Goal: Task Accomplishment & Management: Use online tool/utility

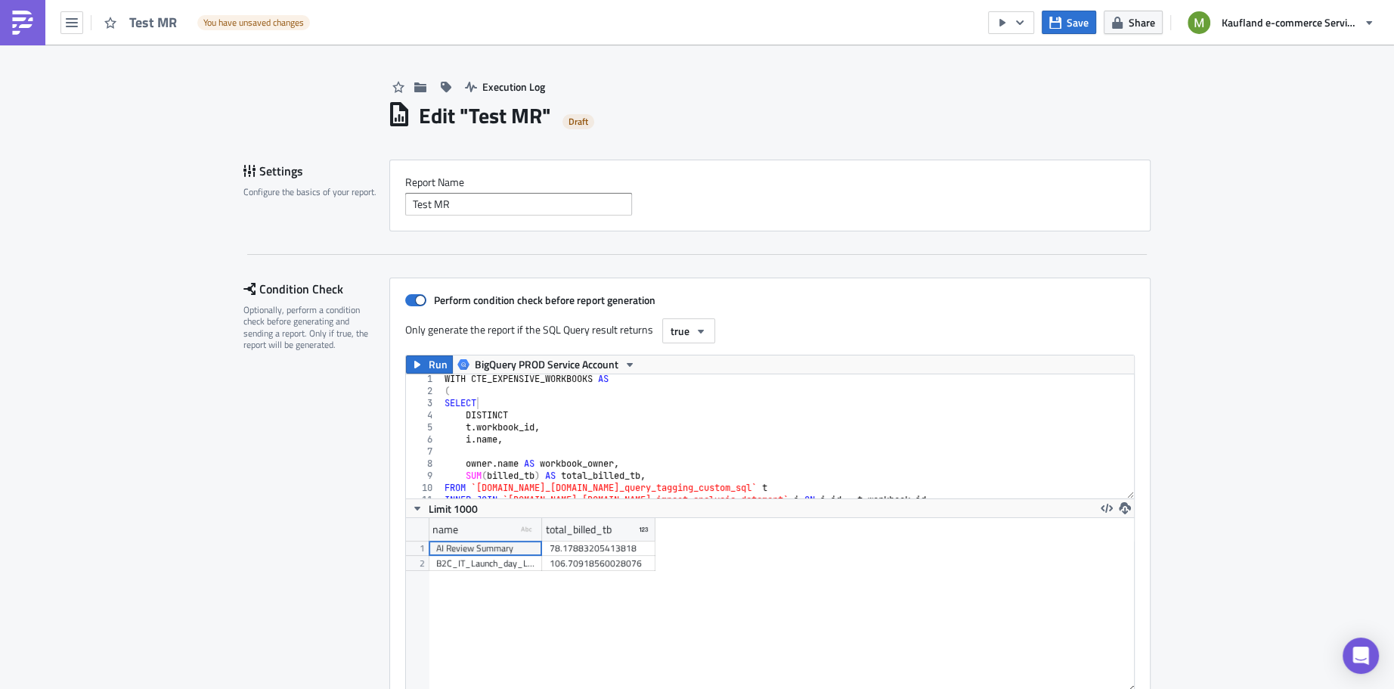
scroll to position [173, 729]
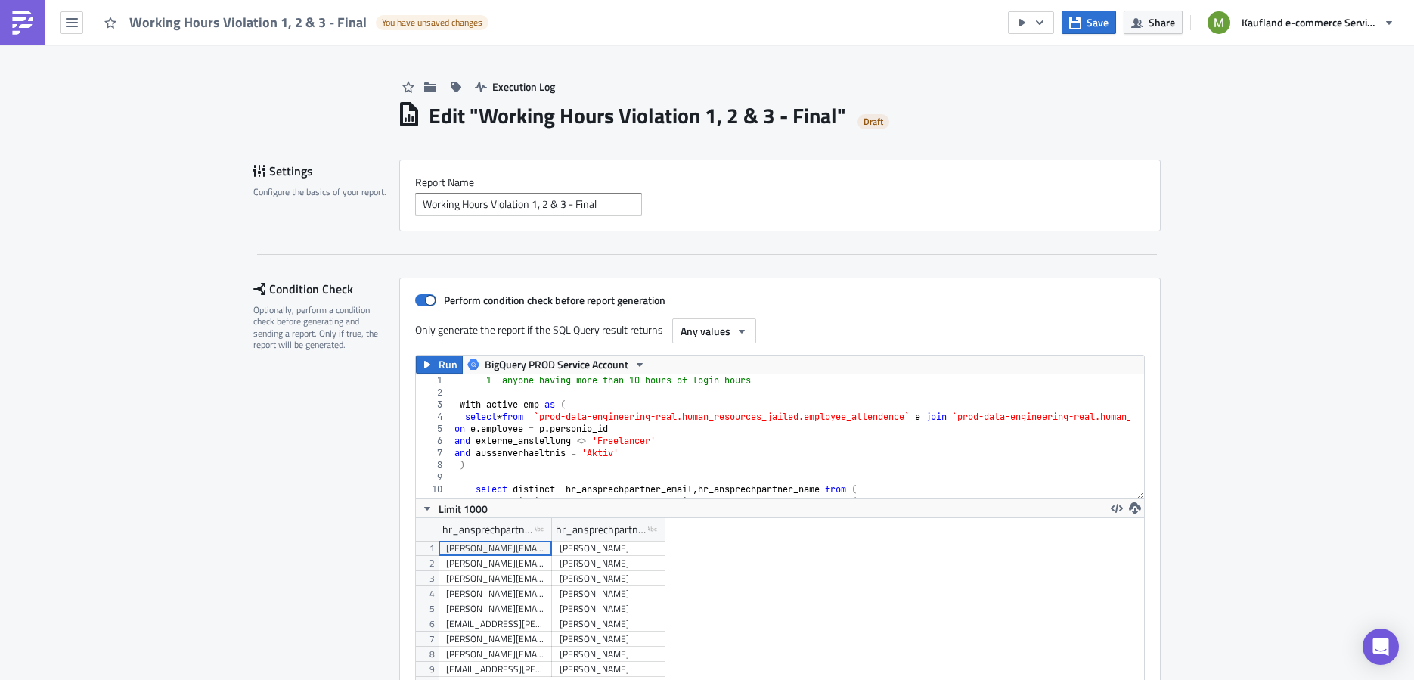
scroll to position [173, 729]
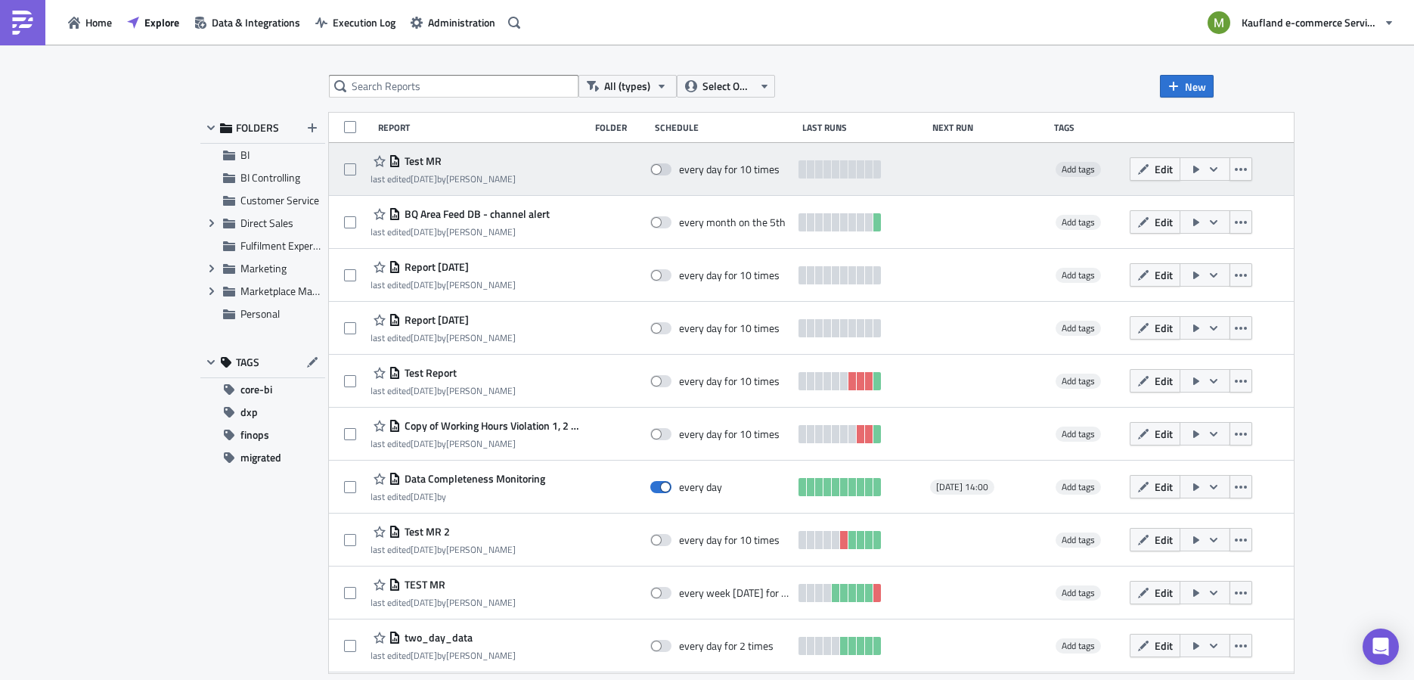
click at [427, 165] on span "Test MR" at bounding box center [421, 161] width 41 height 14
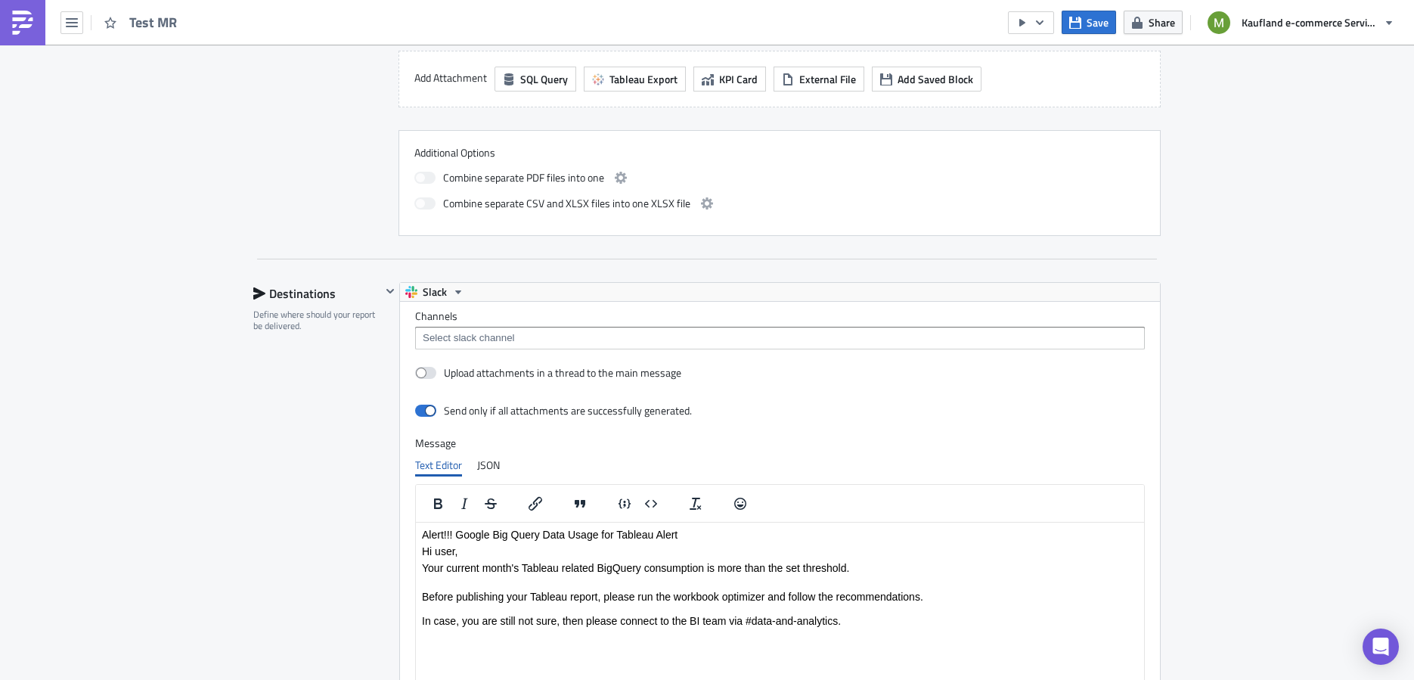
scroll to position [1597, 0]
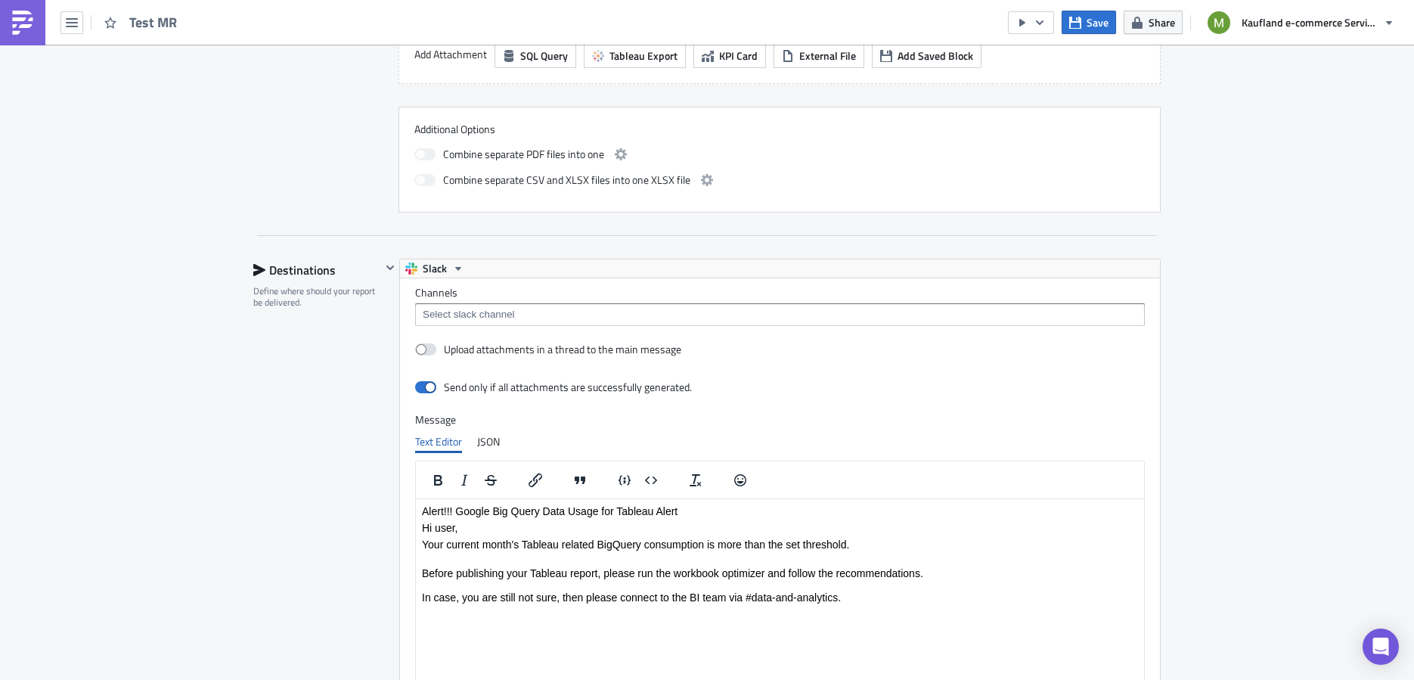
click at [534, 307] on input at bounding box center [779, 314] width 720 height 15
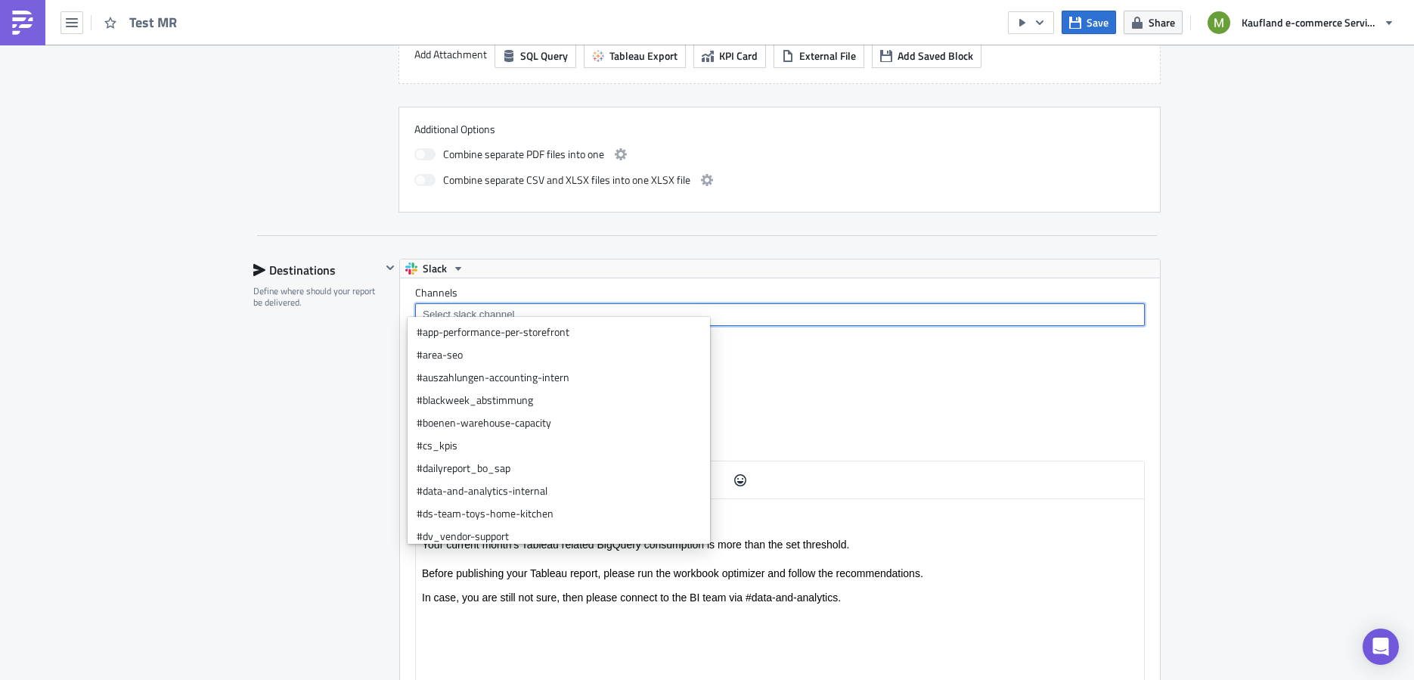
paste input "U09B777JHMY"
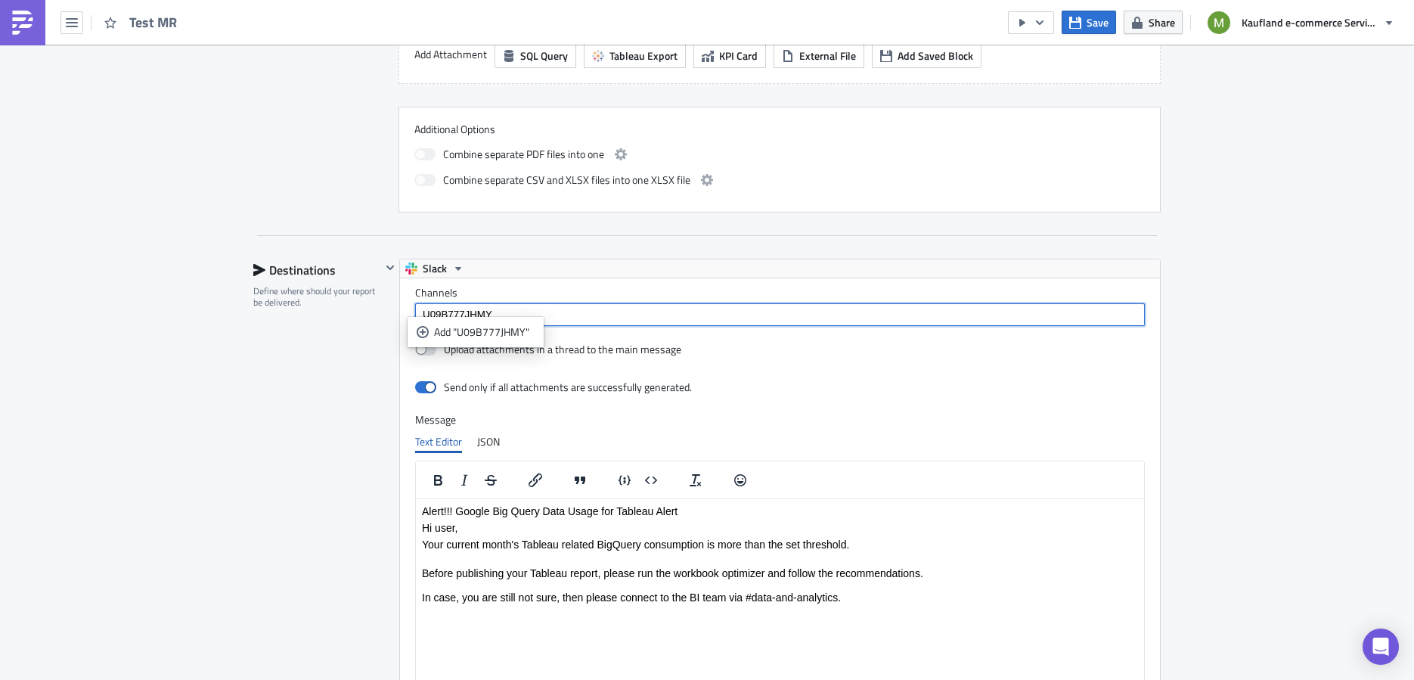
type input "U09B777JHMY"
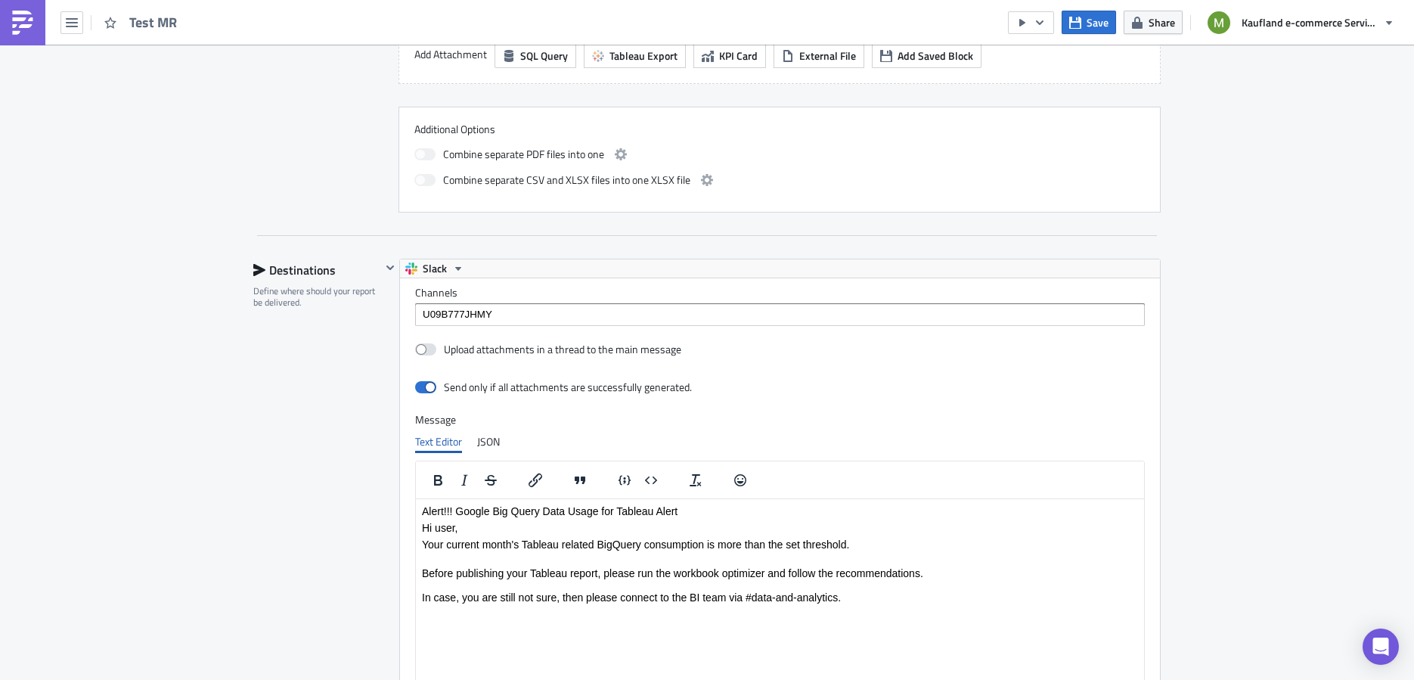
click at [596, 265] on div "Slack" at bounding box center [780, 268] width 760 height 18
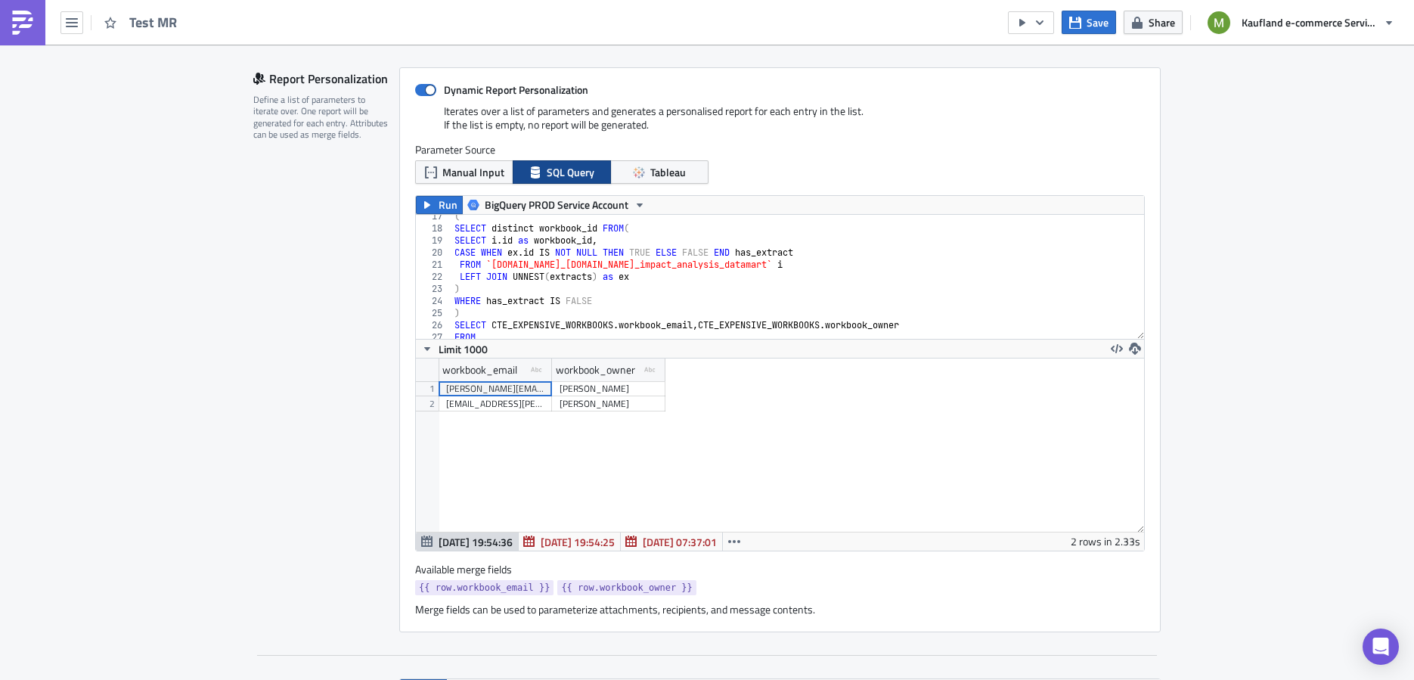
scroll to position [215, 0]
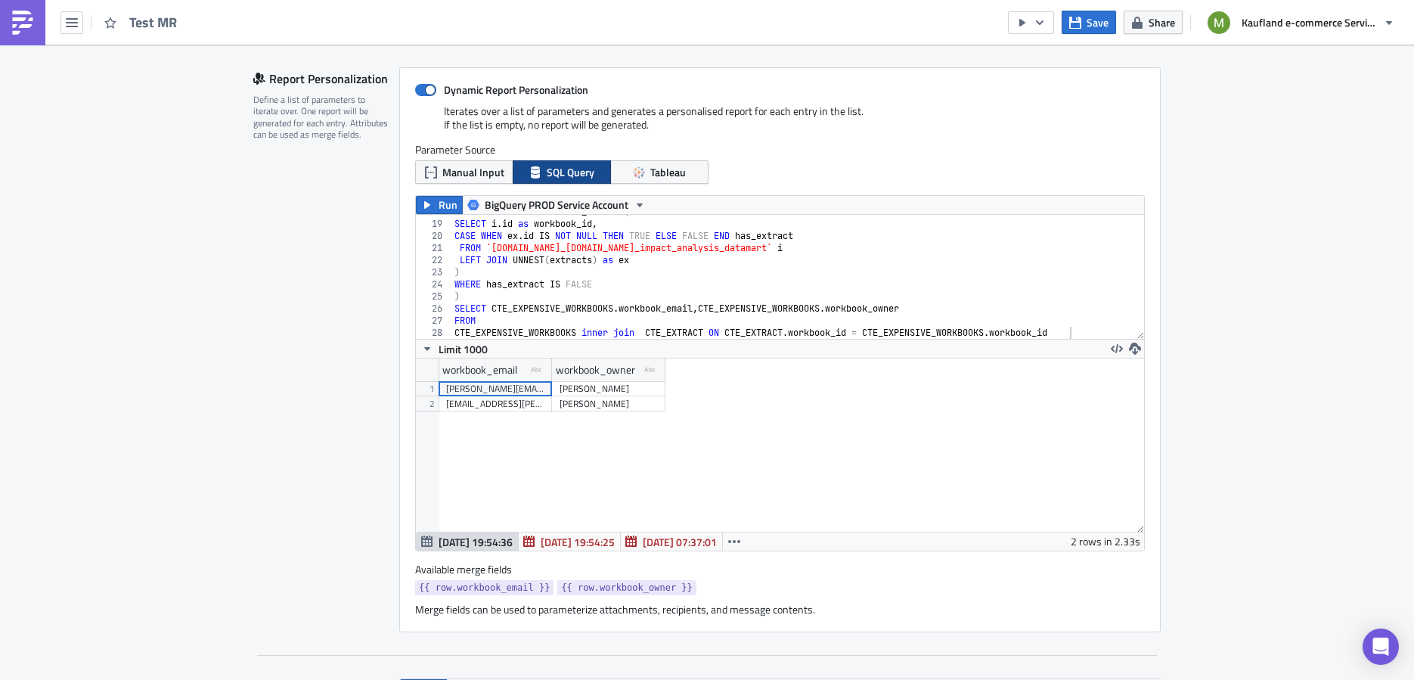
type textarea "CTE_EXPENSIVE_WORKBOOKS inner join CTE_EXTRACT ON CTE_EXTRACT.workbook_id = CTE…"
click at [1078, 325] on div "SELECT distinct workbook_id FROM ( SELECT i . id as workbook_id , CASE WHEN ex …" at bounding box center [790, 280] width 679 height 148
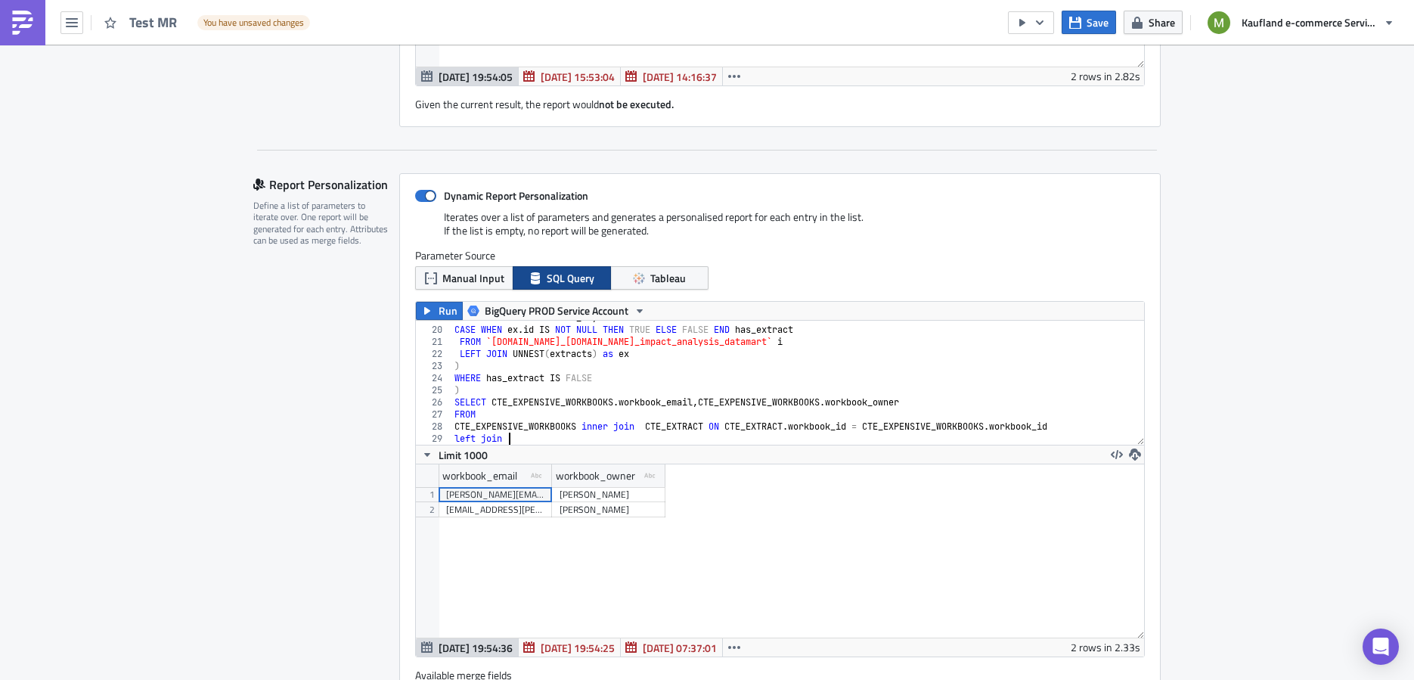
scroll to position [0, 4]
paste textarea "`prod-data-engineering-real.human_resources_jailed.personio`"
drag, startPoint x: 915, startPoint y: 397, endPoint x: 700, endPoint y: 400, distance: 214.7
click at [700, 400] on div "SELECT i . id as workbook_id , CASE WHEN ex . id IS NOT NULL THEN TRUE ELSE FAL…" at bounding box center [790, 385] width 679 height 148
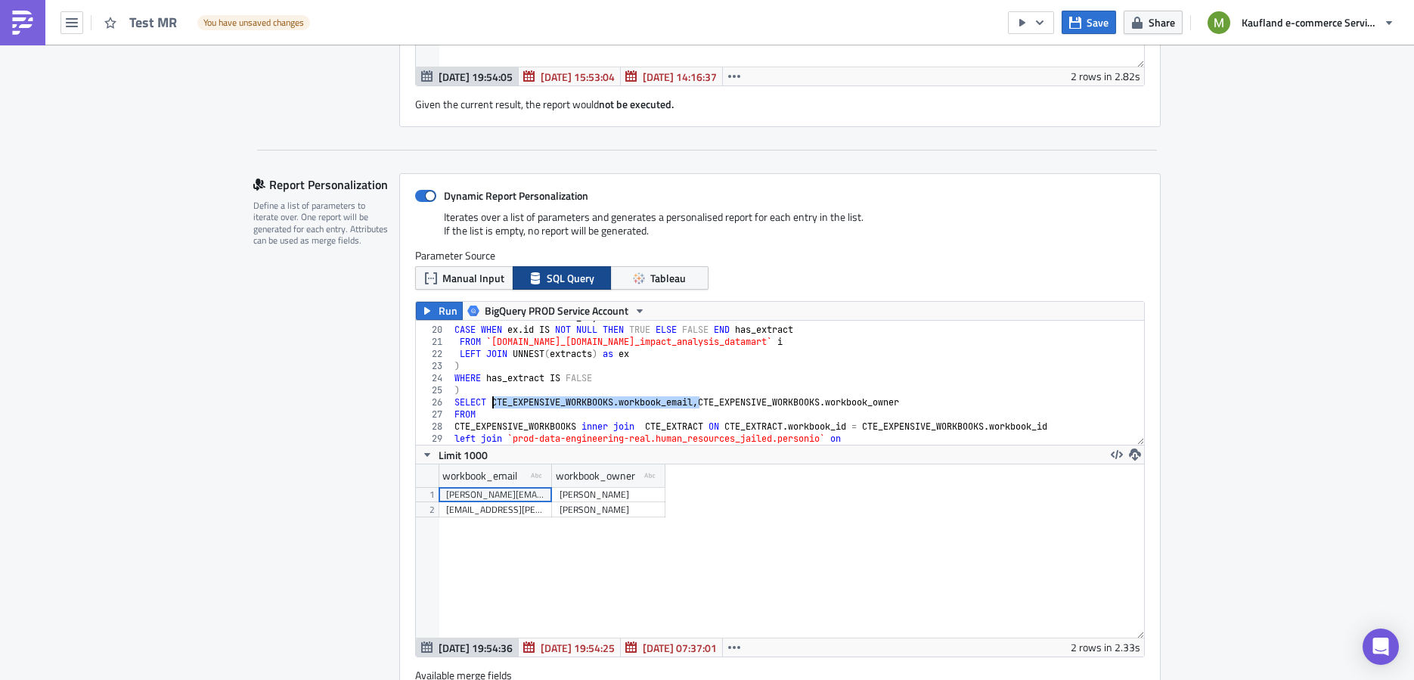
drag, startPoint x: 693, startPoint y: 399, endPoint x: 485, endPoint y: 394, distance: 208.7
click at [485, 394] on div "SELECT i . id as workbook_id , CASE WHEN ex . id IS NOT NULL THEN TRUE ELSE FAL…" at bounding box center [790, 385] width 679 height 148
click at [855, 435] on div "SELECT i . id as workbook_id , CASE WHEN ex . id IS NOT NULL THEN TRUE ELSE FAL…" at bounding box center [790, 385] width 679 height 148
paste textarea "CTE_EXPENSIVE_WORKBOOKS.workbook_email"
click at [831, 434] on div "SELECT i . id as workbook_id , CASE WHEN ex . id IS NOT NULL THEN TRUE ELSE FAL…" at bounding box center [790, 385] width 679 height 148
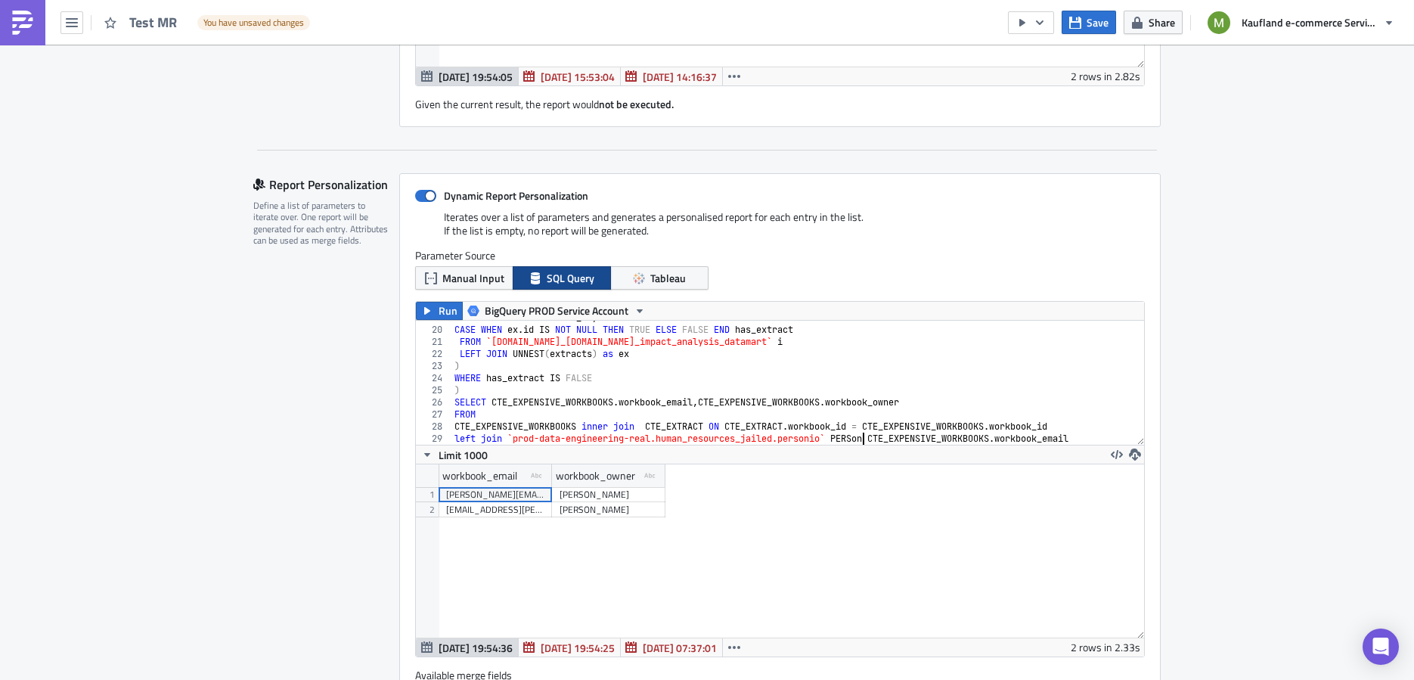
scroll to position [0, 34]
click at [1089, 435] on div "SELECT i . id as workbook_id , CASE WHEN ex . id IS NOT NULL THEN TRUE ELSE FAL…" at bounding box center [790, 385] width 679 height 148
paste textarea "CTE_EXPENSIVE_WORKBOOKS.workbook_email"
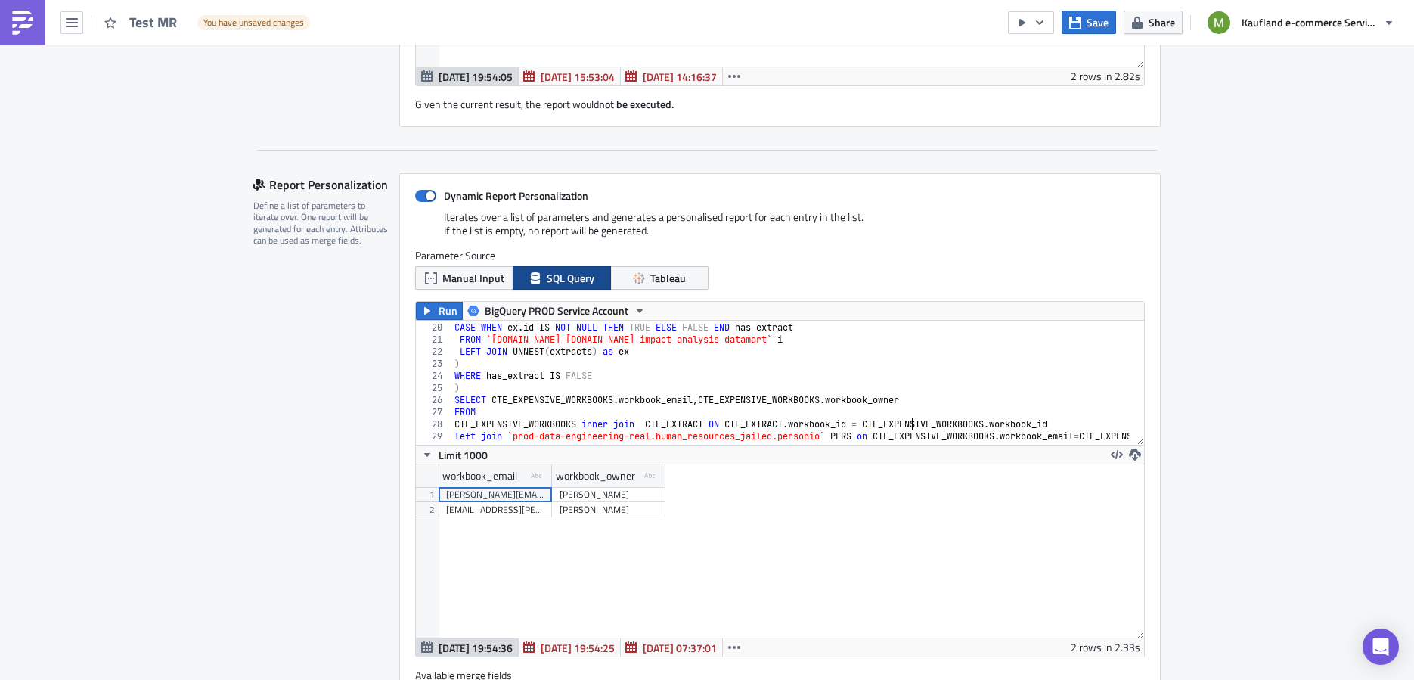
click at [904, 420] on div "SELECT i . id as workbook_id , CASE WHEN ex . id IS NOT NULL THEN TRUE ELSE FAL…" at bounding box center [878, 376] width 855 height 134
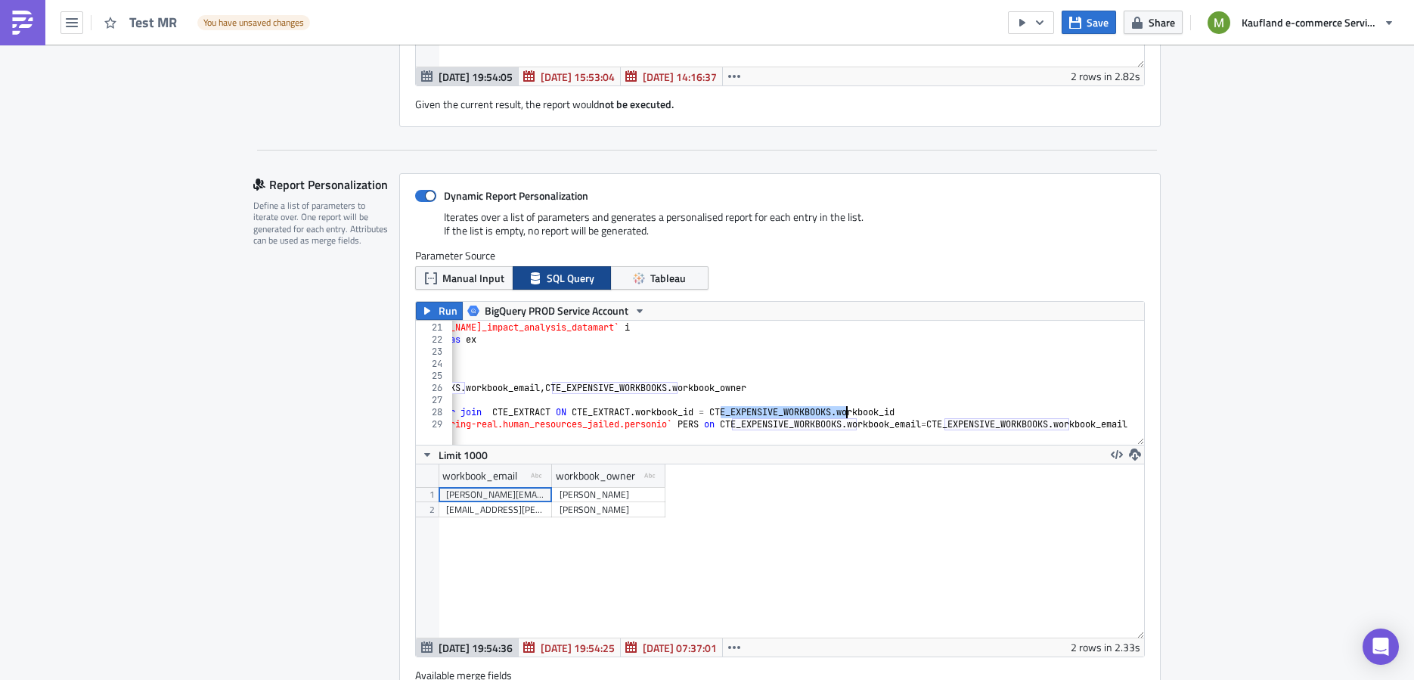
scroll to position [0, 176]
click at [1024, 420] on div "CASE WHEN ex . id IS NOT NULL THEN TRUE ELSE FALSE END has_extract FROM `prod-d…" at bounding box center [702, 376] width 855 height 134
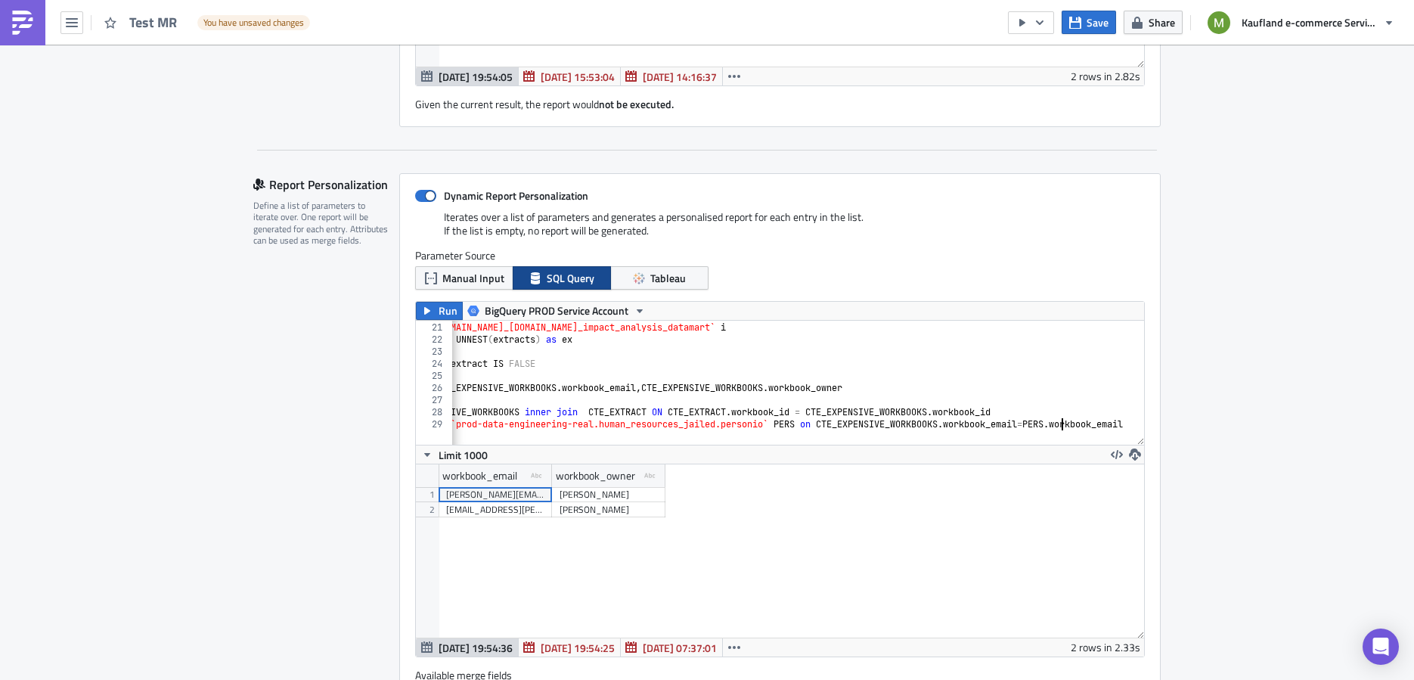
scroll to position [0, 72]
click at [1060, 418] on div "CASE WHEN ex . id IS NOT NULL THEN TRUE ELSE FALSE END has_extract FROM `prod-d…" at bounding box center [754, 376] width 751 height 134
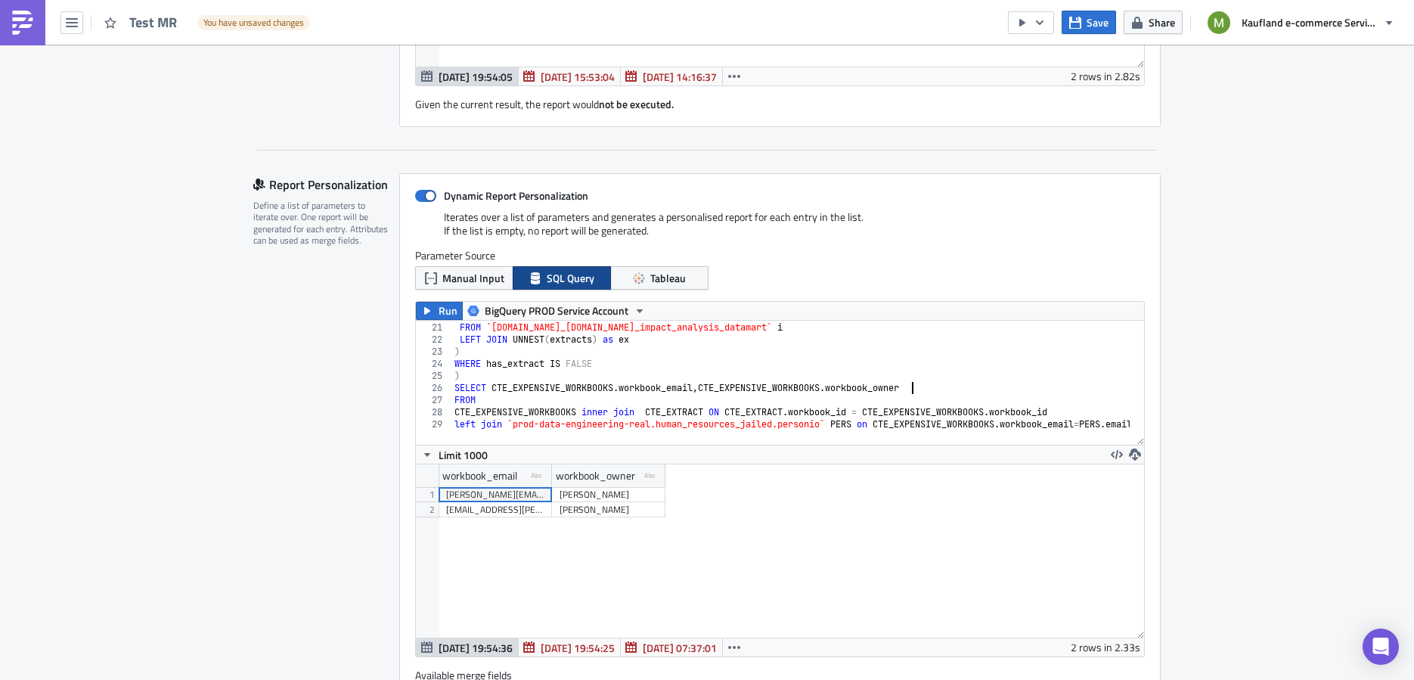
click at [913, 383] on div "CASE WHEN ex . id IS NOT NULL THEN TRUE ELSE FALSE END has_extract FROM `prod-d…" at bounding box center [802, 376] width 703 height 134
type textarea "SELECT CTE_EXPENSIVE_WORKBOOKS.workbook_email,CTE_EXPENSIVE_WORKBOOKS.workbook_…"
click at [440, 312] on span "Run" at bounding box center [447, 311] width 19 height 18
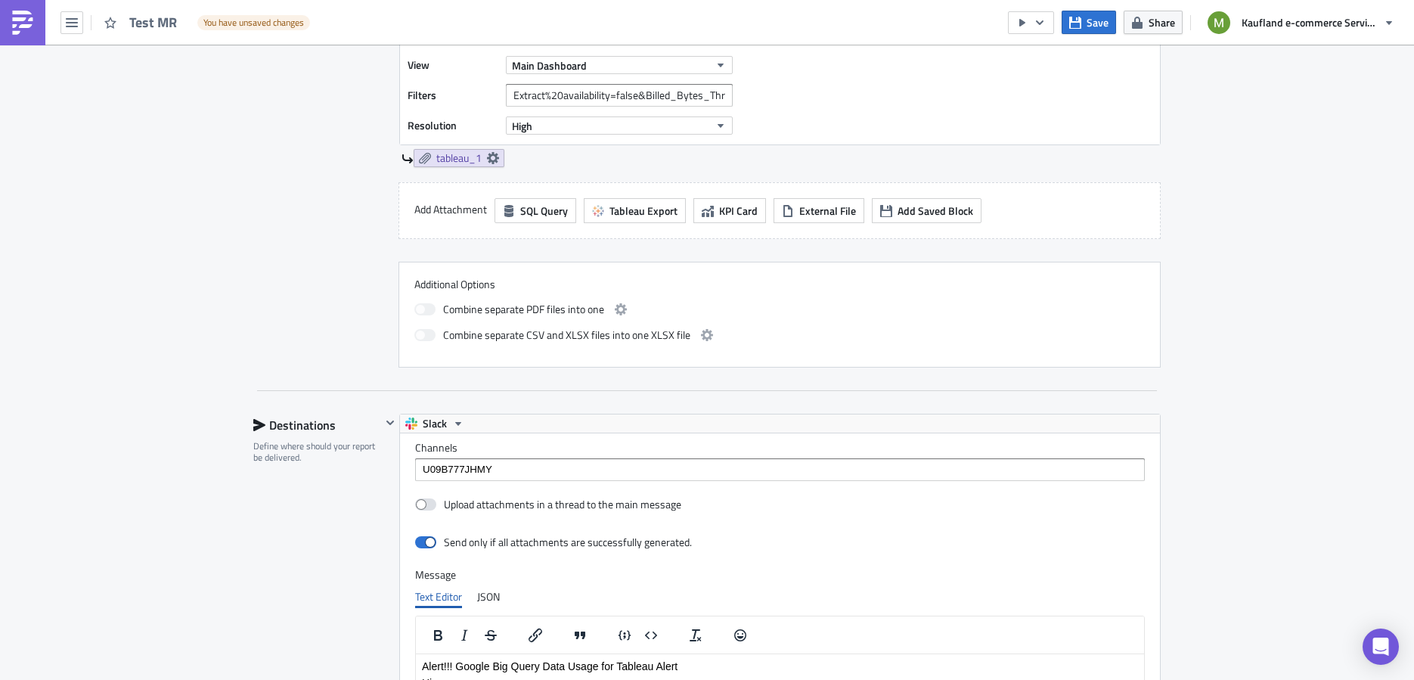
scroll to position [1444, 0]
click at [635, 460] on input "U09B777JHMY" at bounding box center [779, 467] width 720 height 15
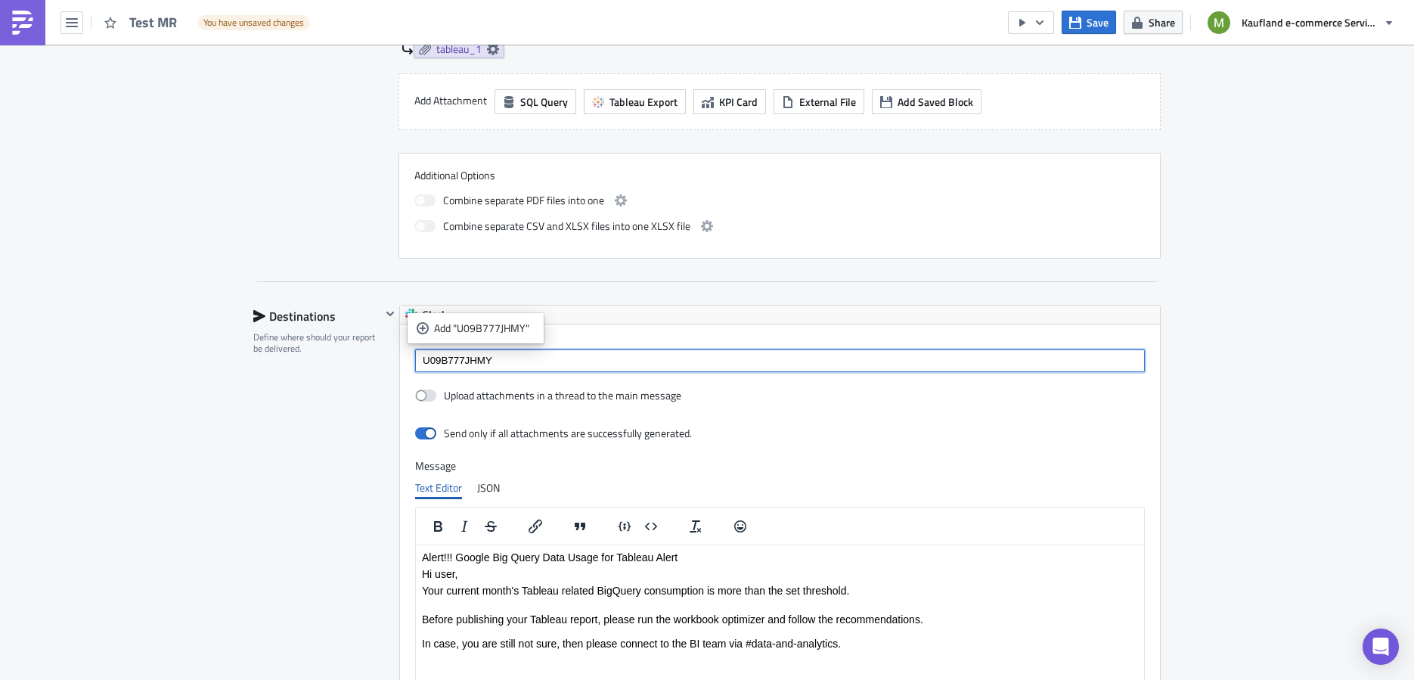
scroll to position [1601, 0]
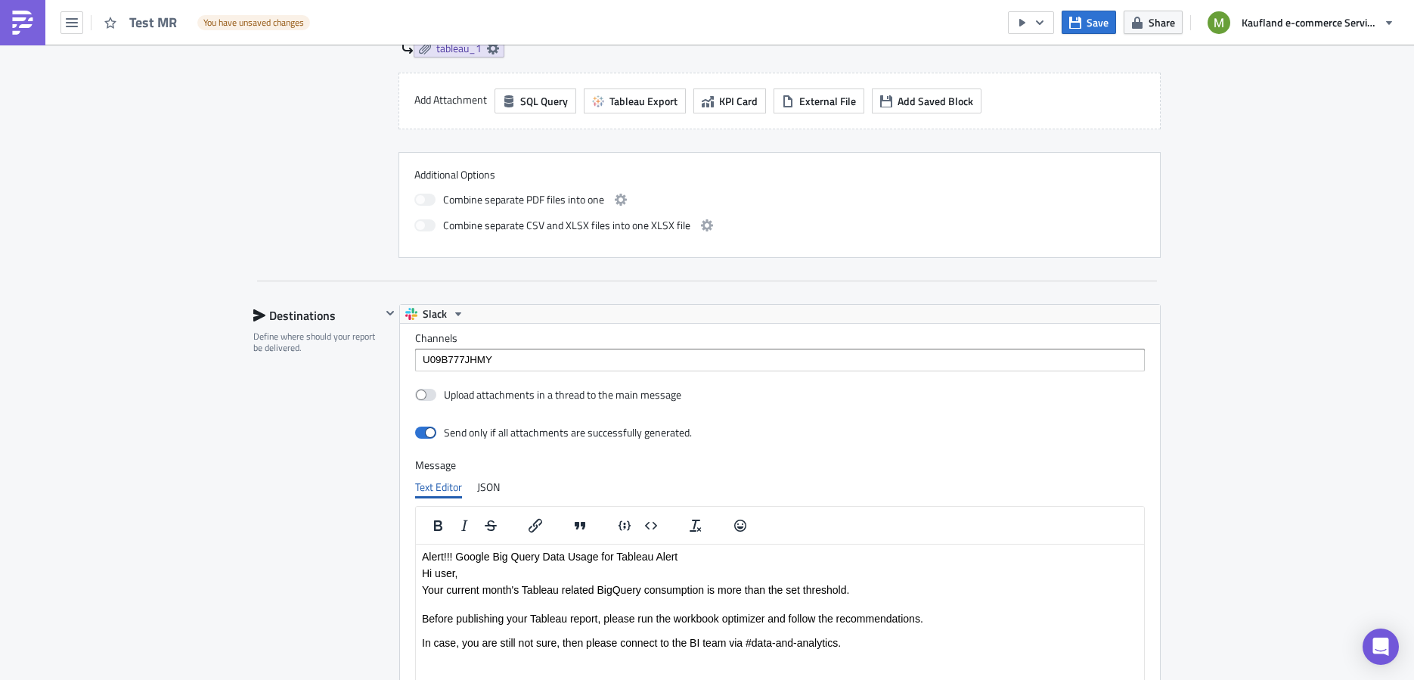
scroll to position [1550, 0]
click at [426, 621] on p "Before publishing your Tableau report, please run the workbook optimizer and fo…" at bounding box center [780, 626] width 716 height 48
click at [422, 646] on p "Before publishing your Tableau report, please run the workbook optimizer and fo…" at bounding box center [780, 626] width 716 height 48
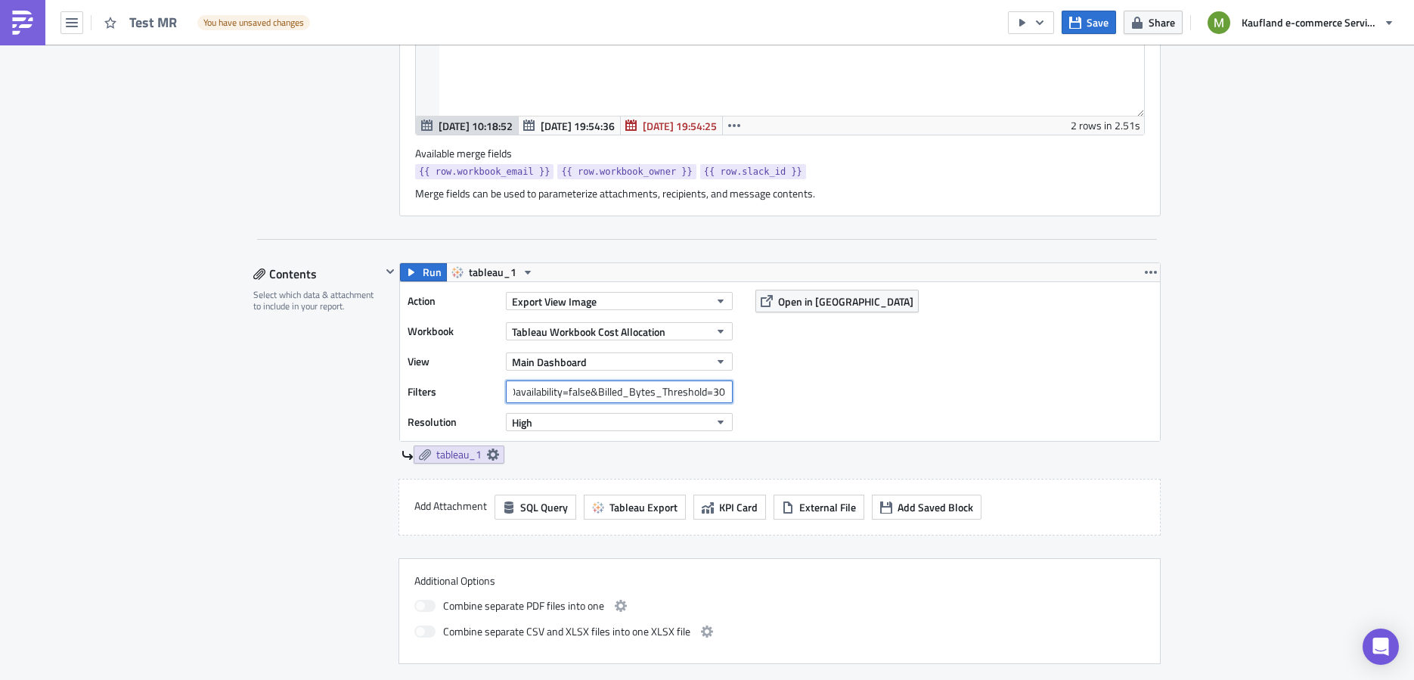
scroll to position [0, 151]
drag, startPoint x: 631, startPoint y: 386, endPoint x: 726, endPoint y: 390, distance: 95.3
click at [734, 391] on div "Action Export View Image Workbook Tableau Workbook Cost Allocation View Main Da…" at bounding box center [780, 361] width 760 height 159
click at [719, 388] on input "Extract%20availability=false&Billed_Bytes_Threshold=30&Workbook%20Owner=" at bounding box center [619, 391] width 227 height 23
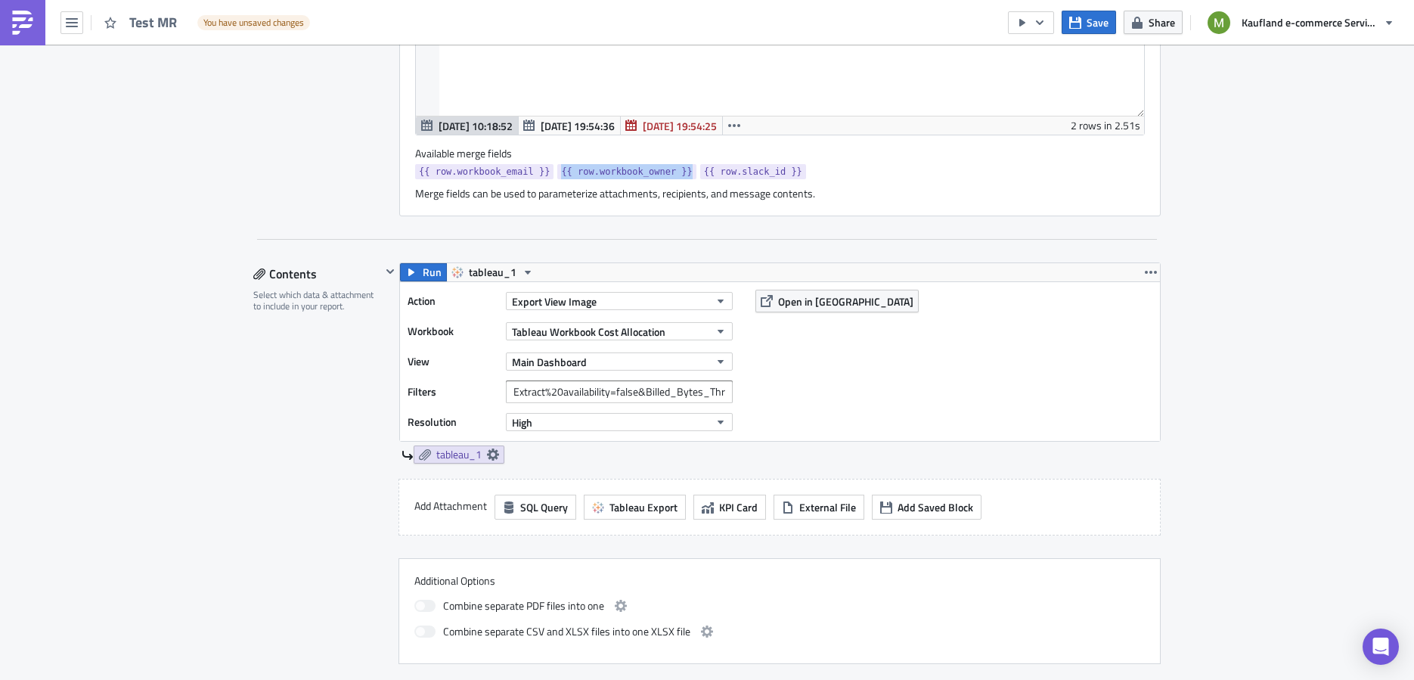
drag, startPoint x: 685, startPoint y: 165, endPoint x: 555, endPoint y: 163, distance: 130.0
click at [557, 164] on link "{{ row.workbook_owner }}" at bounding box center [626, 171] width 138 height 15
copy span "{{ row.workbook_owner }}"
click at [715, 388] on input "Extract%20availability=false&Billed_Bytes_Threshold=30&Workbook%20Owner=" at bounding box center [619, 391] width 227 height 23
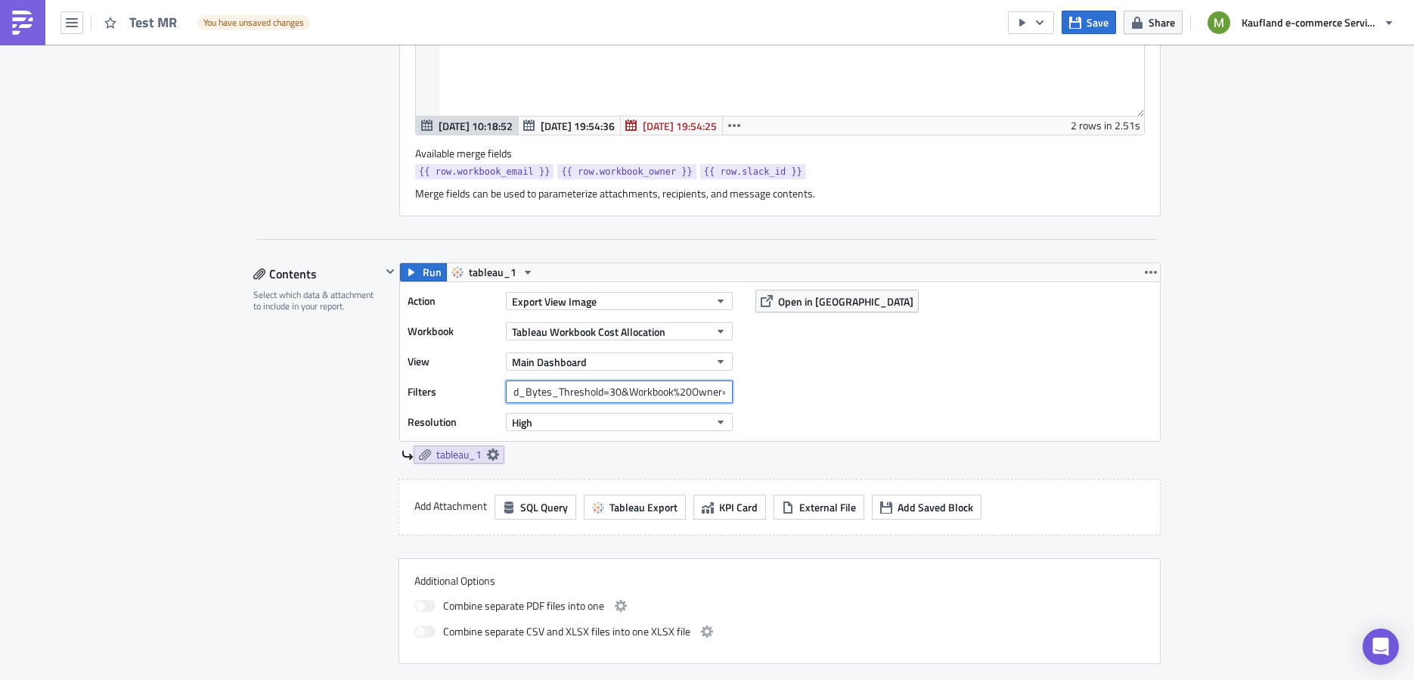
drag, startPoint x: 707, startPoint y: 388, endPoint x: 730, endPoint y: 388, distance: 23.4
click at [732, 388] on div "Action Export View Image Workbook Tableau Workbook Cost Allocation View Main Da…" at bounding box center [780, 361] width 760 height 159
click at [717, 388] on input "Extract%20availability=false&Billed_Bytes_Threshold=30&Workbook%20Owner=" at bounding box center [619, 391] width 227 height 23
paste input "{{ row.workbook_owner }}"
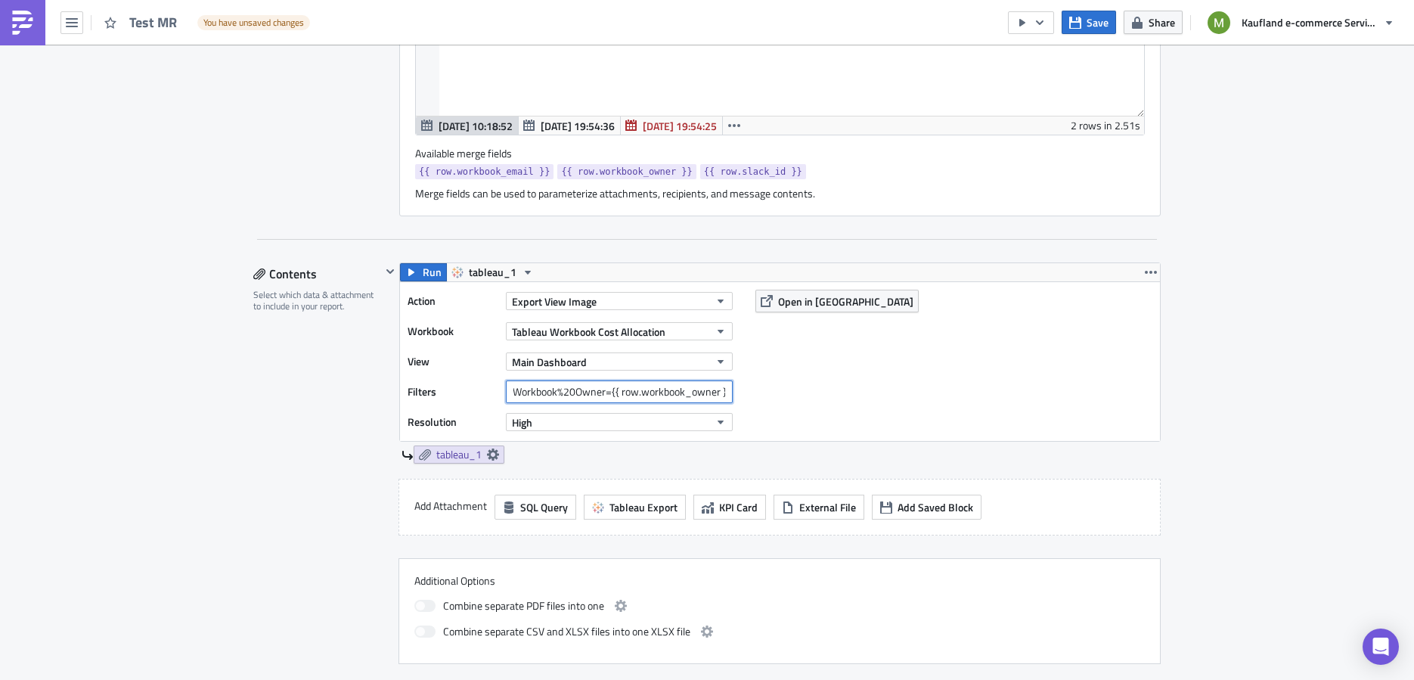
type input "Extract%20availability=false&Billed_Bytes_Threshold=30&Workbook%20Owner={{ row.…"
click at [789, 374] on div "Action Export View Image Workbook Tableau Workbook Cost Allocation View Main Da…" at bounding box center [780, 361] width 760 height 159
click at [784, 296] on span "Open in [GEOGRAPHIC_DATA]" at bounding box center [845, 301] width 135 height 16
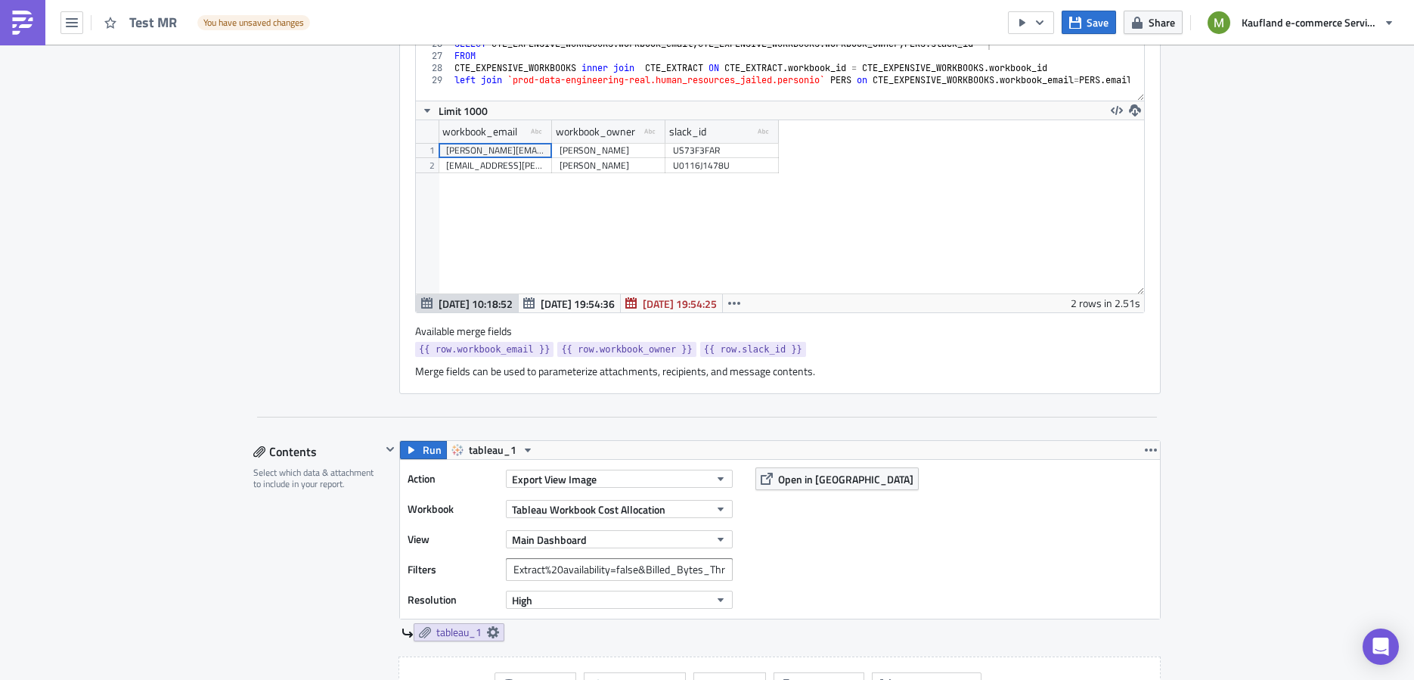
scroll to position [961, 0]
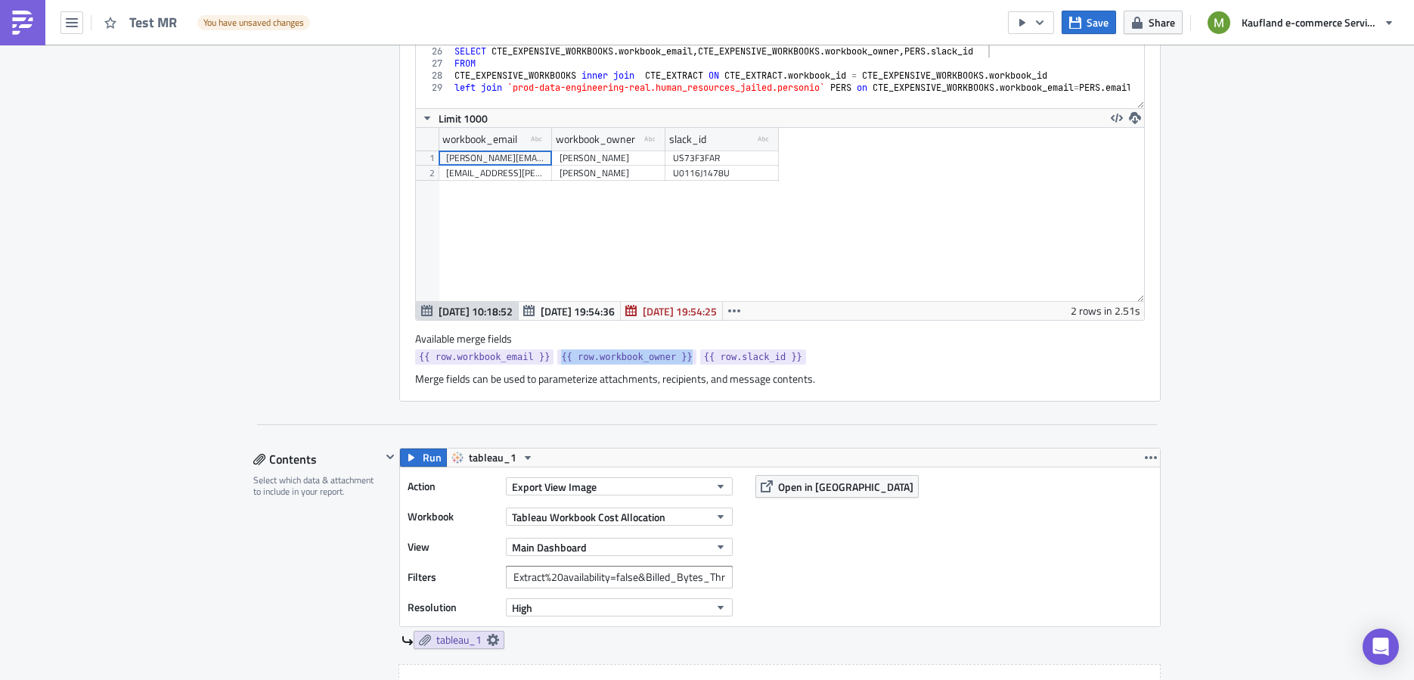
drag, startPoint x: 686, startPoint y: 351, endPoint x: 552, endPoint y: 351, distance: 133.8
click at [557, 351] on link "{{ row.workbook_owner }}" at bounding box center [626, 356] width 138 height 15
copy span "{{ row.workbook_owner }}"
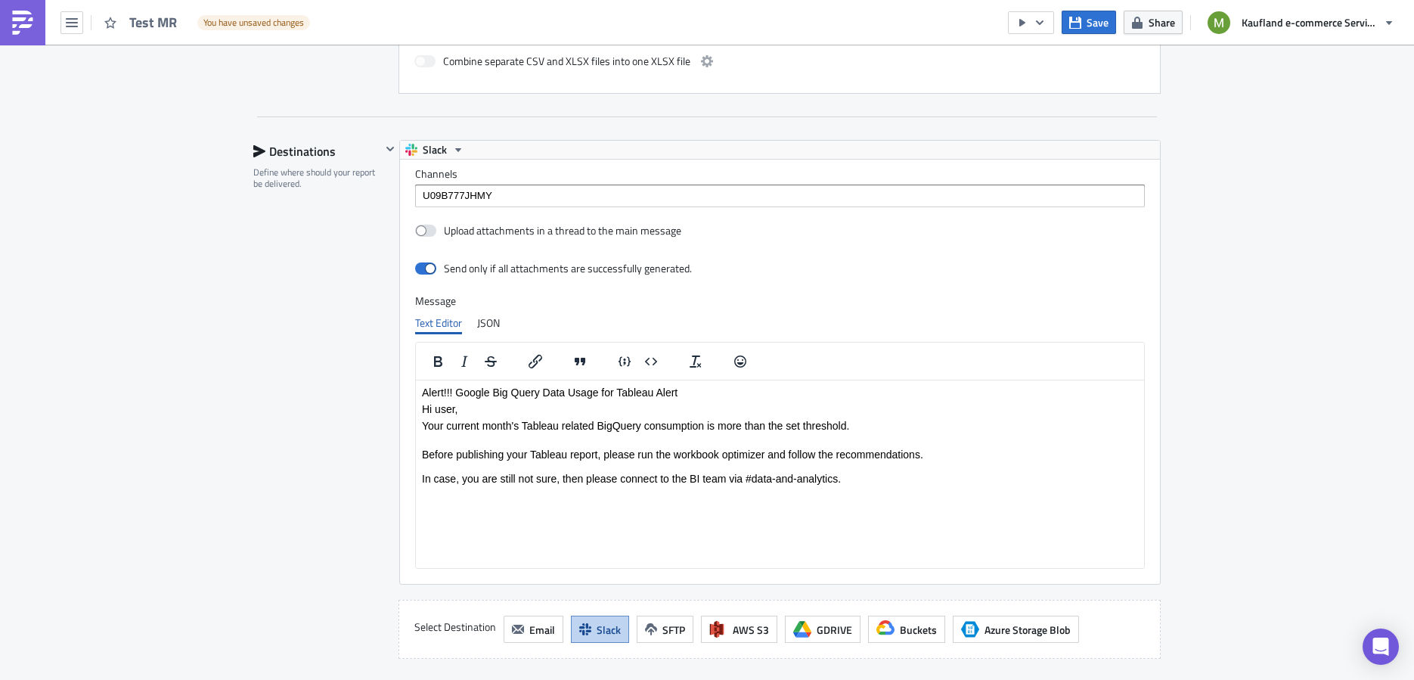
scroll to position [1720, 0]
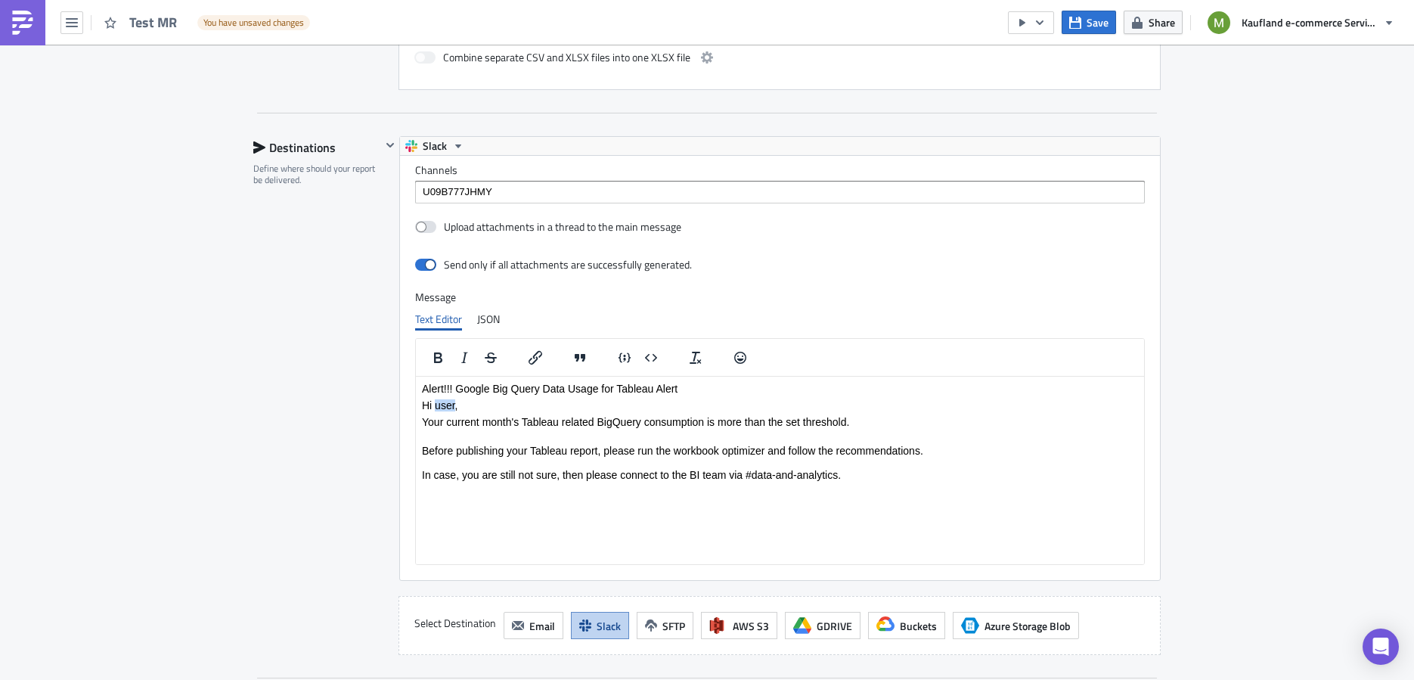
drag, startPoint x: 455, startPoint y: 407, endPoint x: 435, endPoint y: 407, distance: 20.4
click at [435, 407] on p "Hi user," at bounding box center [780, 405] width 716 height 12
paste body "Rich Text Area. Press ALT-0 for help."
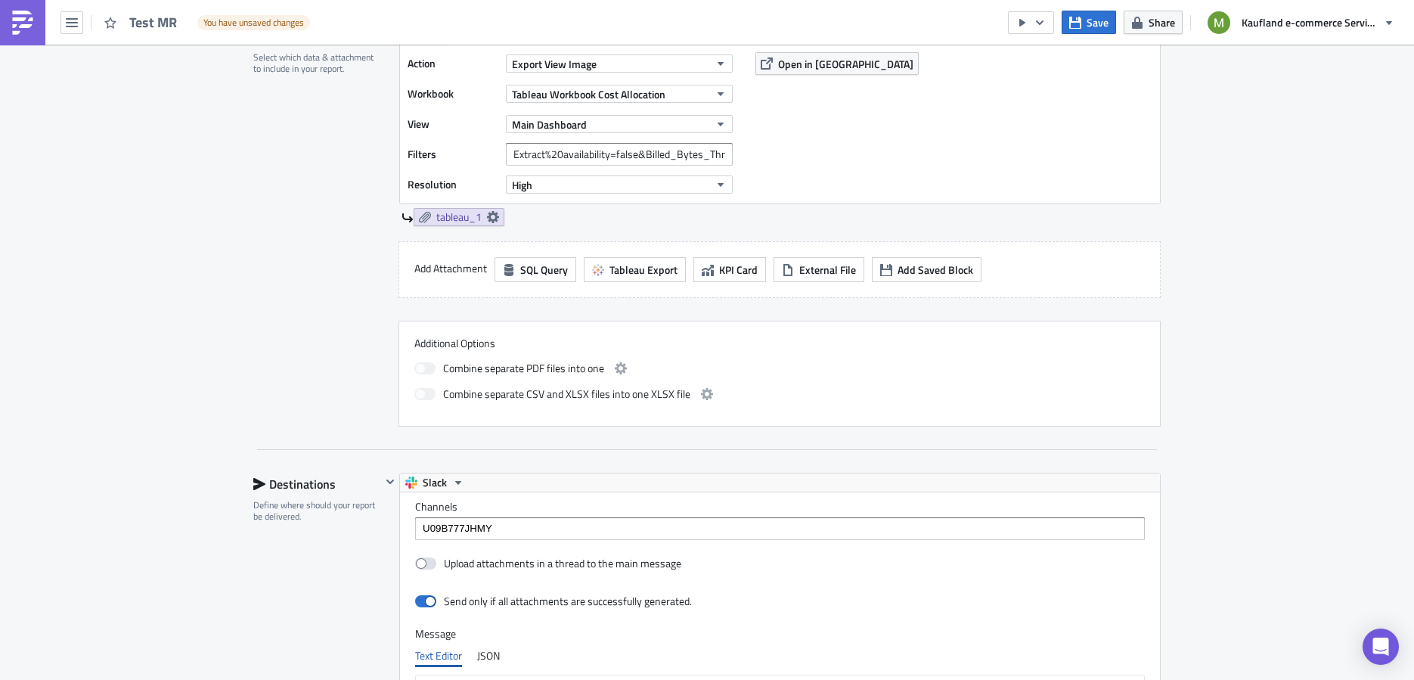
scroll to position [1379, 0]
click at [1085, 23] on button "Save" at bounding box center [1088, 22] width 54 height 23
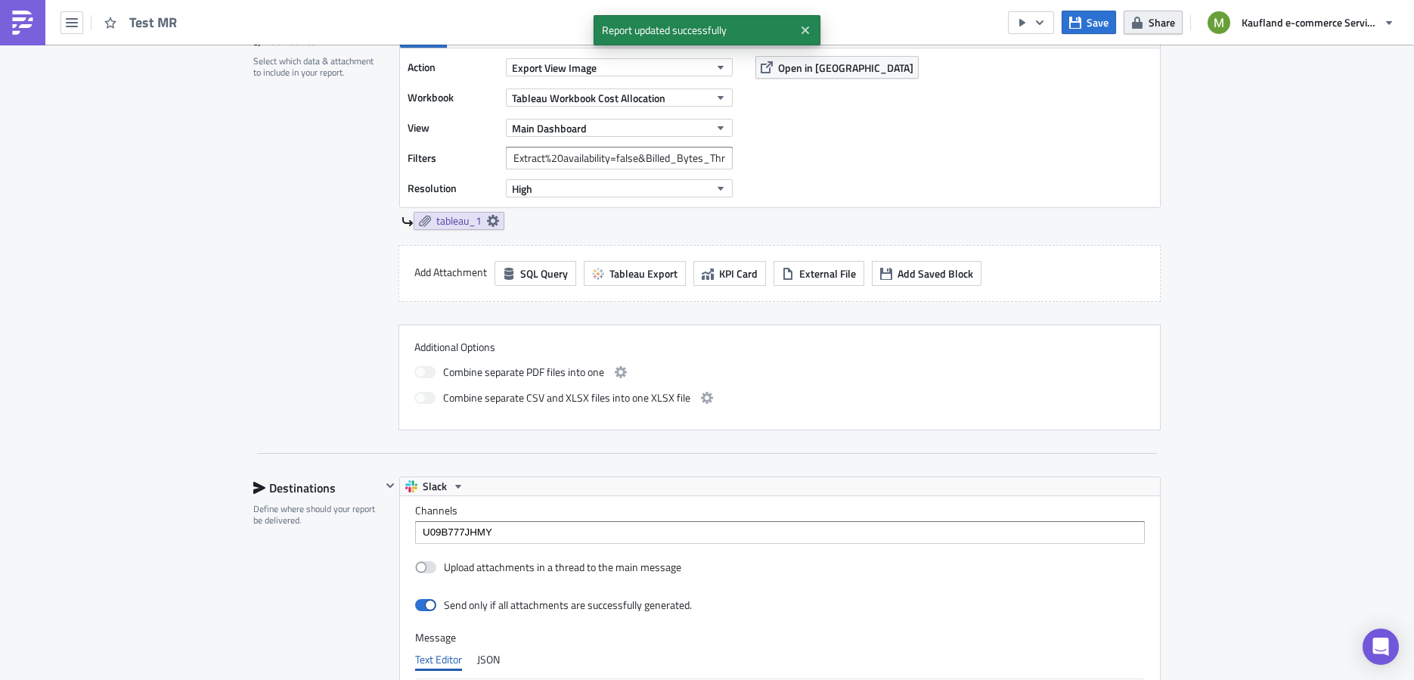
click at [1147, 20] on button "Share" at bounding box center [1152, 22] width 59 height 23
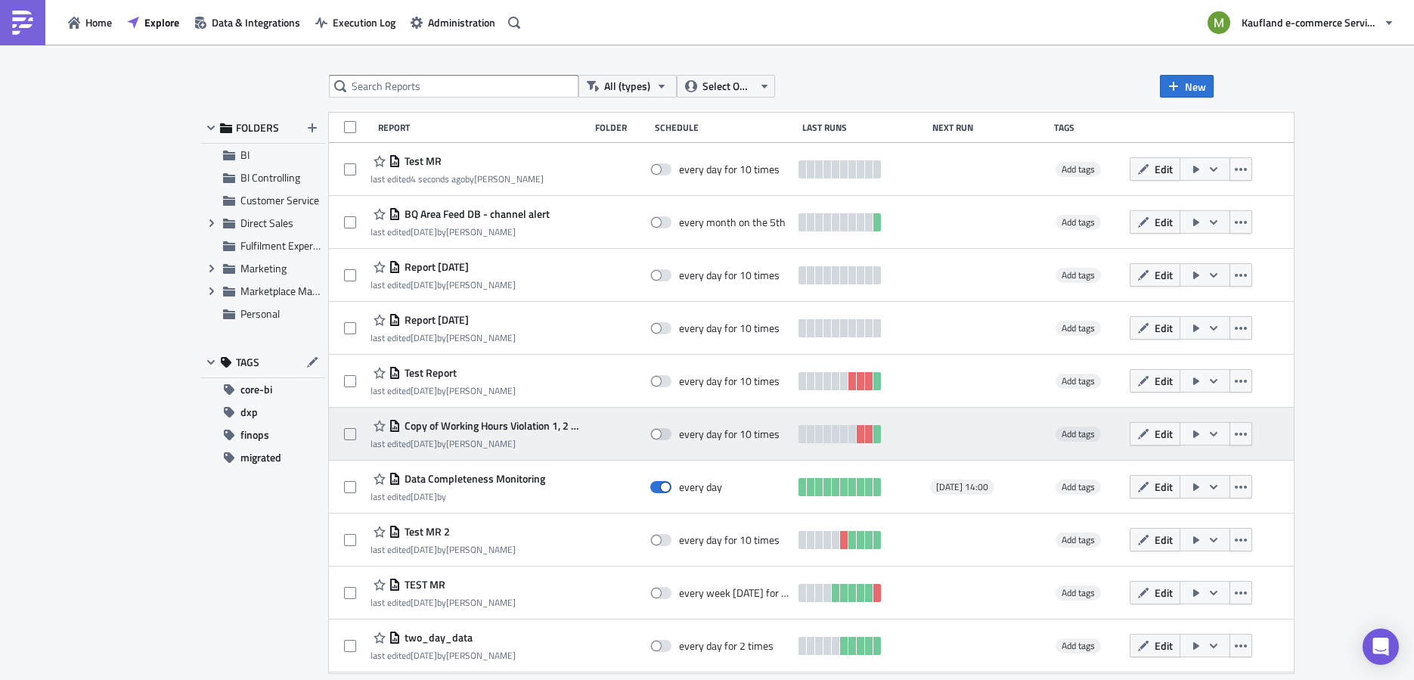
click at [475, 428] on span "Copy of Working Hours Violation 1, 2 & 3 - Final" at bounding box center [491, 426] width 181 height 14
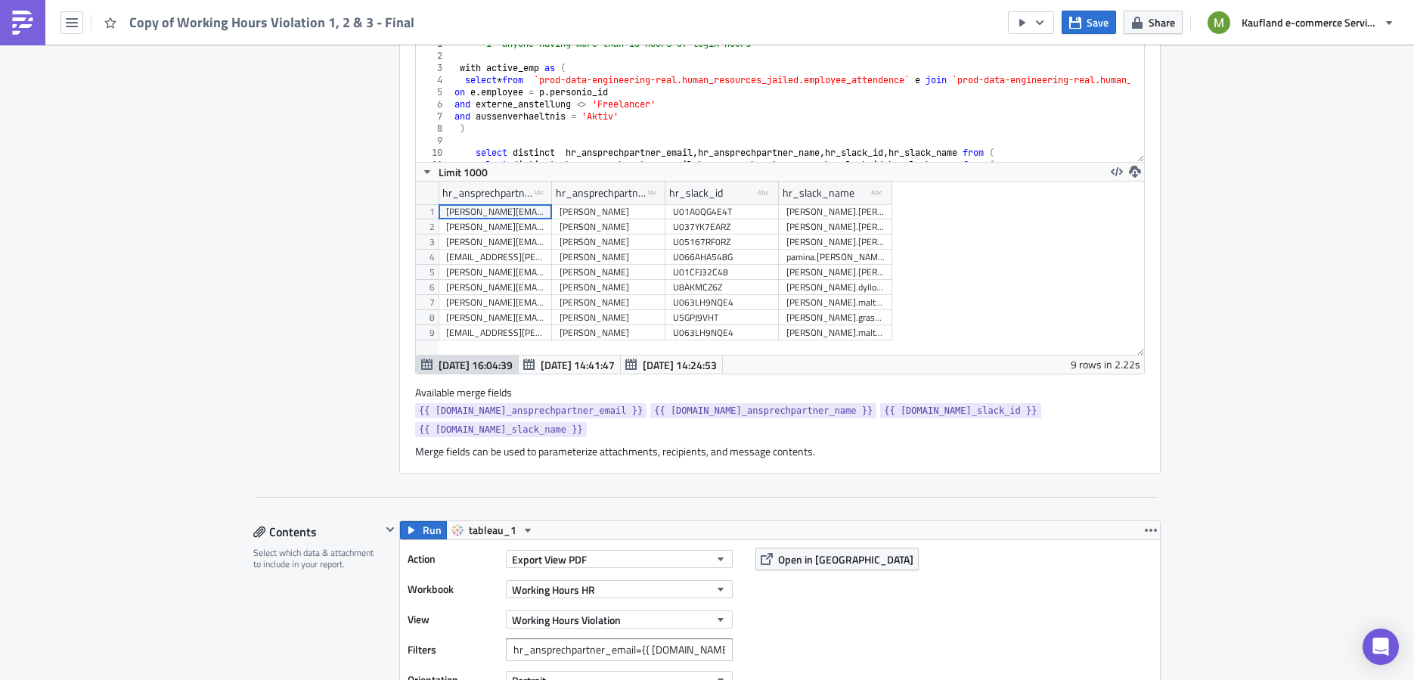
scroll to position [900, 0]
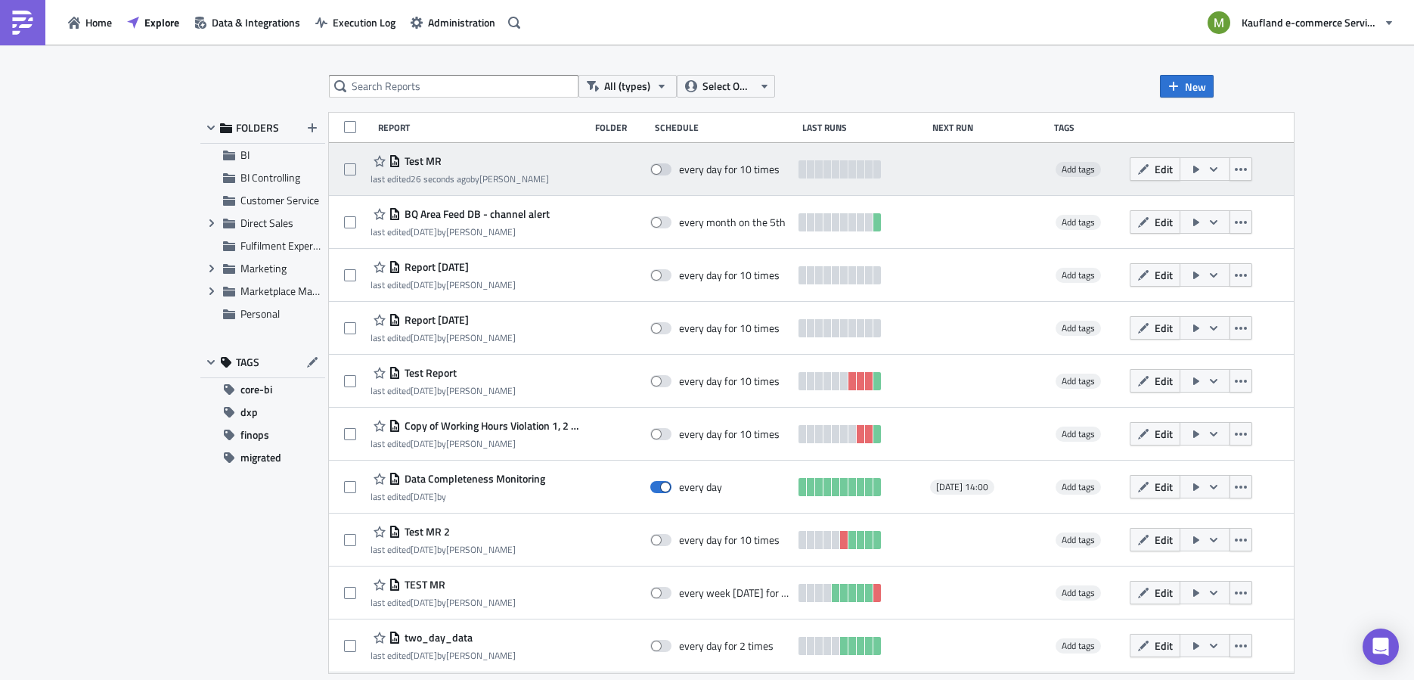
click at [434, 161] on span "Test MR" at bounding box center [421, 161] width 41 height 14
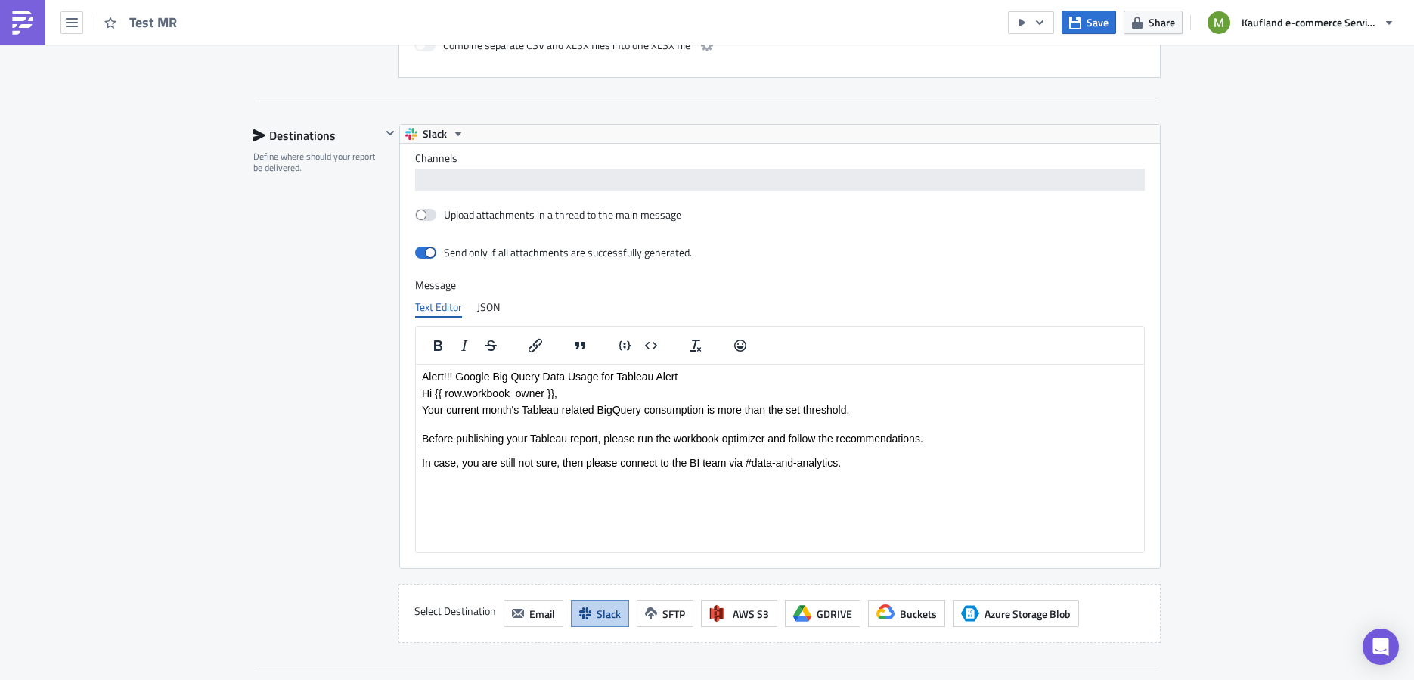
scroll to position [1728, 0]
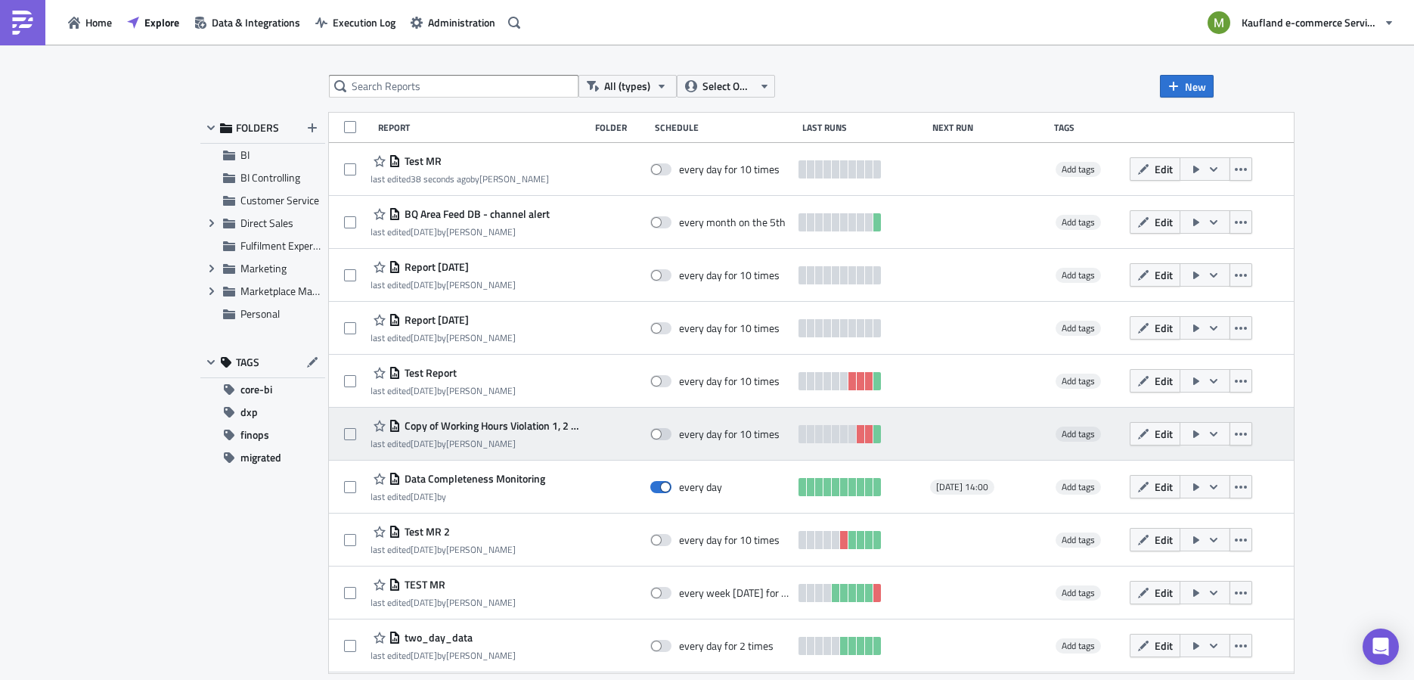
click at [479, 421] on span "Copy of Working Hours Violation 1, 2 & 3 - Final" at bounding box center [491, 426] width 181 height 14
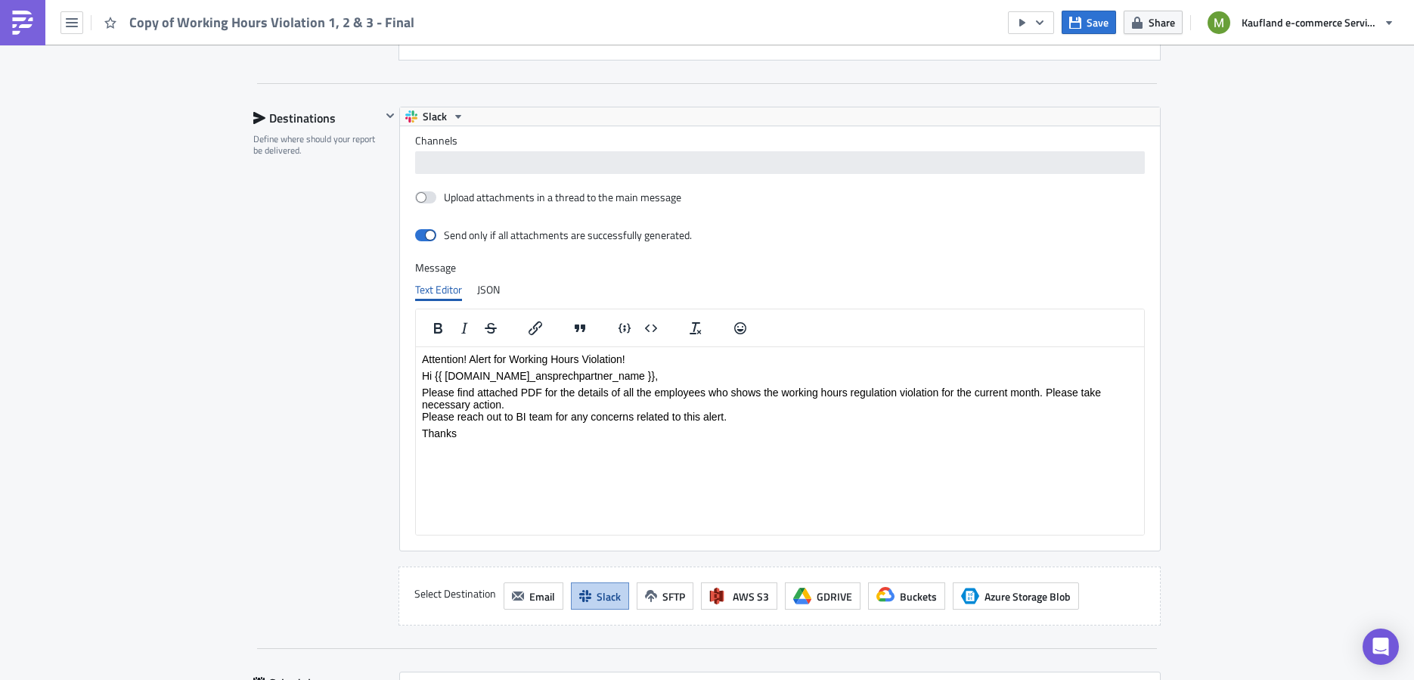
scroll to position [1912, 0]
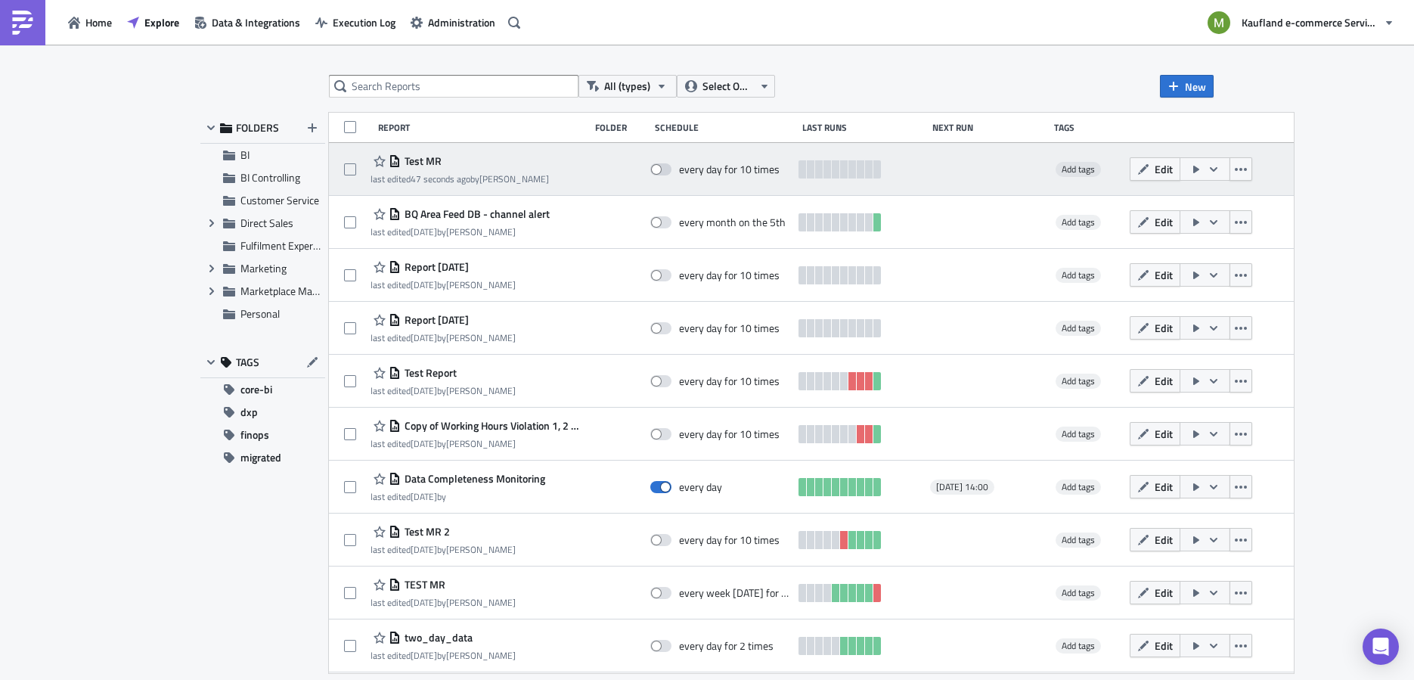
click at [433, 163] on span "Test MR" at bounding box center [421, 161] width 41 height 14
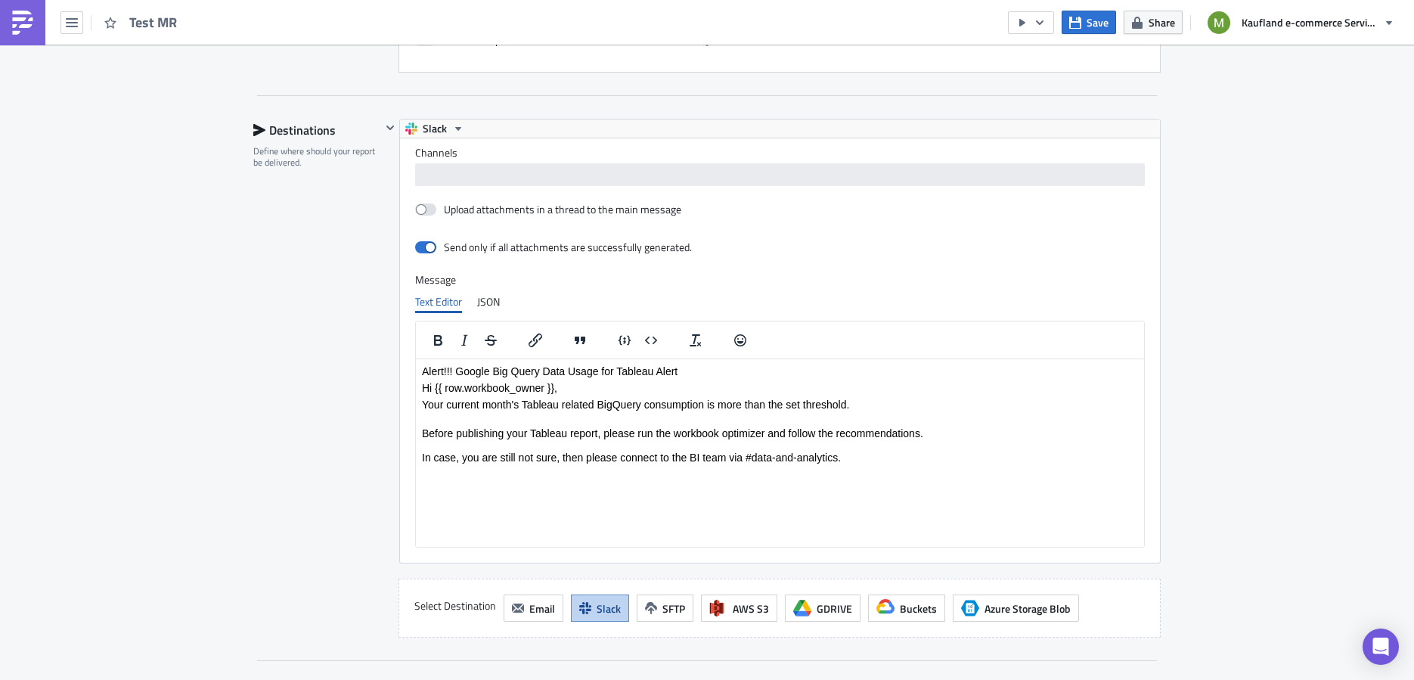
scroll to position [1751, 0]
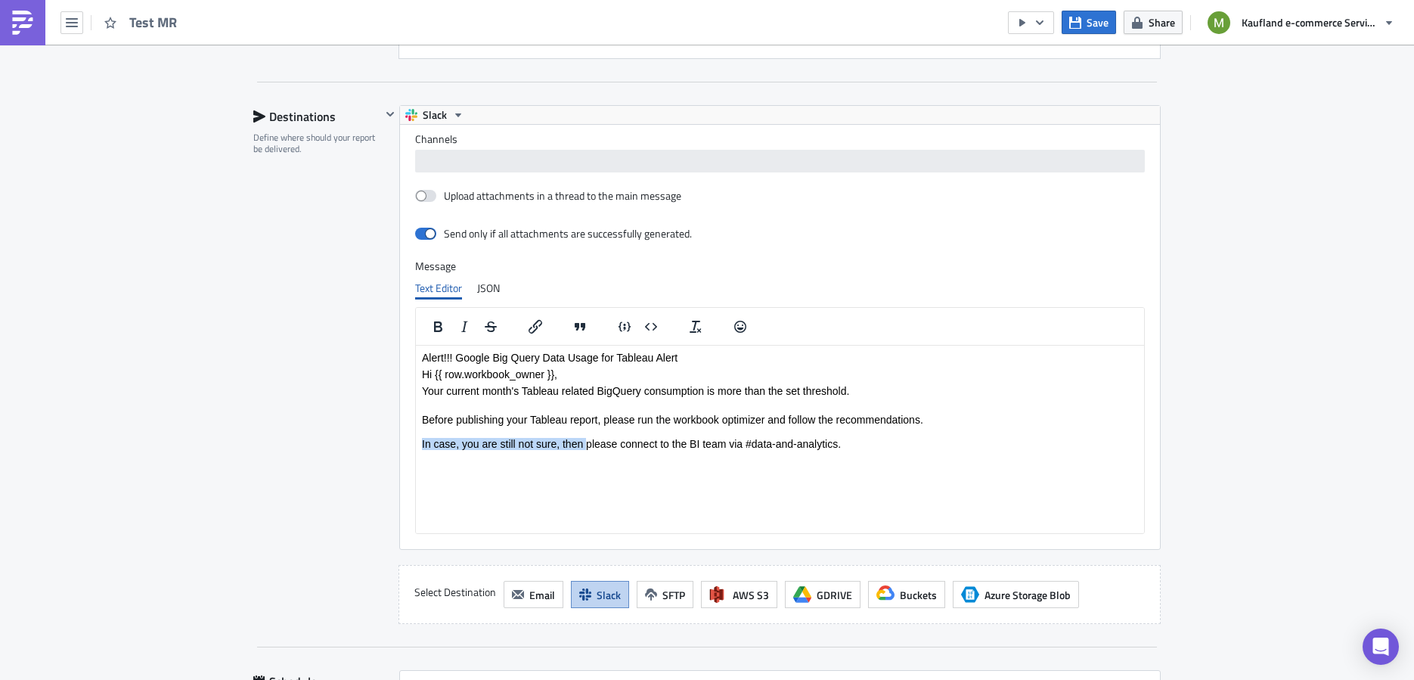
drag, startPoint x: 585, startPoint y: 447, endPoint x: 420, endPoint y: 442, distance: 164.8
click at [420, 442] on html "Alert!!! Google Big Query Data Usage for Tableau Alert Hi {{ row.workbook_owner…" at bounding box center [780, 400] width 728 height 110
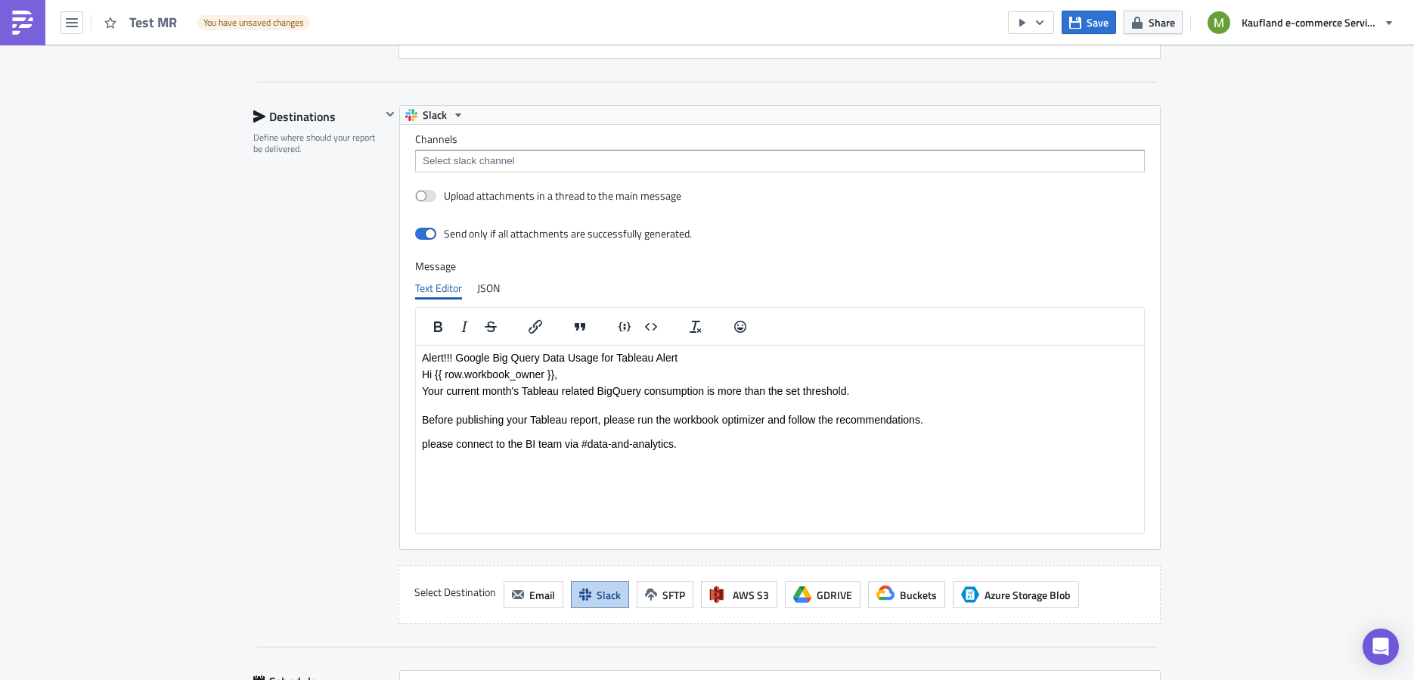
click at [429, 449] on p "Before publishing your Tableau report, please run the workbook optimizer and fo…" at bounding box center [780, 425] width 716 height 48
click at [683, 441] on p "Before publishing your Tableau report, please run the workbook optimizer and fo…" at bounding box center [780, 425] width 716 height 48
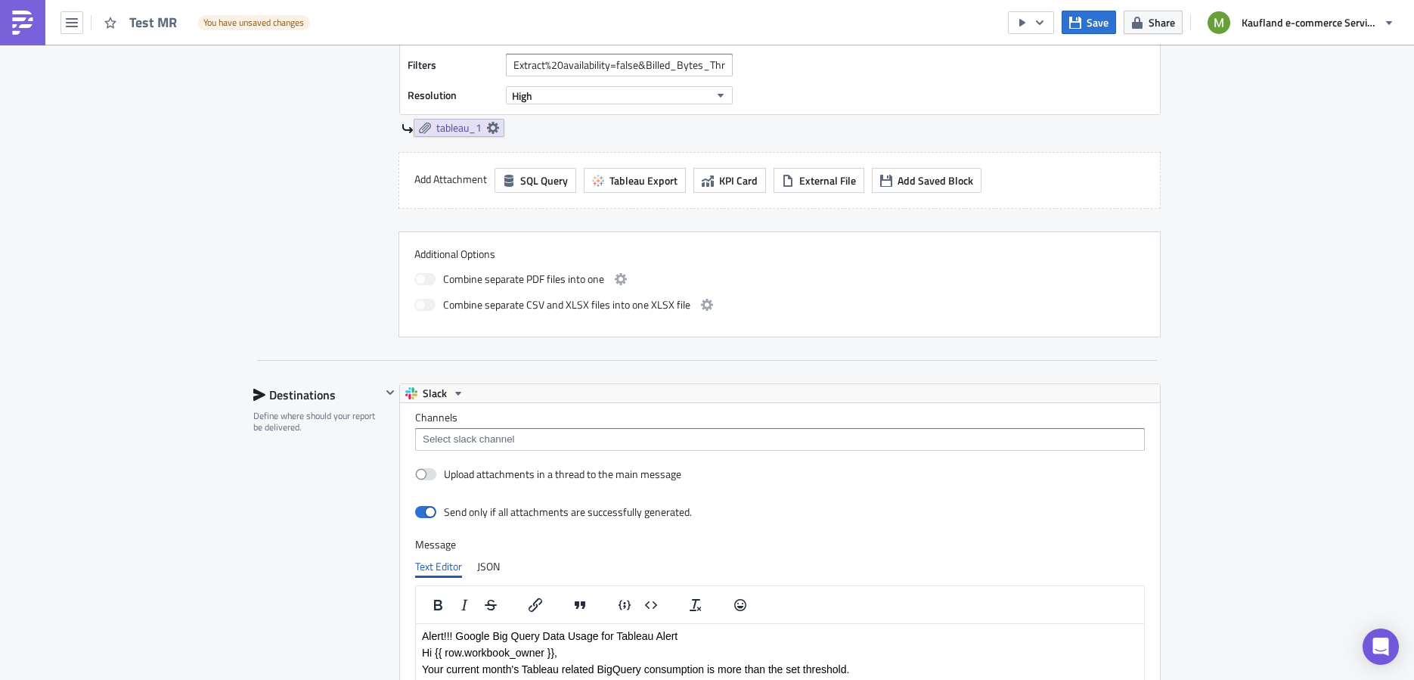
scroll to position [1463, 0]
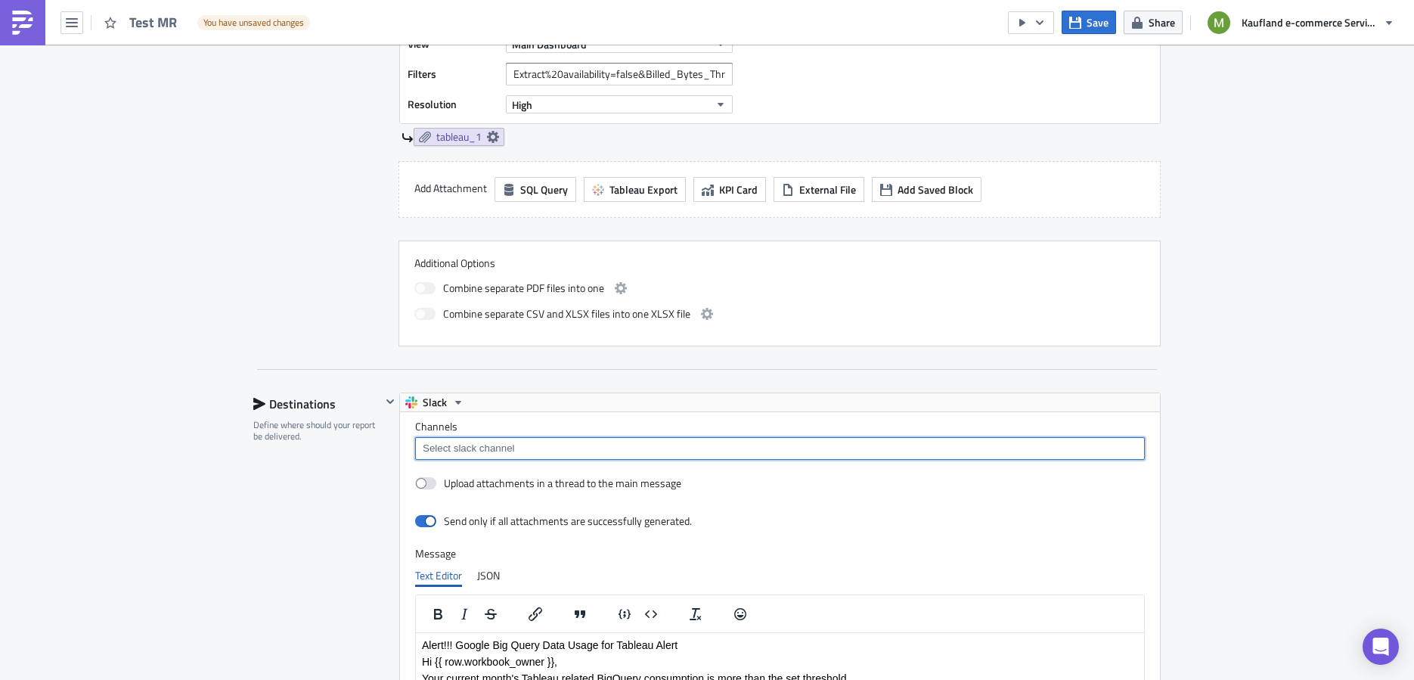
click at [857, 441] on input at bounding box center [779, 448] width 720 height 15
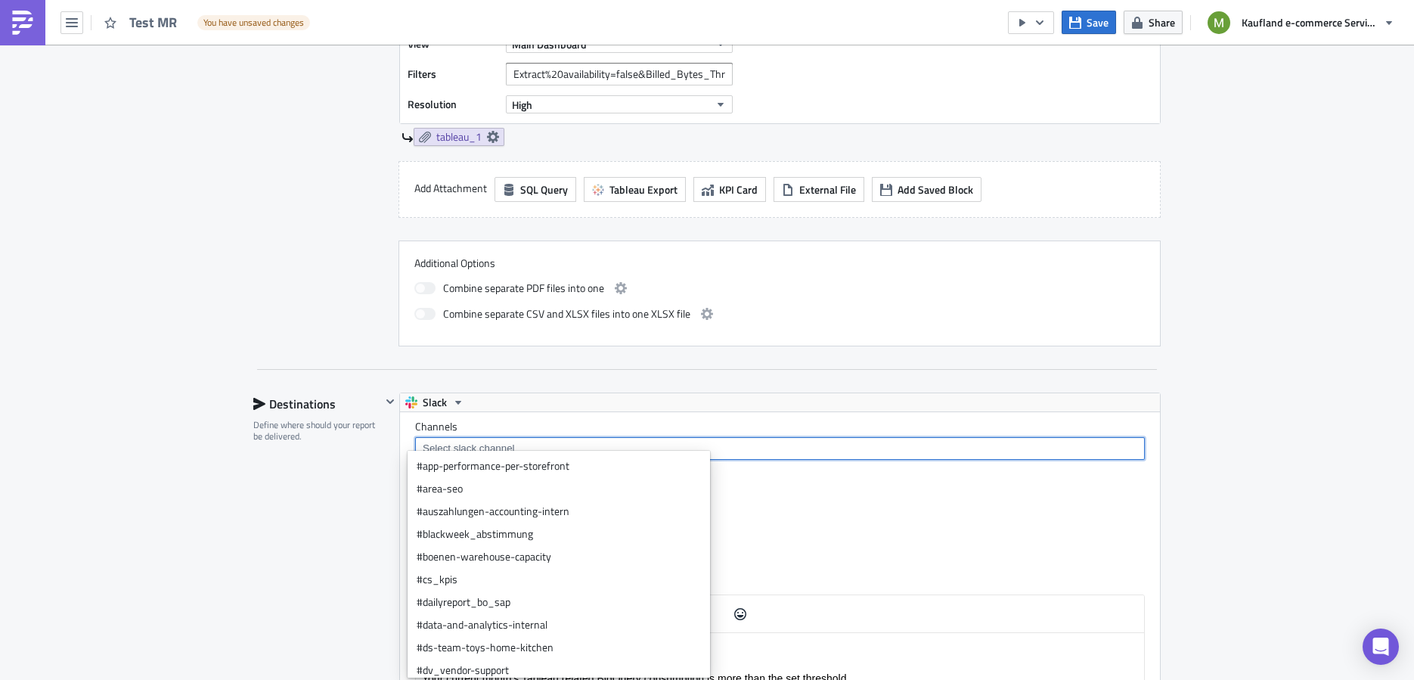
paste input "U09B777JHMY"
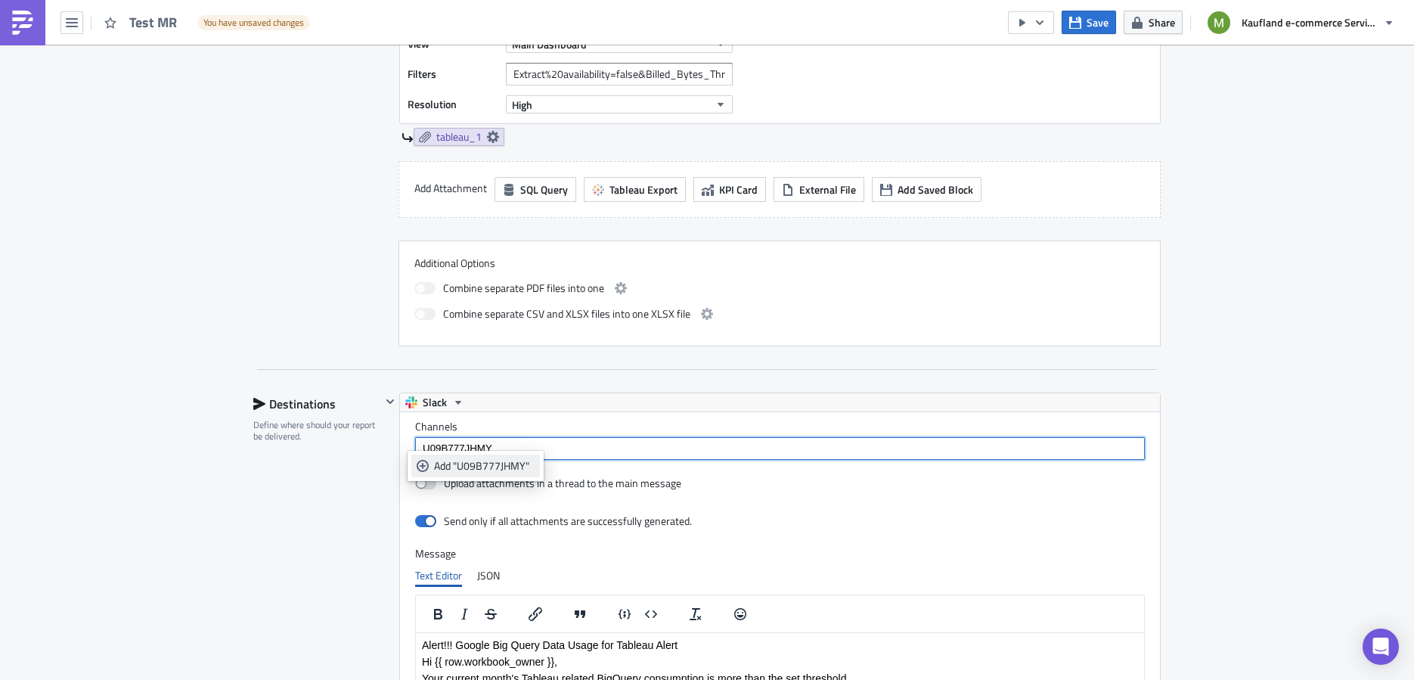
type input "U09B777JHMY"
click at [476, 459] on div "Add "U09B777JHMY"" at bounding box center [484, 465] width 101 height 15
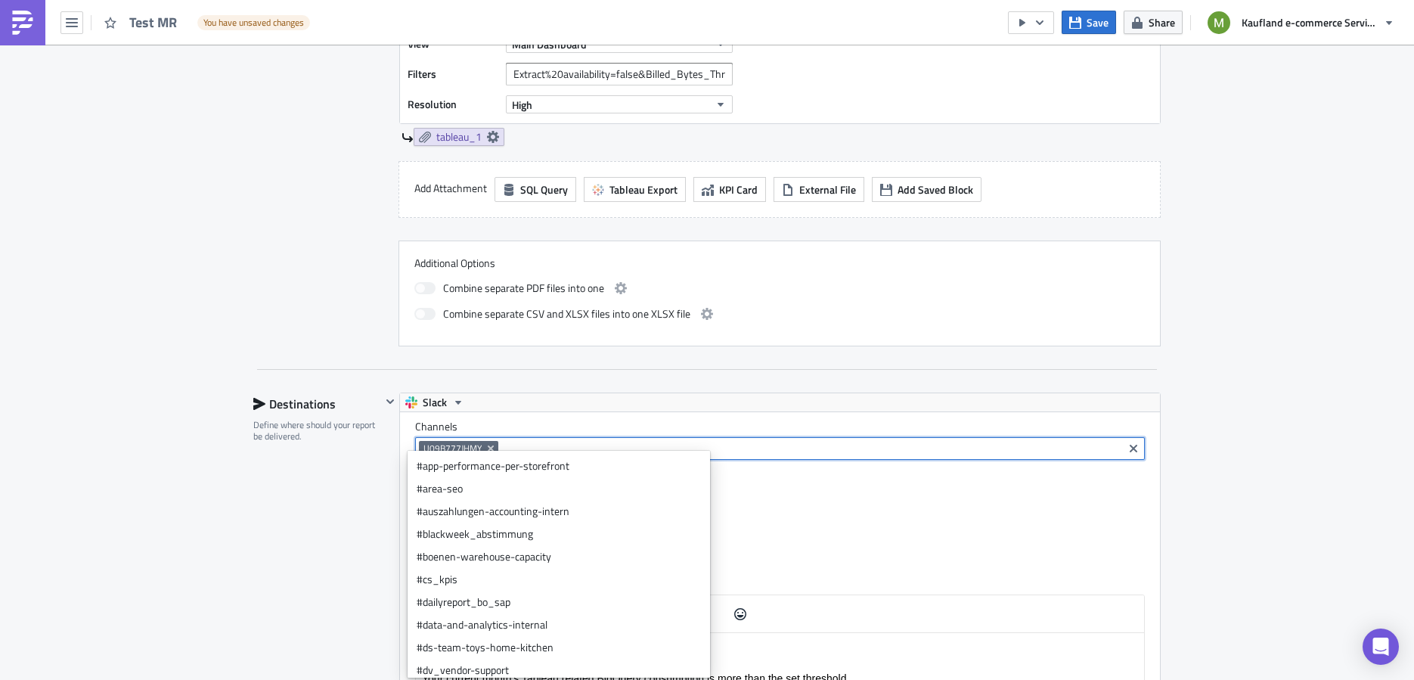
click at [893, 398] on div "Slack" at bounding box center [780, 402] width 760 height 18
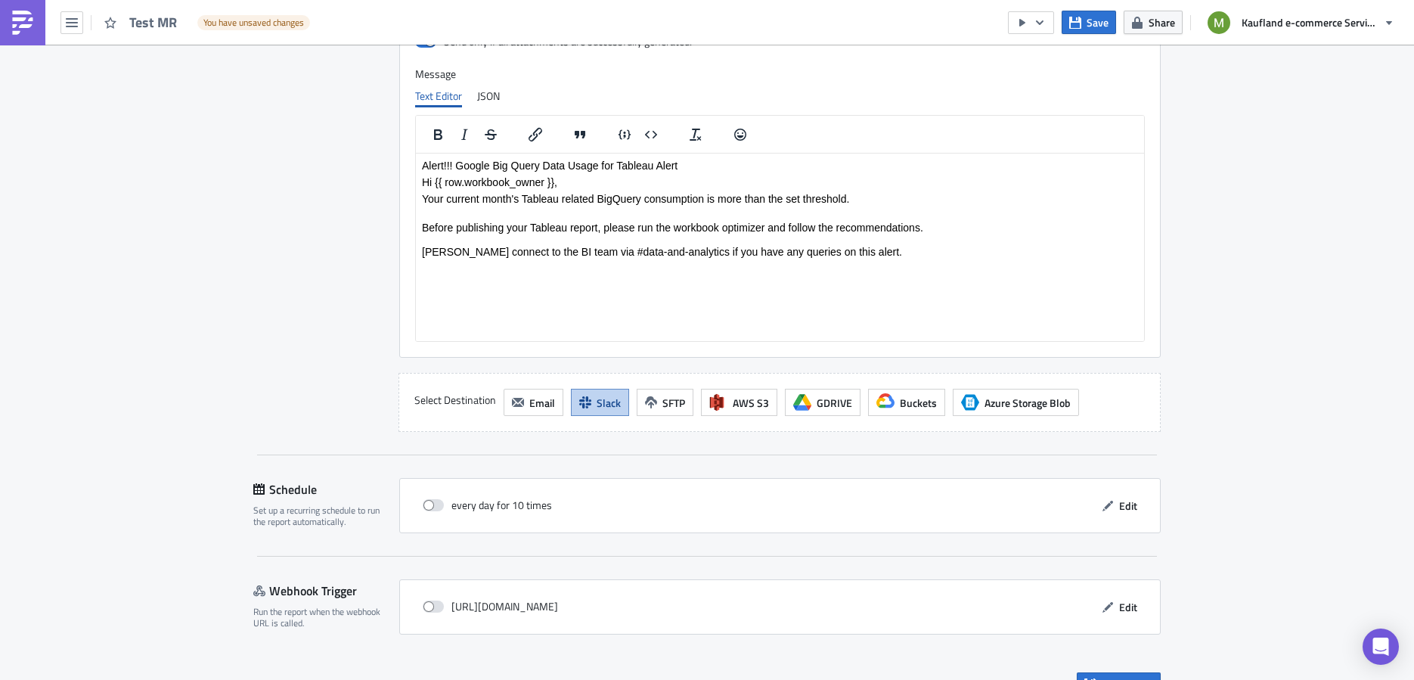
scroll to position [1960, 0]
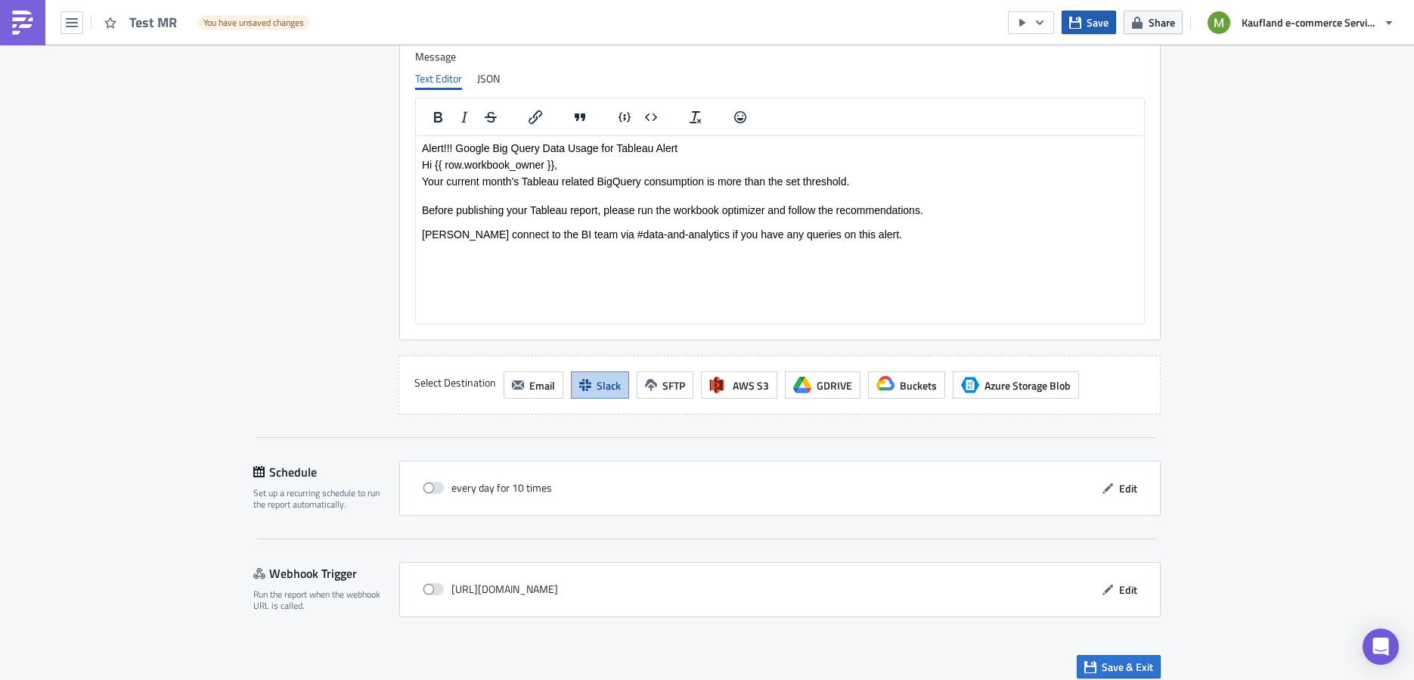
click at [1098, 16] on span "Save" at bounding box center [1097, 22] width 22 height 16
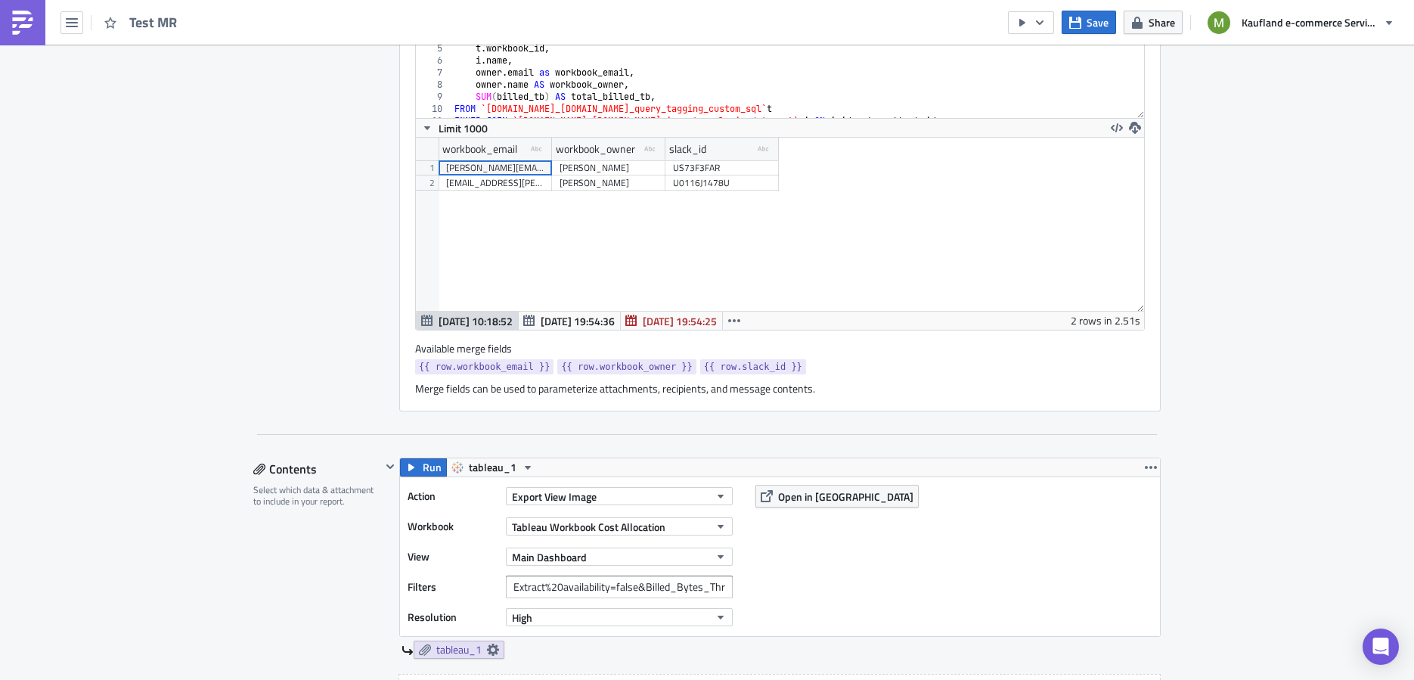
scroll to position [949, 0]
click at [714, 522] on icon "button" at bounding box center [720, 528] width 12 height 12
click at [917, 558] on div "Action Export View Image Workbook Tableau Workbook Cost Allocation View Main Da…" at bounding box center [780, 557] width 760 height 159
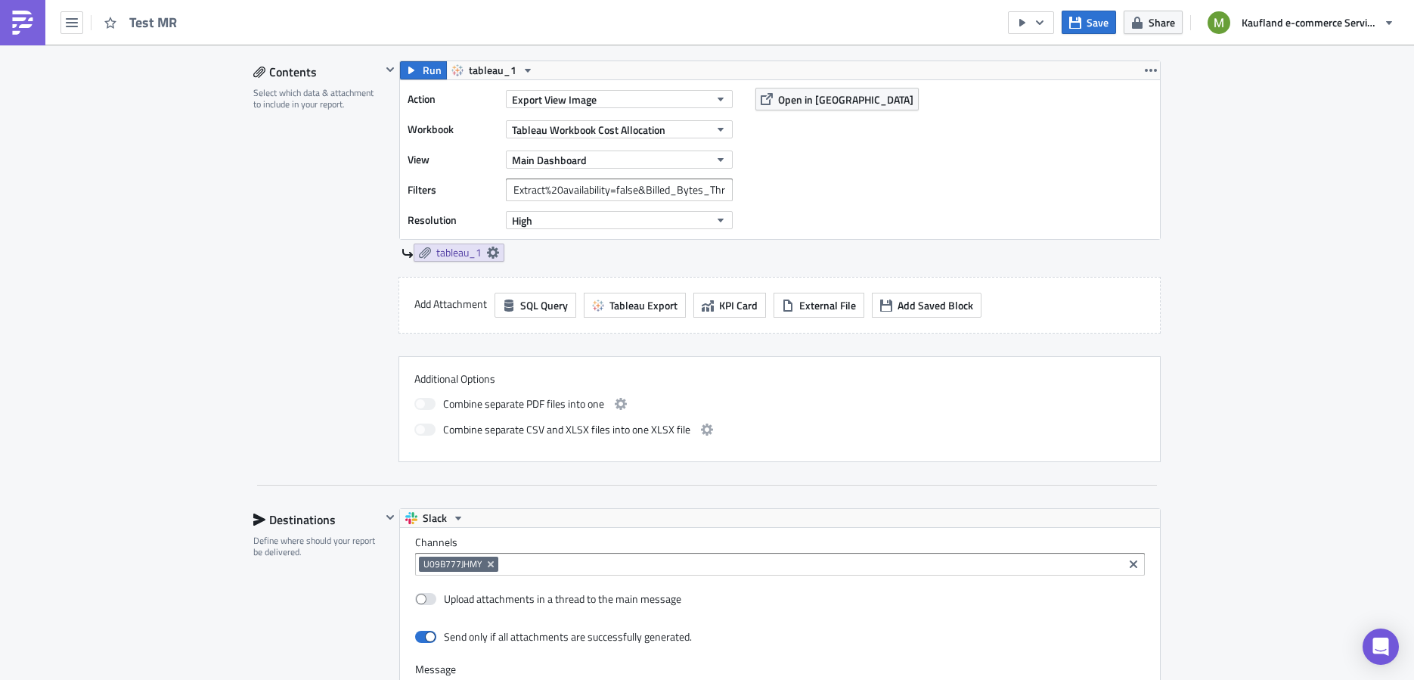
scroll to position [1369, 0]
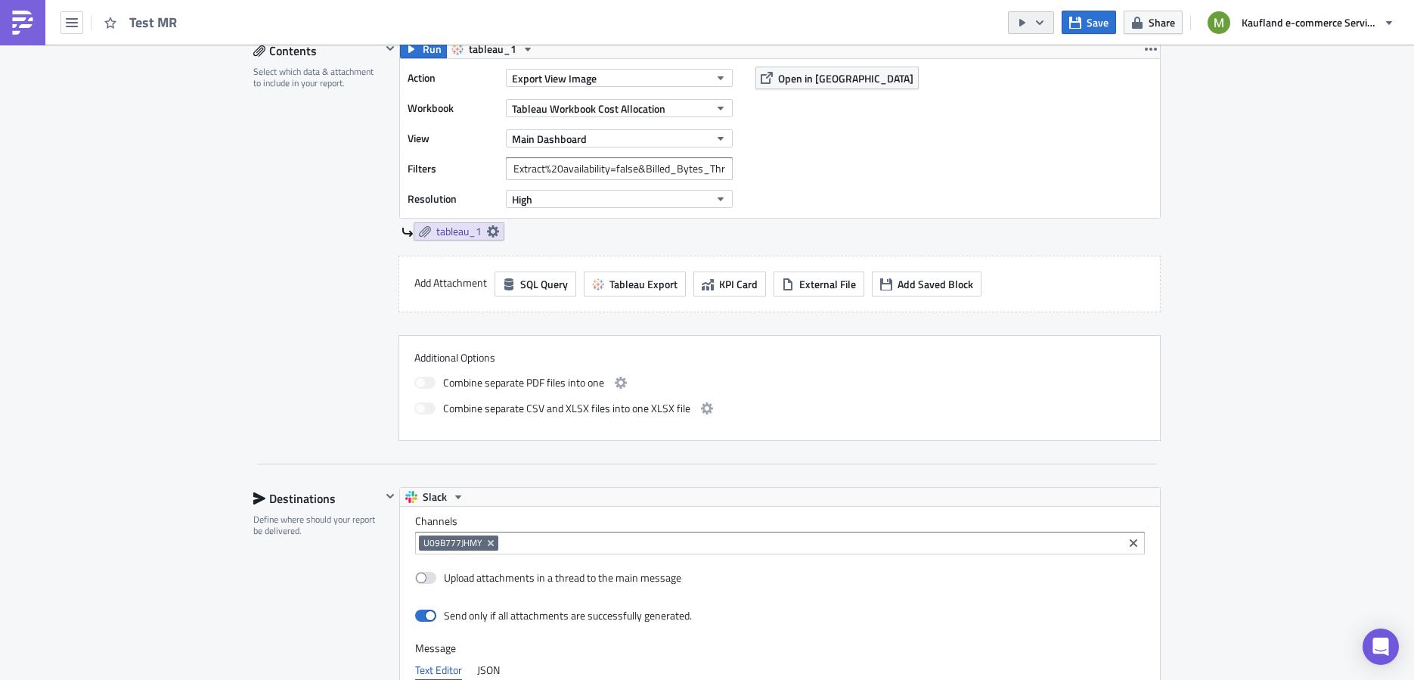
click at [1045, 19] on icon "button" at bounding box center [1039, 23] width 12 height 12
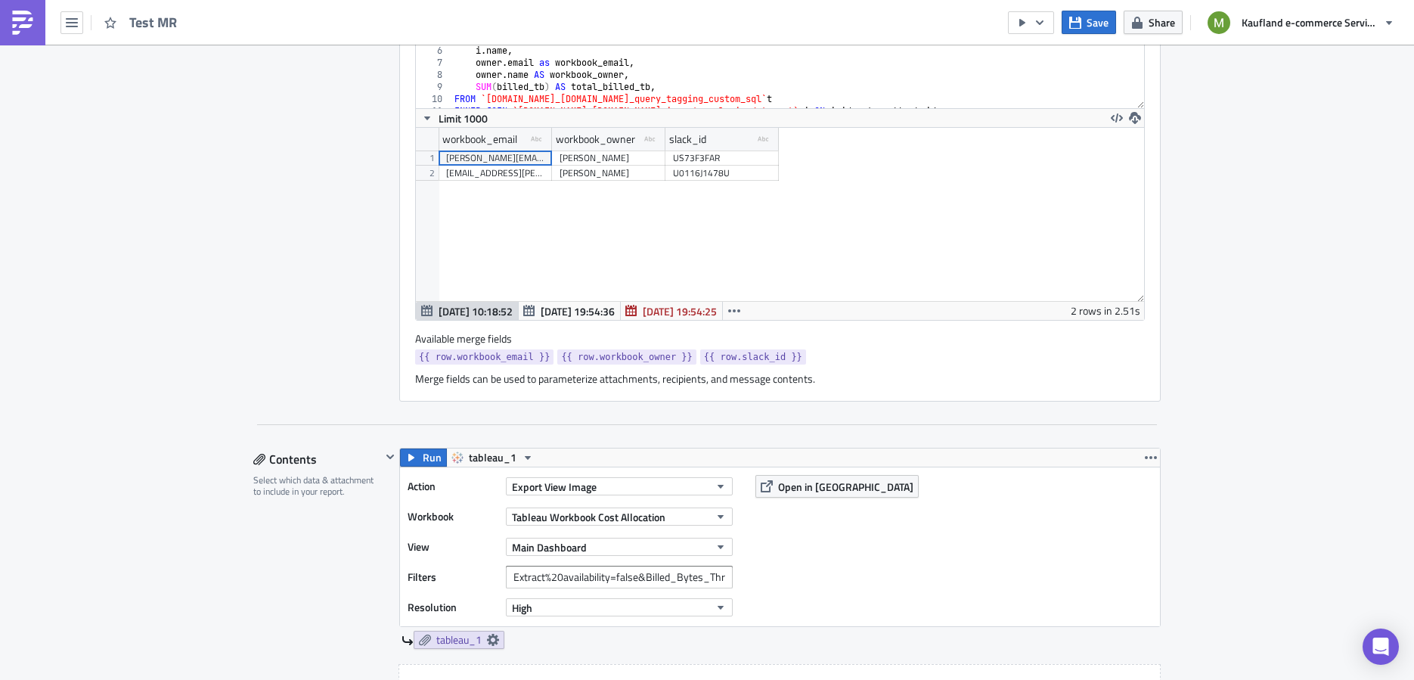
scroll to position [924, 0]
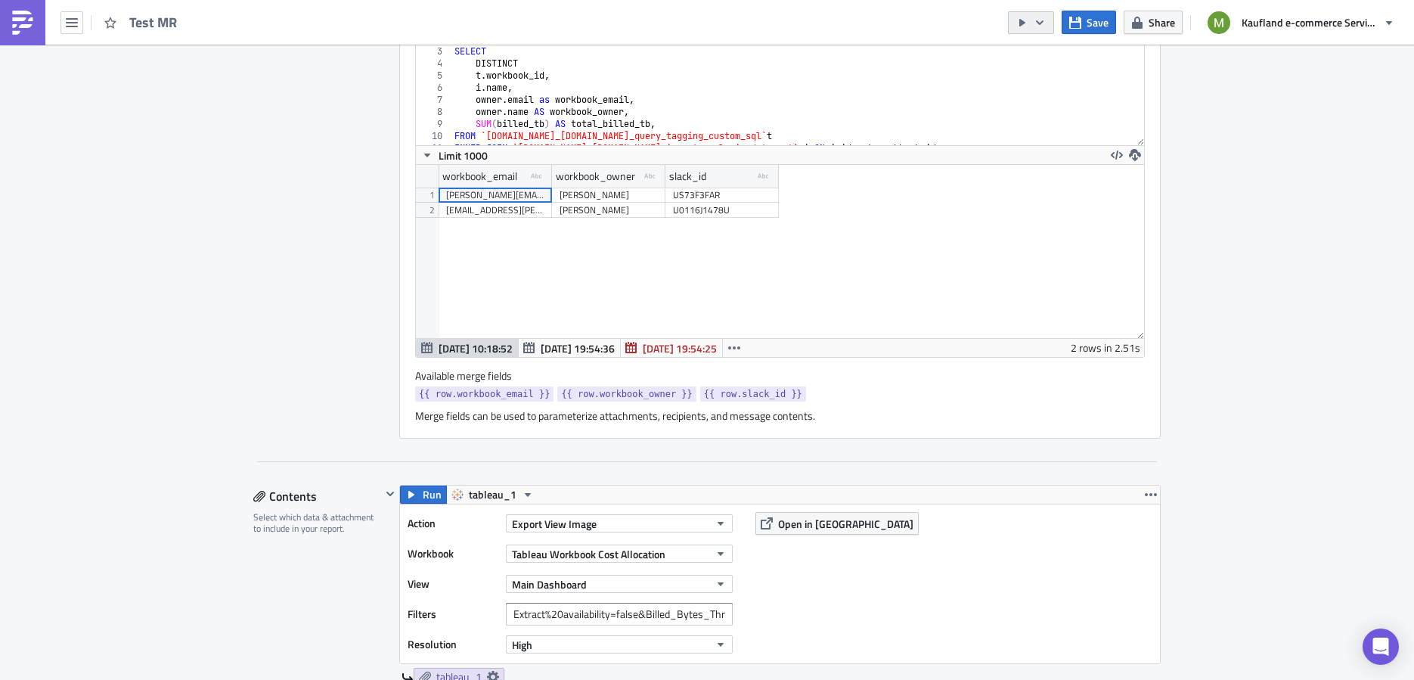
click at [1045, 17] on icon "button" at bounding box center [1039, 23] width 12 height 12
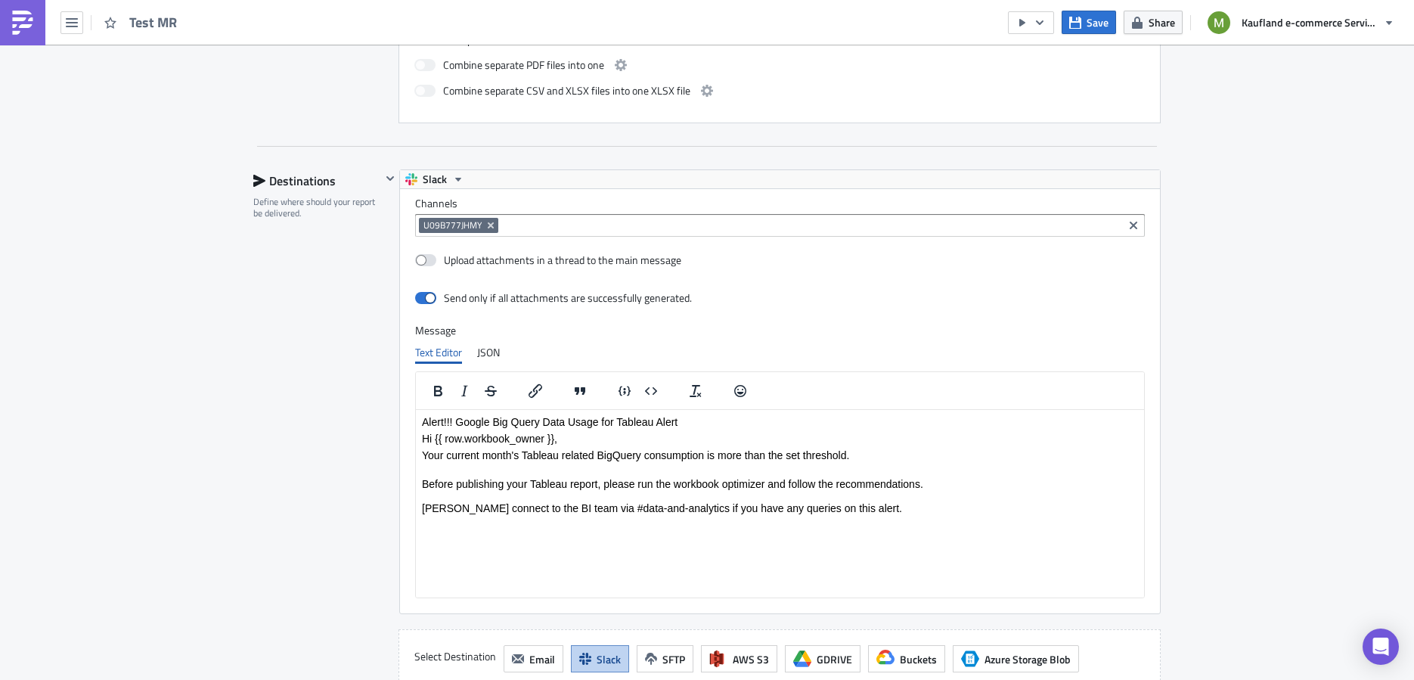
scroll to position [1729, 0]
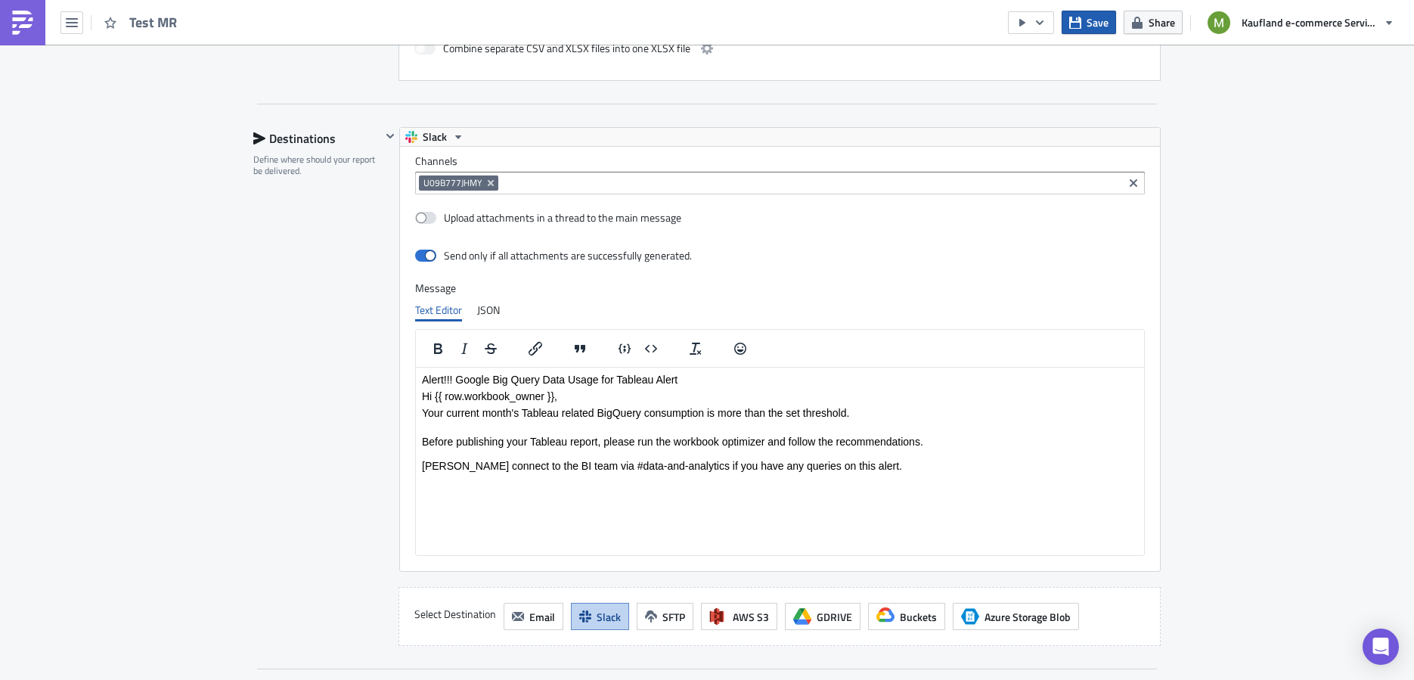
click at [1085, 25] on button "Save" at bounding box center [1088, 22] width 54 height 23
click at [1045, 22] on icon "button" at bounding box center [1039, 23] width 12 height 12
click at [1042, 83] on div "Run Report" at bounding box center [1077, 82] width 118 height 15
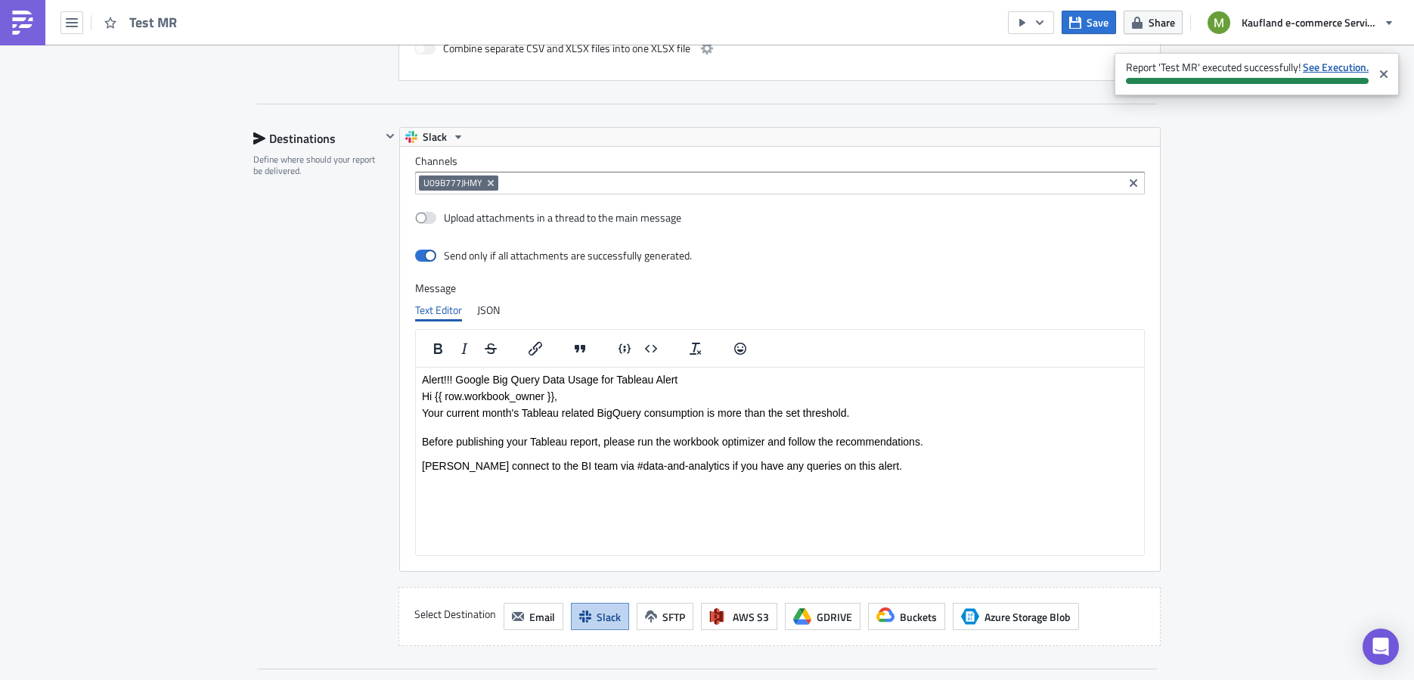
click at [1329, 64] on strong "See Execution." at bounding box center [1335, 67] width 66 height 16
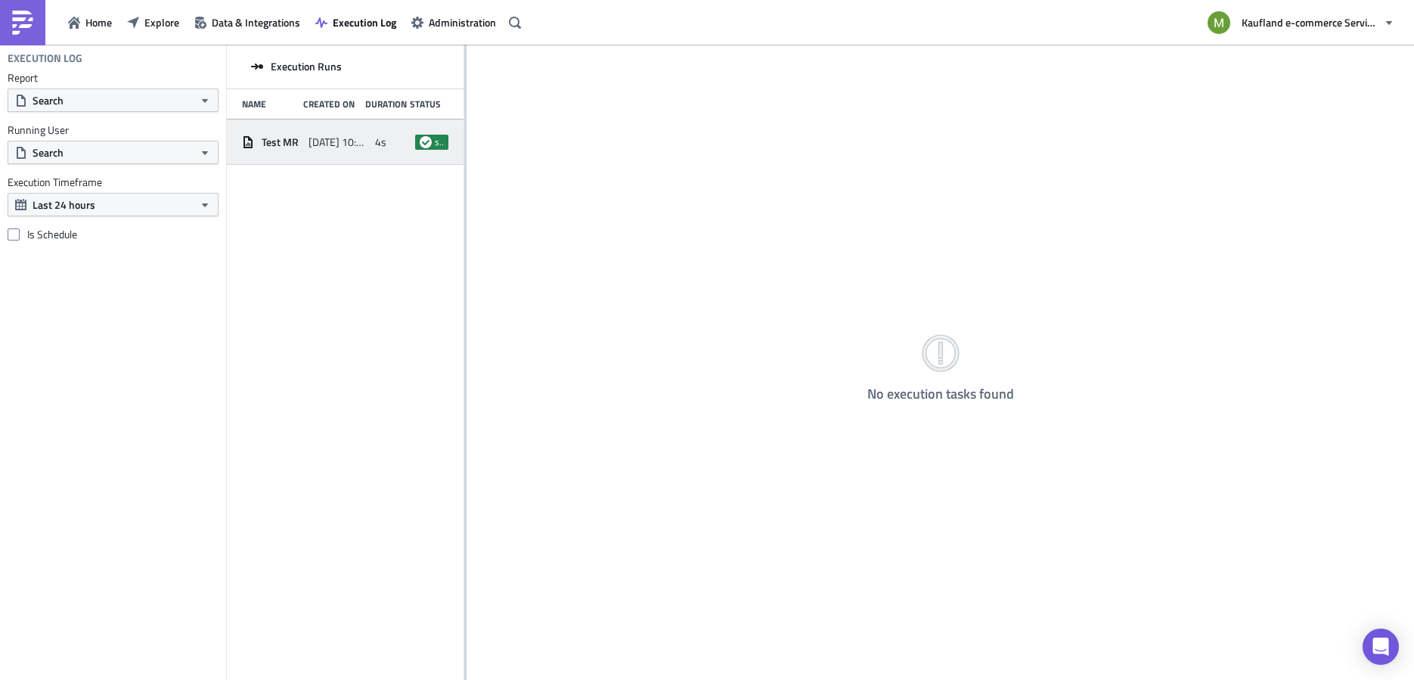
click at [403, 143] on div "4s" at bounding box center [391, 142] width 33 height 27
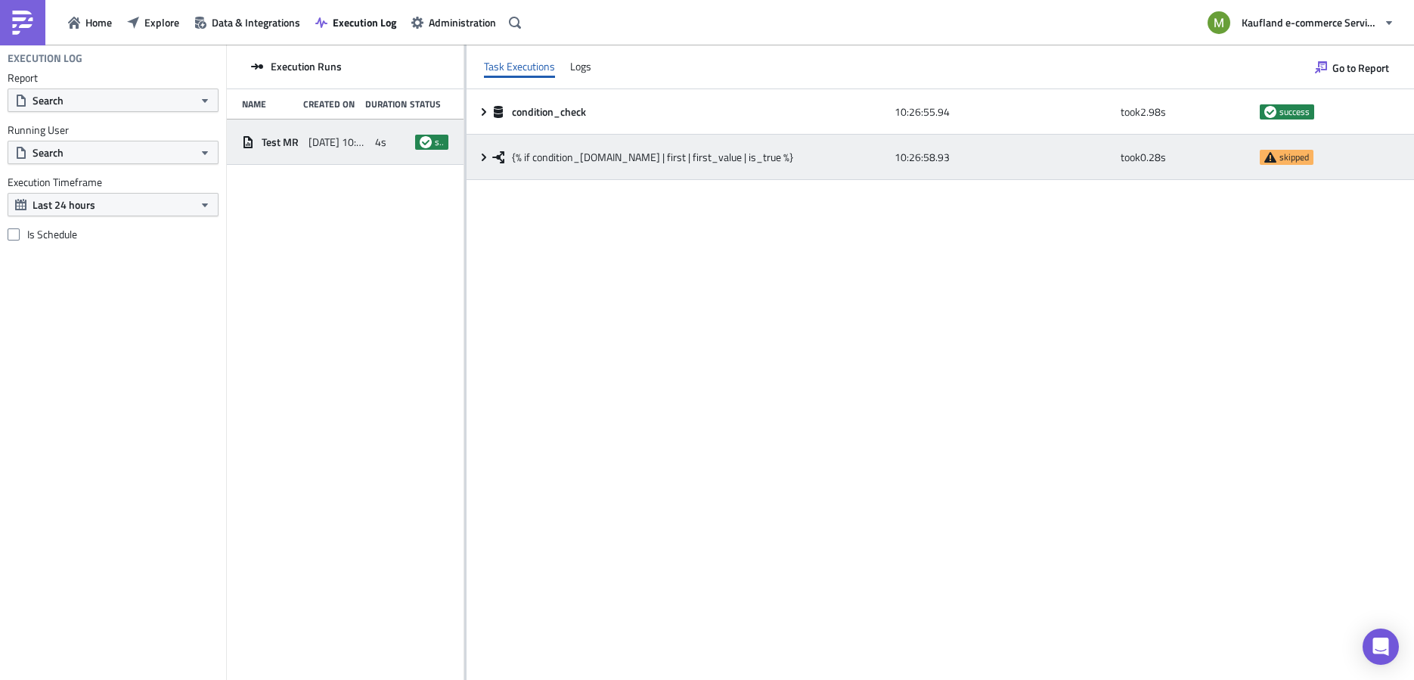
click at [486, 162] on icon at bounding box center [484, 157] width 12 height 12
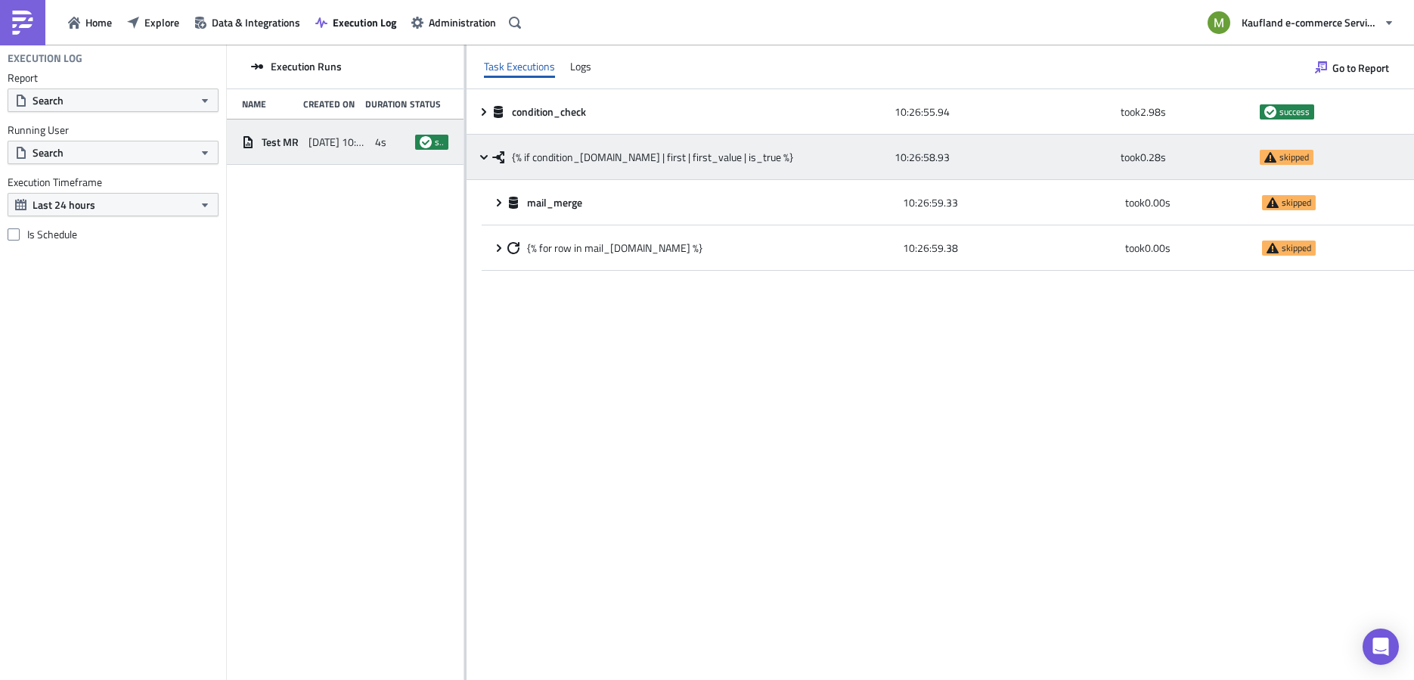
click at [484, 148] on div "{% if condition_[DOMAIN_NAME] | first | first_value | is_true %} 10:26:58.93 to…" at bounding box center [939, 157] width 947 height 45
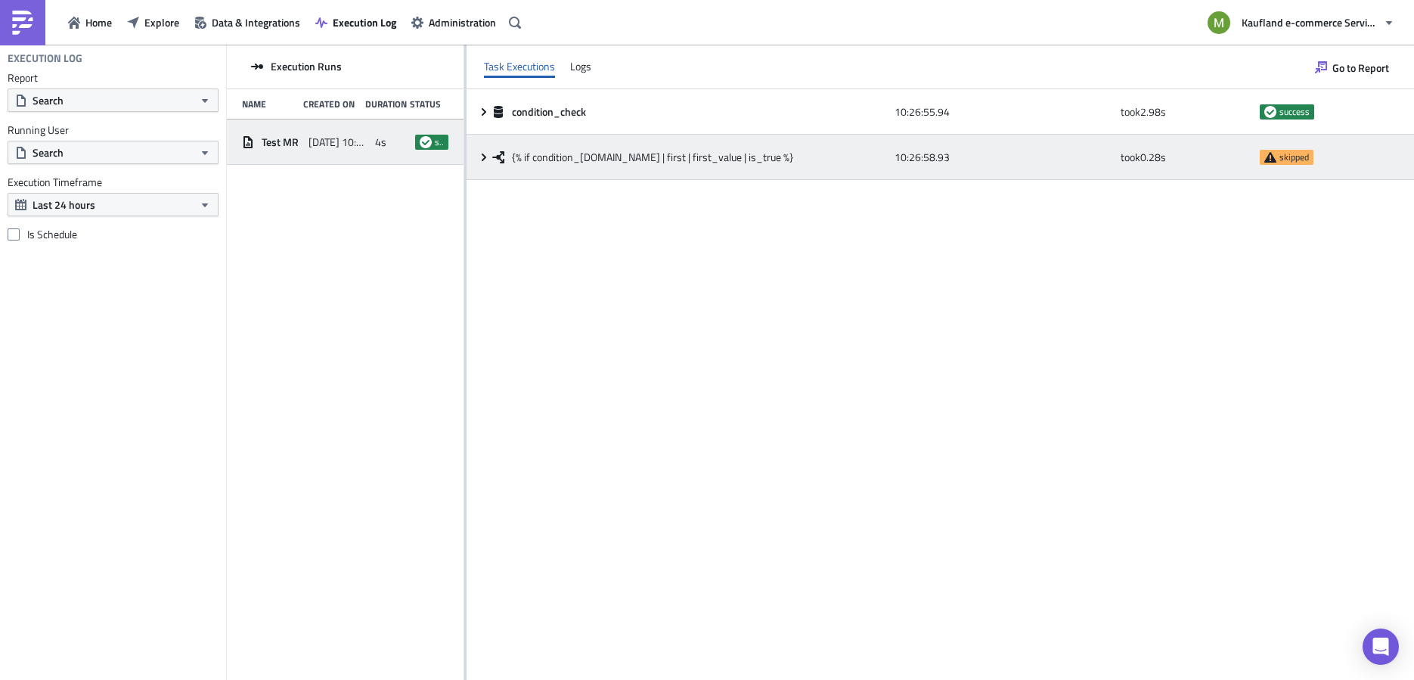
click at [482, 159] on icon at bounding box center [484, 157] width 5 height 8
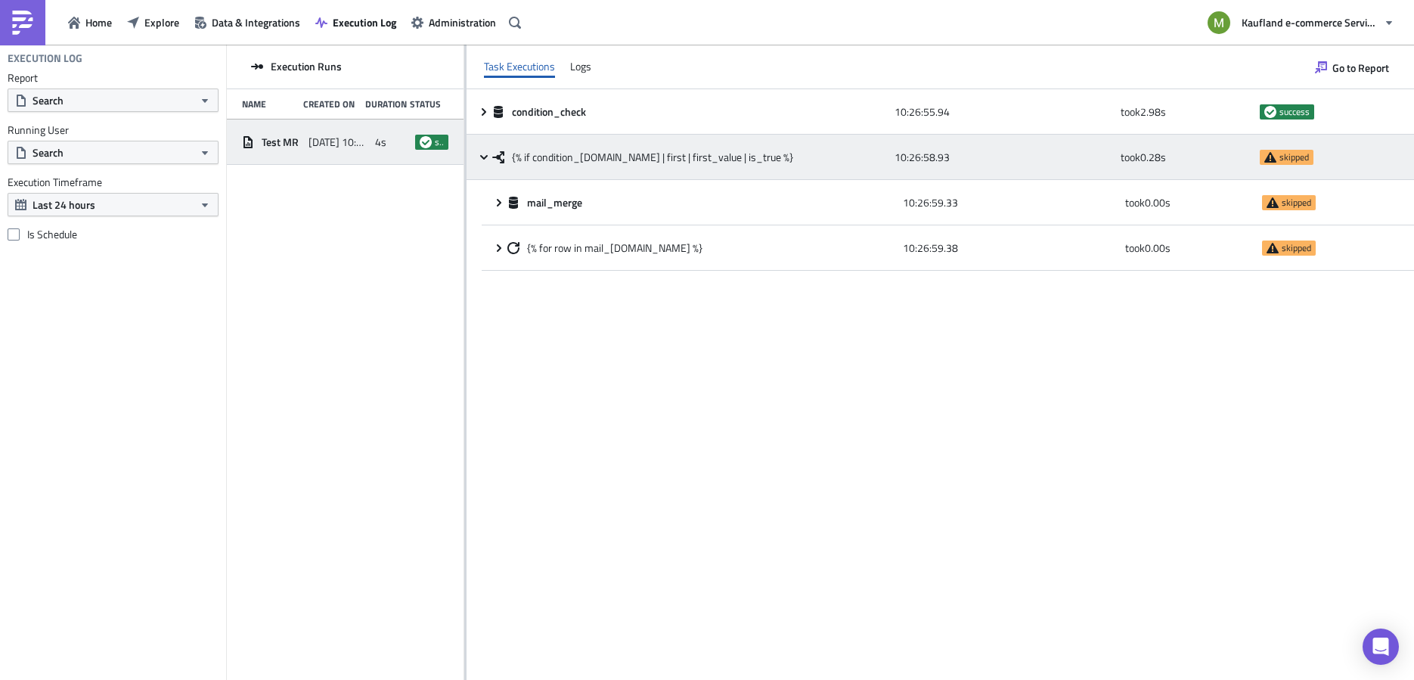
click at [991, 149] on div "10:26:58.93" at bounding box center [1003, 157] width 219 height 27
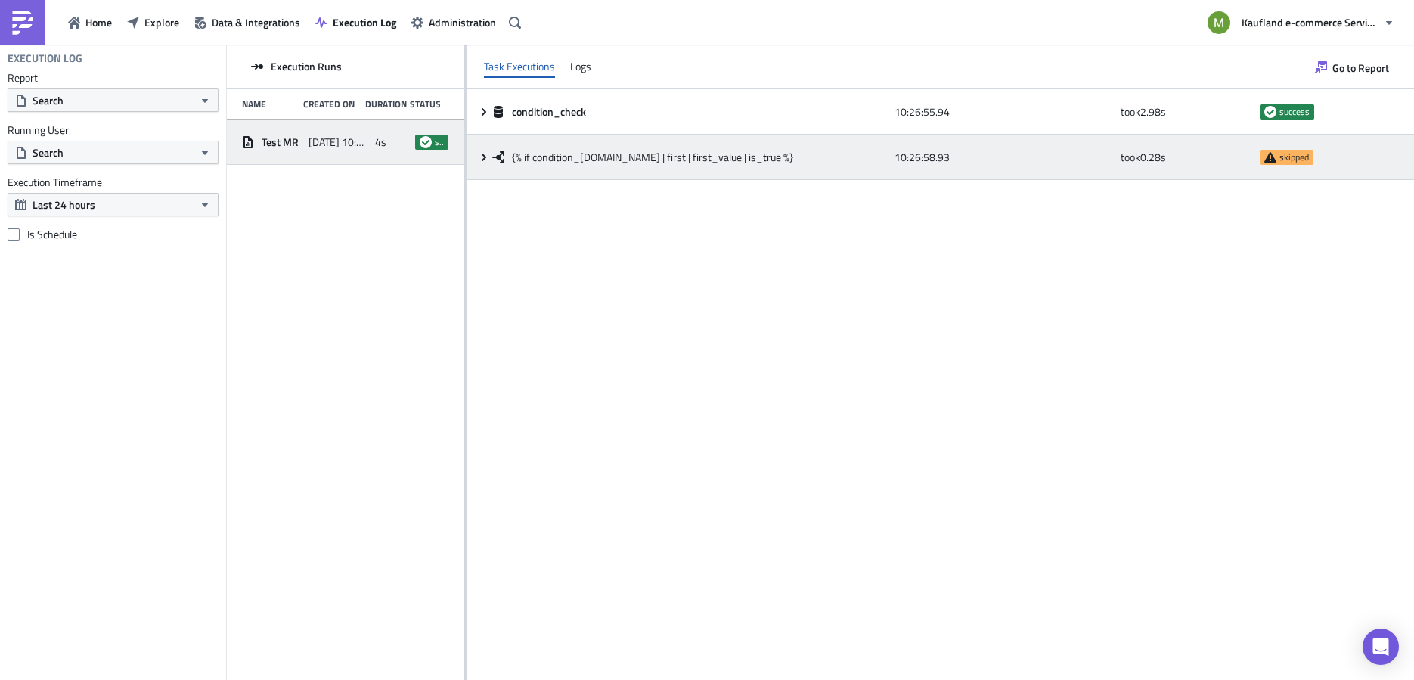
click at [891, 157] on div "{% if condition_[DOMAIN_NAME] | first | first_value | is_true %} 10:26:58.93 to…" at bounding box center [939, 157] width 947 height 45
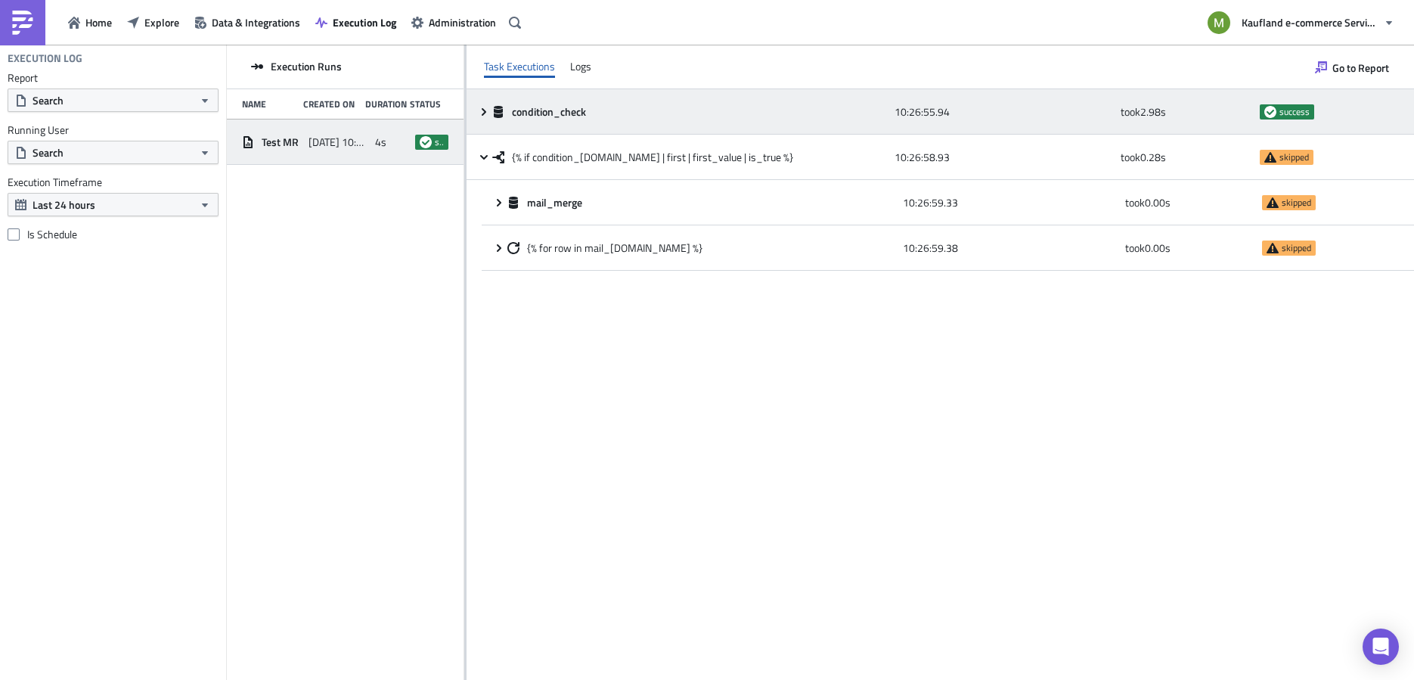
click at [488, 110] on icon at bounding box center [484, 112] width 12 height 12
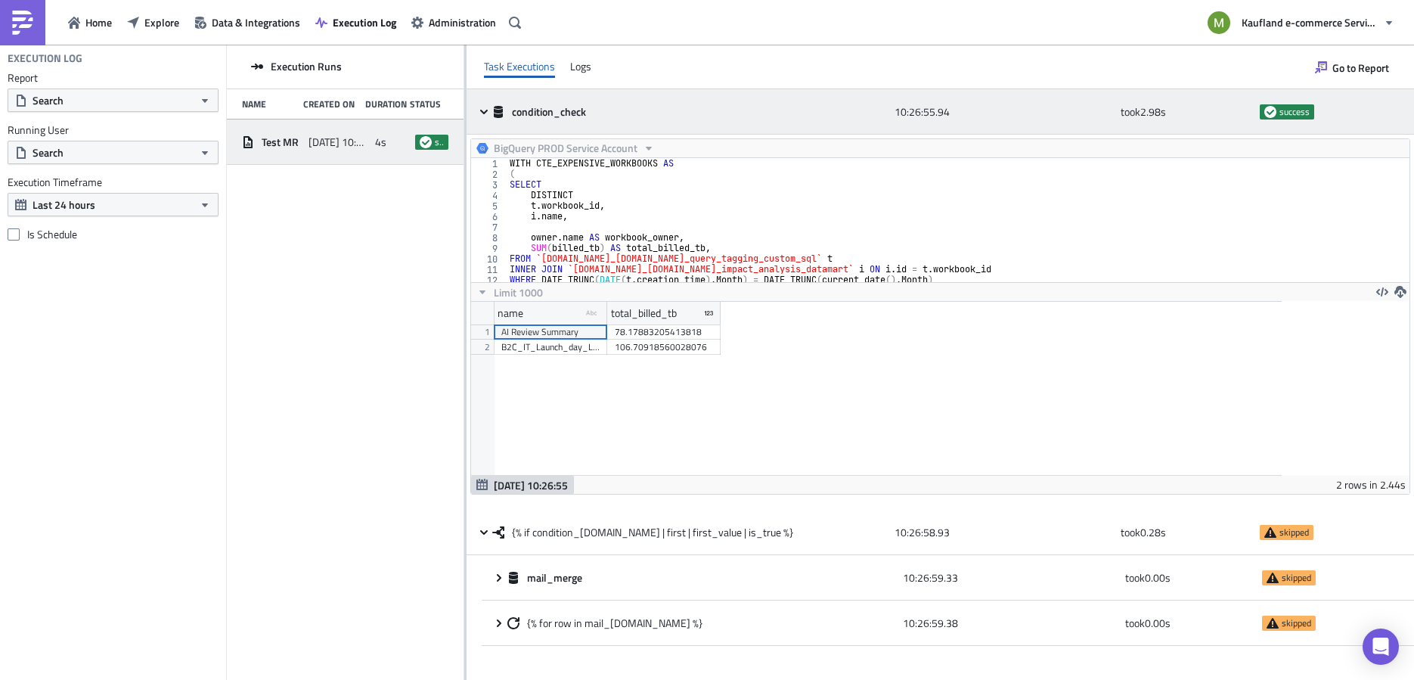
scroll to position [173, 810]
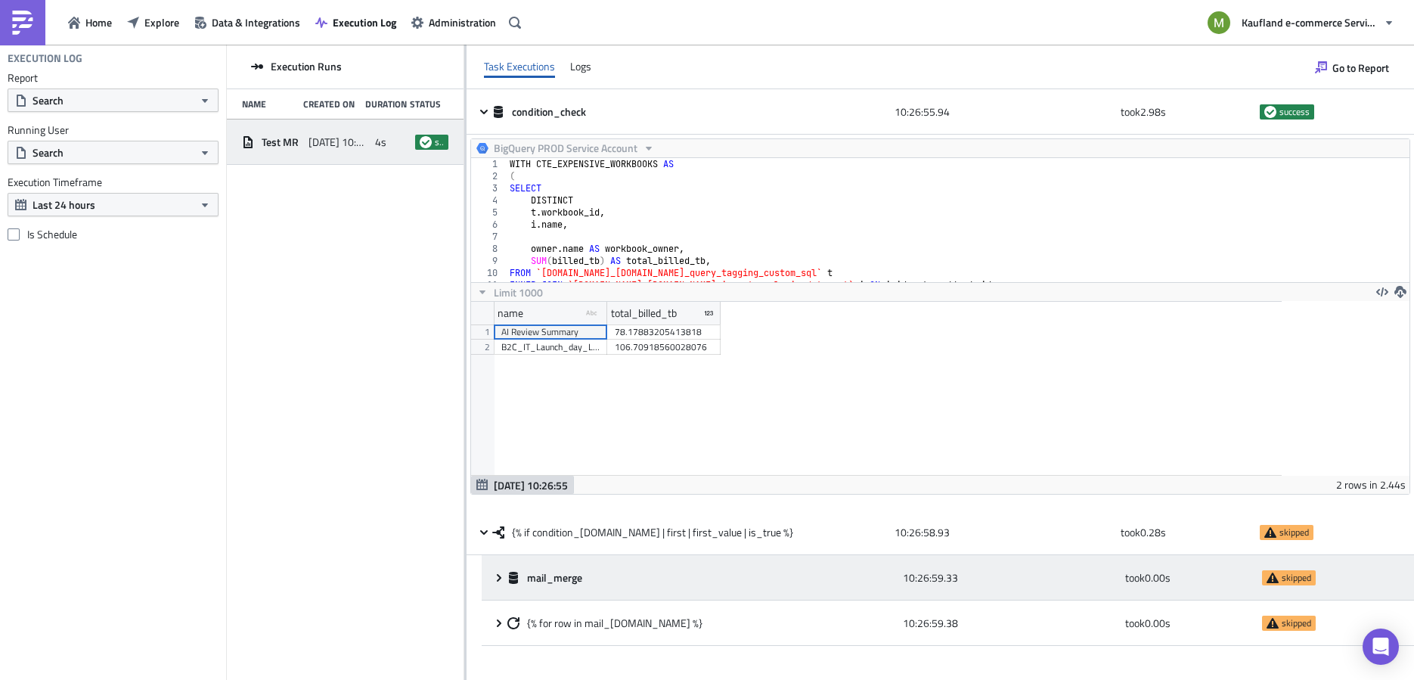
click at [501, 575] on icon at bounding box center [499, 577] width 12 height 12
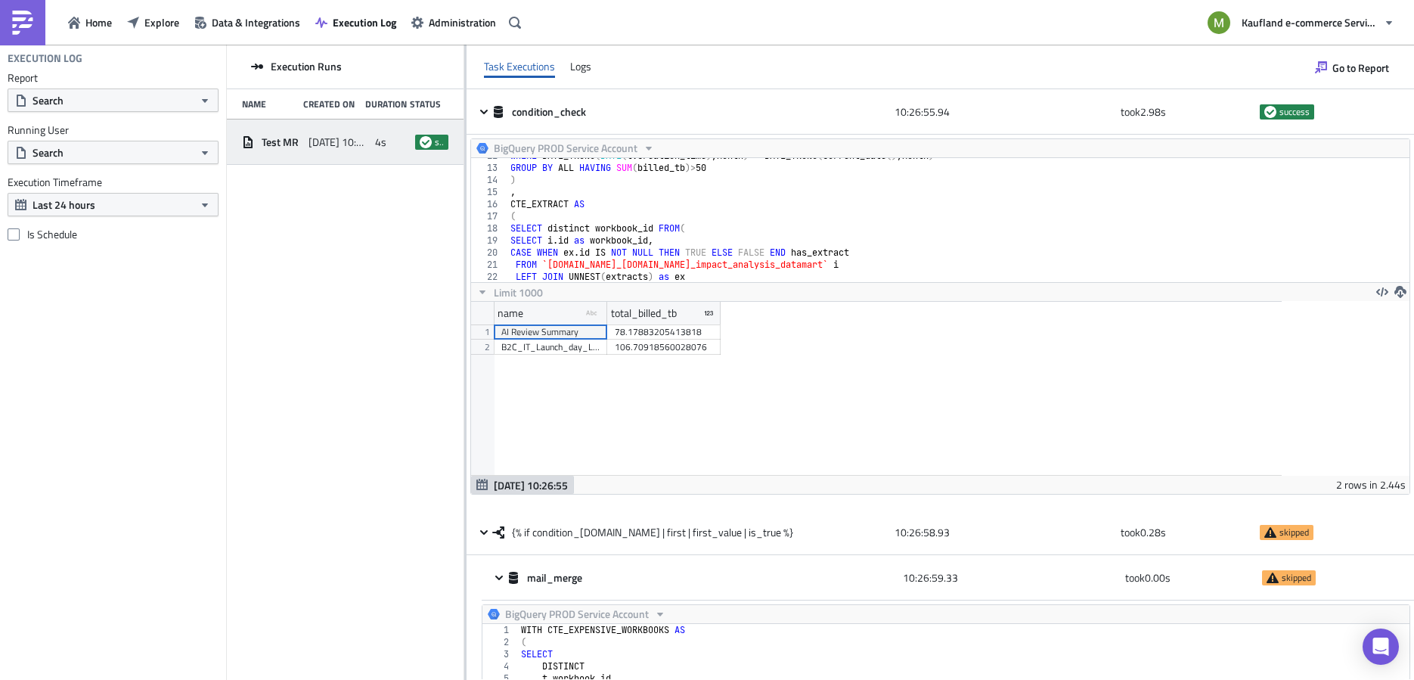
scroll to position [102, 0]
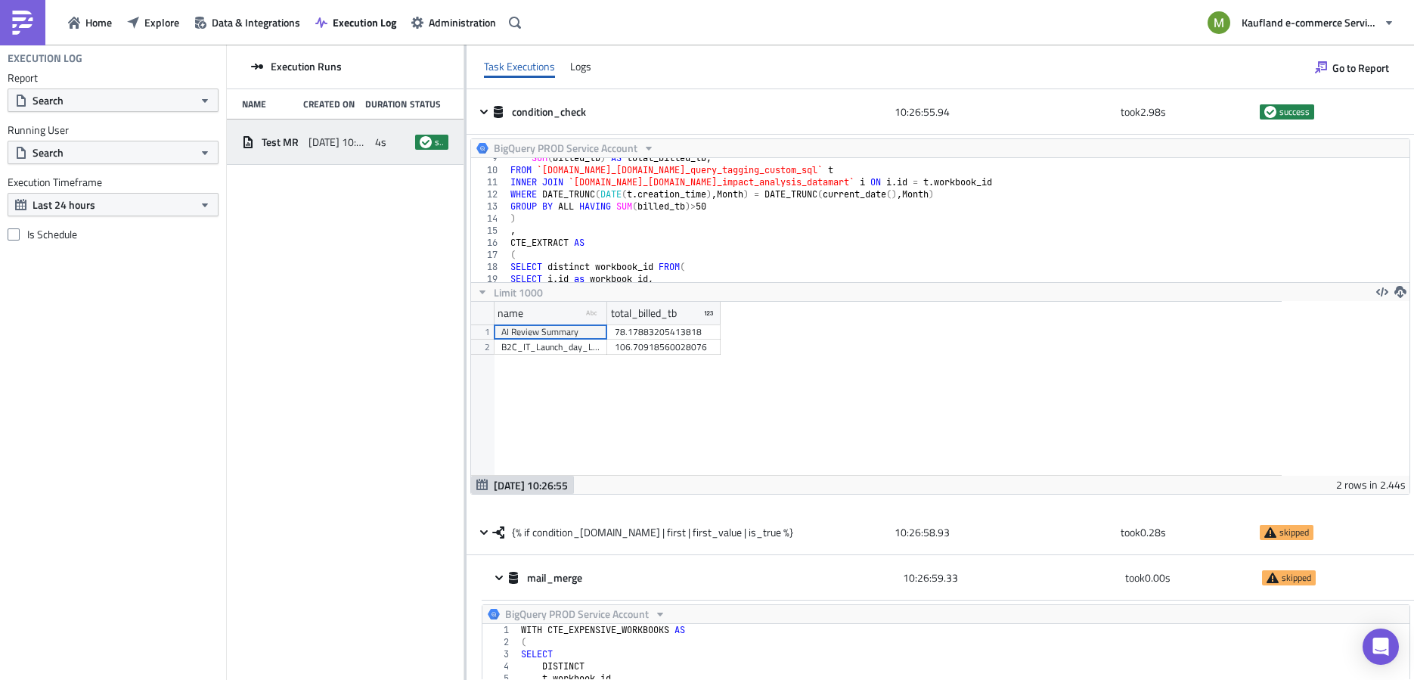
click at [933, 482] on div "[DATE] 10:26:55 2 rows in 2.44s" at bounding box center [940, 484] width 938 height 18
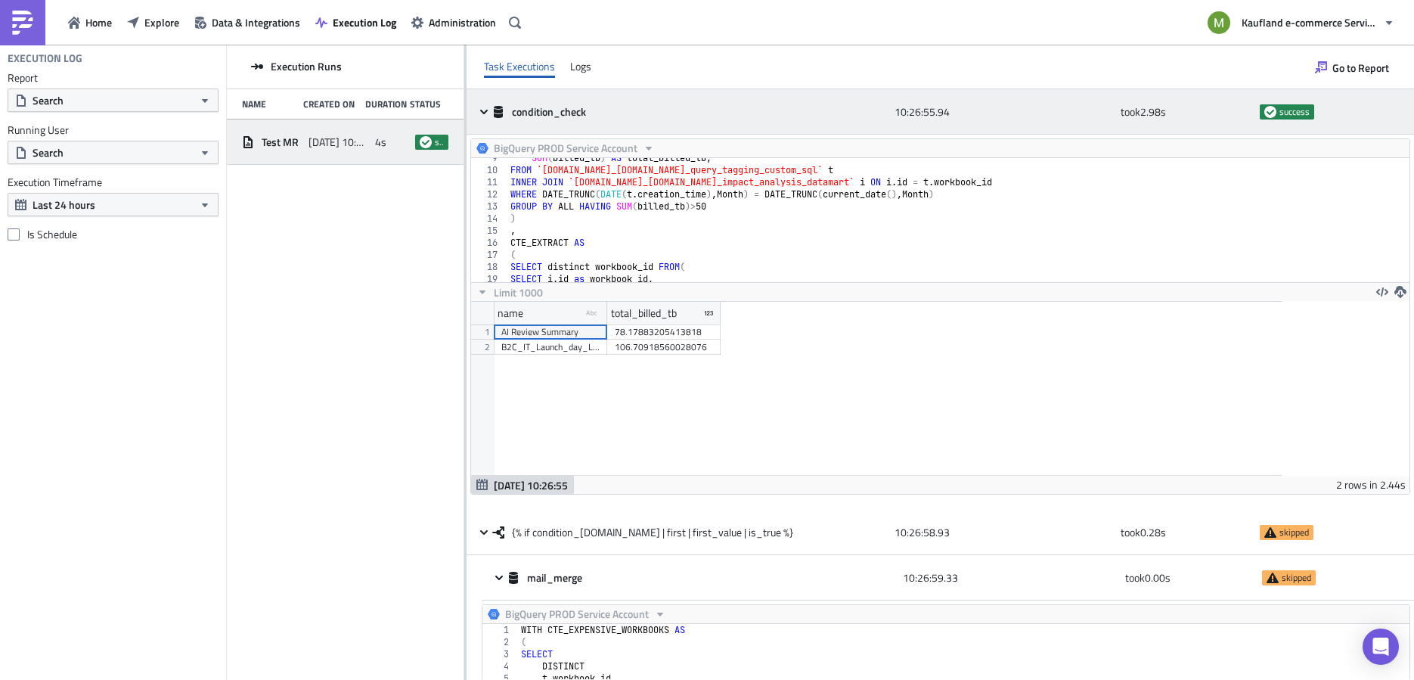
click at [481, 106] on icon at bounding box center [484, 112] width 12 height 12
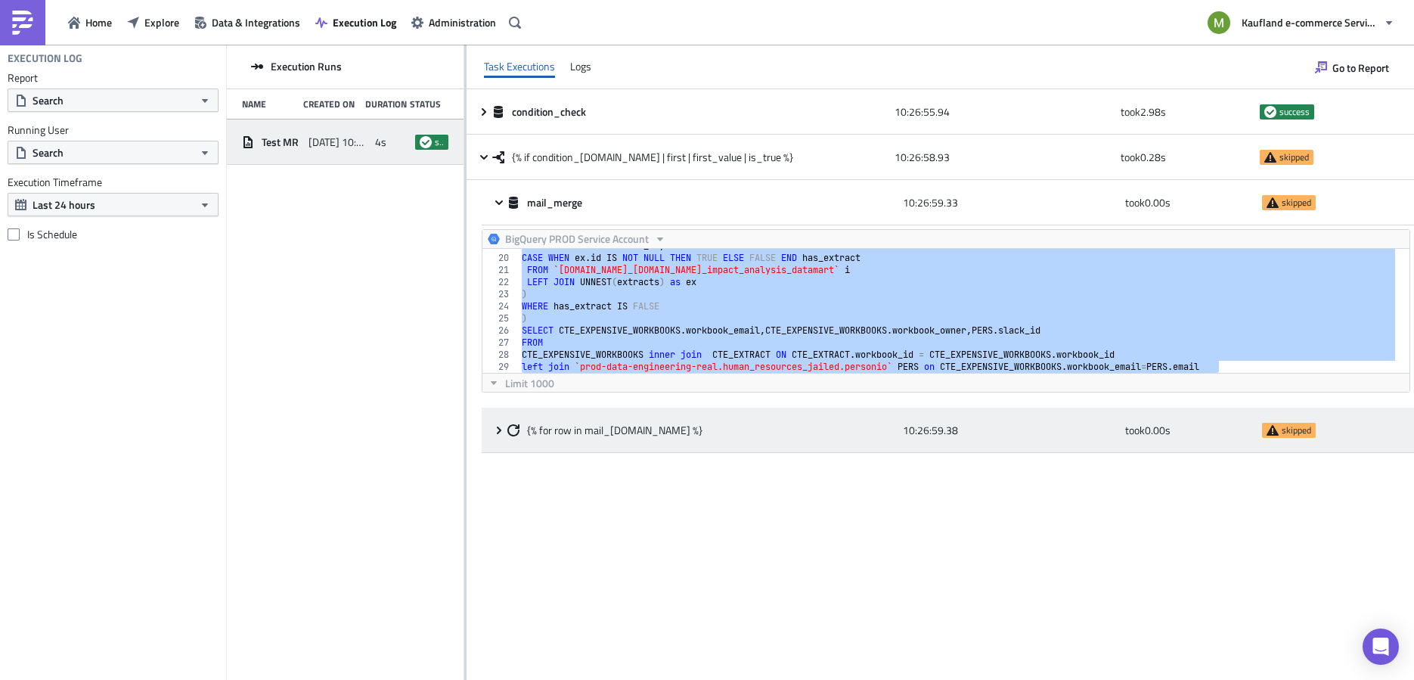
scroll to position [227, 0]
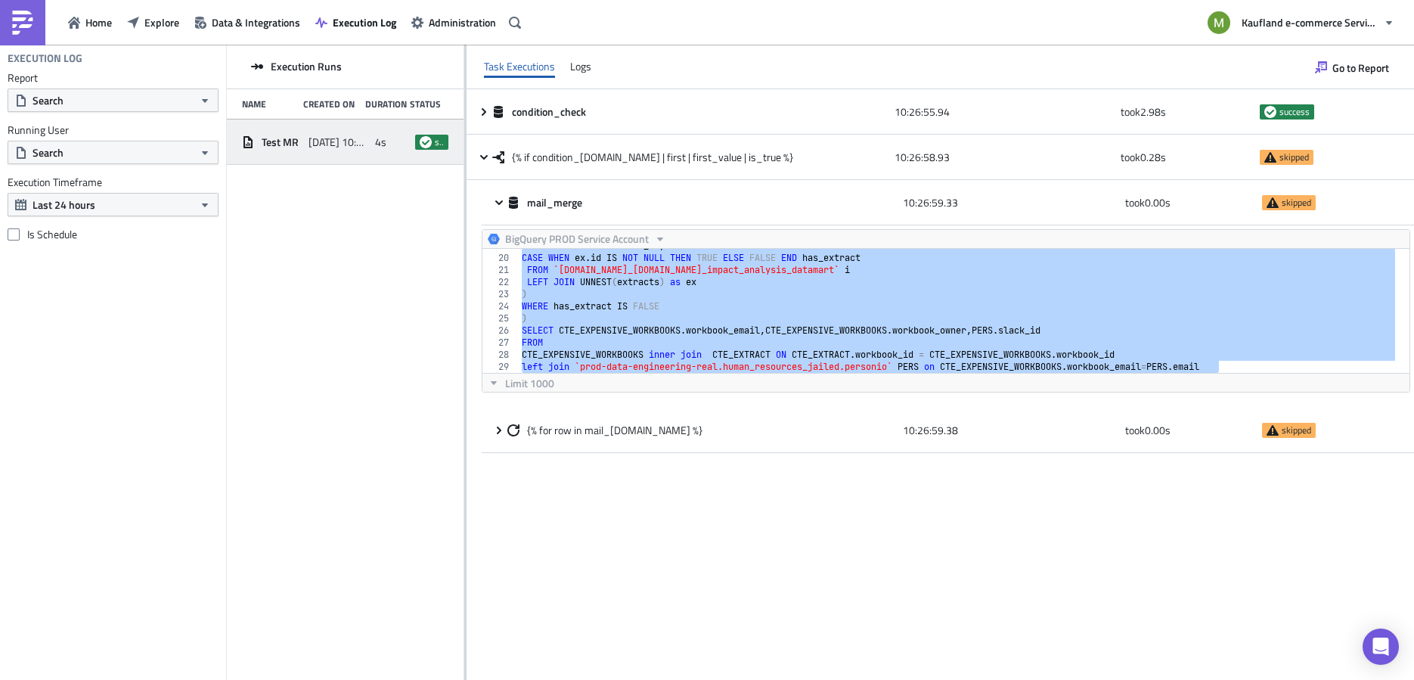
drag, startPoint x: 869, startPoint y: 315, endPoint x: 880, endPoint y: 363, distance: 48.8
click at [880, 367] on div "SELECT i . id as workbook_id , CASE WHEN ex . id IS NOT NULL THEN TRUE ELSE FAL…" at bounding box center [957, 314] width 877 height 148
click at [880, 354] on div "SELECT i . id as workbook_id , CASE WHEN ex . id IS NOT NULL THEN TRUE ELSE FAL…" at bounding box center [957, 314] width 877 height 148
type textarea "CTE_EXPENSIVE_WORKBOOKS inner join CTE_EXTRACT ON CTE_EXTRACT.workbook_id = CTE…"
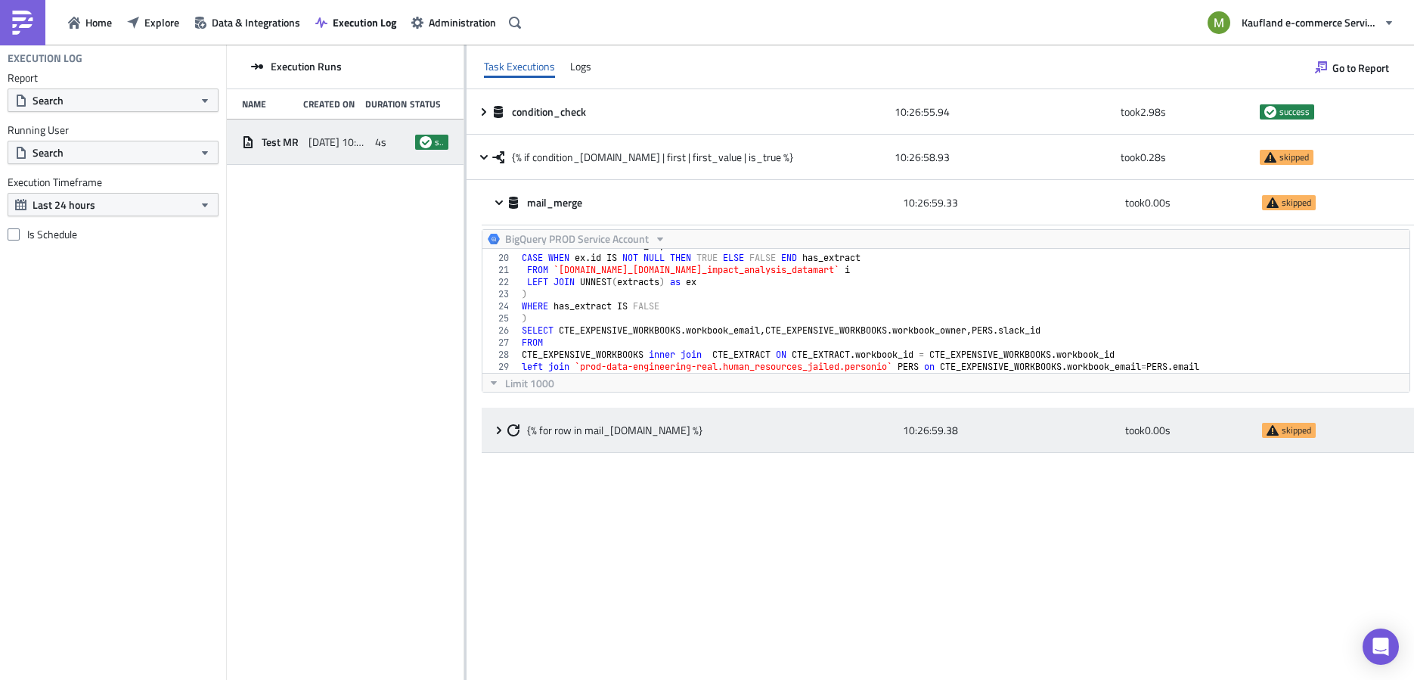
click at [500, 435] on div "{% for row in mail_[DOMAIN_NAME] %} 10:26:59.38 took 0.00 s skipped" at bounding box center [948, 429] width 932 height 45
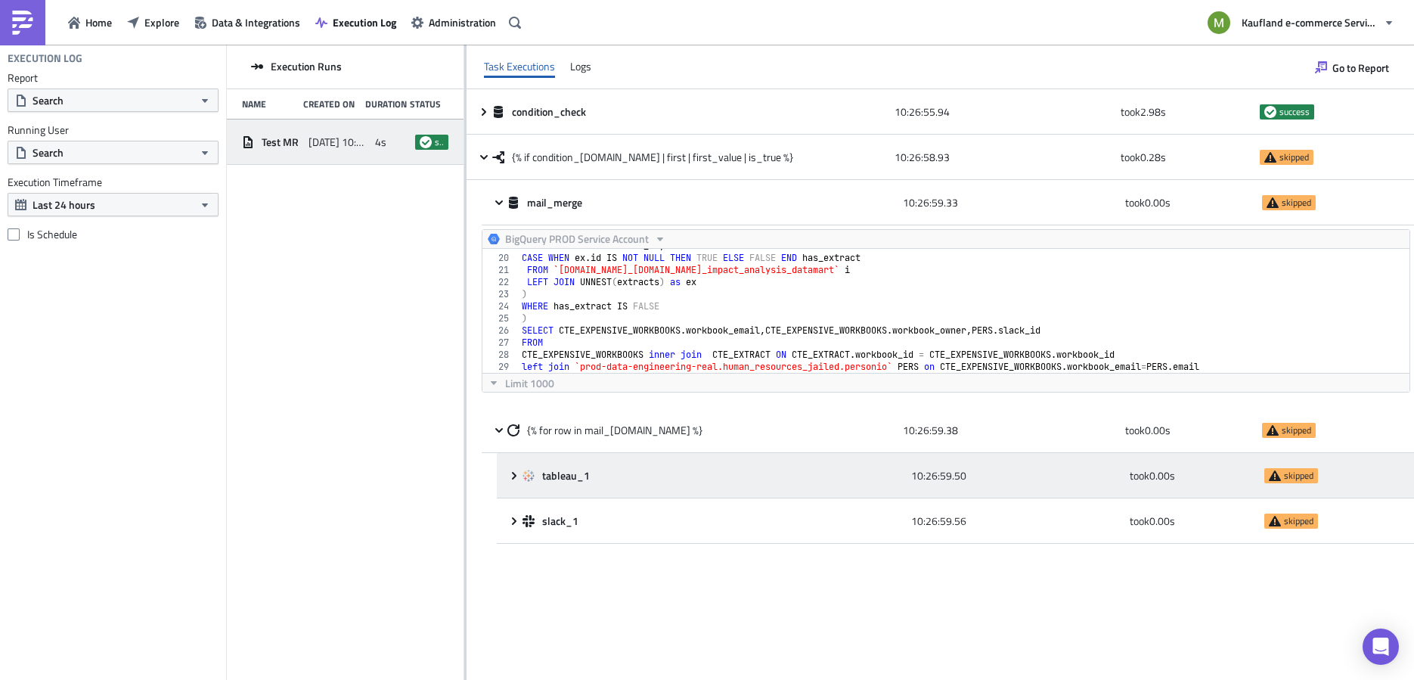
click at [513, 478] on icon at bounding box center [514, 475] width 12 height 12
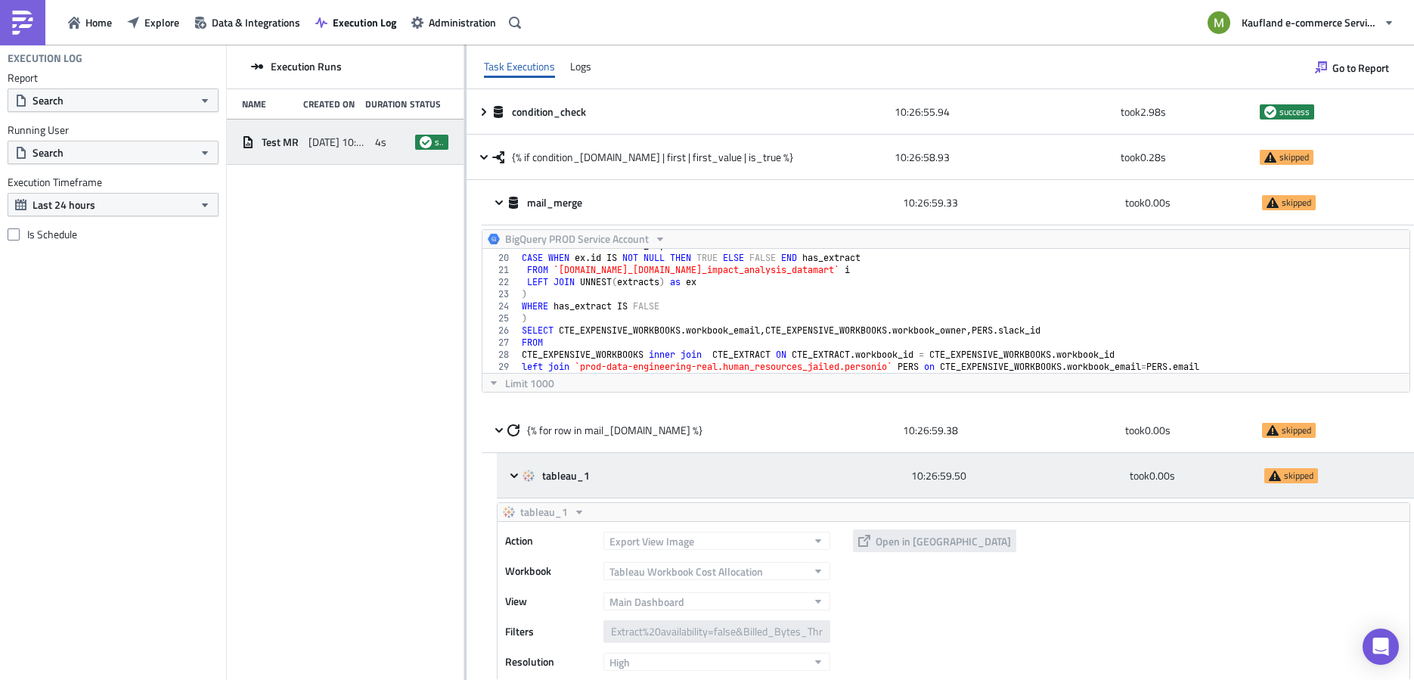
click at [513, 478] on icon at bounding box center [514, 475] width 12 height 12
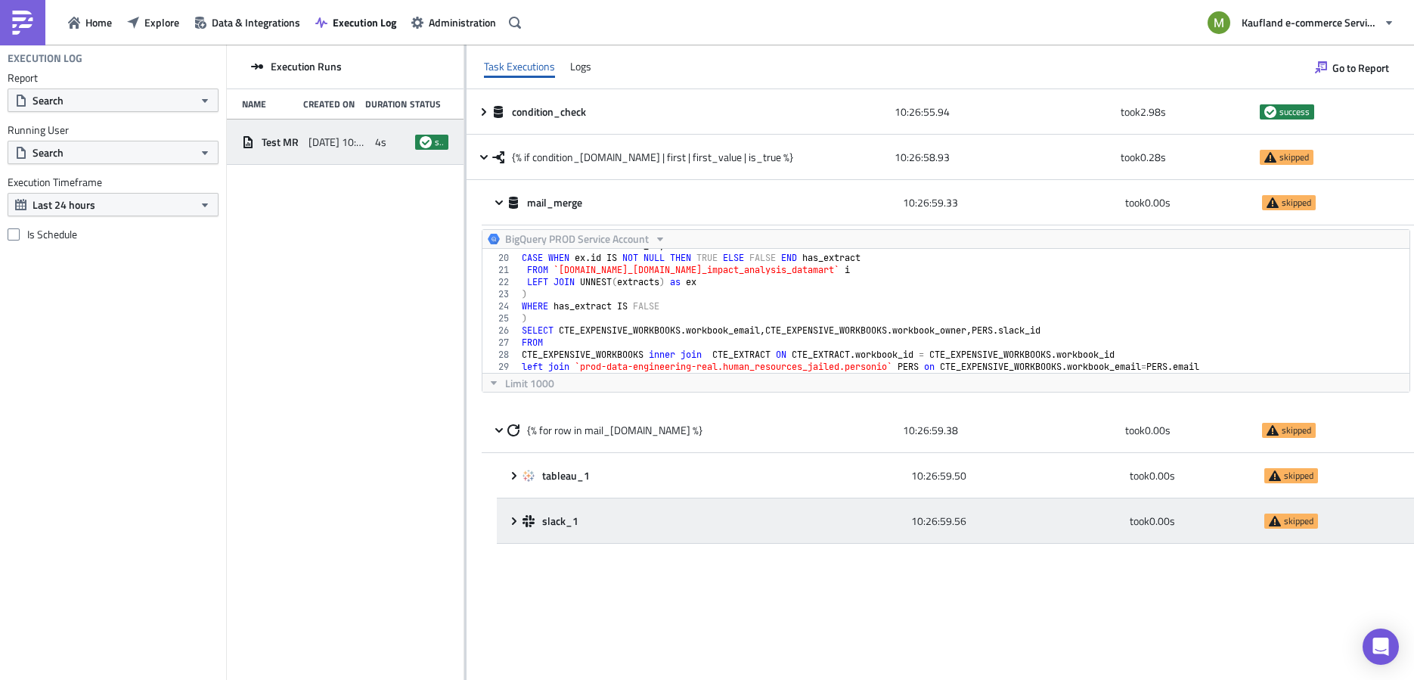
click at [519, 528] on div "slack_1 10:26:59.56 took 0.00 s skipped" at bounding box center [955, 520] width 917 height 45
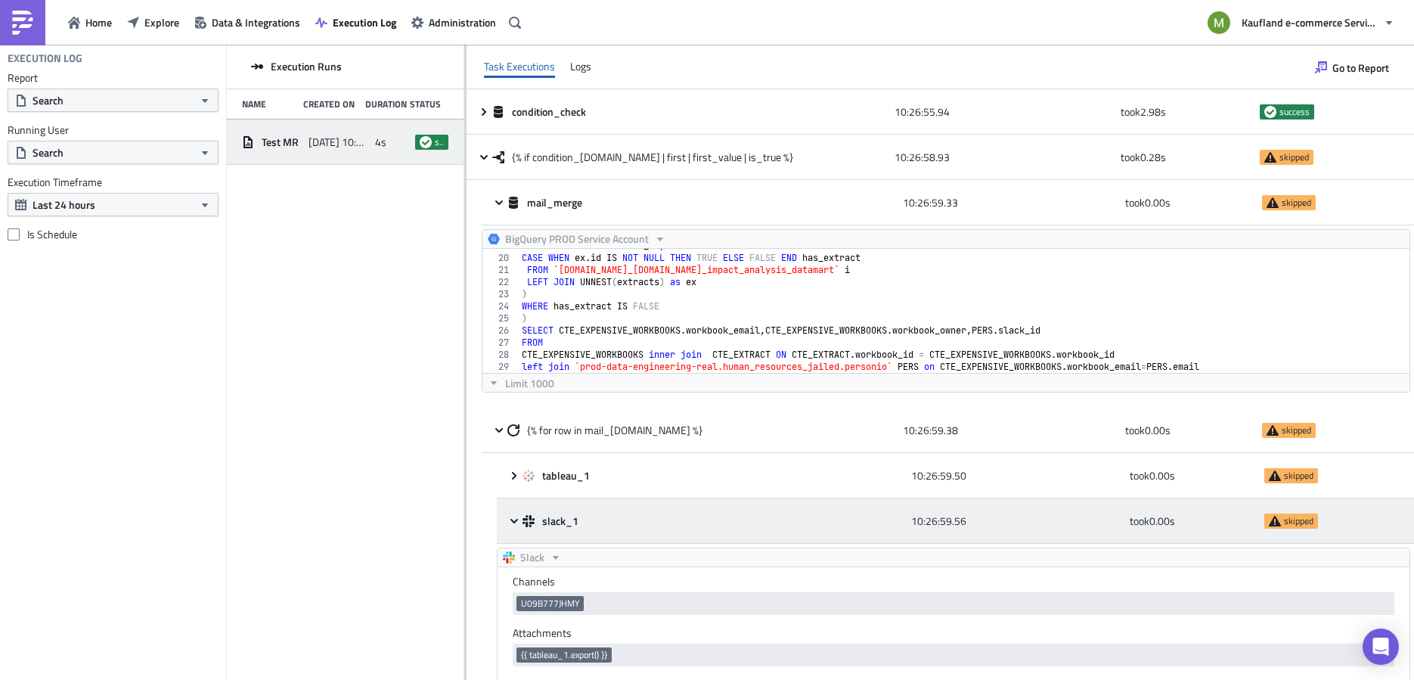
scroll to position [0, 0]
click at [519, 528] on div "slack_1 10:26:59.56 took 0.00 s skipped" at bounding box center [955, 520] width 917 height 45
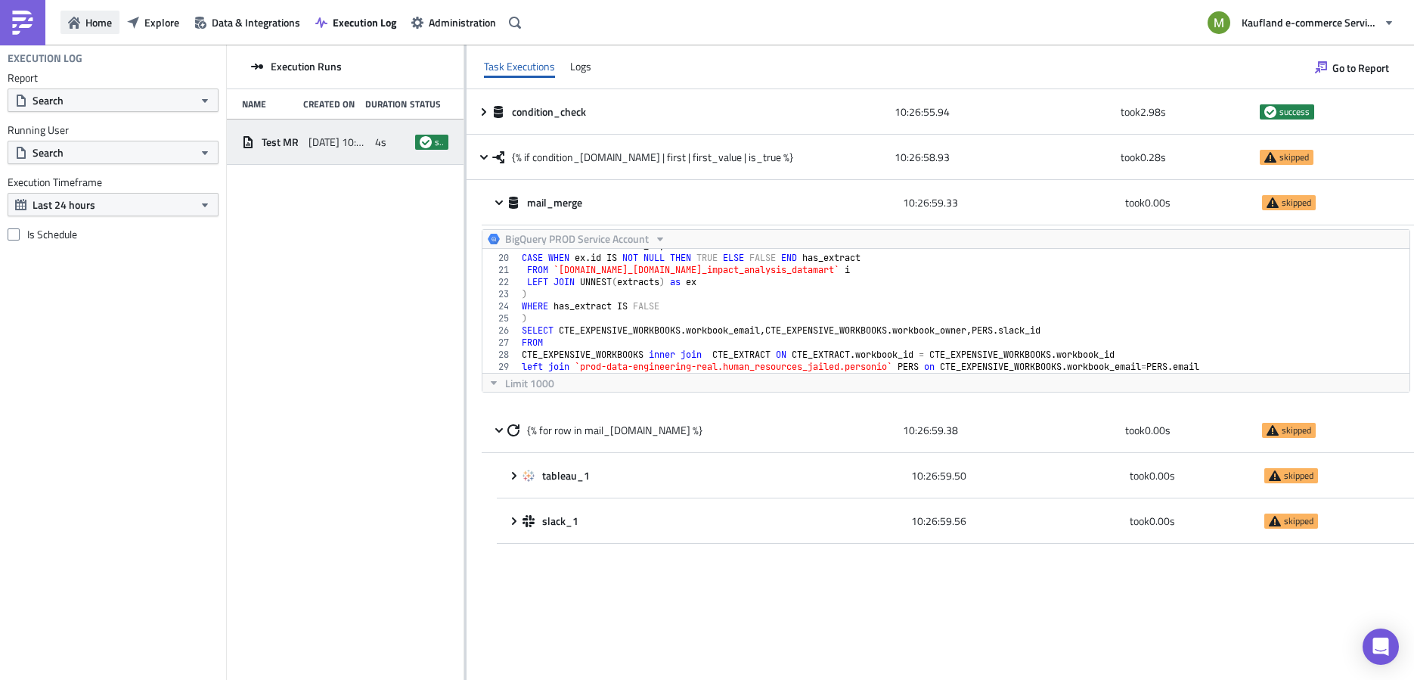
click at [98, 21] on span "Home" at bounding box center [98, 22] width 26 height 16
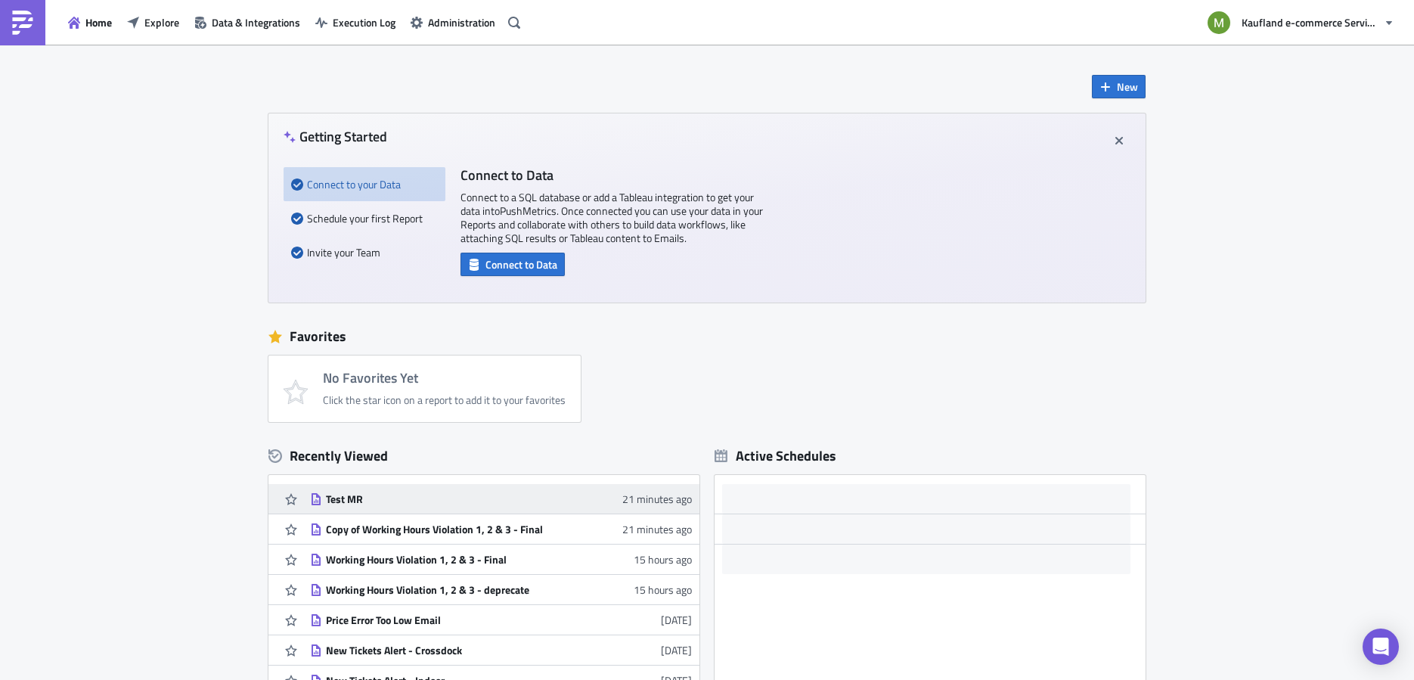
click at [345, 500] on div "Test MR" at bounding box center [458, 499] width 265 height 14
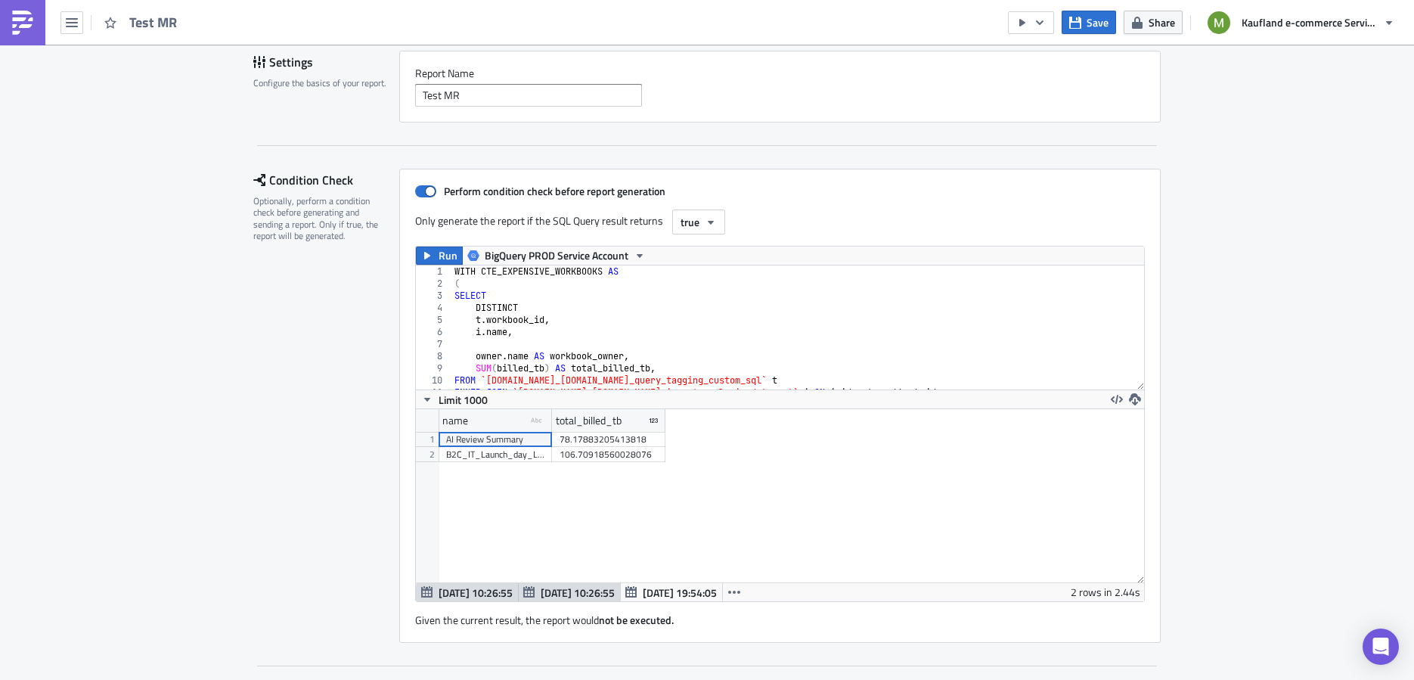
scroll to position [110, 0]
click at [708, 215] on icon "button" at bounding box center [710, 221] width 12 height 12
click at [706, 294] on div "Any values" at bounding box center [735, 290] width 125 height 15
click at [1099, 14] on button "Save" at bounding box center [1088, 22] width 54 height 23
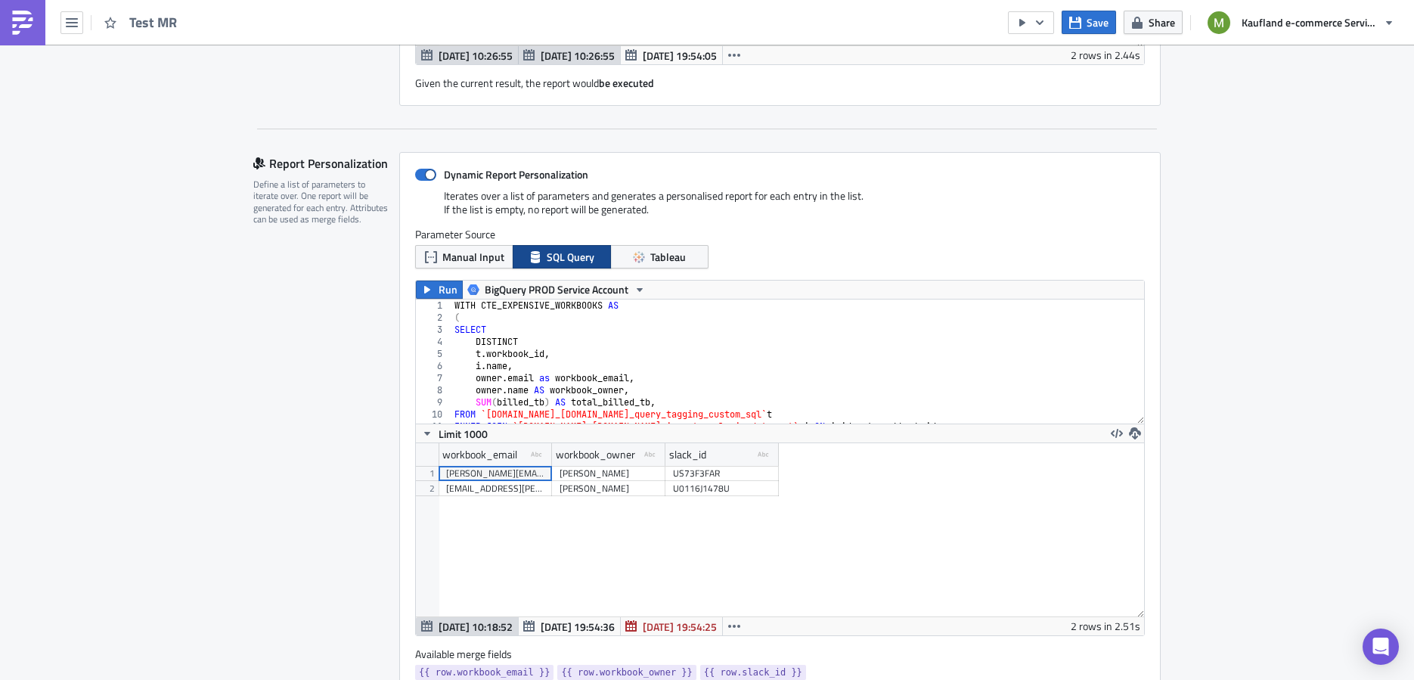
scroll to position [0, 0]
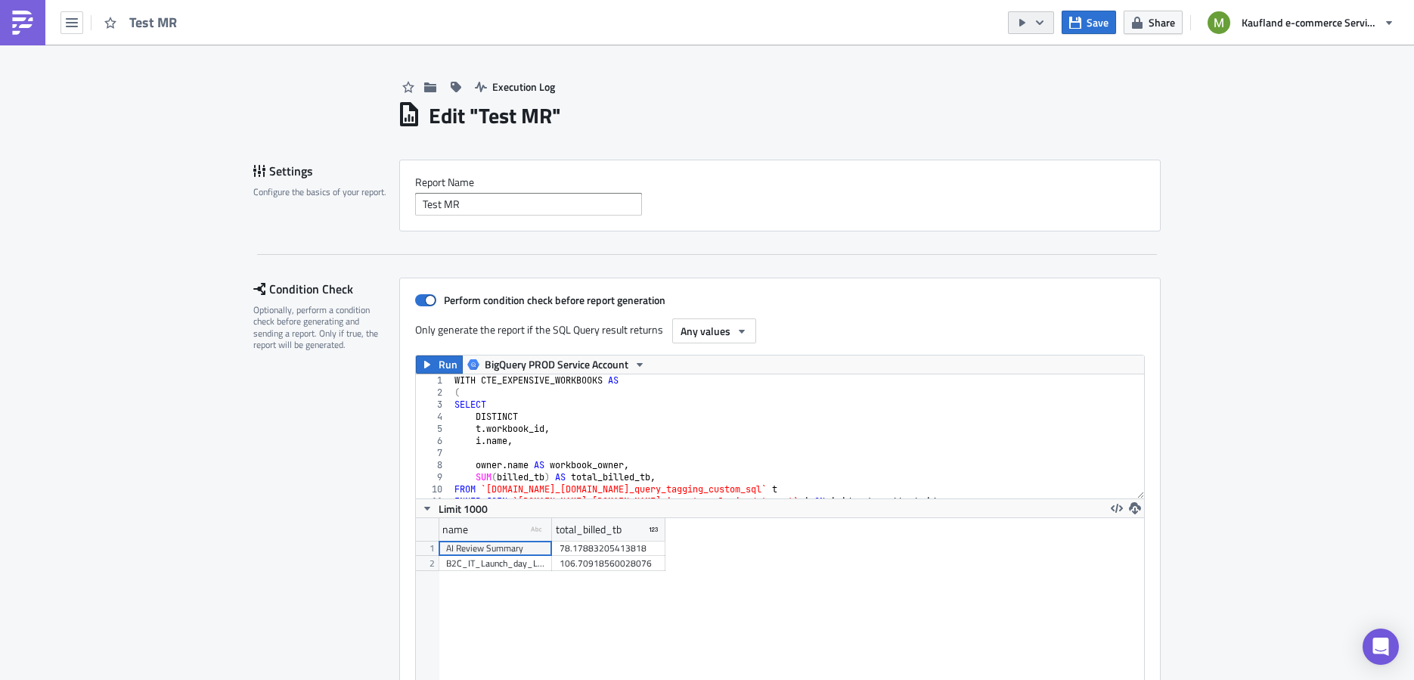
click at [1044, 20] on icon "button" at bounding box center [1039, 23] width 12 height 12
click at [1037, 88] on div "Run Report" at bounding box center [1077, 82] width 118 height 15
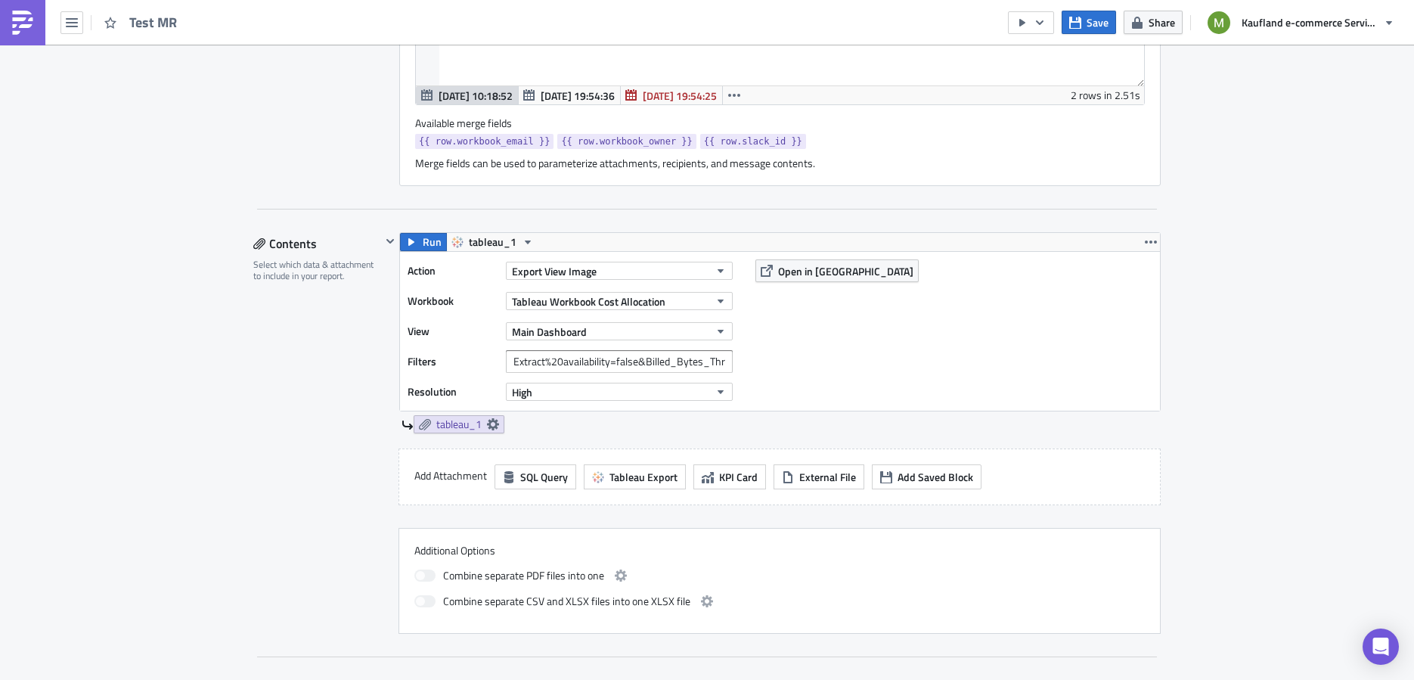
scroll to position [1140, 0]
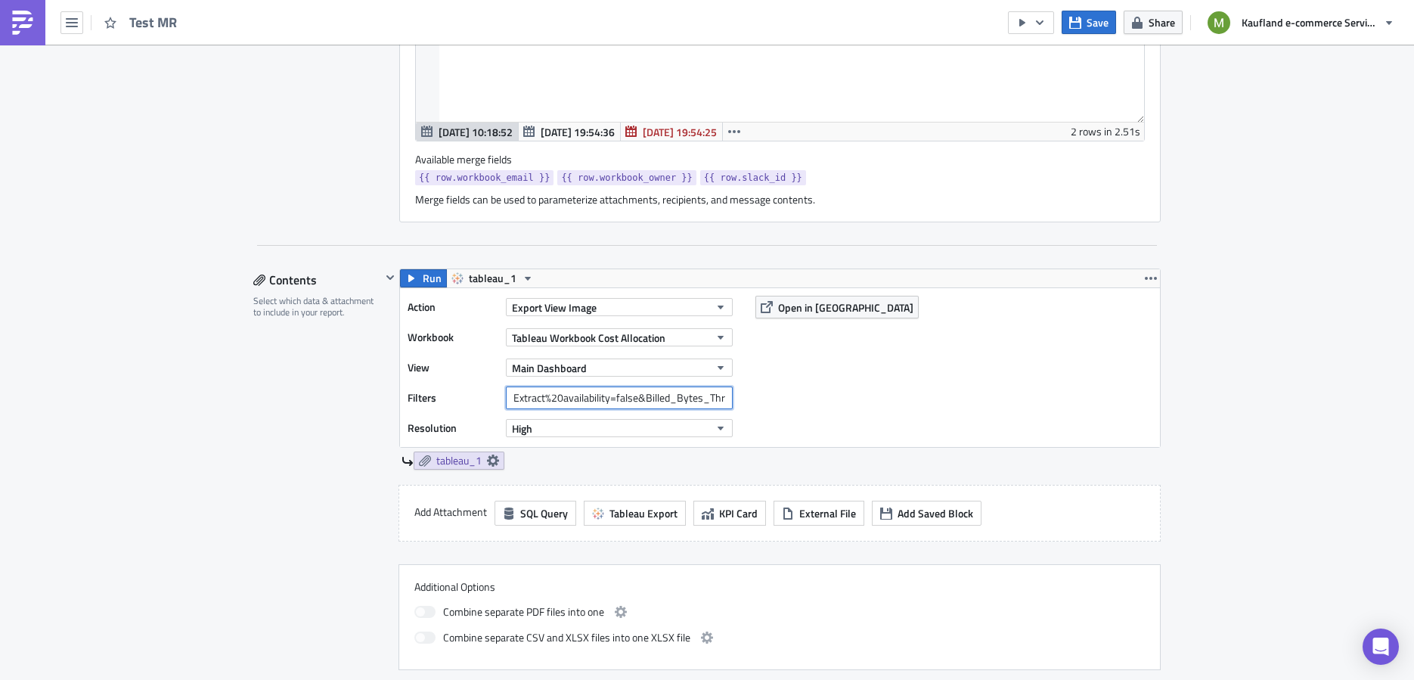
click at [629, 398] on input "Extract%20availability=false&Billed_Bytes_Threshold=30&Workbook%20Owner={{ row.…" at bounding box center [619, 397] width 227 height 23
drag, startPoint x: 628, startPoint y: 392, endPoint x: 749, endPoint y: 394, distance: 121.0
click at [749, 394] on div "Action Export View Image Workbook Tableau Workbook Cost Allocation View Main Da…" at bounding box center [780, 367] width 760 height 159
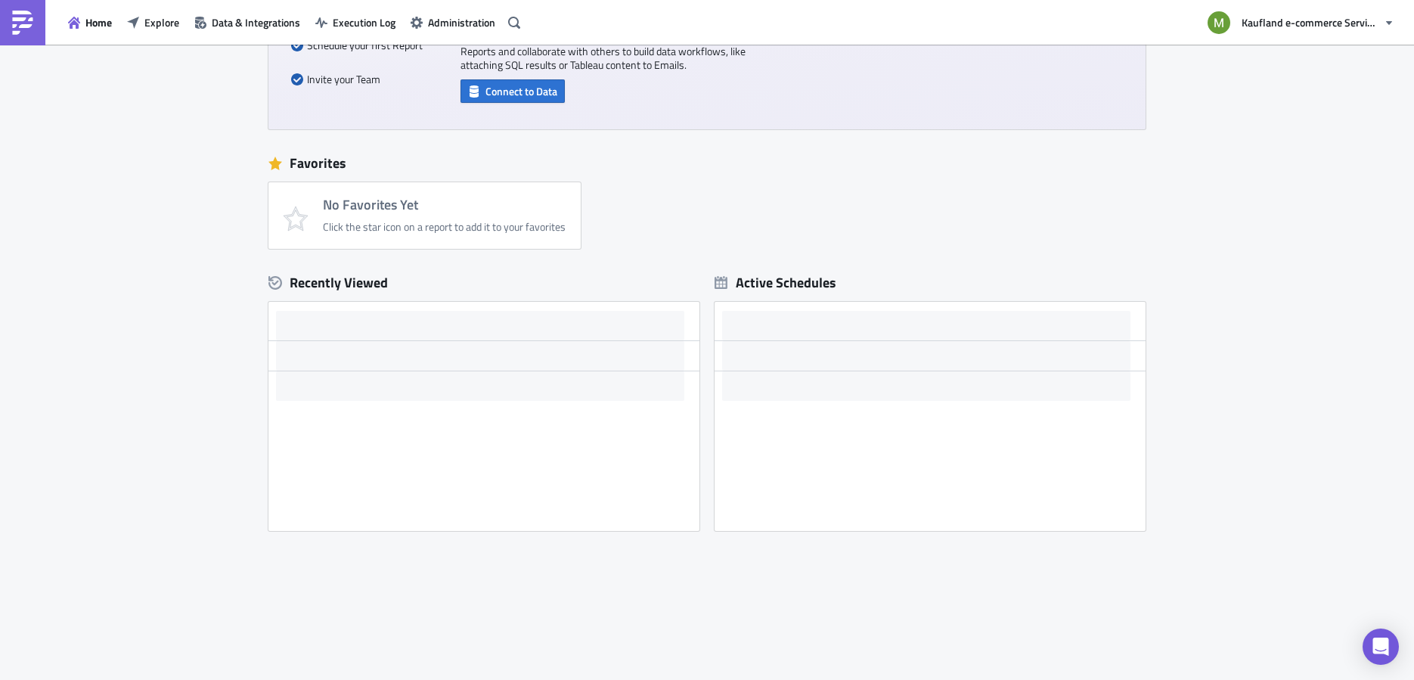
scroll to position [174, 0]
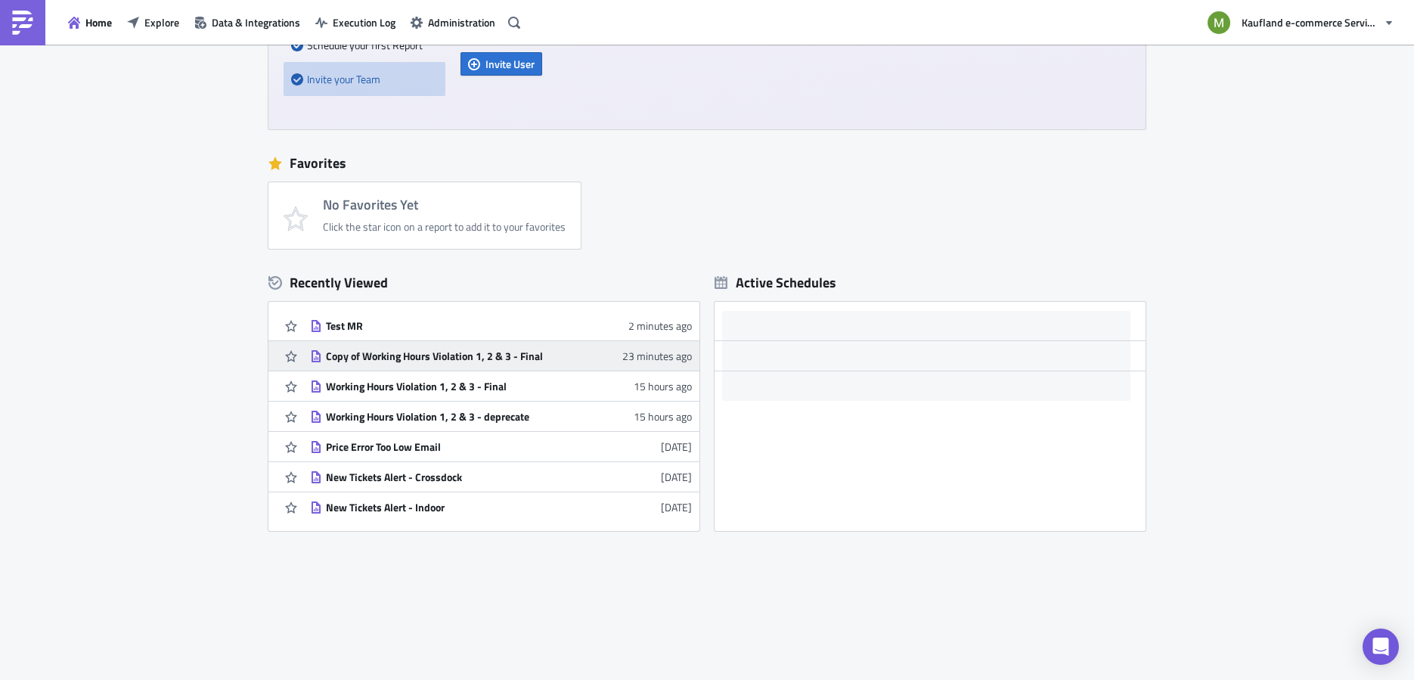
click at [403, 351] on div "Copy of Working Hours Violation 1, 2 & 3 - Final" at bounding box center [458, 356] width 265 height 14
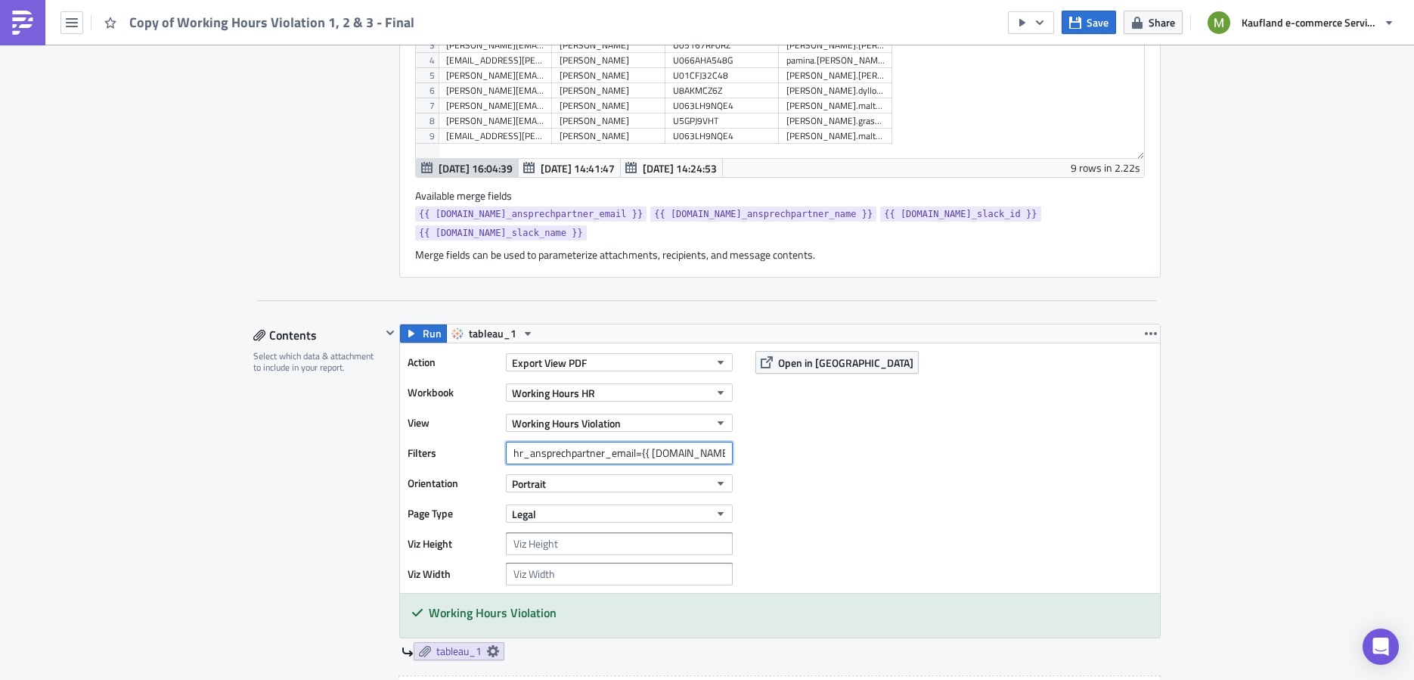
drag, startPoint x: 630, startPoint y: 434, endPoint x: 479, endPoint y: 416, distance: 152.2
click at [479, 441] on div "Filters hr_ansprechpartner_email={{ [DOMAIN_NAME]_ansprechpartner_email }}" at bounding box center [573, 452] width 333 height 23
click at [799, 355] on span "Open in [GEOGRAPHIC_DATA]" at bounding box center [845, 363] width 135 height 16
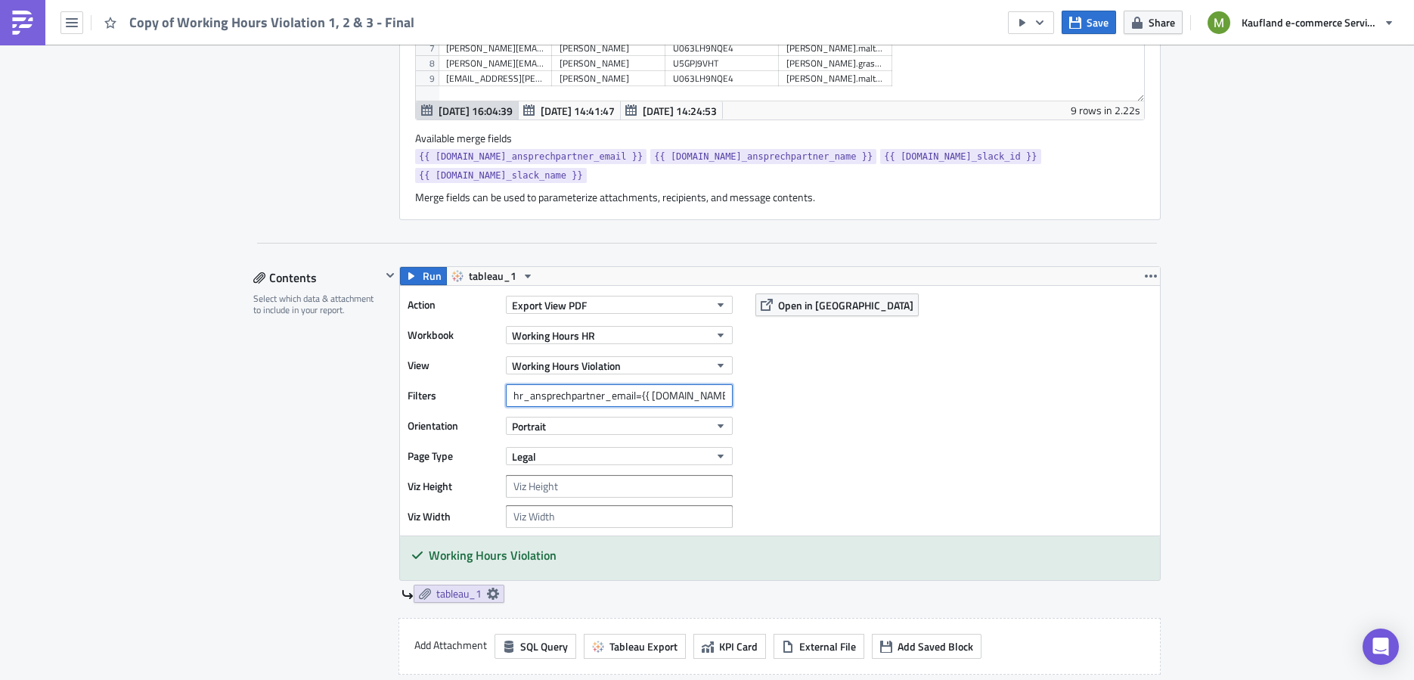
scroll to position [0, 73]
drag, startPoint x: 638, startPoint y: 373, endPoint x: 730, endPoint y: 379, distance: 92.5
click at [730, 384] on div "Filters hr_ansprechpartner_email={{ [DOMAIN_NAME]_ansprechpartner_email }}" at bounding box center [573, 395] width 333 height 23
drag, startPoint x: 565, startPoint y: 374, endPoint x: 475, endPoint y: 368, distance: 90.9
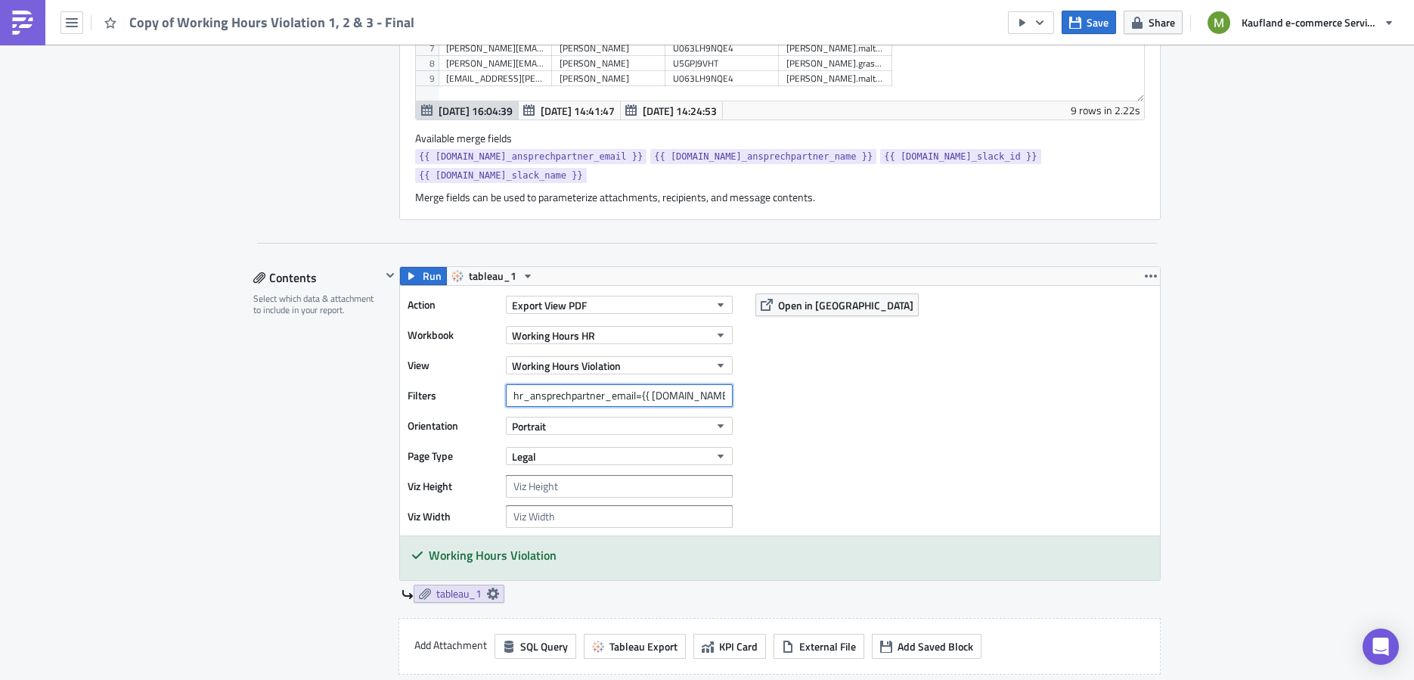
click at [475, 384] on div "Filters hr_ansprechpartner_email={{ [DOMAIN_NAME]_ansprechpartner_email }}" at bounding box center [573, 395] width 333 height 23
click at [668, 384] on input "hr_ansprechpartner_email={{ [DOMAIN_NAME]_ansprechpartner_email }}" at bounding box center [619, 395] width 227 height 23
drag, startPoint x: 668, startPoint y: 370, endPoint x: 755, endPoint y: 391, distance: 89.5
click at [755, 391] on div "Action Export View PDF Workbook Working Hours HR View Working Hours Violation F…" at bounding box center [780, 410] width 760 height 249
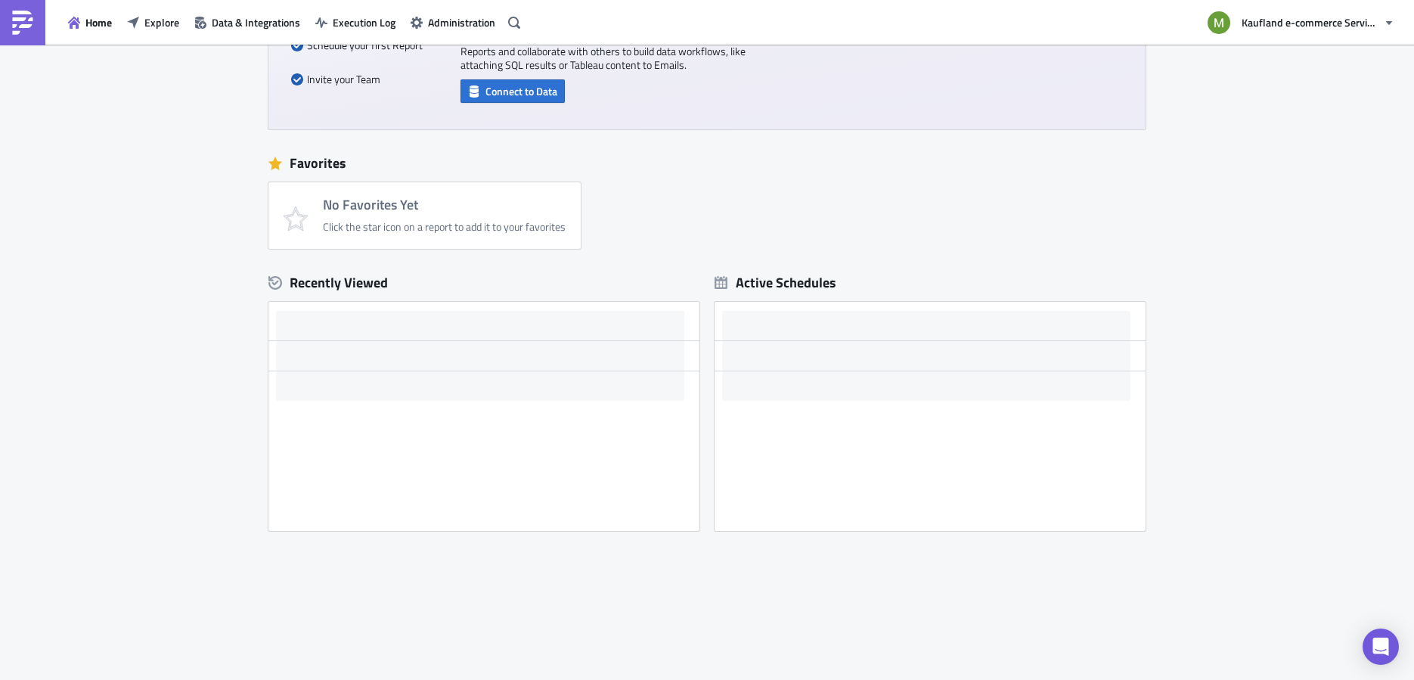
scroll to position [174, 0]
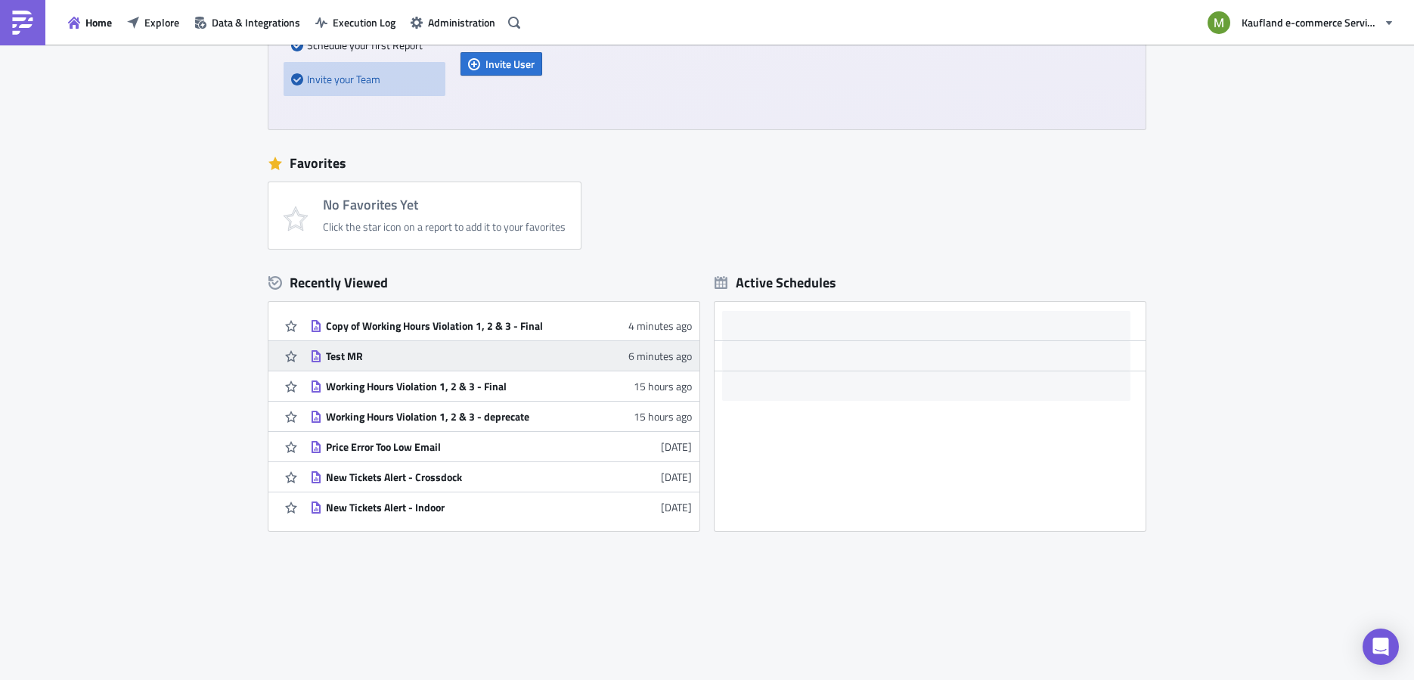
click at [349, 357] on div "Test MR" at bounding box center [458, 356] width 265 height 14
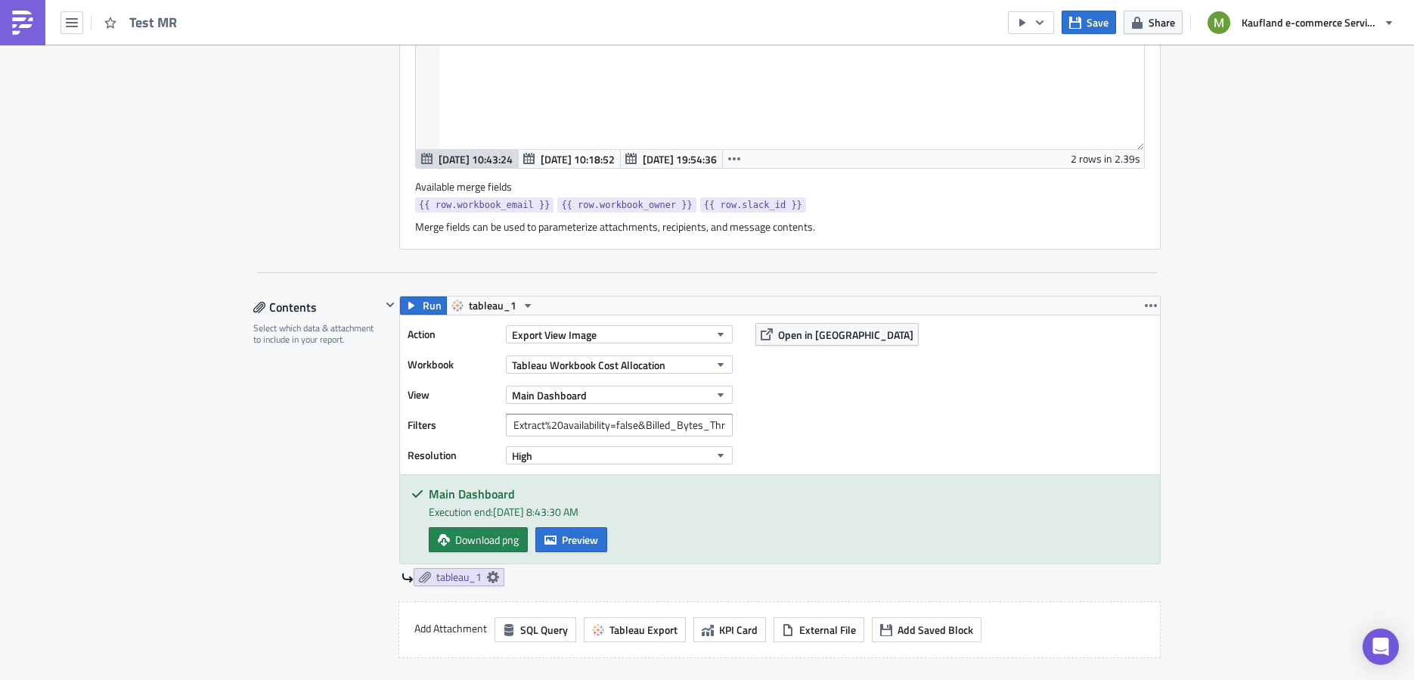
scroll to position [1131, 0]
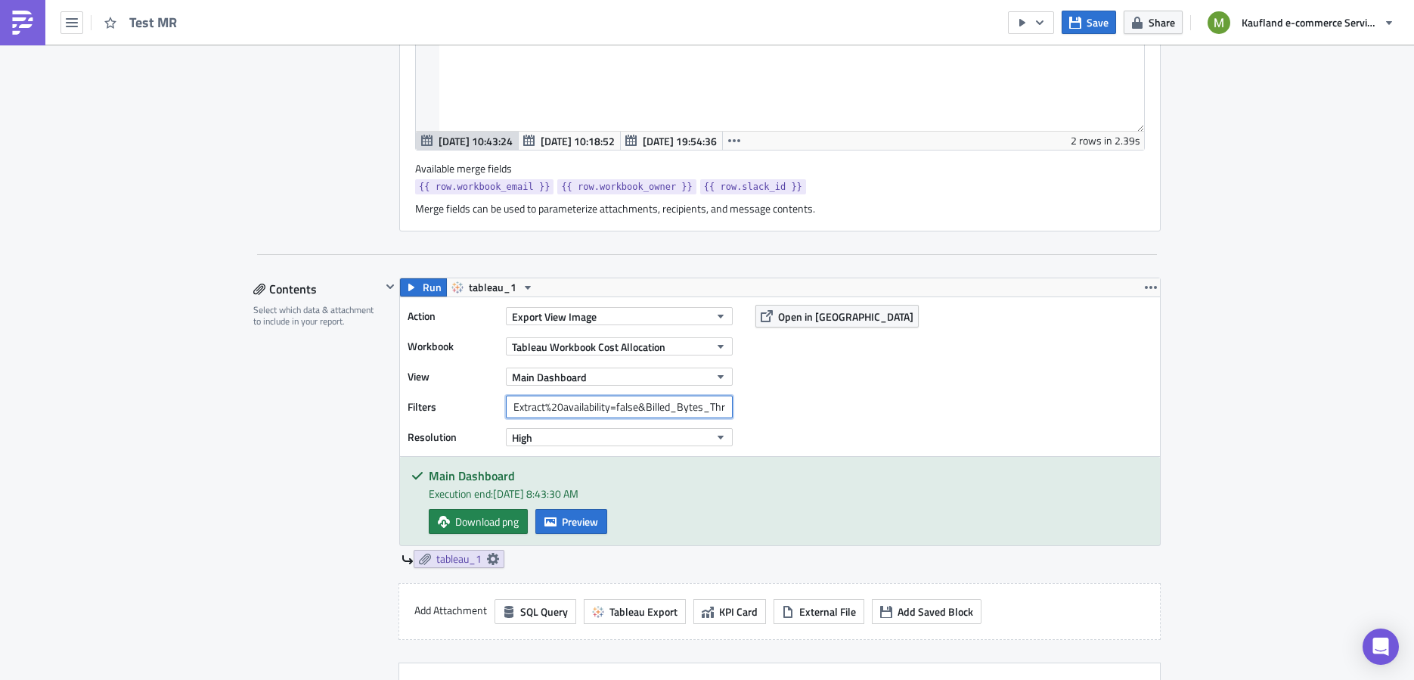
click at [650, 404] on input "Extract%20availability=false&Billed_Bytes_Threshold=30&Workbook%20Owner={{ row.…" at bounding box center [619, 406] width 227 height 23
drag, startPoint x: 650, startPoint y: 404, endPoint x: 728, endPoint y: 401, distance: 77.9
click at [728, 401] on div "Filters Extract%20availability=false&Billed_Bytes_Threshold=30&Workbook%20Owner…" at bounding box center [573, 406] width 333 height 23
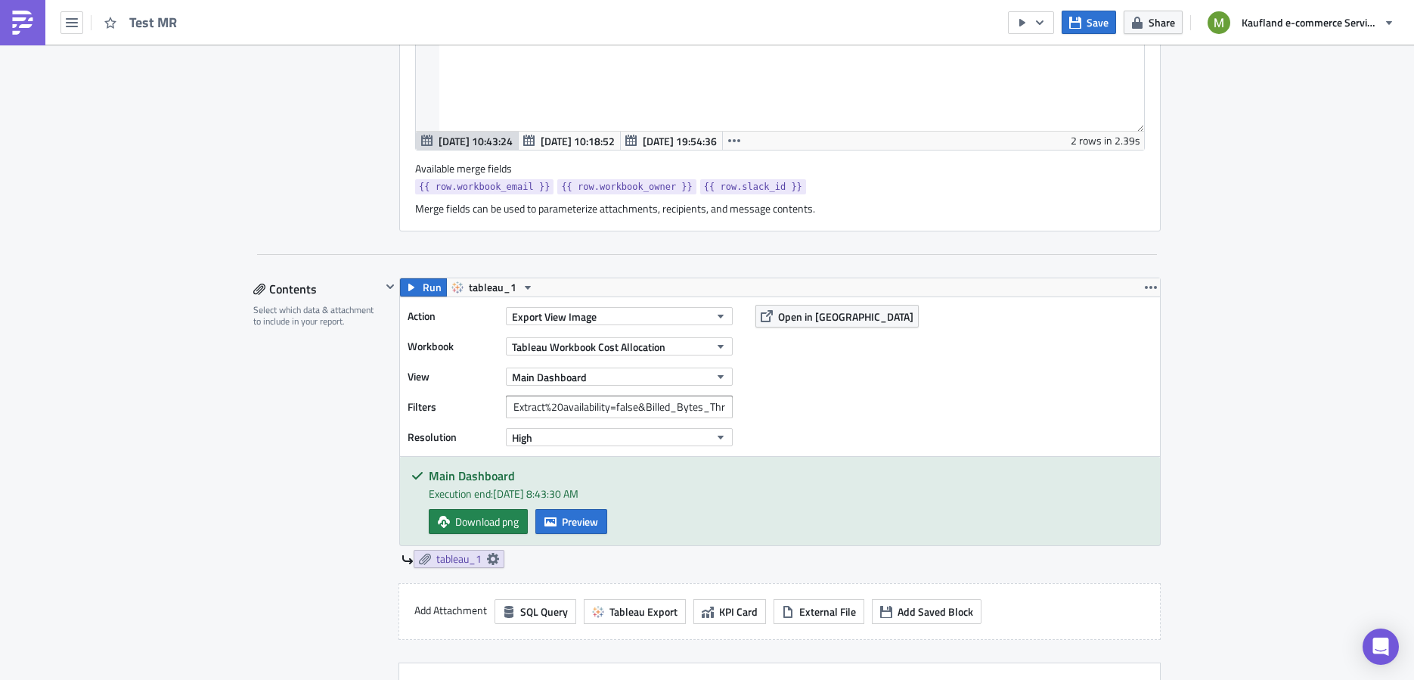
click at [958, 376] on div "Action Export View Image Workbook Tableau Workbook Cost Allocation View Main Da…" at bounding box center [780, 376] width 760 height 159
click at [562, 517] on span "Preview" at bounding box center [580, 521] width 36 height 16
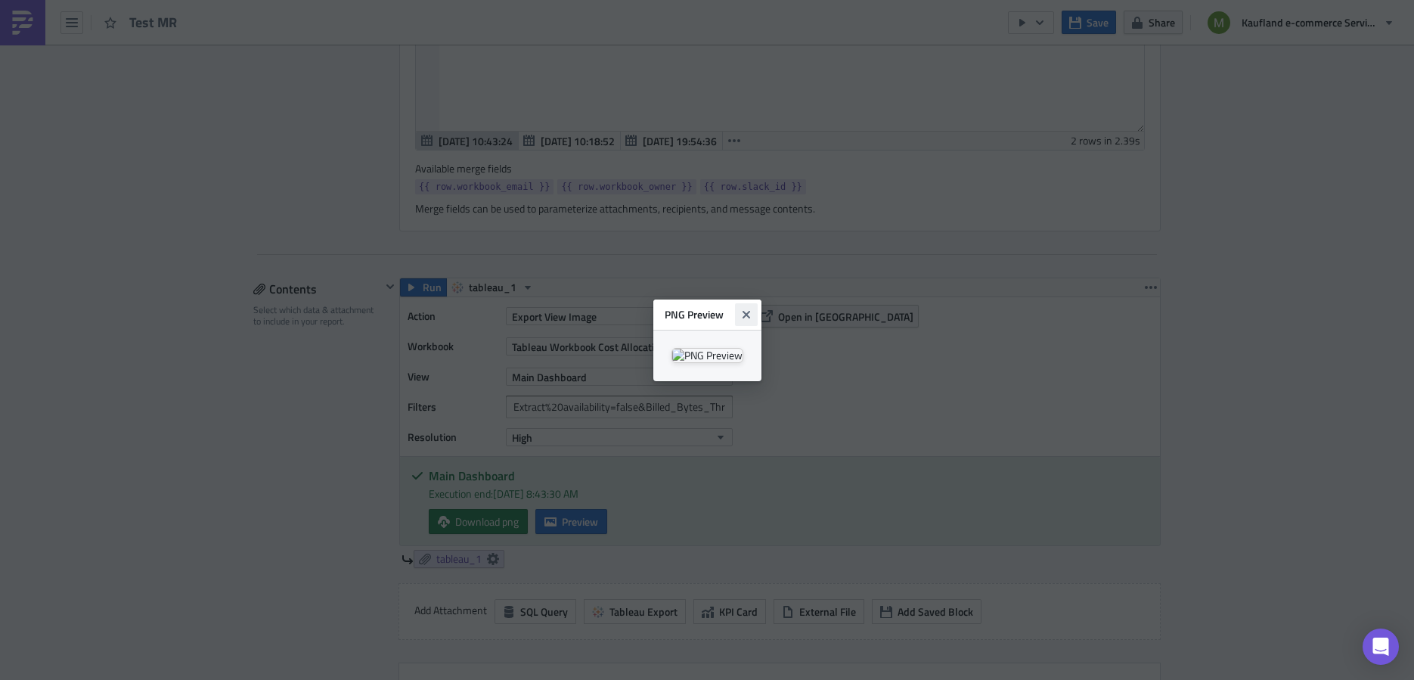
click at [752, 308] on icon "Close" at bounding box center [746, 314] width 12 height 12
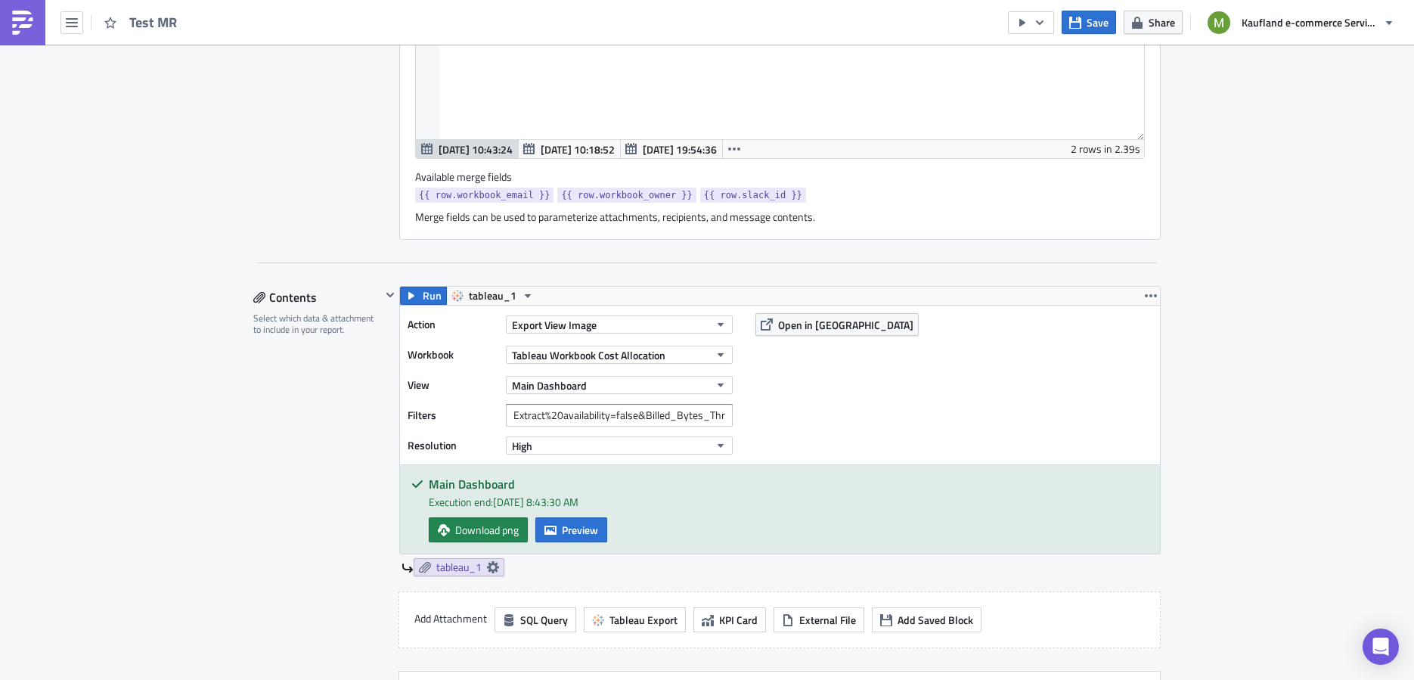
scroll to position [1125, 0]
click at [697, 412] on input "Extract%20availability=false&Billed_Bytes_Threshold=30&Workbook%20Owner={{ row.…" at bounding box center [619, 412] width 227 height 23
drag, startPoint x: 697, startPoint y: 412, endPoint x: 742, endPoint y: 408, distance: 45.5
click at [742, 408] on div "Action Export View Image Workbook Tableau Workbook Cost Allocation View Main Da…" at bounding box center [780, 382] width 760 height 159
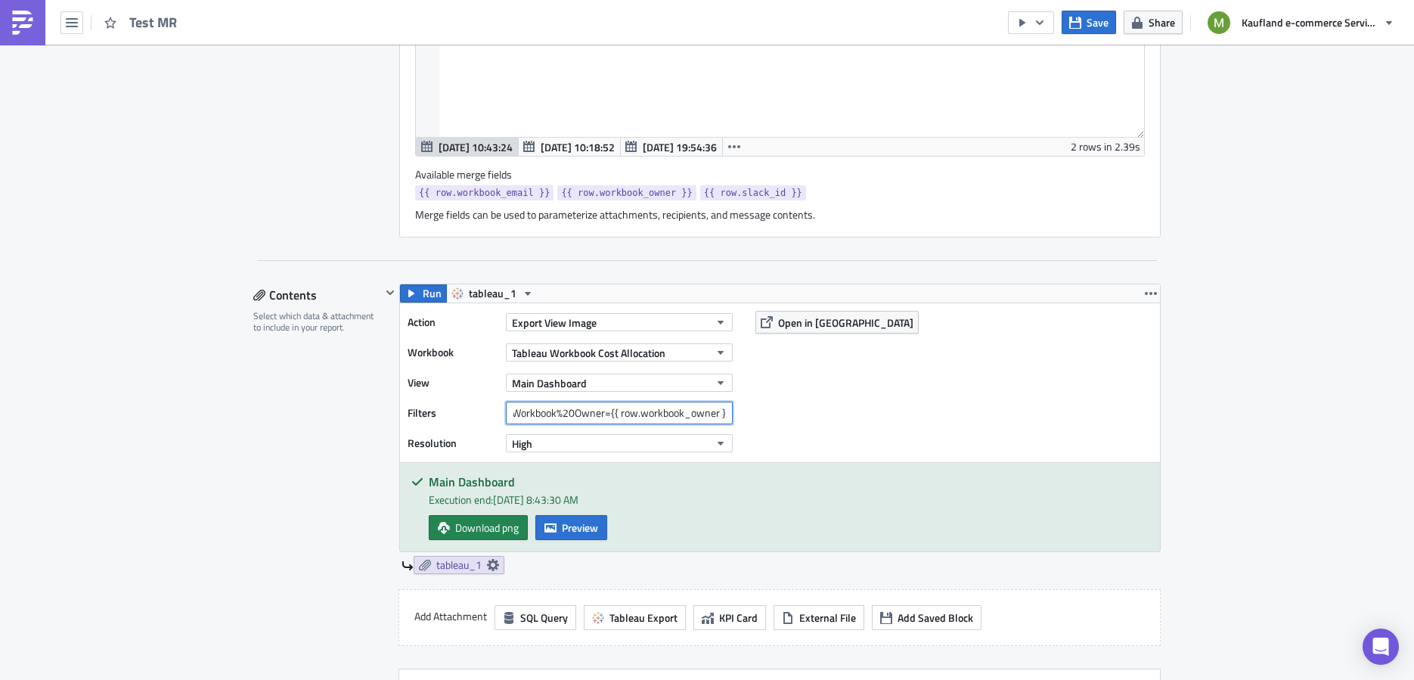
click at [679, 401] on input "Extract%20availability=false&Billed_Bytes_Threshold=30&Workbook%20Owner={{ row.…" at bounding box center [619, 412] width 227 height 23
click at [632, 403] on input "Extract%20availability=false&Billed_Bytes_Threshold=30&Workbook%20Owner={{ row.…" at bounding box center [619, 412] width 227 height 23
drag, startPoint x: 632, startPoint y: 403, endPoint x: 731, endPoint y: 405, distance: 99.0
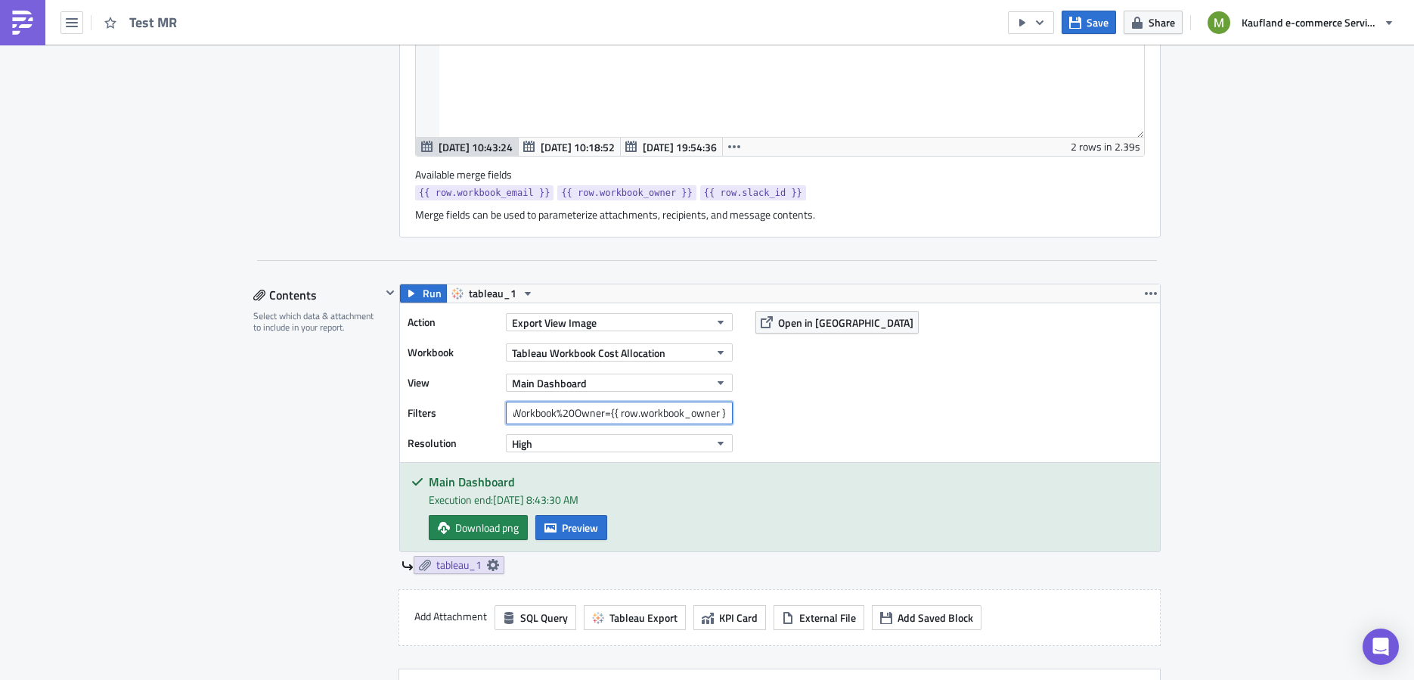
click at [731, 404] on div "Filters Extract%20availability=false&Billed_Bytes_Threshold=30&Workbook%20Owner…" at bounding box center [573, 412] width 333 height 23
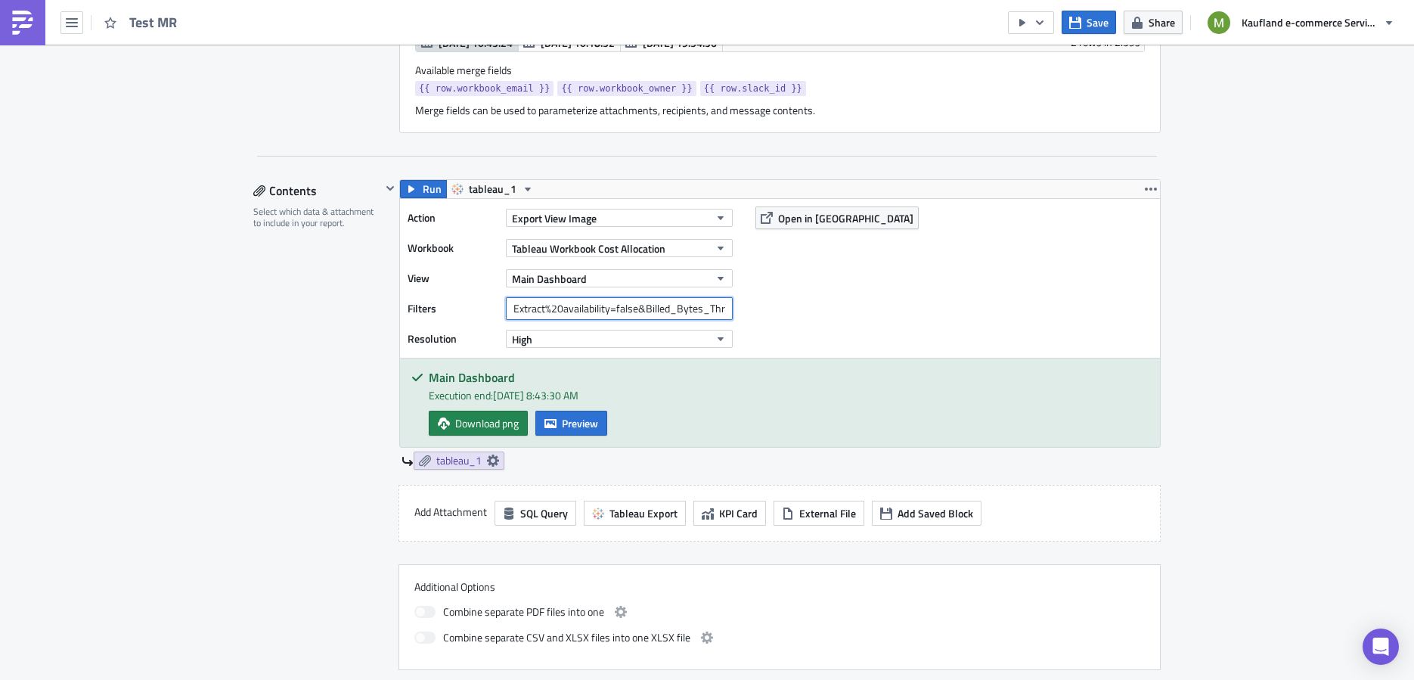
scroll to position [1227, 0]
click at [620, 308] on input "Extract%20availability=false&Billed_Bytes_Threshold=30&Workbook%20Owner={{ row.…" at bounding box center [619, 310] width 227 height 23
drag, startPoint x: 637, startPoint y: 304, endPoint x: 750, endPoint y: 303, distance: 112.6
click at [750, 303] on div "Action Export View Image Workbook Tableau Workbook Cost Allocation View Main Da…" at bounding box center [780, 280] width 760 height 159
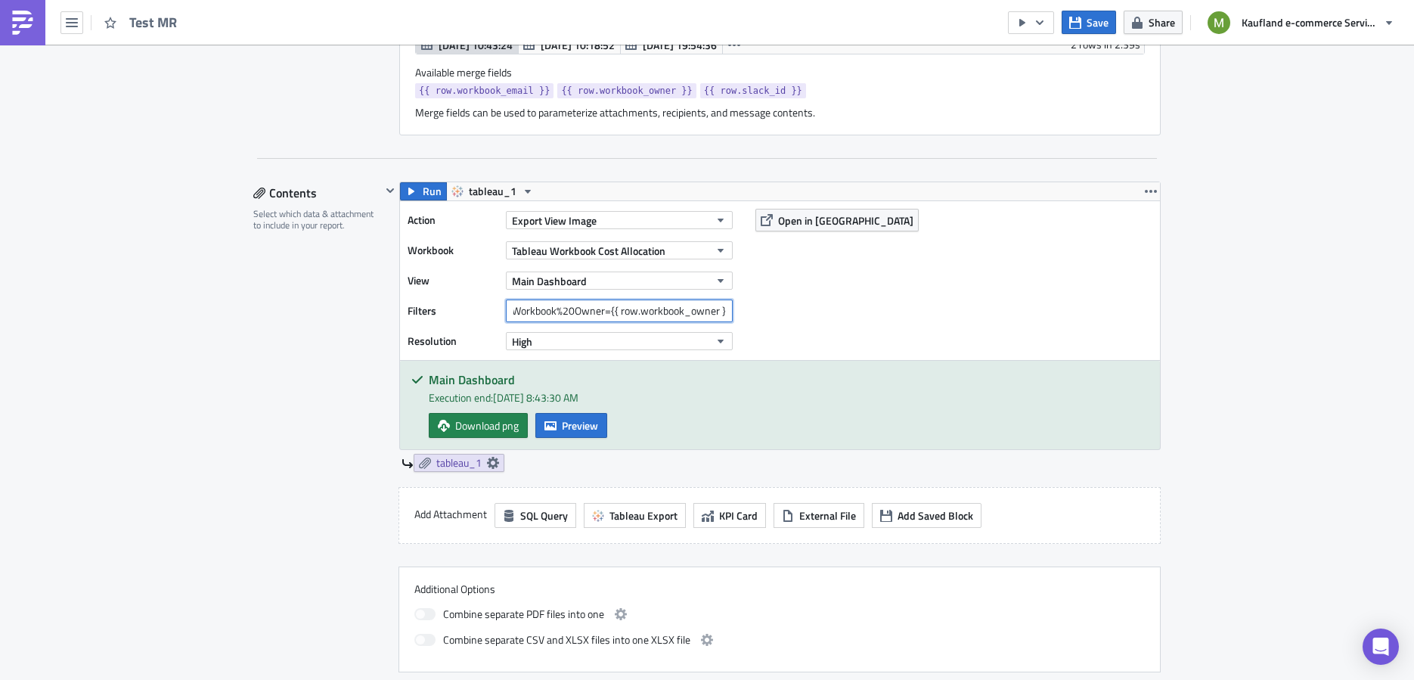
click at [717, 302] on input "Extract%20availability=false&Billed_Bytes_Threshold=30&Workbook%20Owner={{ row.…" at bounding box center [619, 310] width 227 height 23
drag, startPoint x: 720, startPoint y: 304, endPoint x: 633, endPoint y: 305, distance: 86.9
click at [633, 305] on input "Extract%20availability=false&Billed_Bytes_Threshold=30&Workbook%20Owner={{ row.…" at bounding box center [619, 310] width 227 height 23
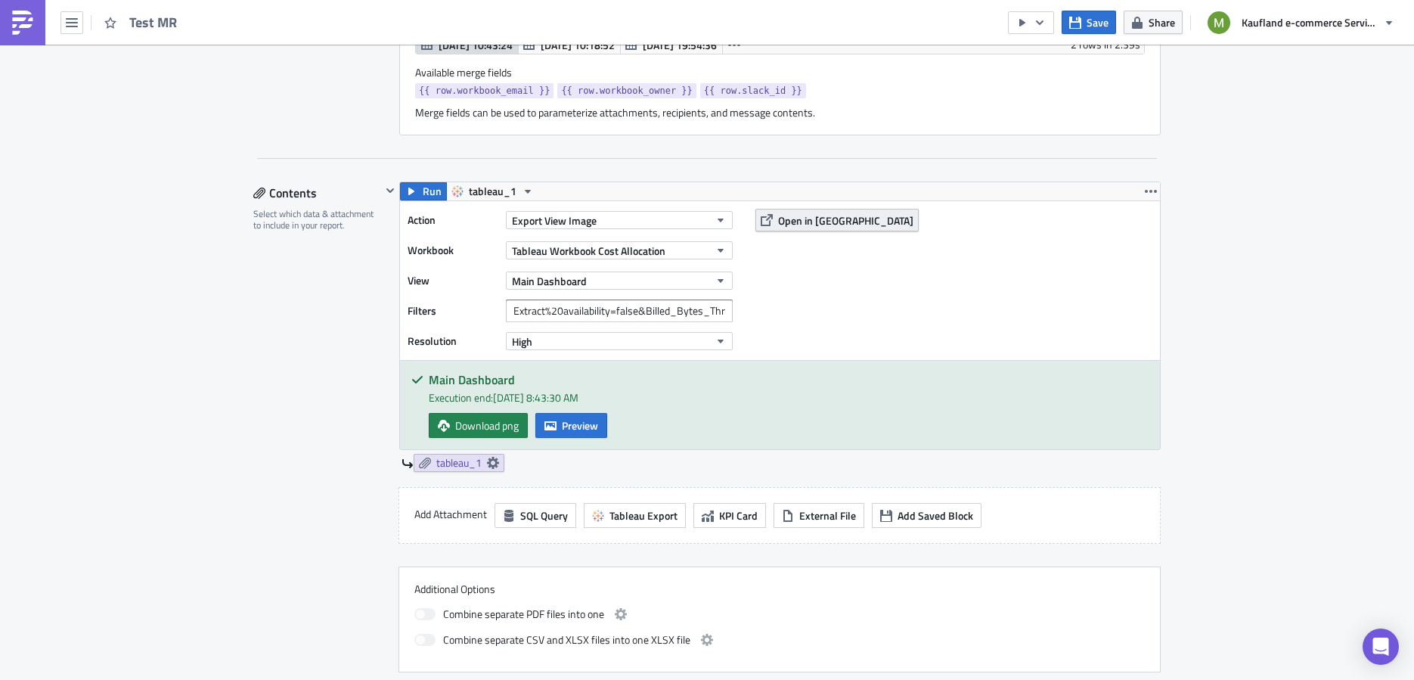
click at [785, 215] on span "Open in [GEOGRAPHIC_DATA]" at bounding box center [845, 220] width 135 height 16
drag, startPoint x: 634, startPoint y: 301, endPoint x: 748, endPoint y: 302, distance: 114.1
click at [748, 302] on div "Action Export View Image Workbook Tableau Workbook Cost Allocation View Main Da…" at bounding box center [780, 280] width 760 height 159
click at [711, 306] on input "Extract%20availability=false&Billed_Bytes_Threshold=30&Workbook%20Owner={{ row.…" at bounding box center [619, 310] width 227 height 23
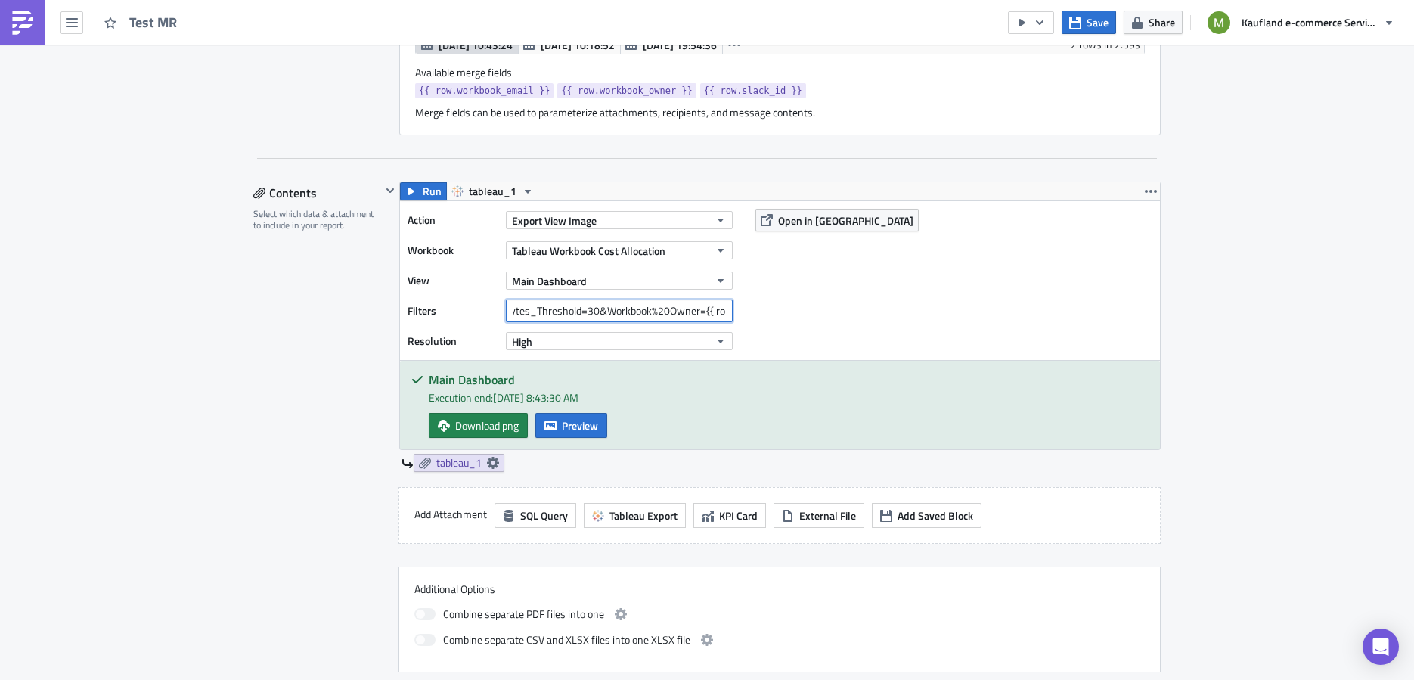
scroll to position [0, 163]
drag, startPoint x: 720, startPoint y: 306, endPoint x: 608, endPoint y: 309, distance: 111.2
click at [608, 309] on input "Extract%20availability=false&Billed_Bytes_Threshold=30&Workbook%20Owner={{ row.…" at bounding box center [619, 310] width 227 height 23
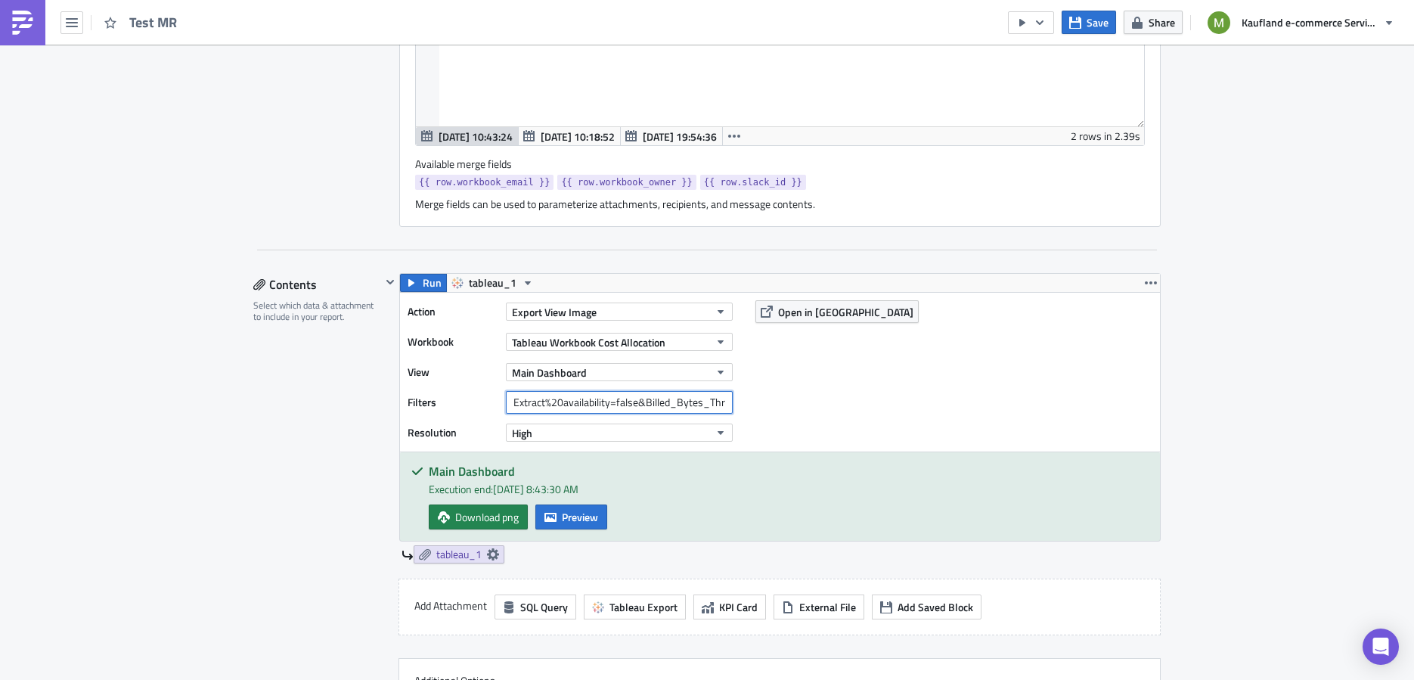
scroll to position [1157, 0]
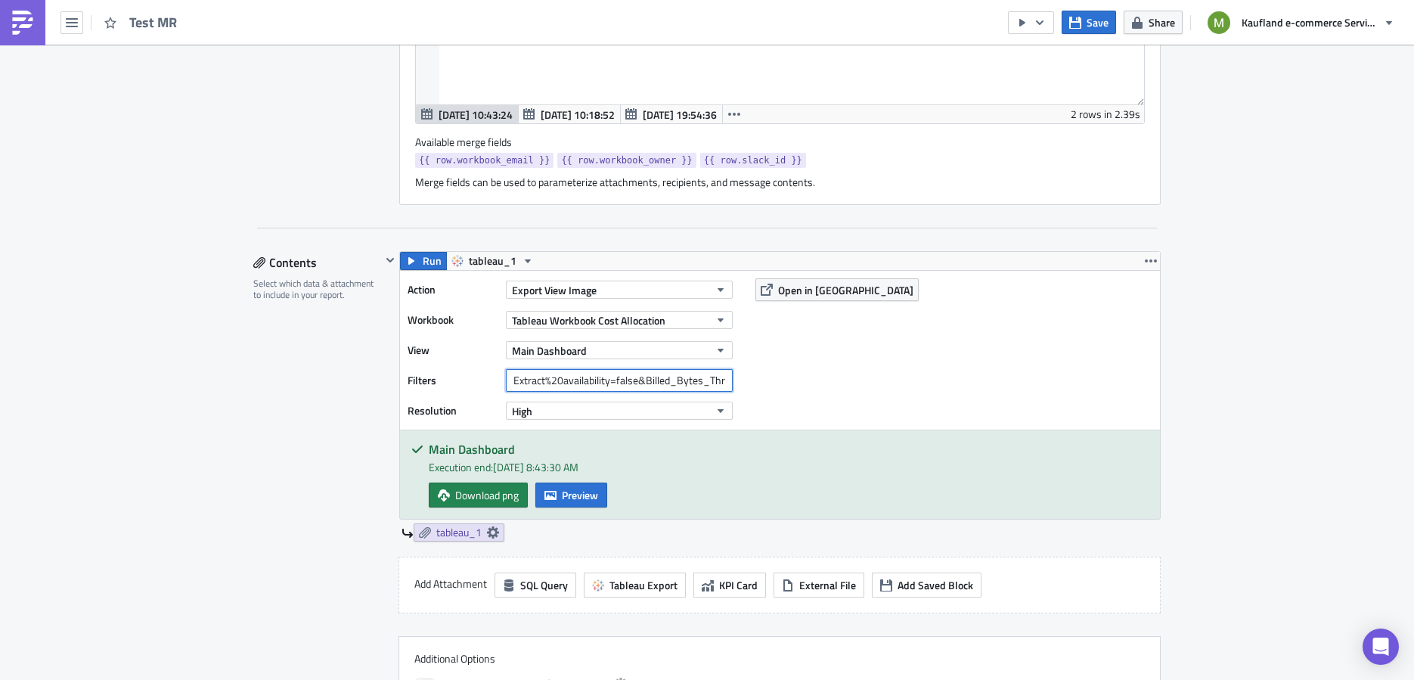
click at [684, 378] on input "Extract%20availability=false&Billed_Bytes_Threshold=30&Workbook%20Owner={{ row.…" at bounding box center [619, 380] width 227 height 23
drag, startPoint x: 684, startPoint y: 378, endPoint x: 718, endPoint y: 382, distance: 34.3
click at [718, 382] on input "Extract%20availability=false&Billed_Bytes_Threshold=30&Workbook%20Owner={{ row.…" at bounding box center [619, 380] width 227 height 23
click at [717, 376] on input "Extract%20availability=false&Billed_Bytes_Threshold=30&Workbook%20Owner={{ row.…" at bounding box center [619, 380] width 227 height 23
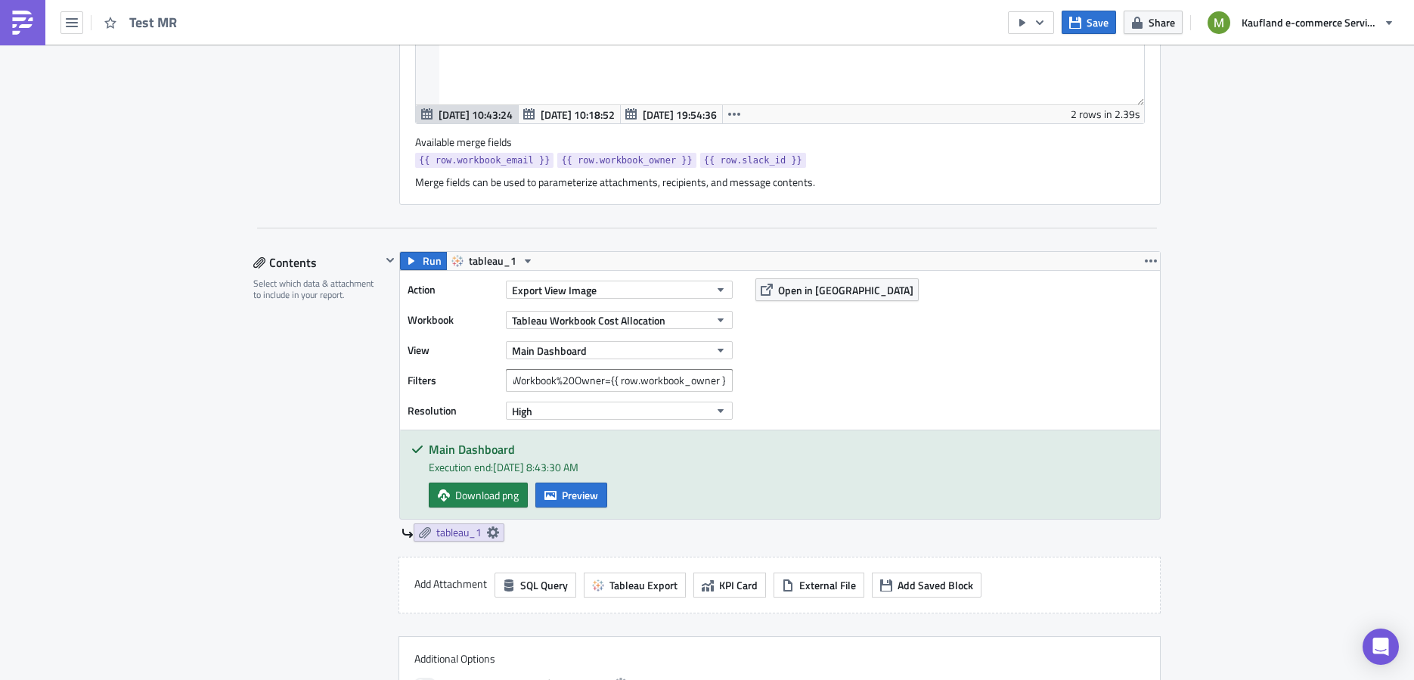
scroll to position [0, 0]
click at [629, 376] on input "Extract%20availability=false&Billed_Bytes_Threshold=30&Workbook%20Owner={{ row.…" at bounding box center [619, 380] width 227 height 23
drag, startPoint x: 629, startPoint y: 376, endPoint x: 744, endPoint y: 391, distance: 115.8
click at [744, 391] on div "Action Export View Image Workbook Tableau Workbook Cost Allocation View Main Da…" at bounding box center [780, 350] width 760 height 159
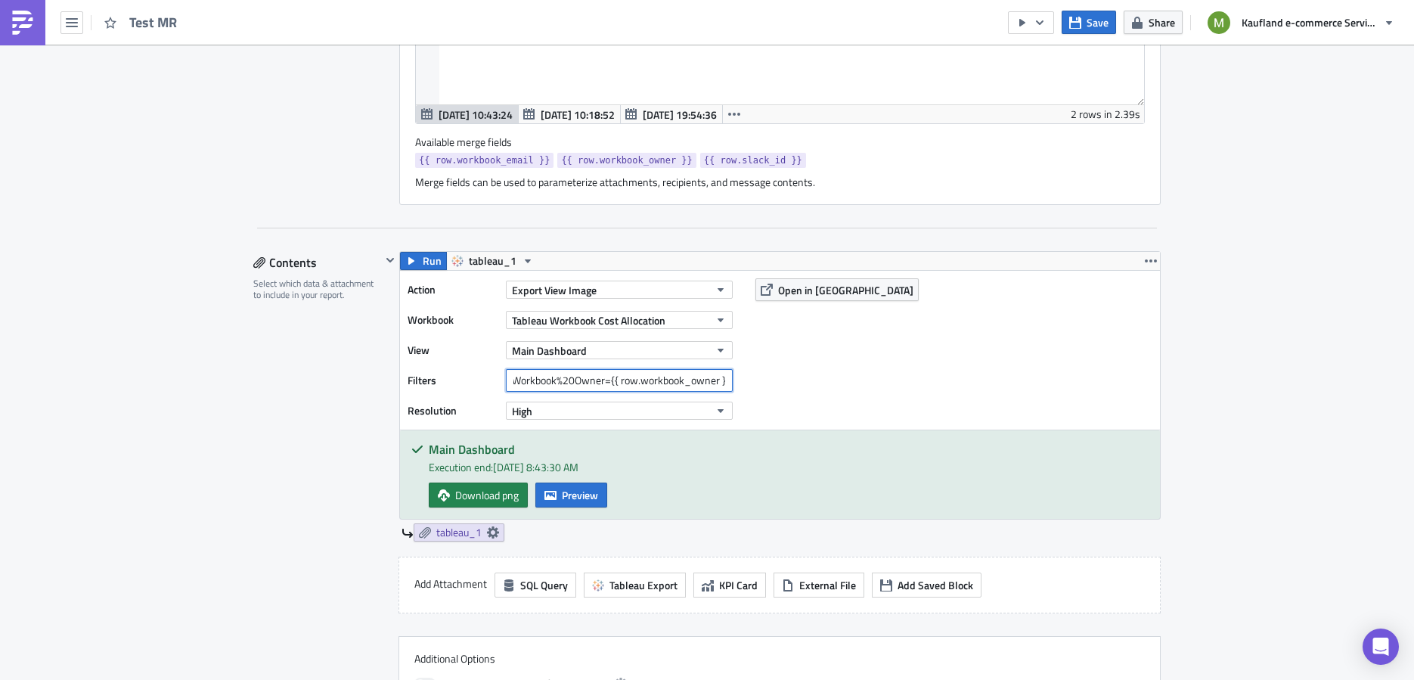
click at [569, 382] on input "Extract%20availability=false&Billed_Bytes_Threshold=30&Workbook%20Owner={{ row.…" at bounding box center [619, 380] width 227 height 23
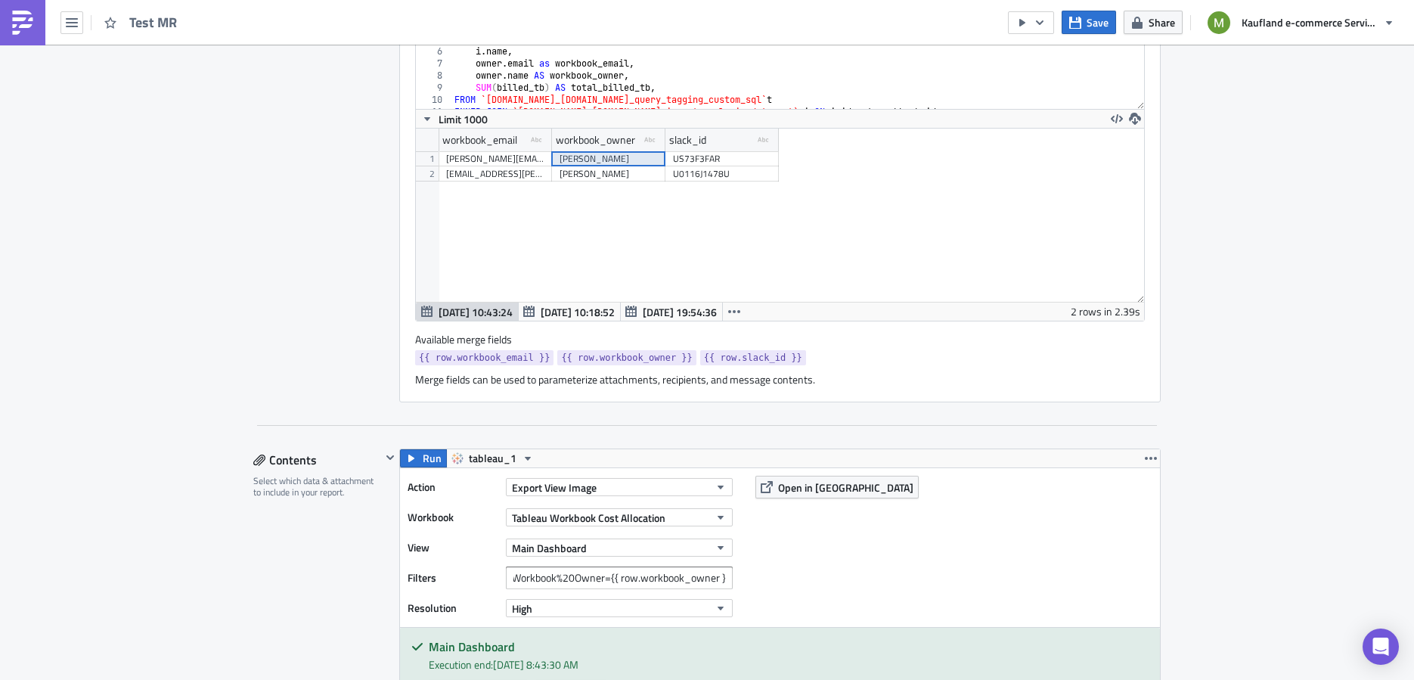
scroll to position [0, 0]
click at [611, 156] on div "[PERSON_NAME]" at bounding box center [608, 158] width 98 height 15
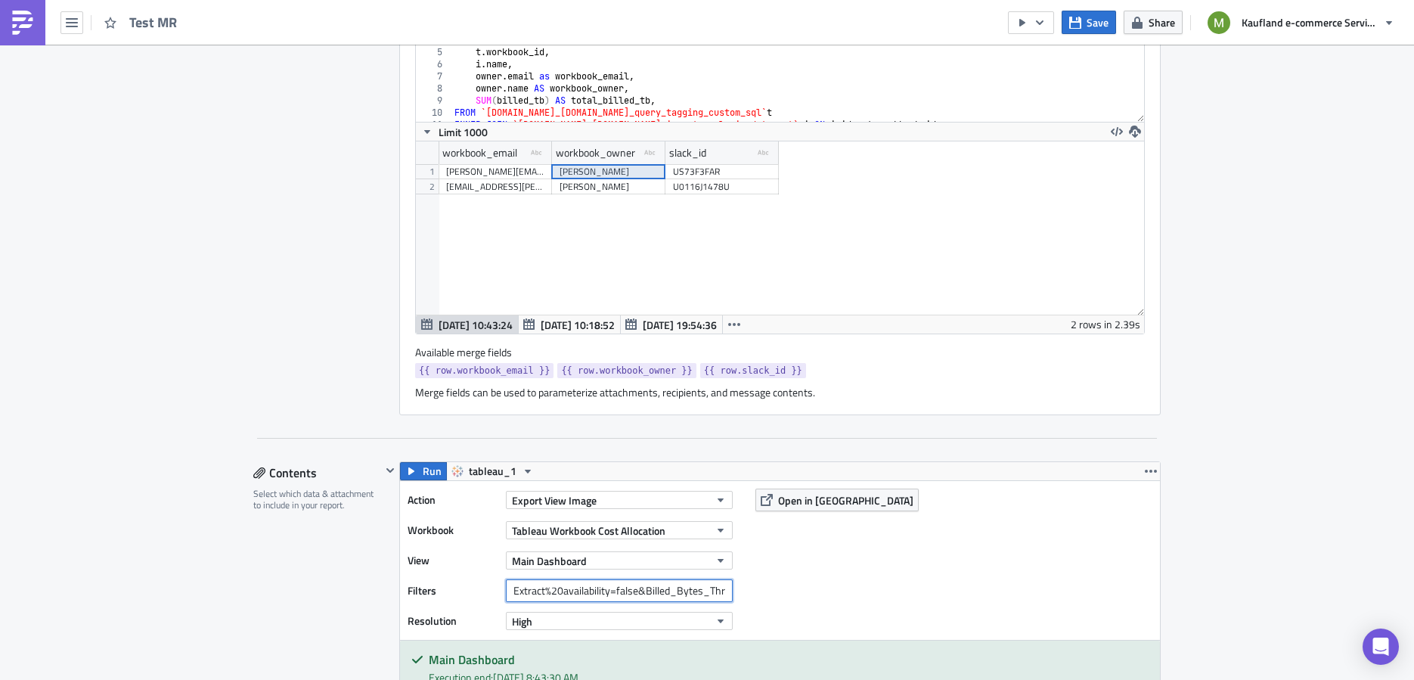
click at [677, 581] on input "Extract%20availability=false&Billed_Bytes_Threshold=30&Workbook%20Owner={{ row.…" at bounding box center [619, 590] width 227 height 23
click at [618, 168] on div "[PERSON_NAME]" at bounding box center [608, 171] width 98 height 15
click at [1253, 253] on div "Execution Log Edit " Test MR " Settings Configure the basics of your report. Re…" at bounding box center [707, 446] width 1414 height 2698
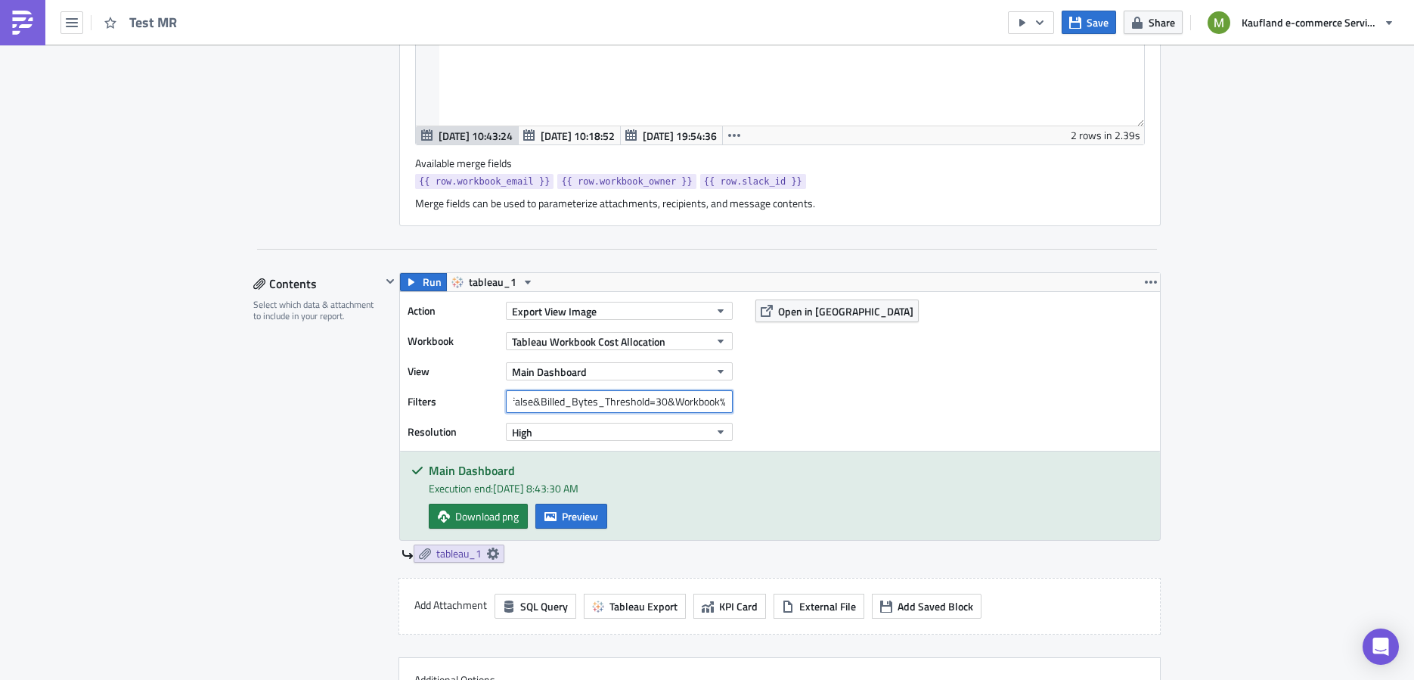
scroll to position [0, 268]
drag, startPoint x: 631, startPoint y: 394, endPoint x: 734, endPoint y: 403, distance: 103.2
click at [738, 403] on div "Action Export View Image Workbook Tableau Workbook Cost Allocation View Main Da…" at bounding box center [780, 371] width 760 height 159
click at [708, 399] on input "Extract%20availability=false&Billed_Bytes_Threshold=30&Workbook%20Owner={{ row.…" at bounding box center [619, 401] width 227 height 23
drag, startPoint x: 723, startPoint y: 397, endPoint x: 602, endPoint y: 398, distance: 120.2
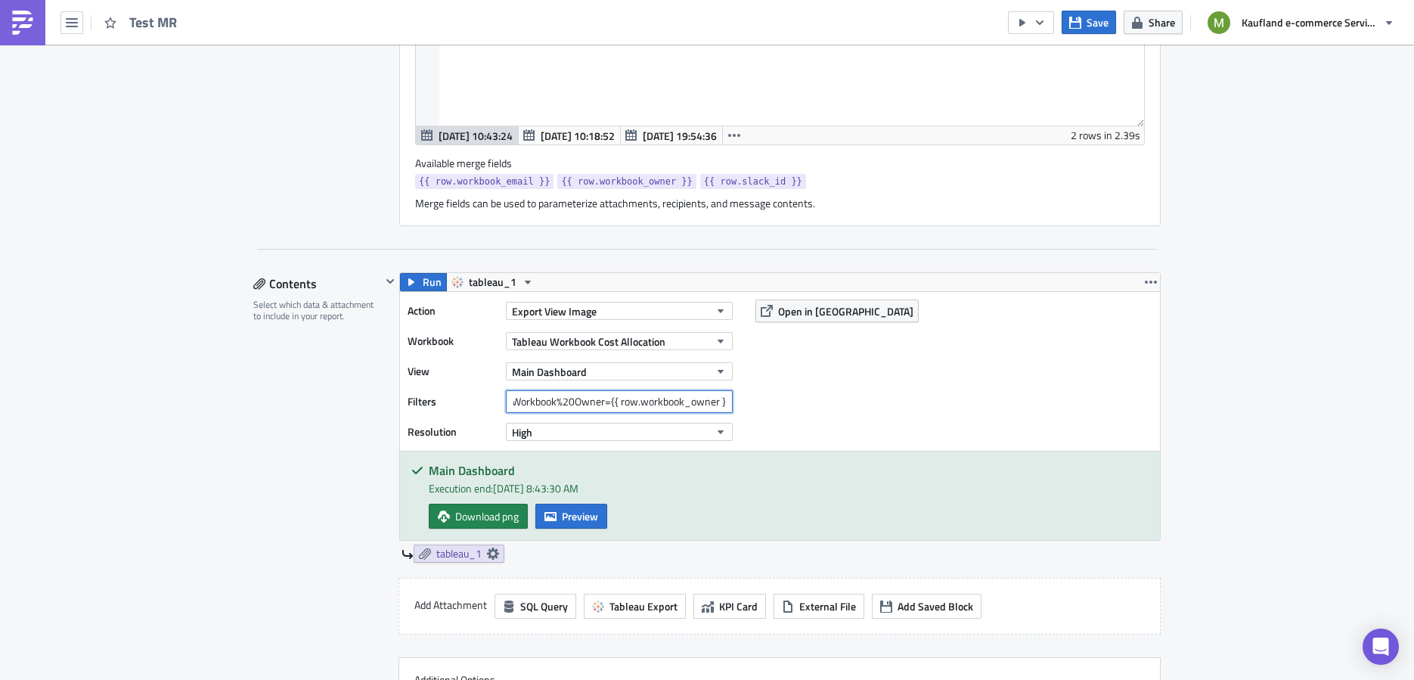
click at [602, 398] on input "Extract%20availability=false&Billed_Bytes_Threshold=30&Workbook%20Owner={{ row.…" at bounding box center [619, 401] width 227 height 23
paste input "[PERSON_NAME]"
click at [630, 396] on input "Extract%20availability=false&Billed_Bytes_Threshold=30&Workbook%20Owner={[PERSO…" at bounding box center [619, 401] width 227 height 23
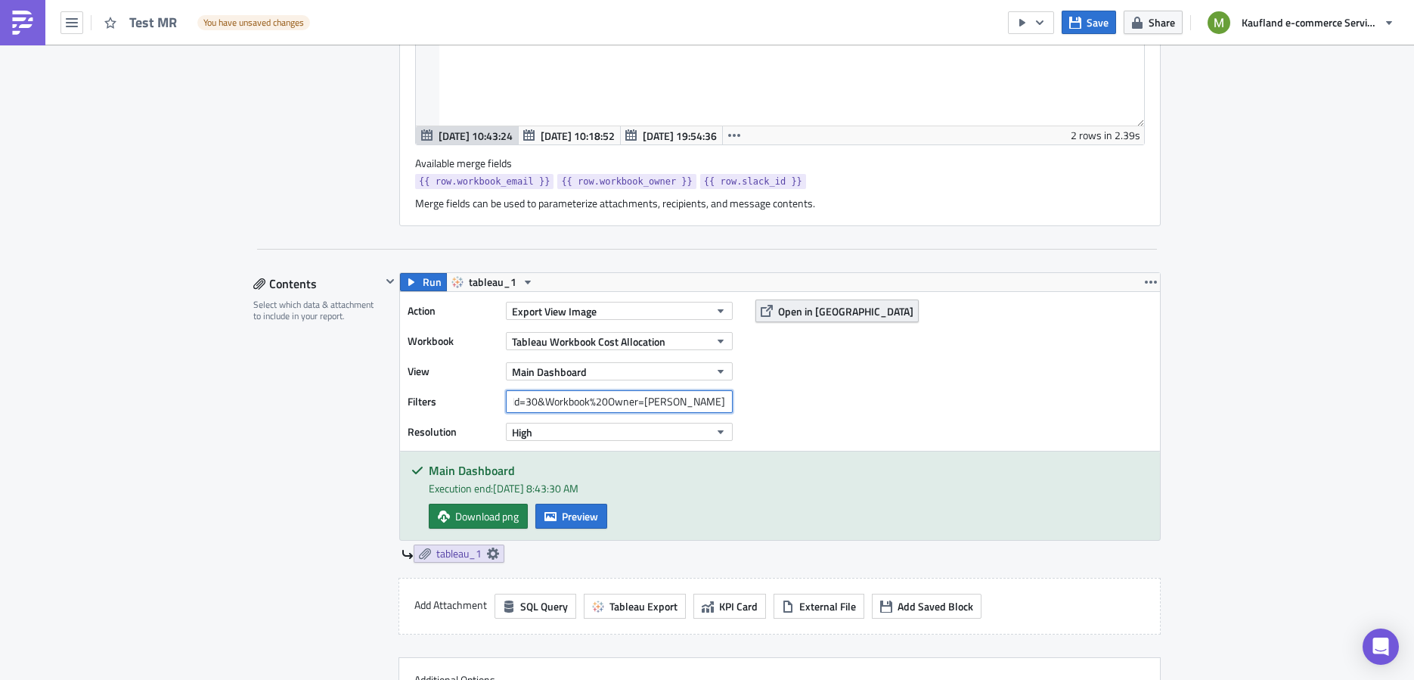
type input "Extract%20availability=false&Billed_Bytes_Threshold=30&Workbook%20Owner=[PERSON…"
click at [778, 306] on span "Open in [GEOGRAPHIC_DATA]" at bounding box center [845, 311] width 135 height 16
drag, startPoint x: 620, startPoint y: 387, endPoint x: 803, endPoint y: 411, distance: 184.5
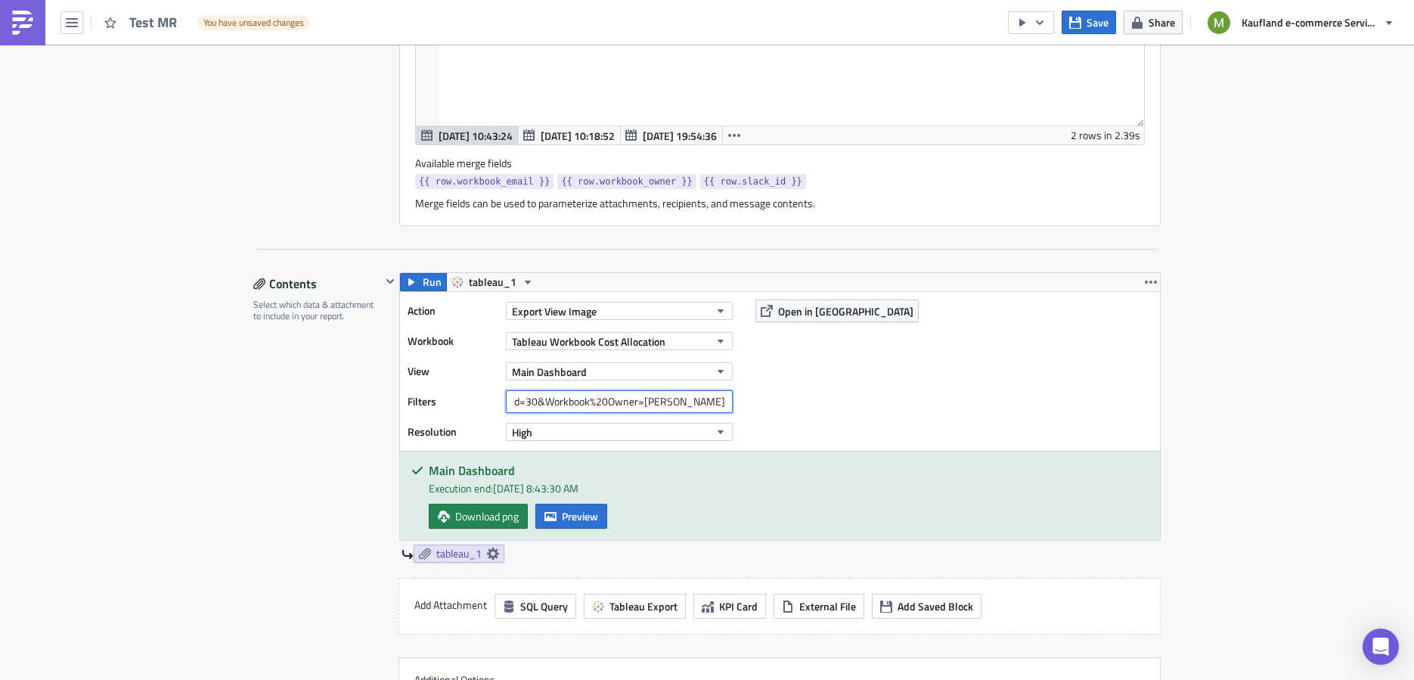
click at [803, 411] on div "Action Export View Image Workbook Tableau Workbook Cost Allocation View Main Da…" at bounding box center [780, 371] width 760 height 159
click at [711, 397] on input "Extract%20availability=false&Billed_Bytes_Threshold=30&Workbook%20Owner=[PERSON…" at bounding box center [619, 401] width 227 height 23
drag, startPoint x: 606, startPoint y: 394, endPoint x: 709, endPoint y: 396, distance: 102.8
click at [709, 396] on input "Extract%20availability=false&Billed_Bytes_Threshold=30&Workbook%20Owner=[PERSON…" at bounding box center [619, 401] width 227 height 23
click at [544, 392] on input "Extract%20availability=false&Billed_Bytes_Threshold=30&Workbook%20Owner=[PERSON…" at bounding box center [619, 401] width 227 height 23
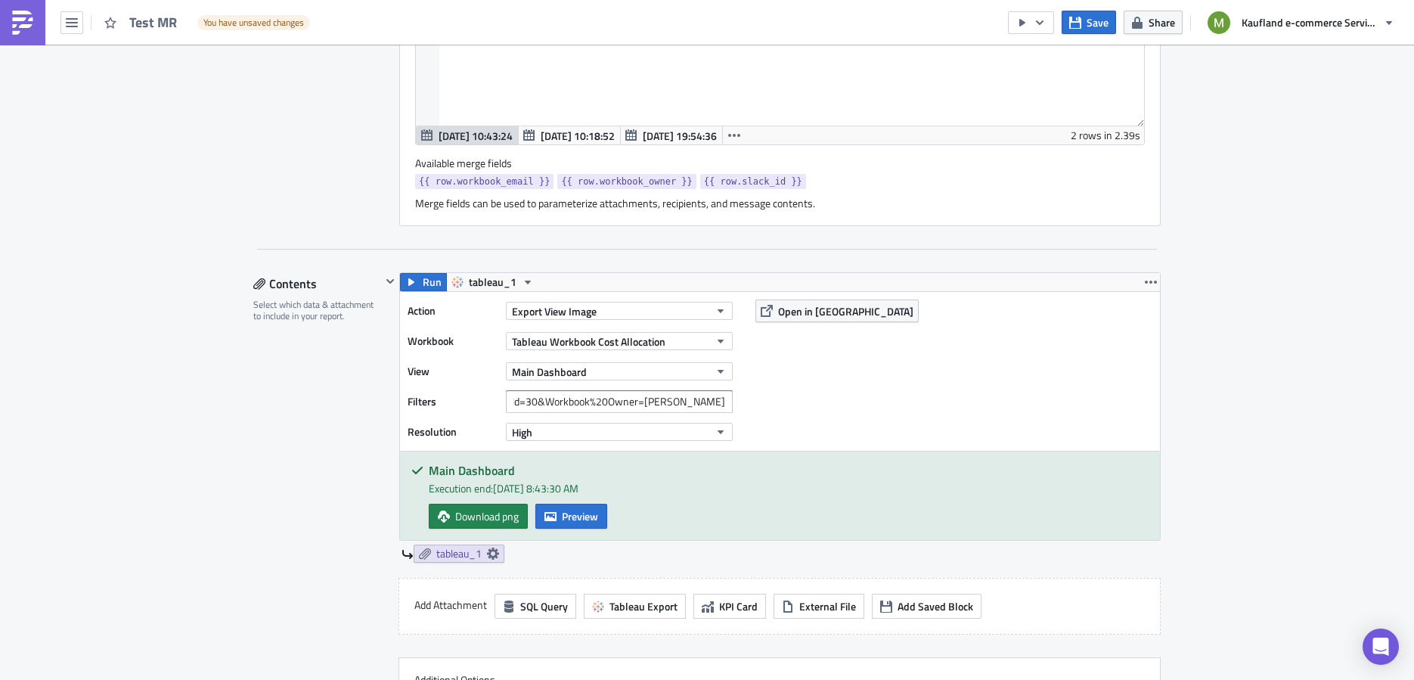
scroll to position [0, 0]
click at [1221, 246] on div "Execution Log Edit " Test MR " Draft Settings Configure the basics of your repo…" at bounding box center [707, 257] width 1414 height 2698
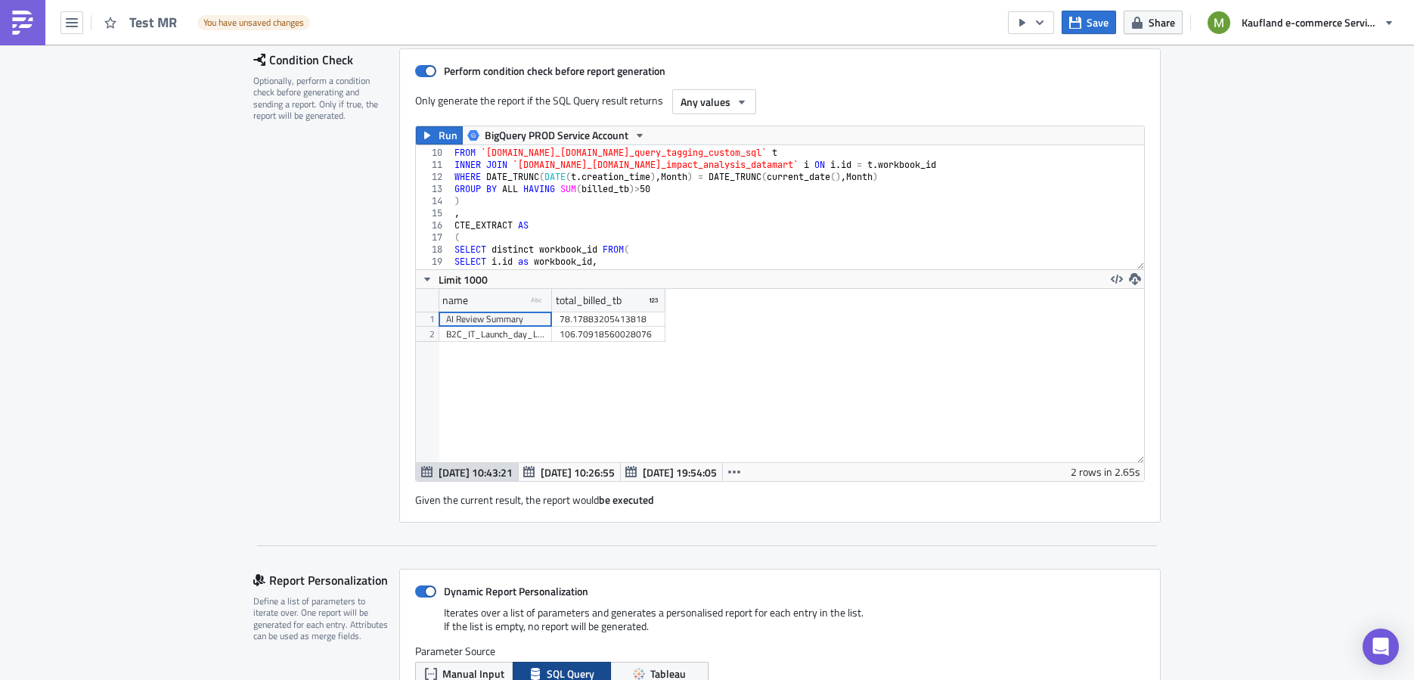
scroll to position [108, 0]
click at [652, 190] on div "SUM ( billed_tb ) AS total_billed_tb , FROM `[DOMAIN_NAME]_[DOMAIN_NAME]_query_…" at bounding box center [790, 207] width 679 height 148
click at [767, 178] on div "SUM ( billed_tb ) AS total_billed_tb , FROM `[DOMAIN_NAME]_[DOMAIN_NAME]_query_…" at bounding box center [790, 210] width 679 height 148
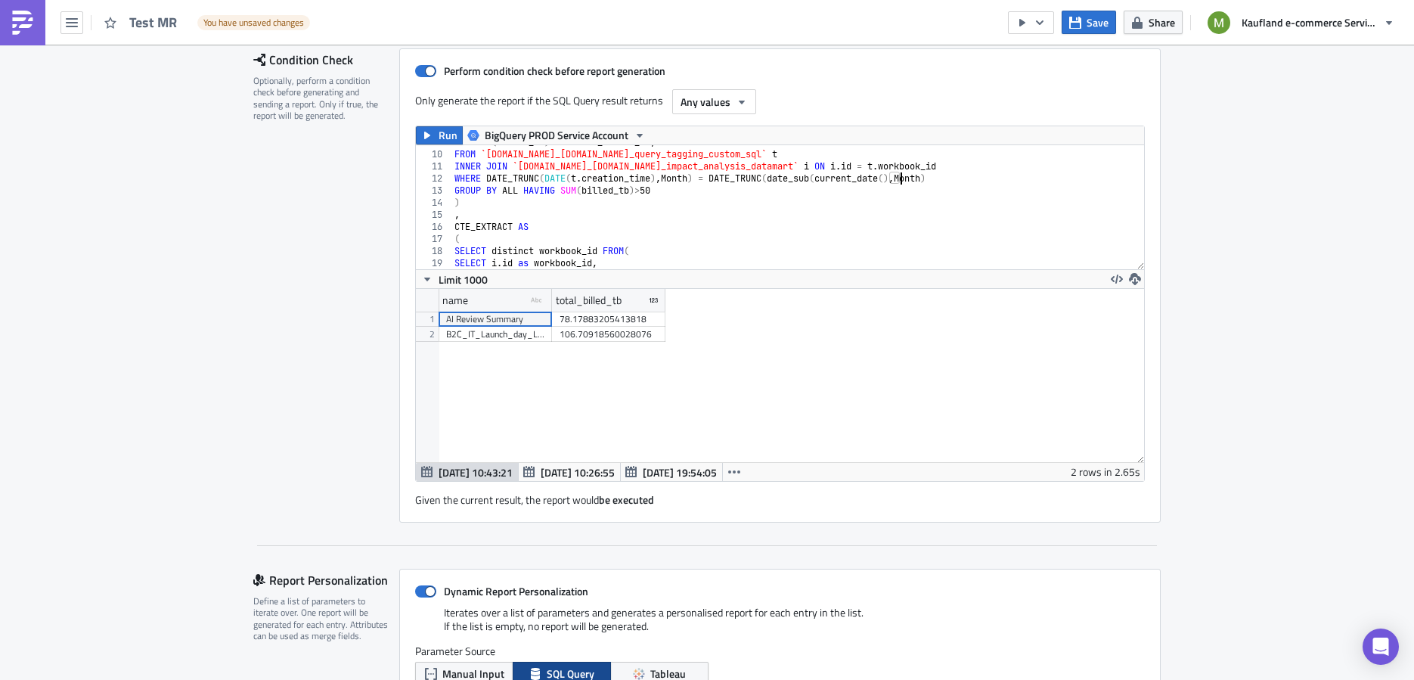
click at [892, 178] on div "SUM ( billed_tb ) AS total_billed_tb , FROM `[DOMAIN_NAME]_[DOMAIN_NAME]_query_…" at bounding box center [790, 210] width 679 height 148
type textarea "WHERE DATE_TRUNC(DATE(t.creation_time),Month) = DATE_TRUNC(date_sub(current_dat…"
click at [444, 136] on span "Run" at bounding box center [447, 135] width 19 height 18
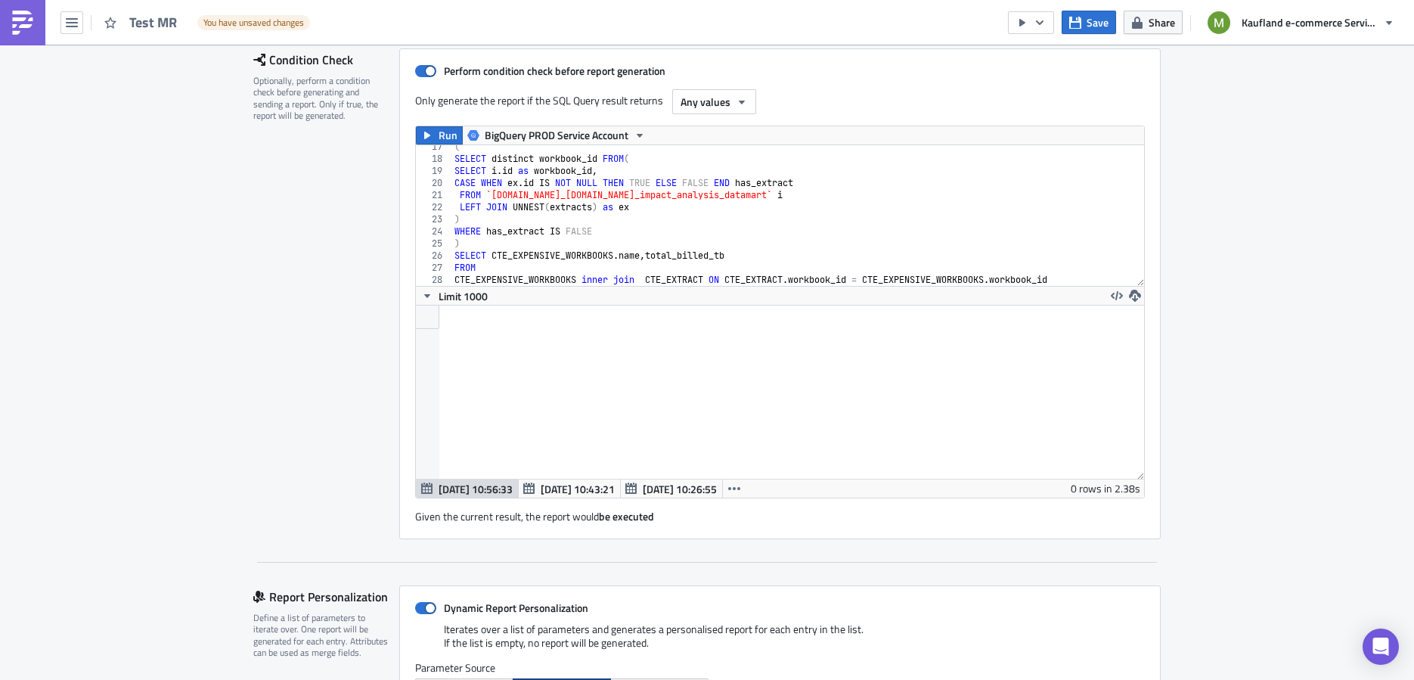
scroll to position [191, 0]
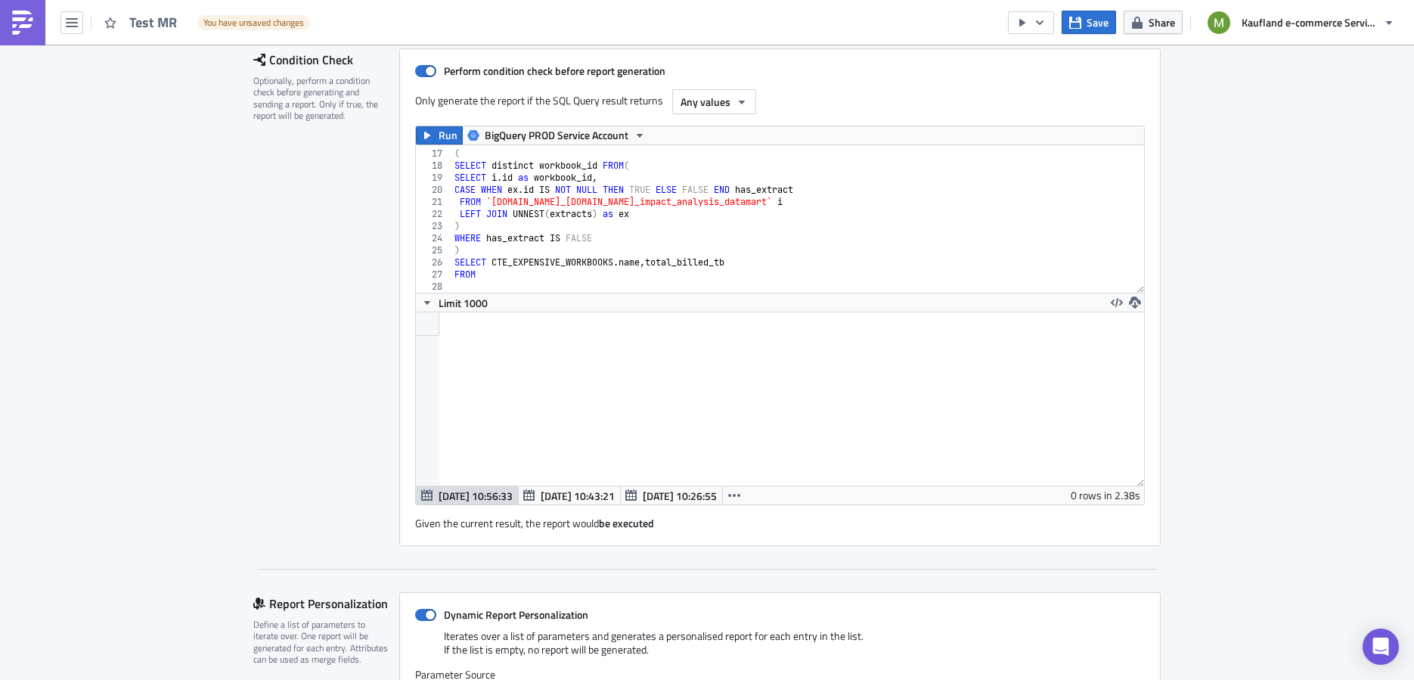
drag, startPoint x: 1132, startPoint y: 256, endPoint x: 1113, endPoint y: 280, distance: 30.7
click at [1113, 280] on div "WHERE DATE_TRUNC(DATE(t.creation_time),Month) = DATE_TRUNC(date_sub(current_dat…" at bounding box center [780, 218] width 728 height 147
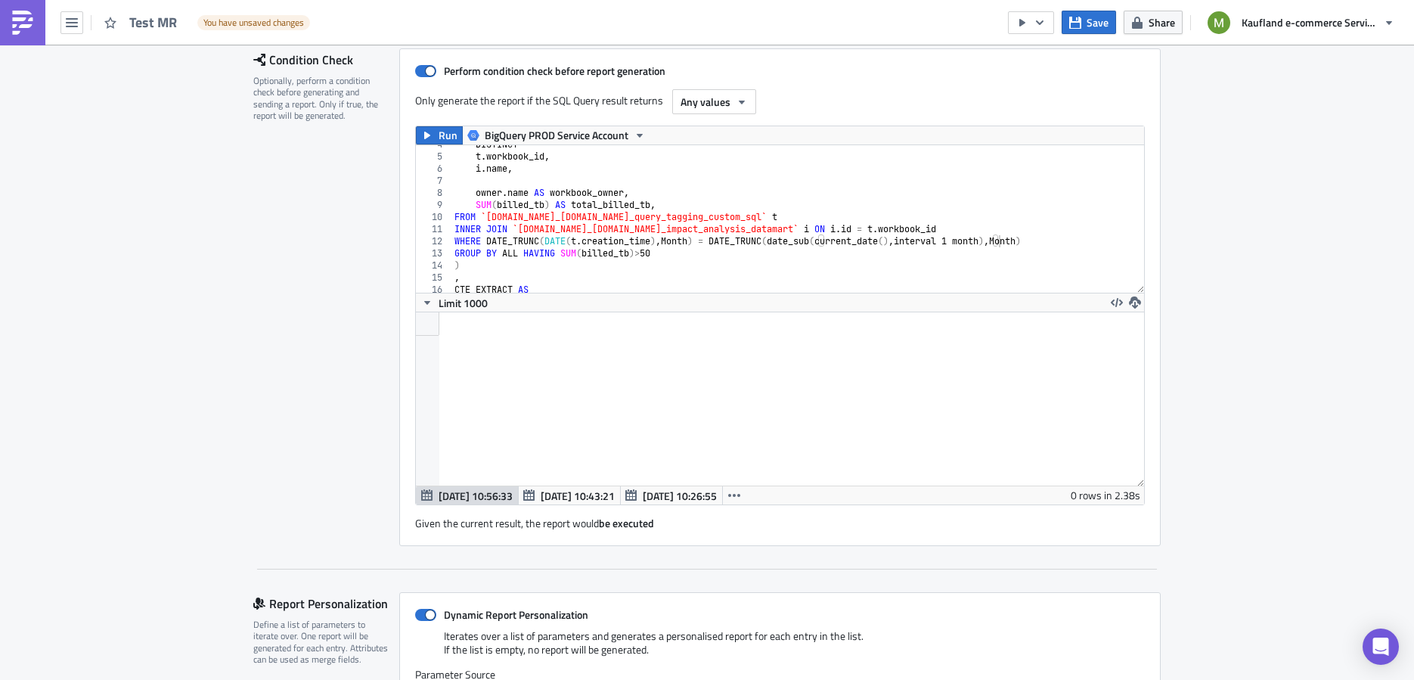
scroll to position [48, 0]
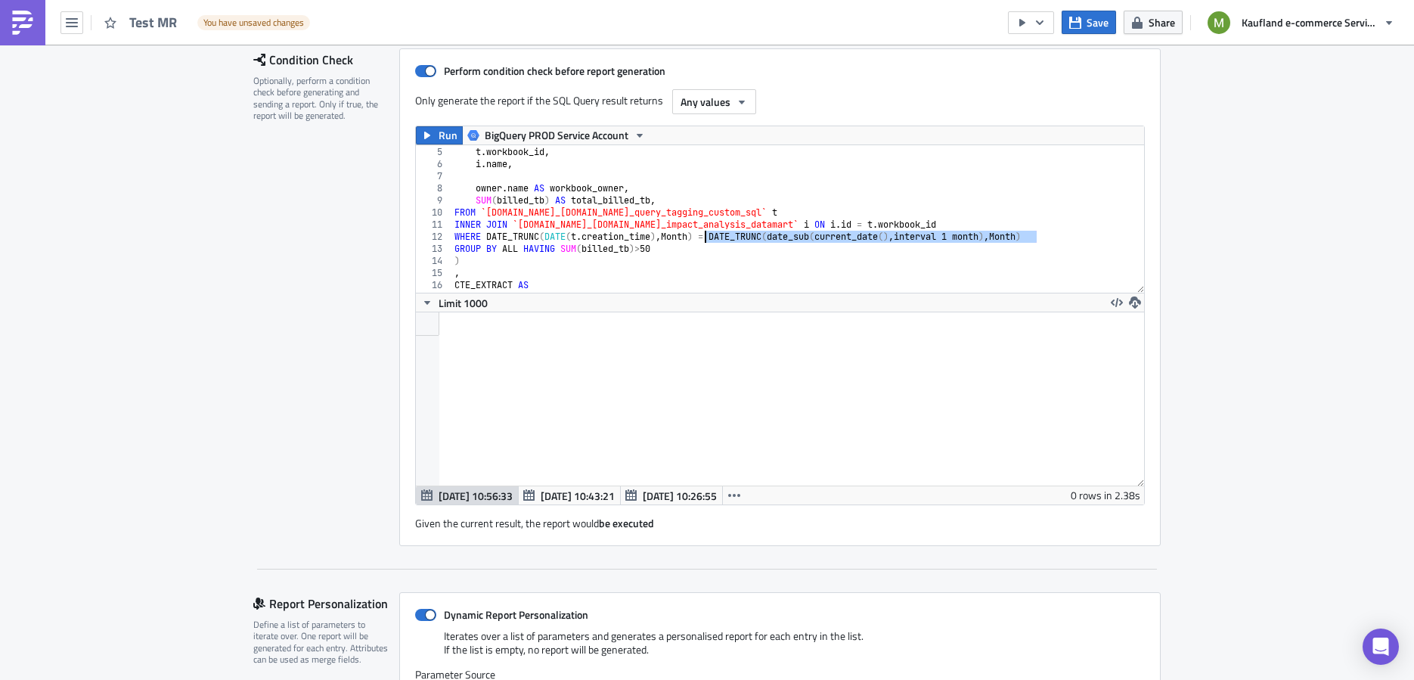
drag, startPoint x: 1046, startPoint y: 234, endPoint x: 698, endPoint y: 236, distance: 347.7
click at [698, 236] on div "DISTINCT t . workbook_id , i . name , owner . name AS workbook_owner , SUM ( bi…" at bounding box center [790, 220] width 679 height 172
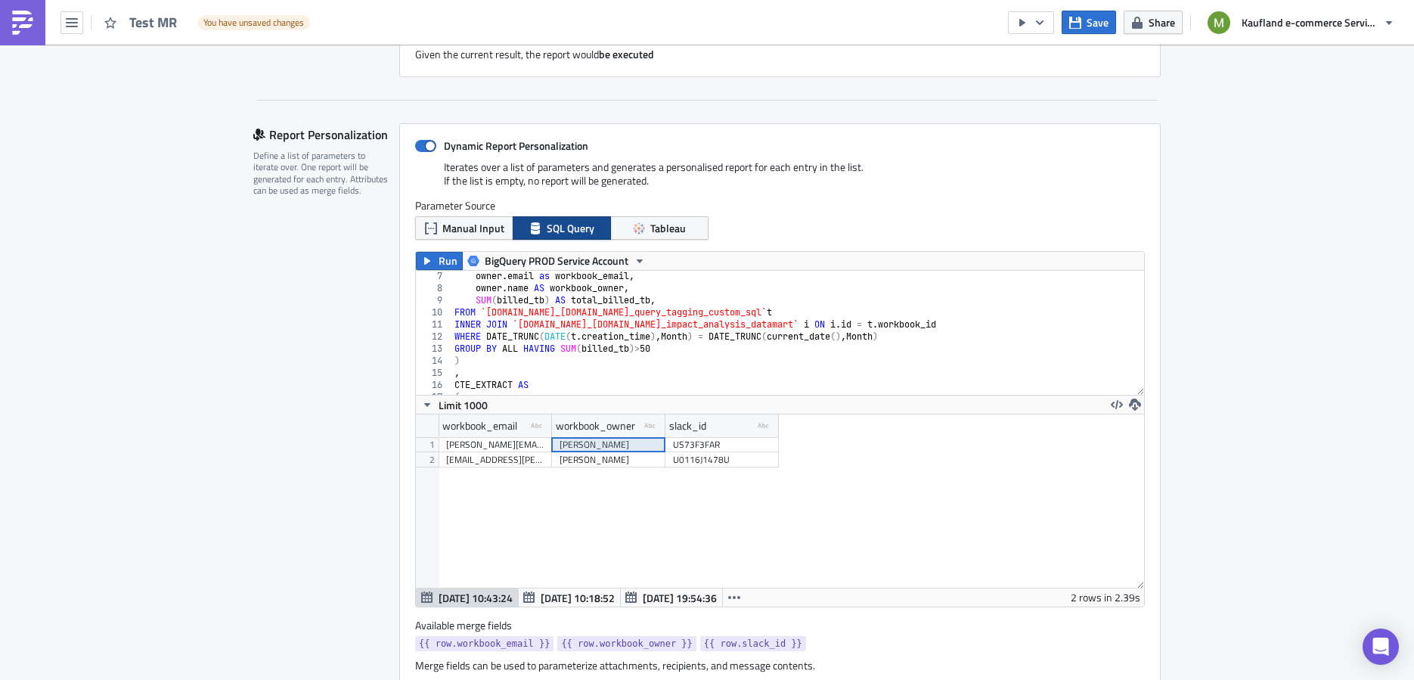
scroll to position [73, 0]
drag, startPoint x: 897, startPoint y: 336, endPoint x: 707, endPoint y: 334, distance: 190.5
click at [707, 334] on div "owner . email as workbook_email , owner . name AS workbook_owner , SUM ( billed…" at bounding box center [802, 337] width 703 height 134
paste textarea "= DATE_TRUNC(date_sub(current_date(),interval 1 month"
click at [711, 335] on div "owner . email as workbook_email , owner . name AS workbook_owner , SUM ( billed…" at bounding box center [802, 337] width 703 height 134
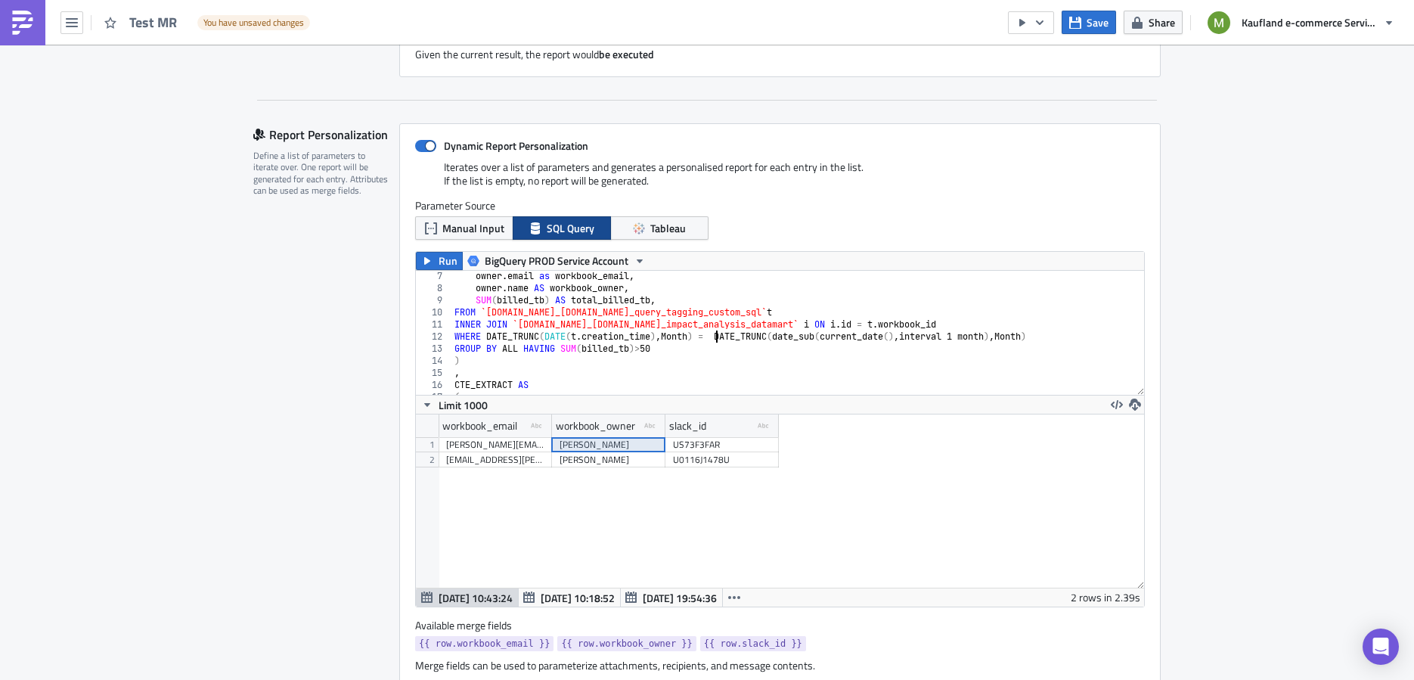
click at [741, 334] on div "owner . email as workbook_email , owner . name AS workbook_owner , SUM ( billed…" at bounding box center [802, 337] width 703 height 134
click at [788, 346] on div "owner . email as workbook_email , owner . name AS workbook_owner , SUM ( billed…" at bounding box center [802, 337] width 703 height 134
type textarea "GROUP BY ALL HAVING SUM(billed_tb)>50"
click at [424, 257] on icon "button" at bounding box center [427, 261] width 6 height 8
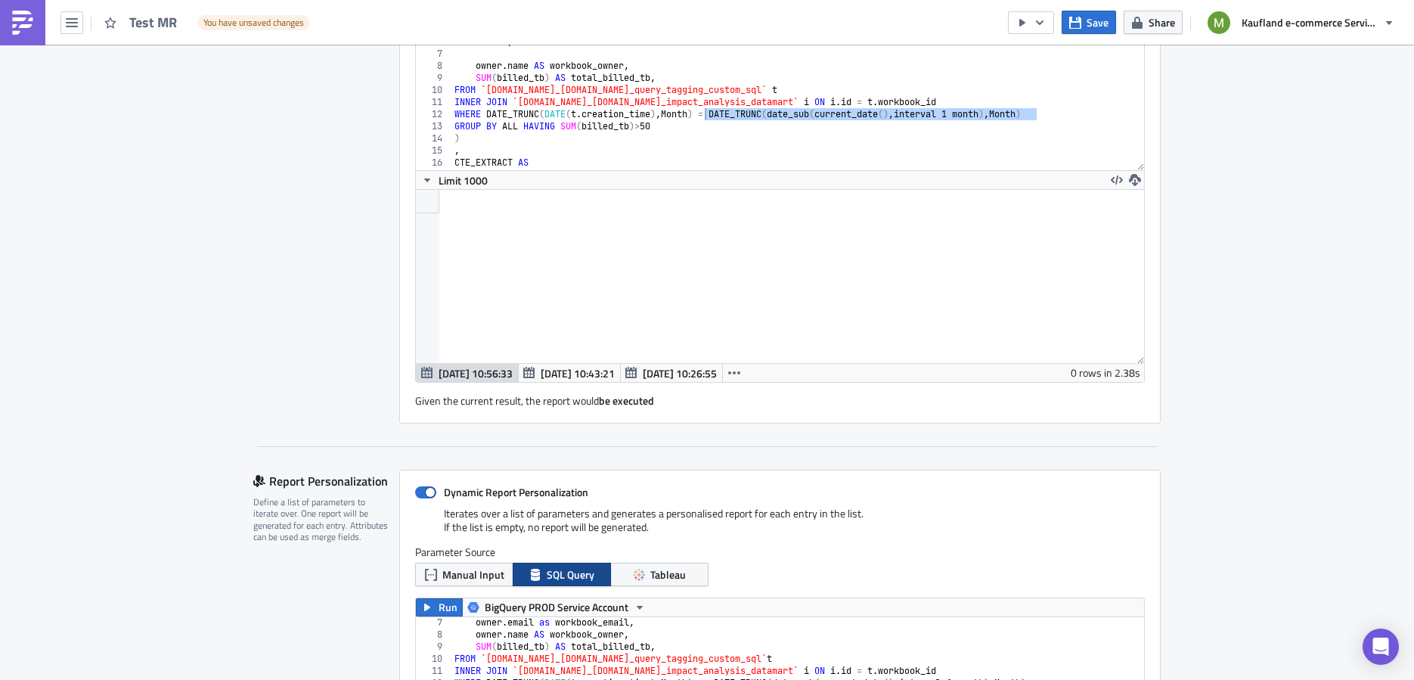
scroll to position [325, 0]
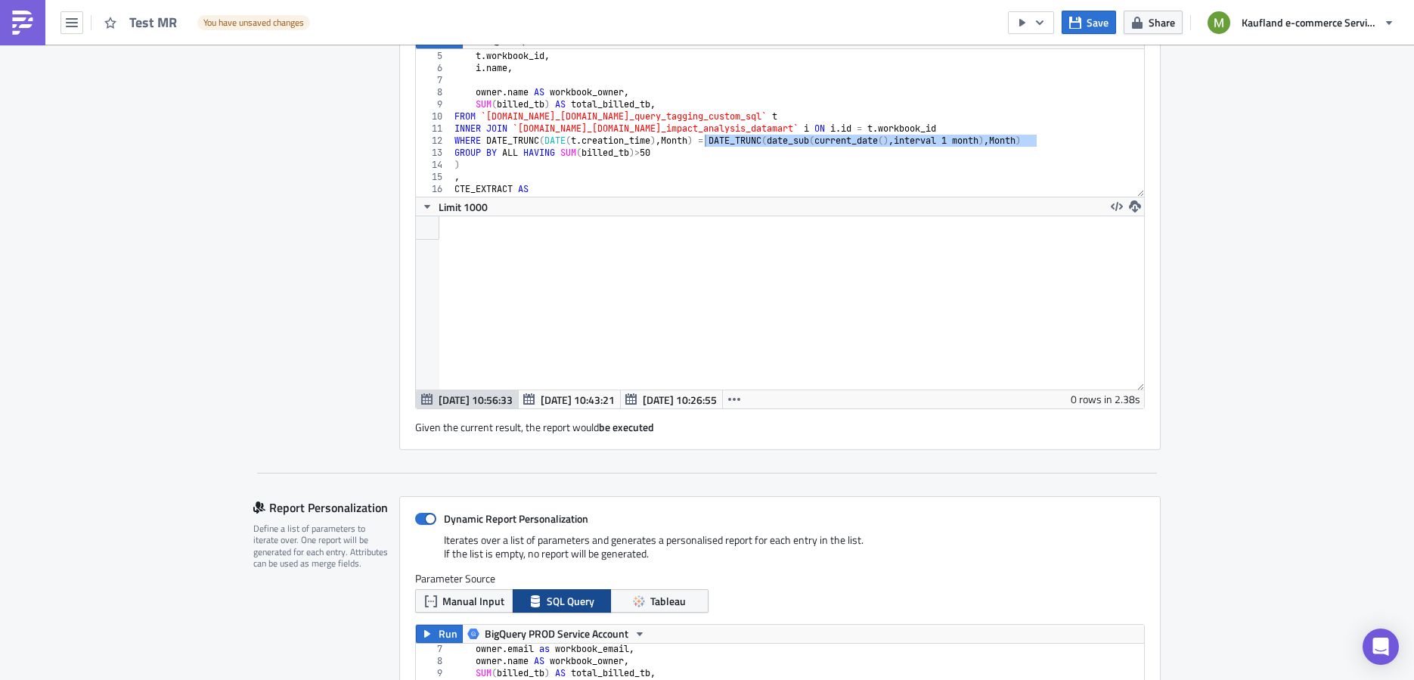
click at [815, 137] on div "DISTINCT t . workbook_id , i . name , owner . name AS workbook_owner , SUM ( bi…" at bounding box center [790, 124] width 679 height 172
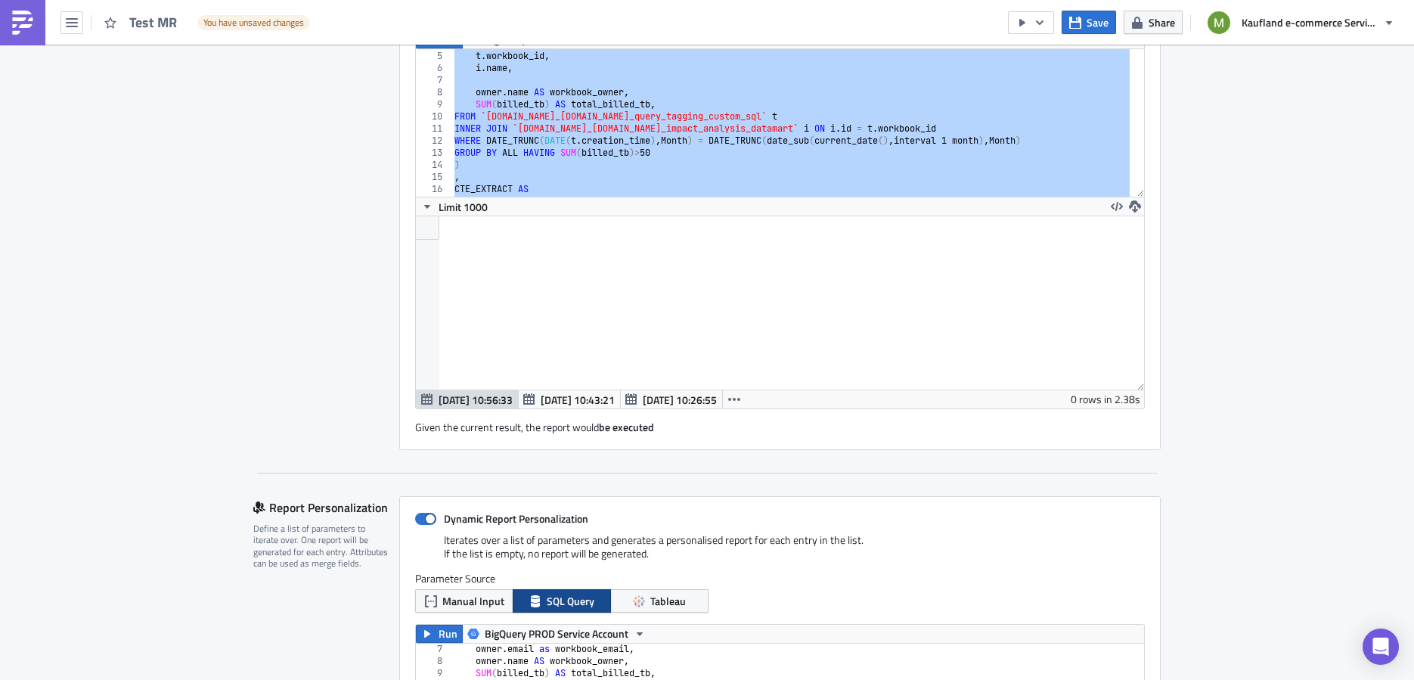
click at [572, 132] on div "DISTINCT t . workbook_id , i . name , owner . name AS workbook_owner , SUM ( bi…" at bounding box center [790, 124] width 679 height 172
paste textarea "DATE_TRUNC(date_sub(current_date(),interval 1 month),Month)"
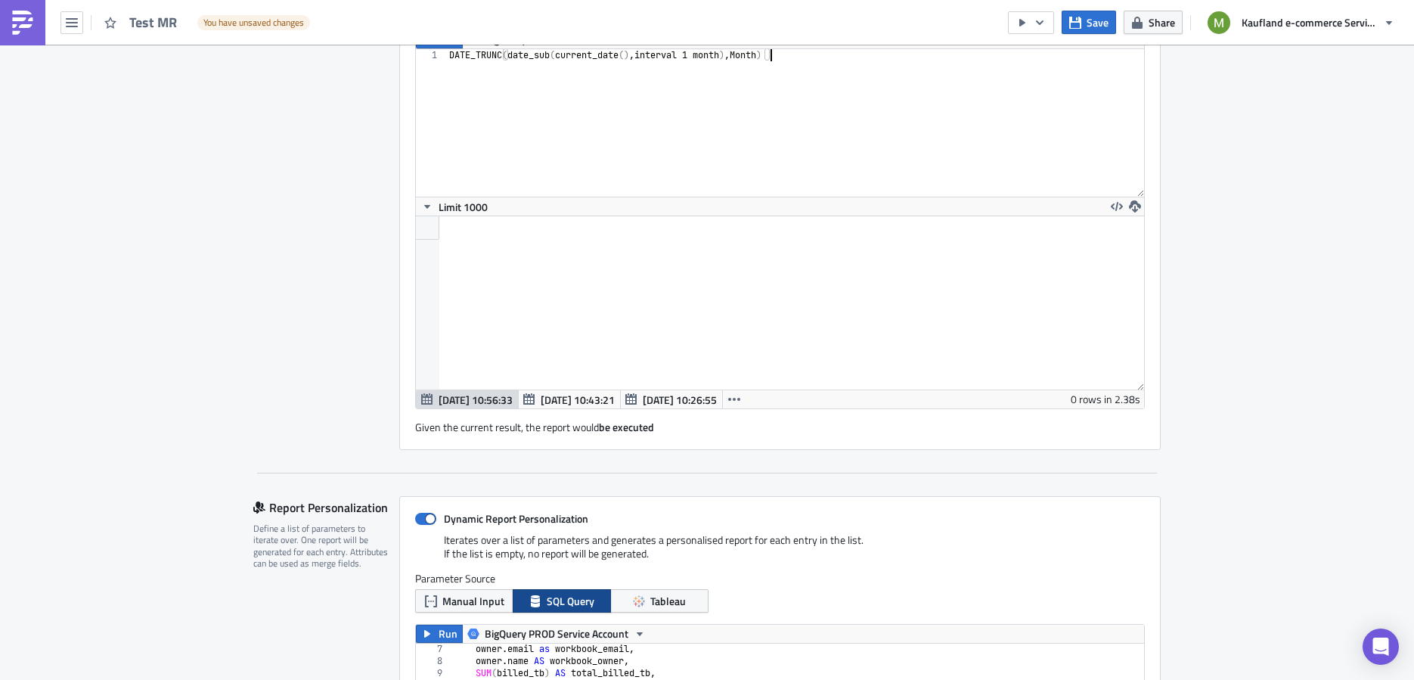
click at [584, 132] on div "DATE_TRUNC ( date_sub ( current_date ( ) , interval 1 month ) , Month )" at bounding box center [795, 135] width 698 height 172
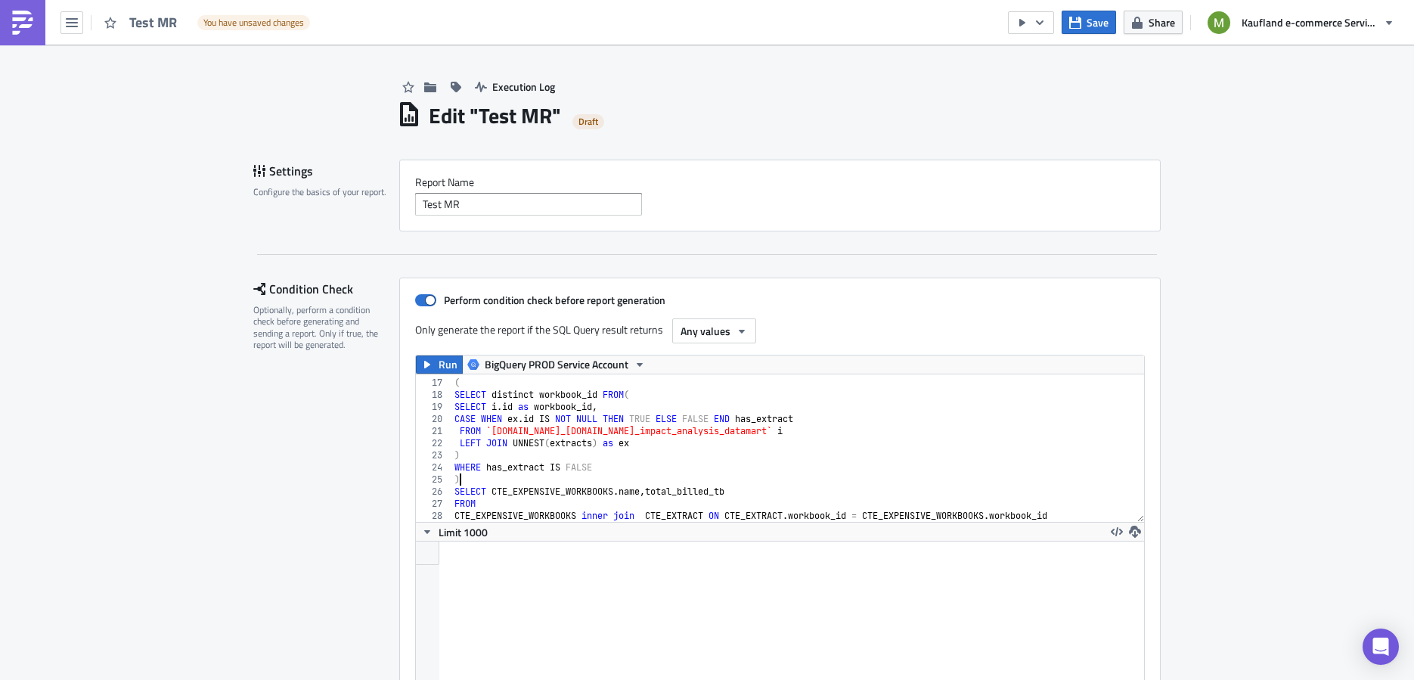
scroll to position [0, 0]
click at [624, 478] on div "CTE_EXTRACT AS ( SELECT distinct workbook_id FROM ( SELECT i . id as workbook_i…" at bounding box center [790, 450] width 679 height 172
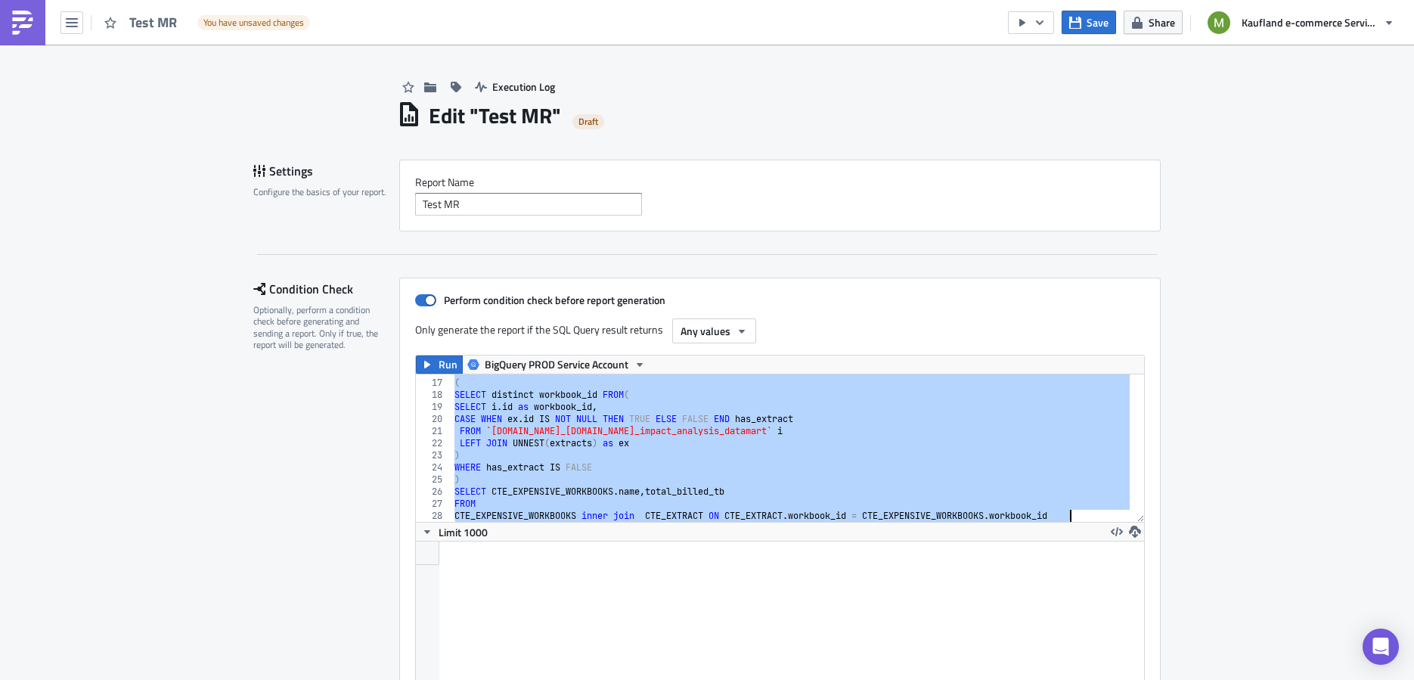
paste textarea "CTE_EXPENSIVE_WORKBOOKS inner join CTE_EXTRACT ON CTE_EXTRACT.workbook_id = CTE…"
type textarea "CTE_EXPENSIVE_WORKBOOKS inner join CTE_EXTRACT ON CTE_EXTRACT.workbook_id = CTE…"
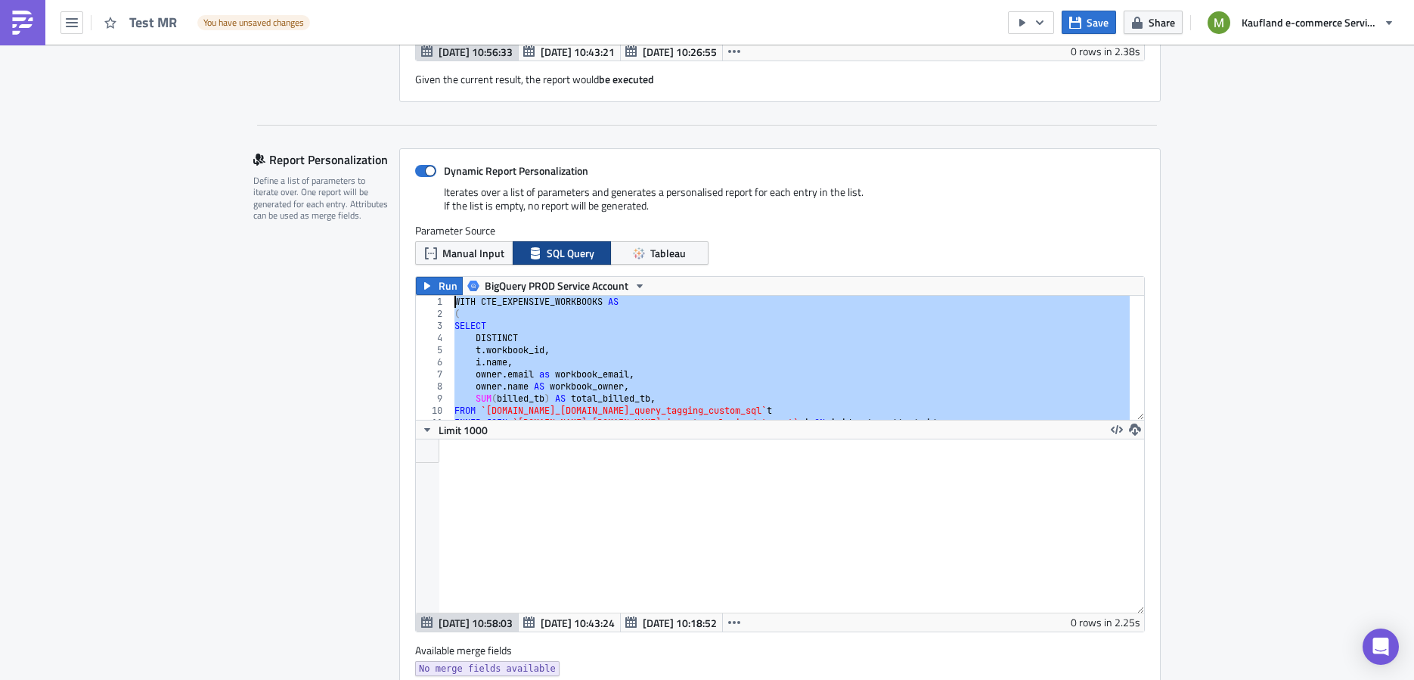
drag, startPoint x: 1069, startPoint y: 379, endPoint x: 353, endPoint y: 226, distance: 731.9
click at [353, 226] on div "Report Personalization Define a list of parameters to iterate over. One report …" at bounding box center [706, 430] width 907 height 565
paste textarea "CTE_EXPENSIVE_WORKBOOKS inner join CTE_EXTRACT ON CTE_EXTRACT.workbook_id = CTE…"
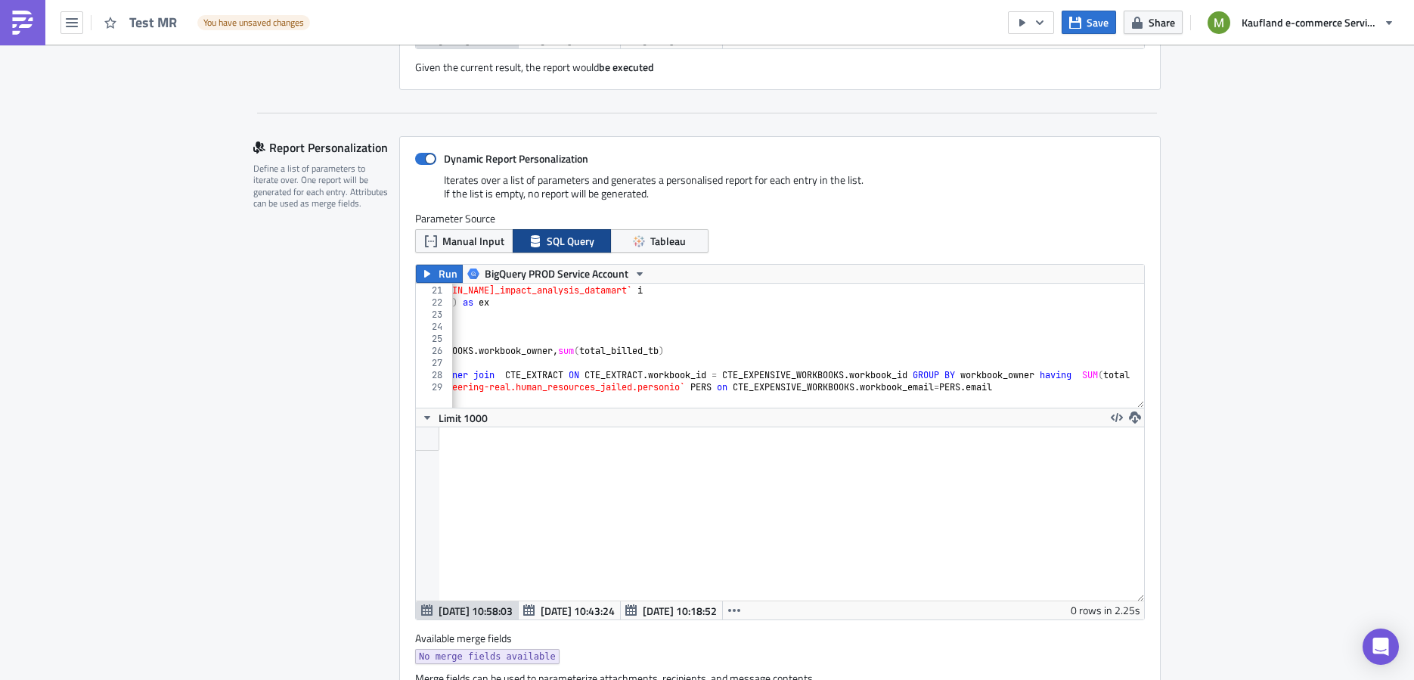
scroll to position [0, 240]
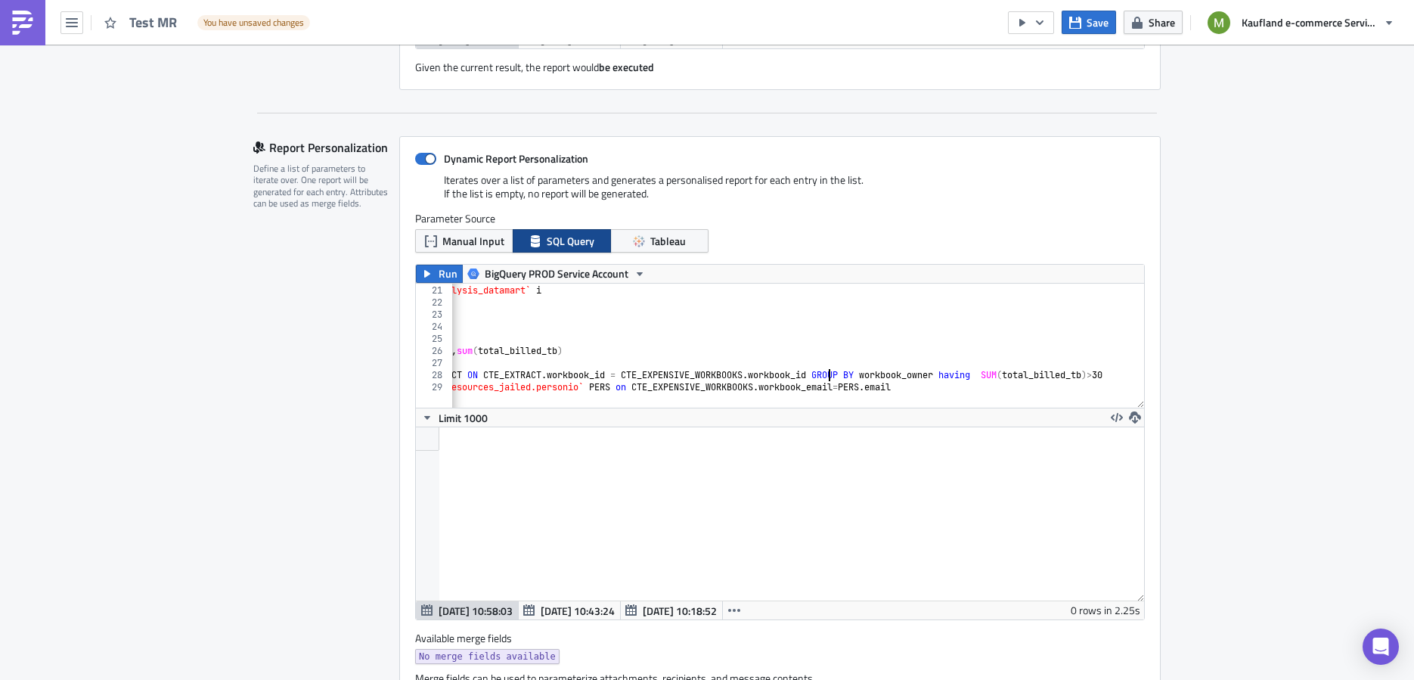
click at [822, 370] on div "CASE WHEN ex . id IS NOT NULL THEN TRUE ELSE FALSE END has_extract FROM `[DOMAI…" at bounding box center [670, 339] width 920 height 134
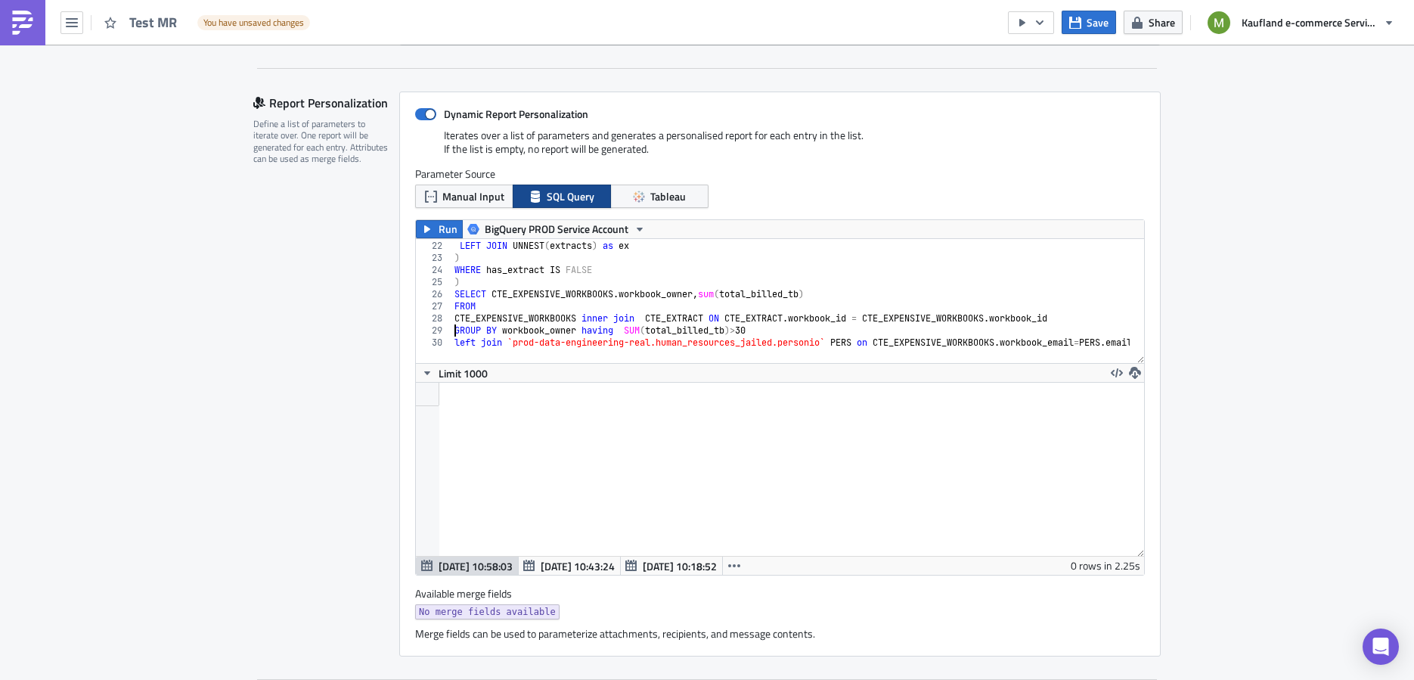
scroll to position [776, 0]
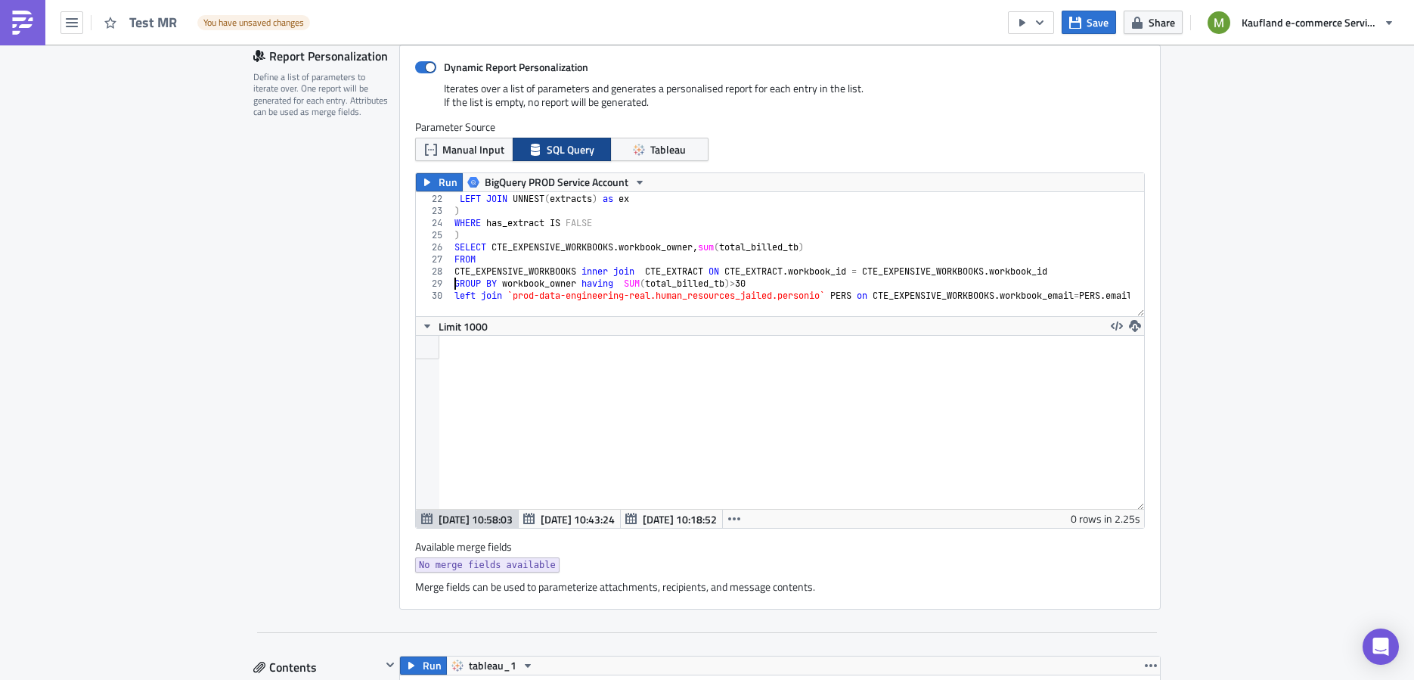
click at [497, 266] on div "FROM `[DOMAIN_NAME]_[DOMAIN_NAME]_impact_analysis_datamart` i LEFT JOIN UNNEST …" at bounding box center [802, 248] width 703 height 134
click at [674, 261] on div "FROM `[DOMAIN_NAME]_[DOMAIN_NAME]_impact_analysis_datamart` i LEFT JOIN UNNEST …" at bounding box center [802, 248] width 703 height 134
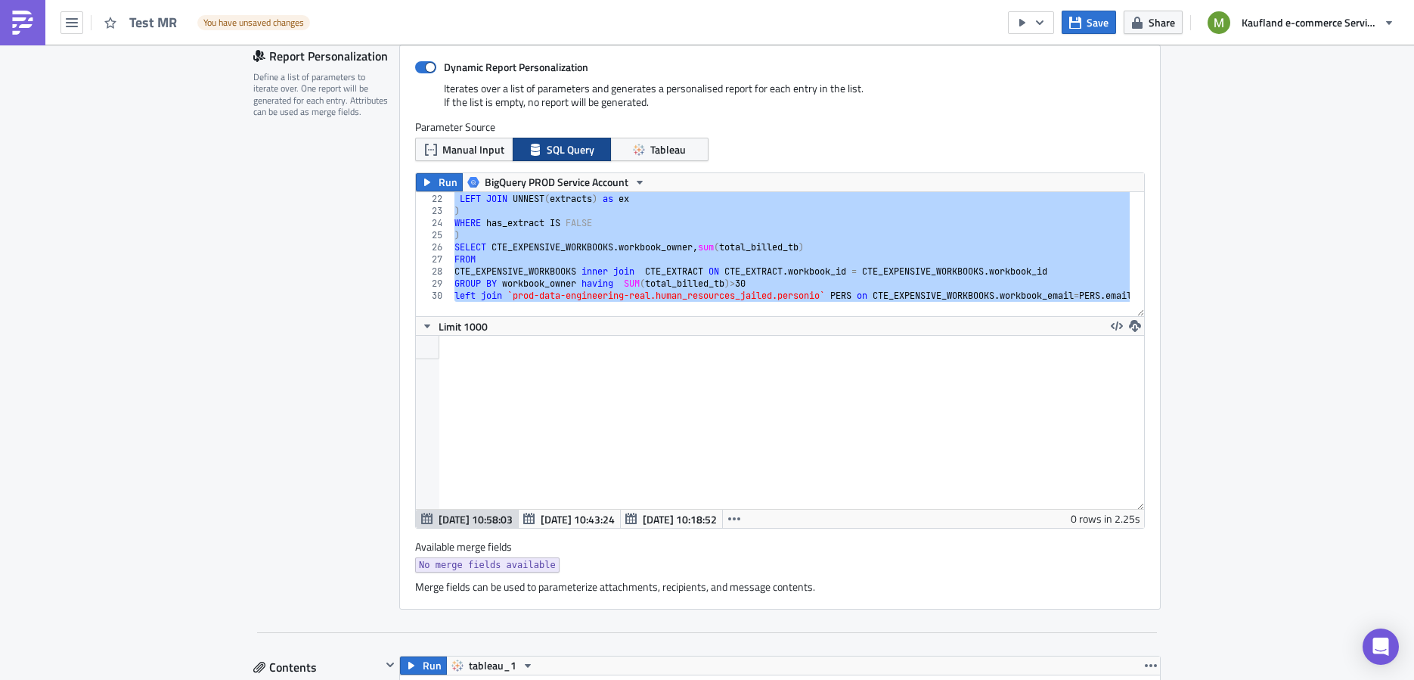
paste textarea "left join `prod-data-engineering-real.human_resources_jailed.personio` PERS on …"
type textarea "left join `prod-data-engineering-real.human_resources_jailed.personio` PERS on …"
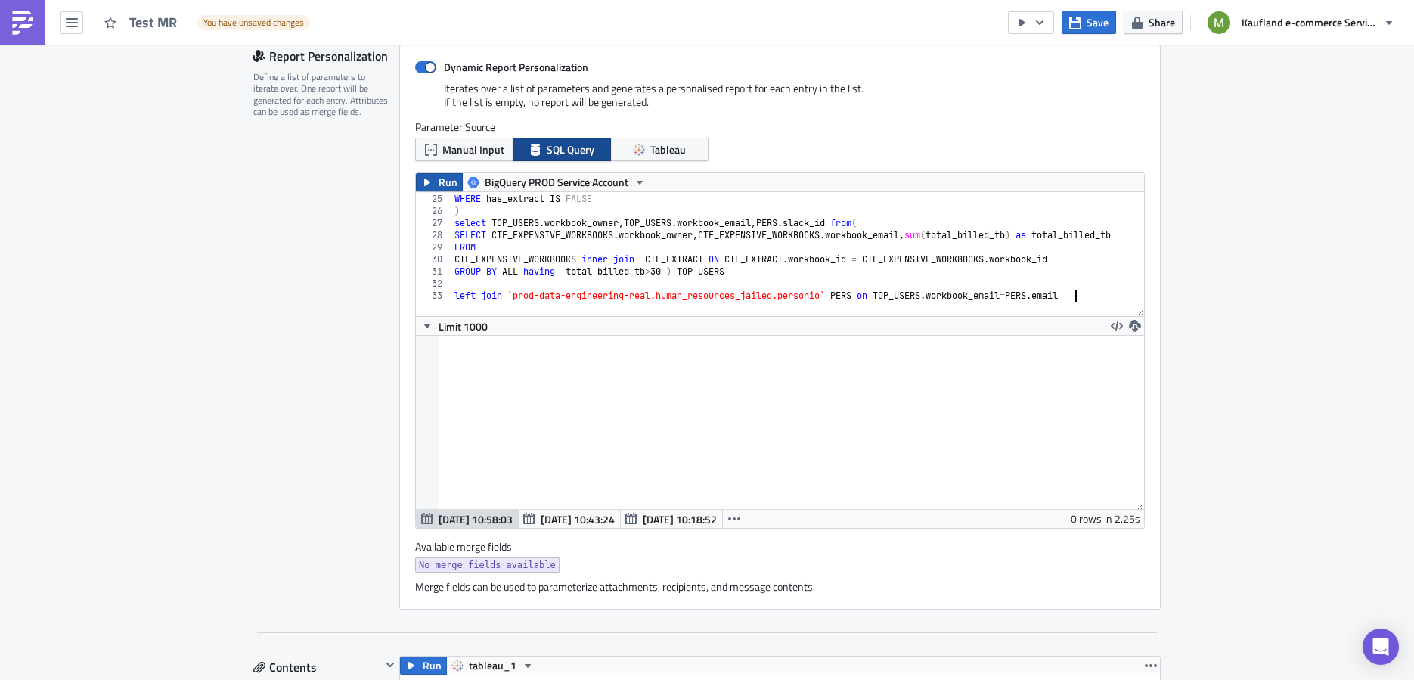
click at [438, 182] on span "Run" at bounding box center [447, 182] width 19 height 18
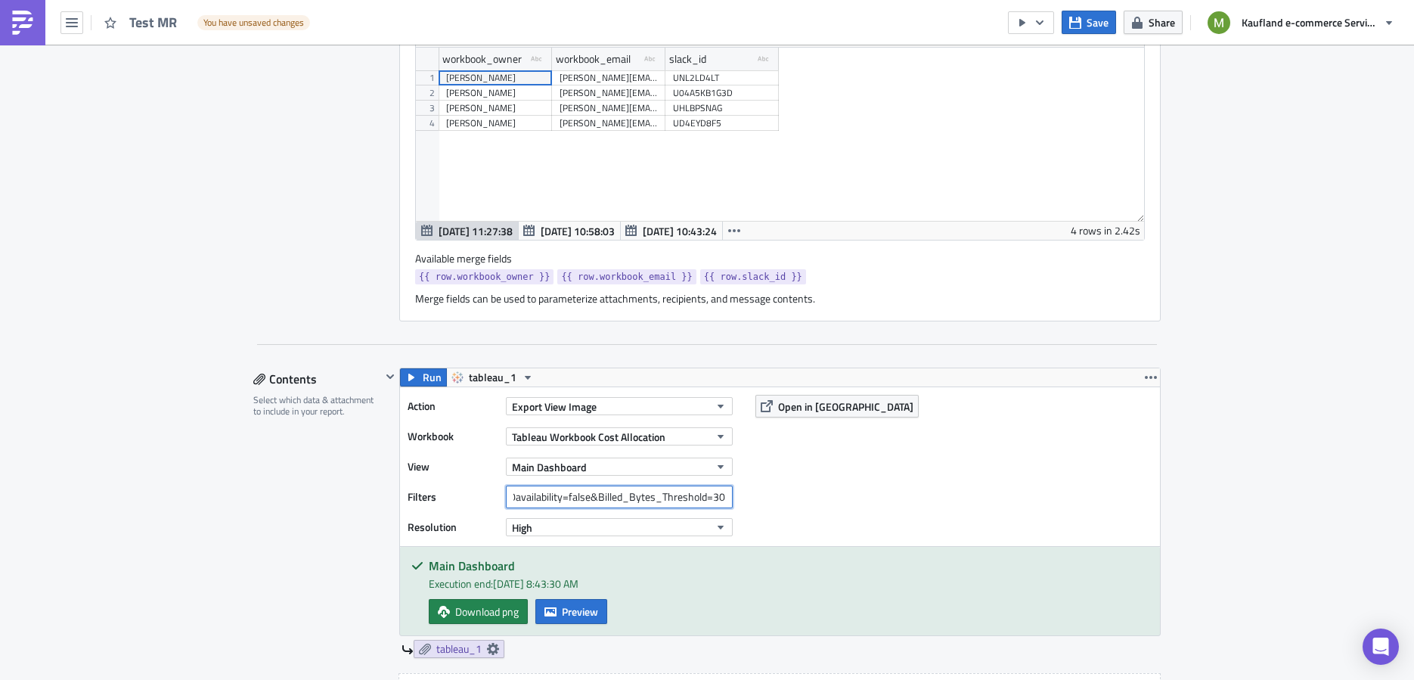
scroll to position [0, 239]
drag, startPoint x: 565, startPoint y: 494, endPoint x: 709, endPoint y: 496, distance: 143.6
click at [709, 496] on input "Extract%20availability=false&Billed_Bytes_Threshold=30&Workbook%20Owner=[PERSON…" at bounding box center [619, 496] width 227 height 23
click at [630, 488] on input "Extract%20availability=false&Billed_Bytes_Threshold=30&Workbook%20Owner=[PERSON…" at bounding box center [619, 496] width 227 height 23
drag, startPoint x: 632, startPoint y: 494, endPoint x: 742, endPoint y: 483, distance: 110.2
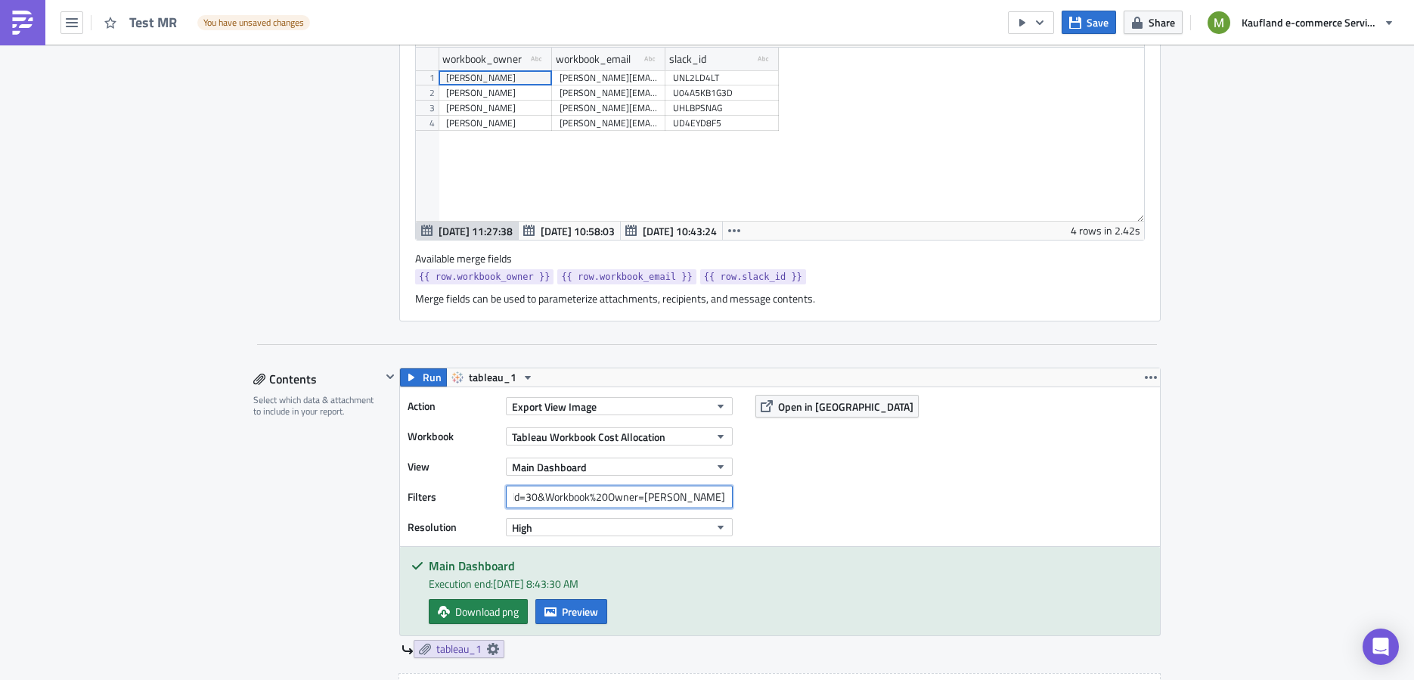
click at [742, 483] on div "Action Export View Image Workbook Tableau Workbook Cost Allocation View Main Da…" at bounding box center [780, 466] width 760 height 159
drag, startPoint x: 543, startPoint y: 269, endPoint x: 403, endPoint y: 273, distance: 139.9
click at [403, 273] on div "Dynamic Report Personalization Iterates over a list of parameters and generates…" at bounding box center [779, 39] width 761 height 565
copy span "{{ row.workbook_owner }}"
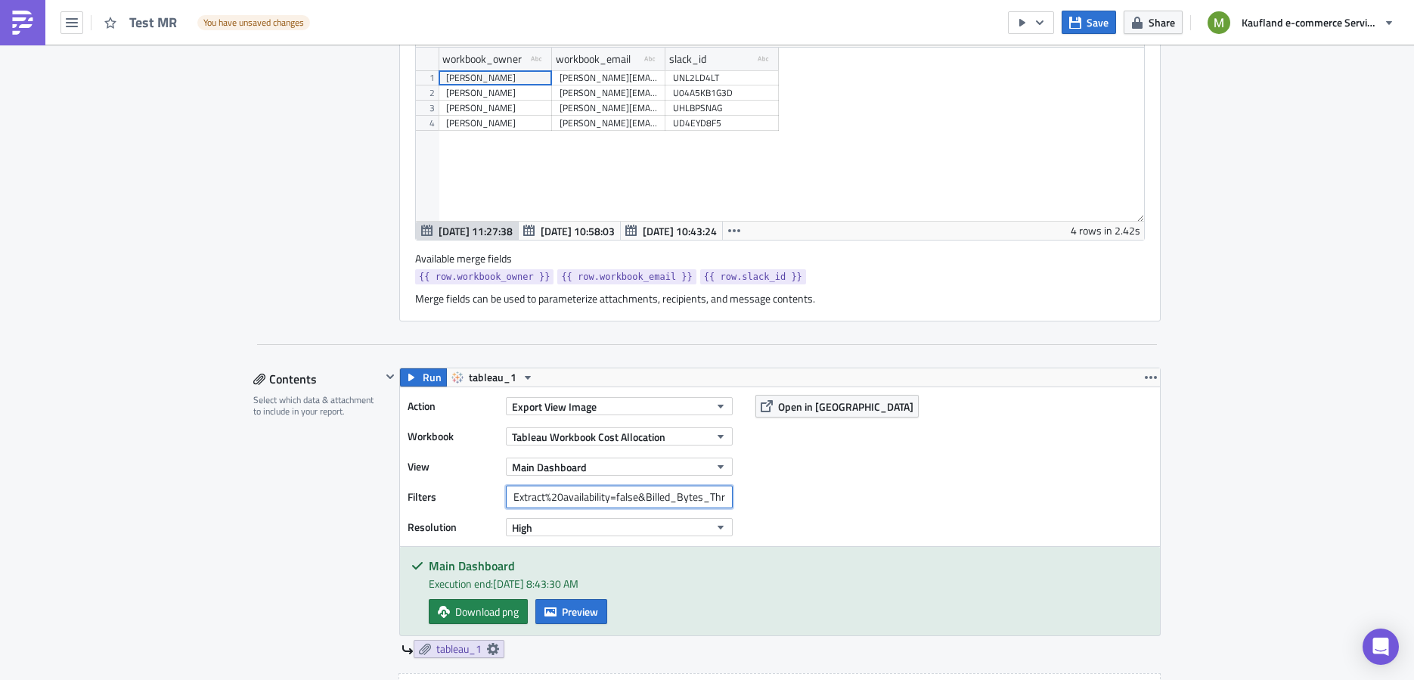
scroll to position [0, 151]
drag, startPoint x: 680, startPoint y: 493, endPoint x: 735, endPoint y: 491, distance: 54.4
click at [735, 491] on div "Action Export View Image Workbook Tableau Workbook Cost Allocation View Main Da…" at bounding box center [780, 466] width 760 height 159
click at [718, 493] on input "Extract%20availability=false&Billed_Bytes_Threshold=30&Workbook%20Owner=" at bounding box center [619, 496] width 227 height 23
paste input "{{ row.workbook_owner }}"
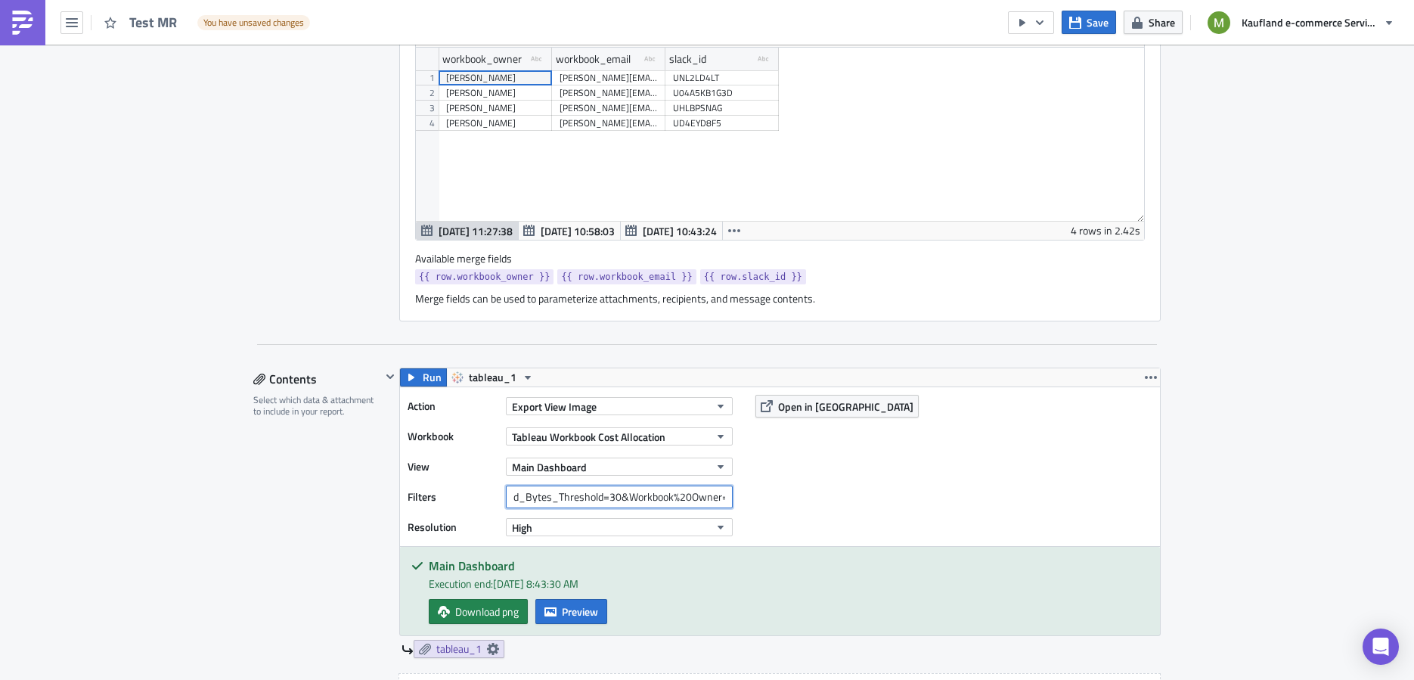
scroll to position [0, 268]
type input "Extract%20availability=false&Billed_Bytes_Threshold=30&Workbook%20Owner={{ row.…"
click at [814, 470] on div "Action Export View Image Workbook Tableau Workbook Cost Allocation View Main Da…" at bounding box center [780, 466] width 760 height 159
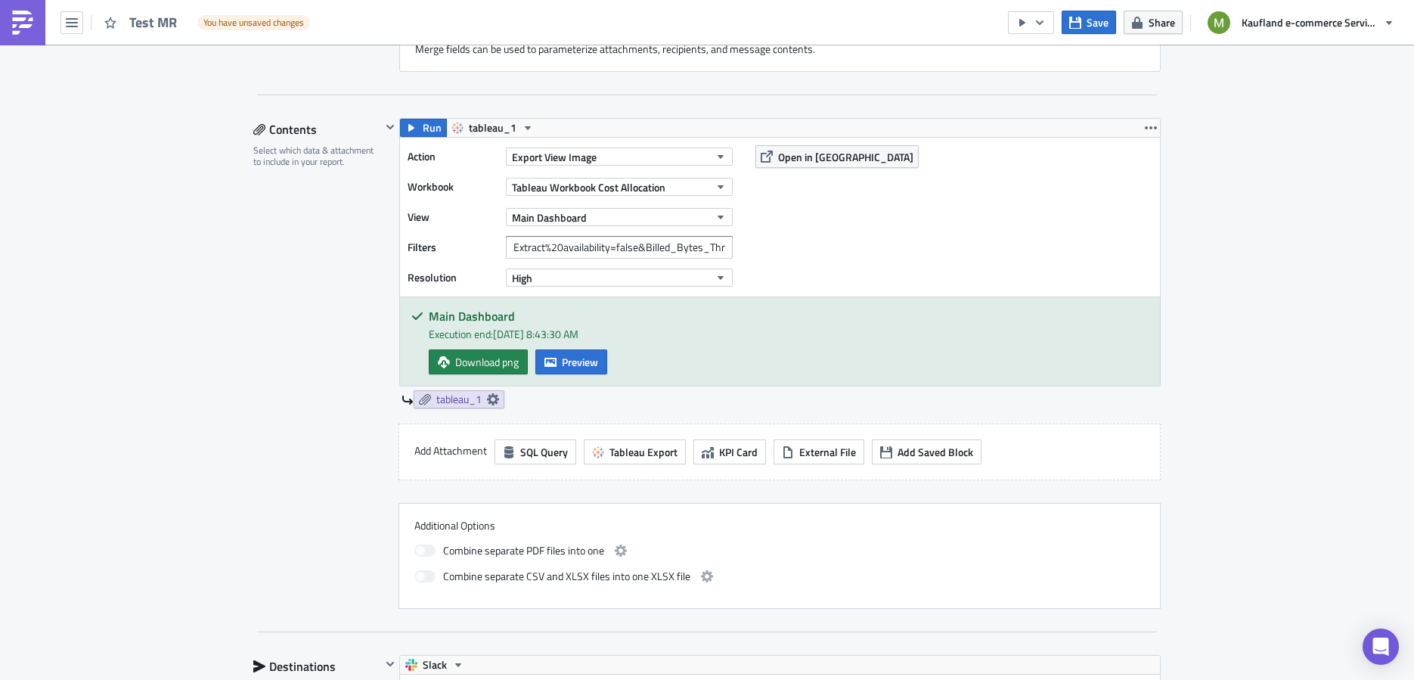
scroll to position [1301, 0]
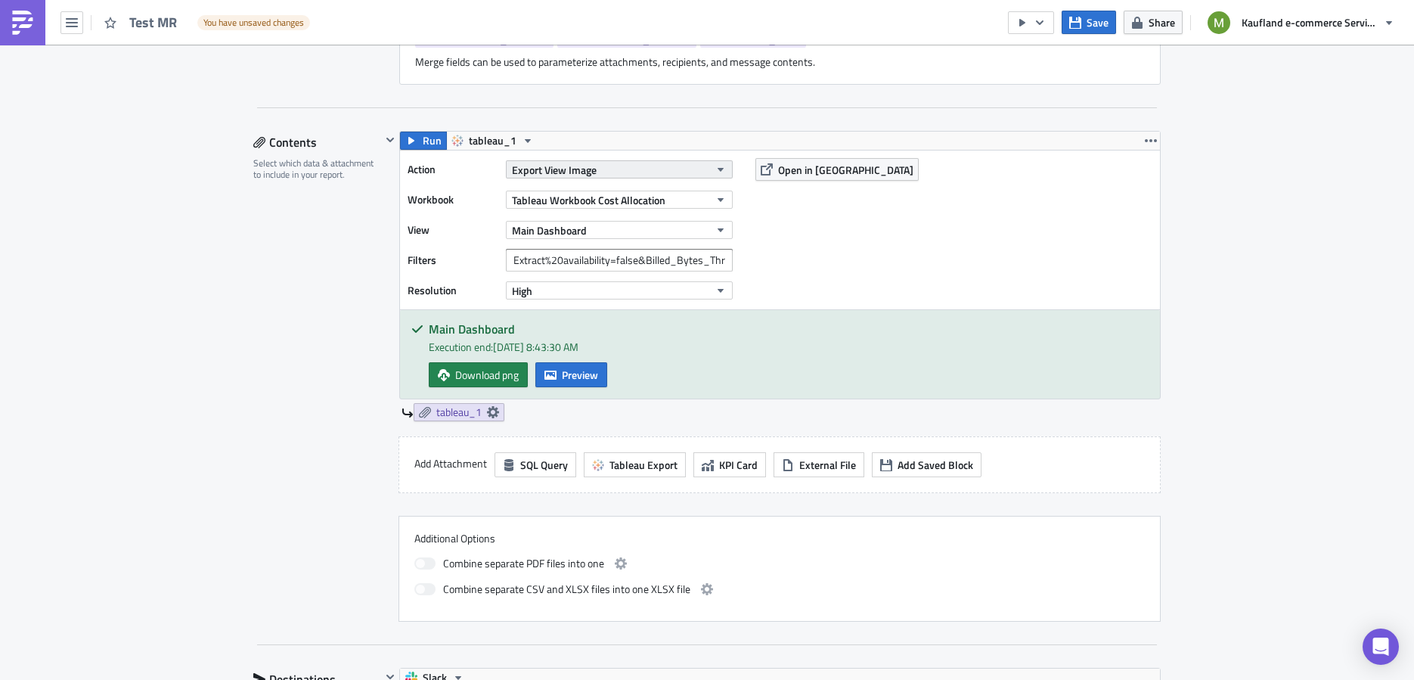
click at [704, 164] on button "Export View Image" at bounding box center [619, 169] width 227 height 18
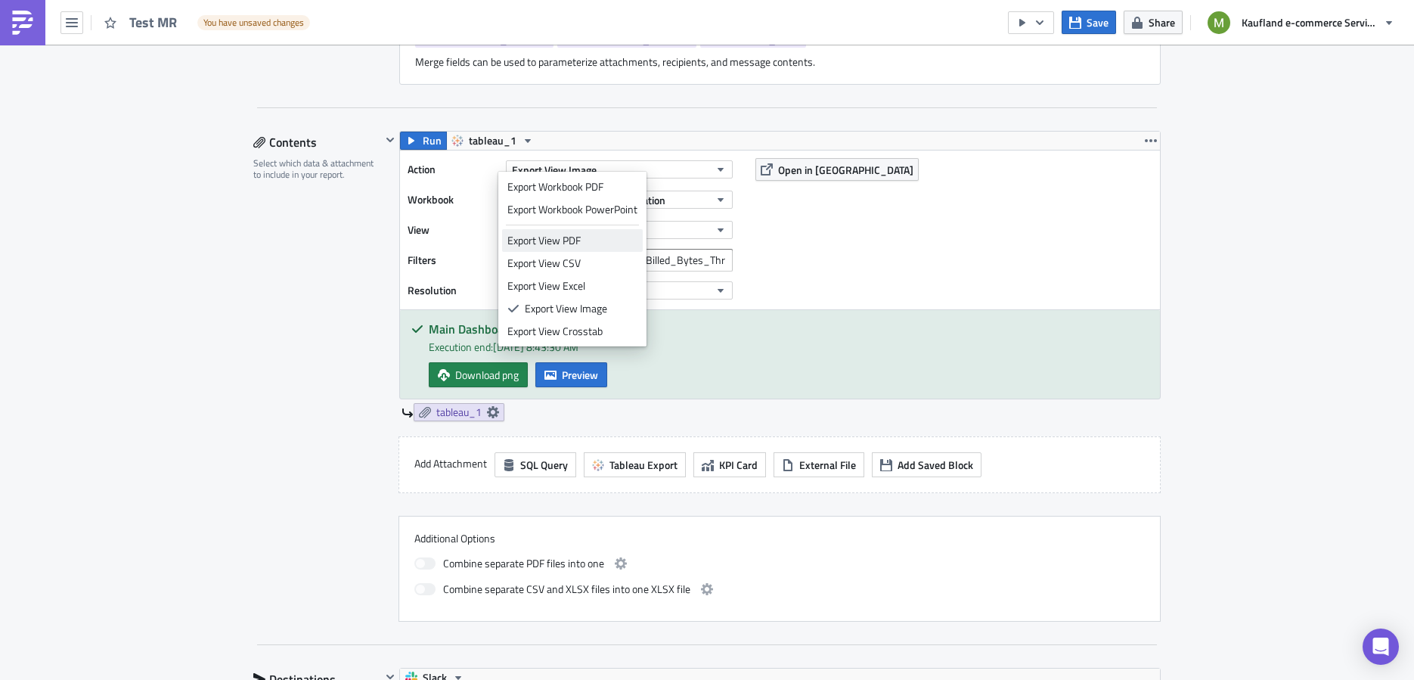
click at [596, 237] on div "Export View PDF" at bounding box center [572, 240] width 130 height 15
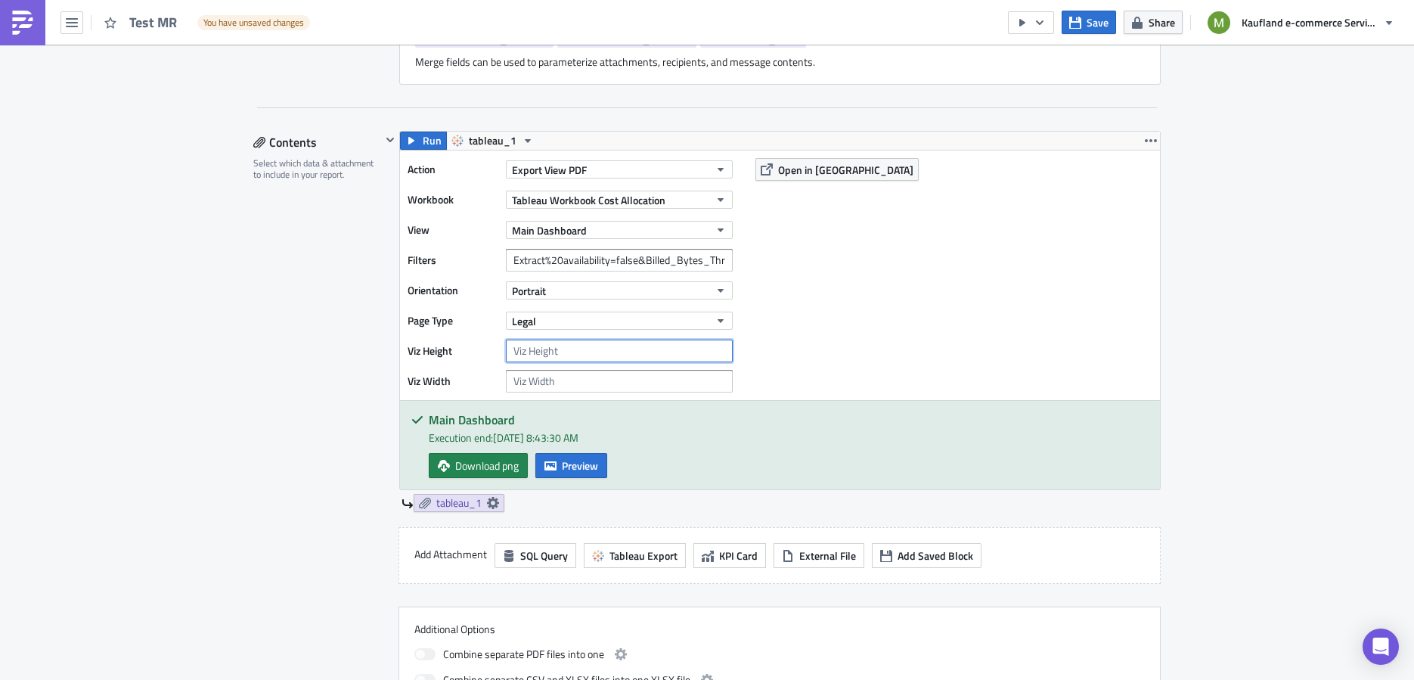
click at [698, 346] on input "number" at bounding box center [619, 350] width 227 height 23
type input "1"
click at [714, 342] on input "1" at bounding box center [619, 350] width 227 height 23
click at [853, 279] on div "Action Export View PDF Workbook Tableau Workbook Cost Allocation View Main Dash…" at bounding box center [780, 274] width 760 height 249
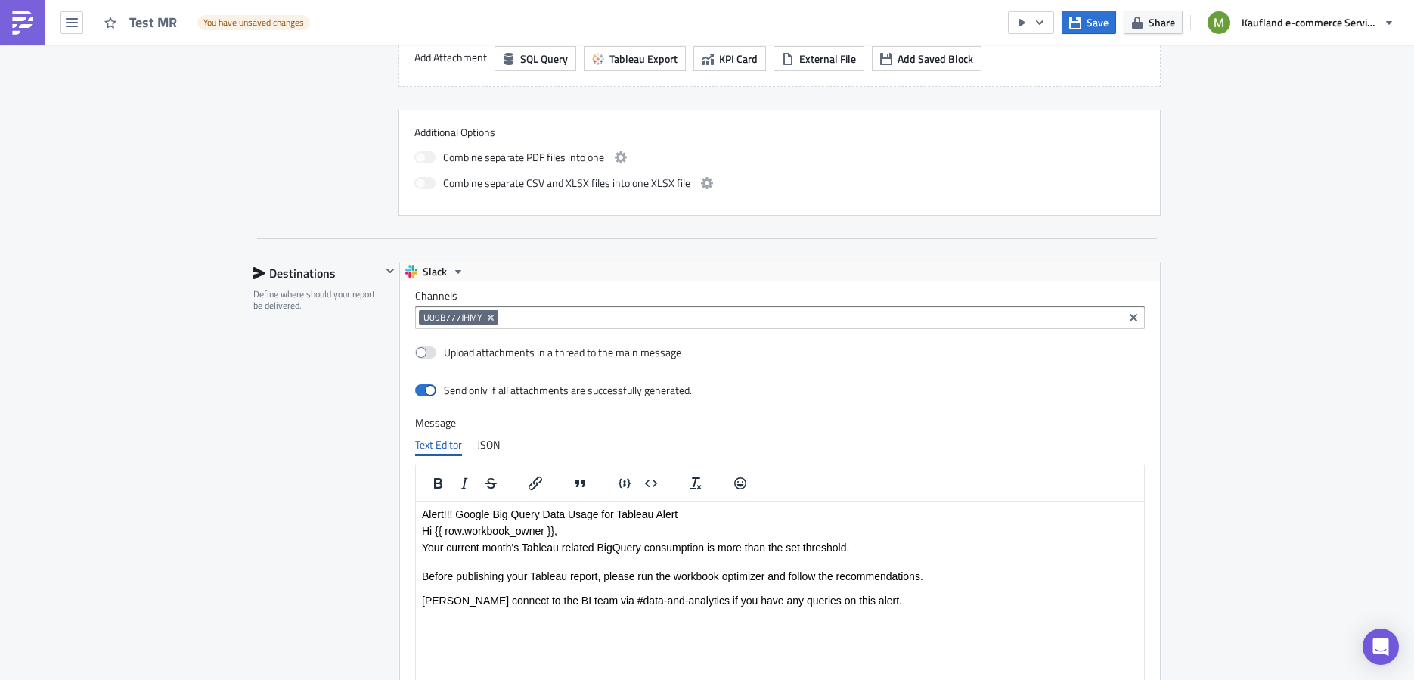
scroll to position [1886, 0]
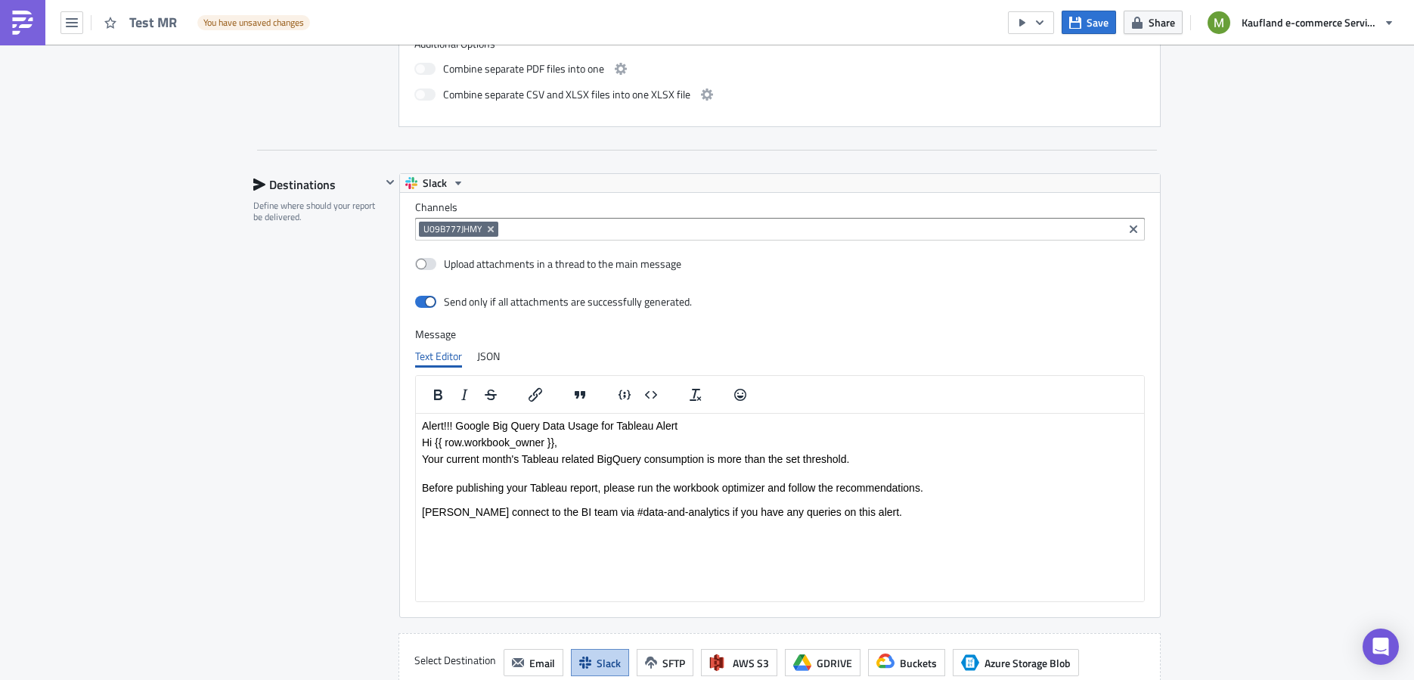
click at [556, 447] on p "Hi {{ row.workbook_owner }}," at bounding box center [780, 442] width 716 height 12
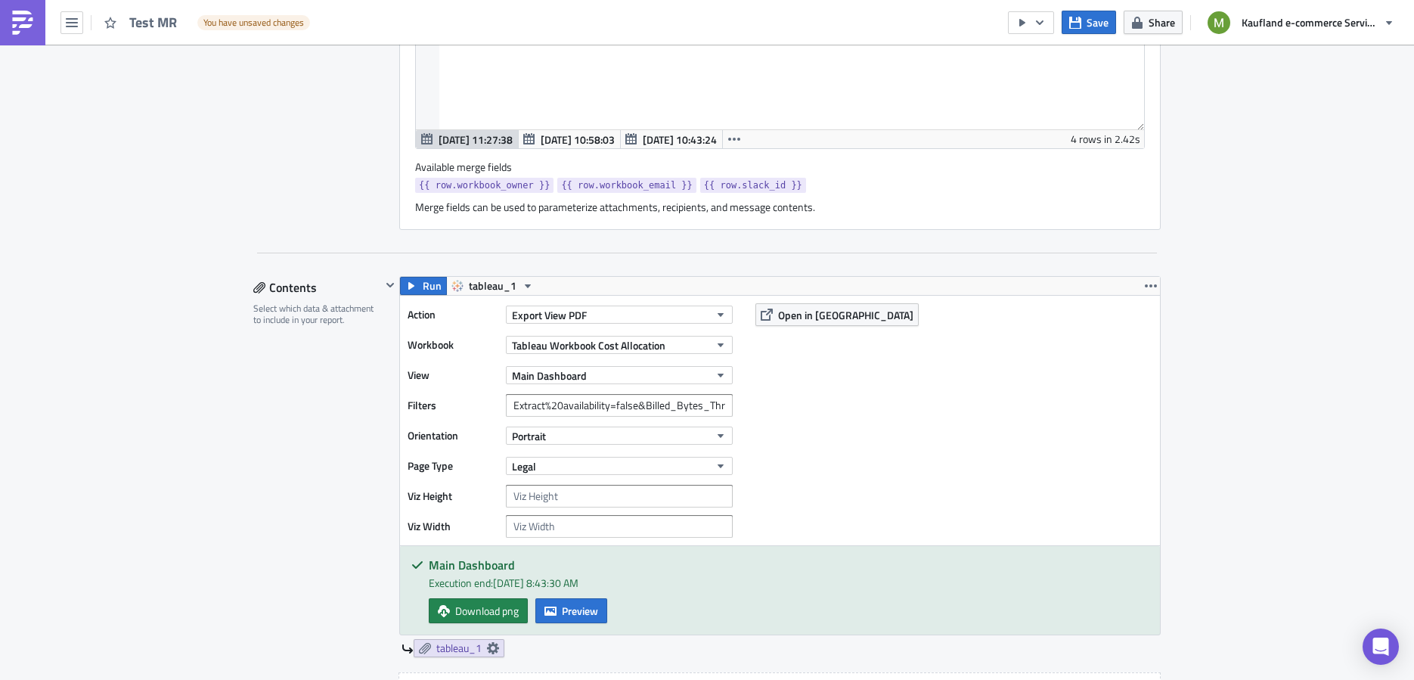
scroll to position [1131, 0]
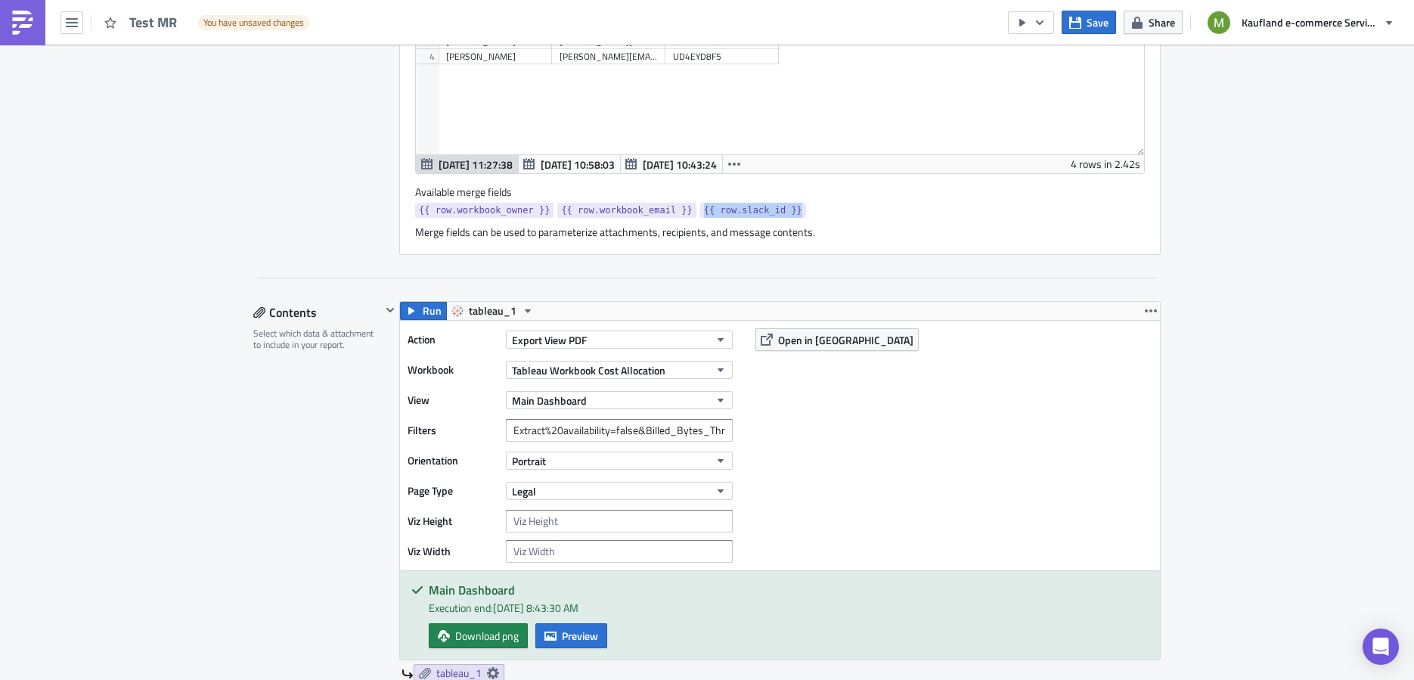
drag, startPoint x: 793, startPoint y: 203, endPoint x: 697, endPoint y: 208, distance: 96.1
click at [697, 208] on div "{{ row.workbook_owner }} {{ row.workbook_email }} {{ row.slack_id }}" at bounding box center [779, 212] width 729 height 19
copy span "{{ row.slack_id }}"
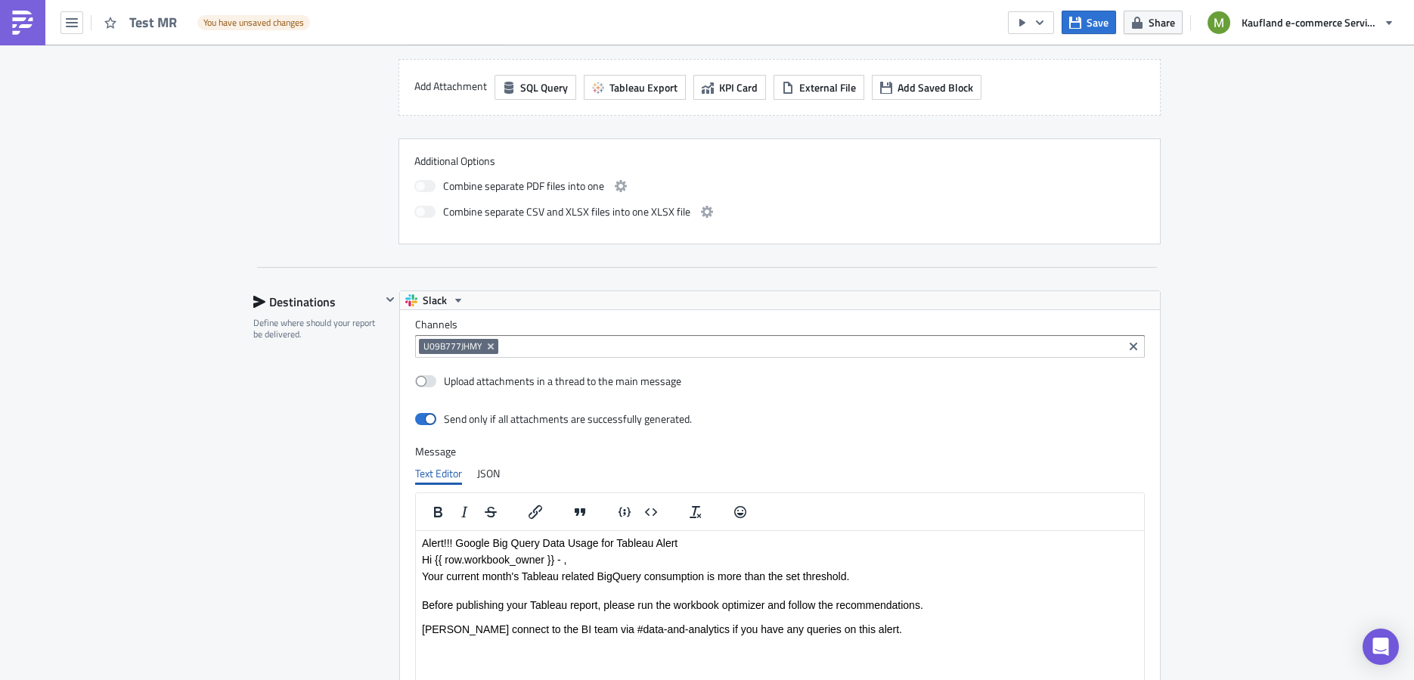
scroll to position [1781, 0]
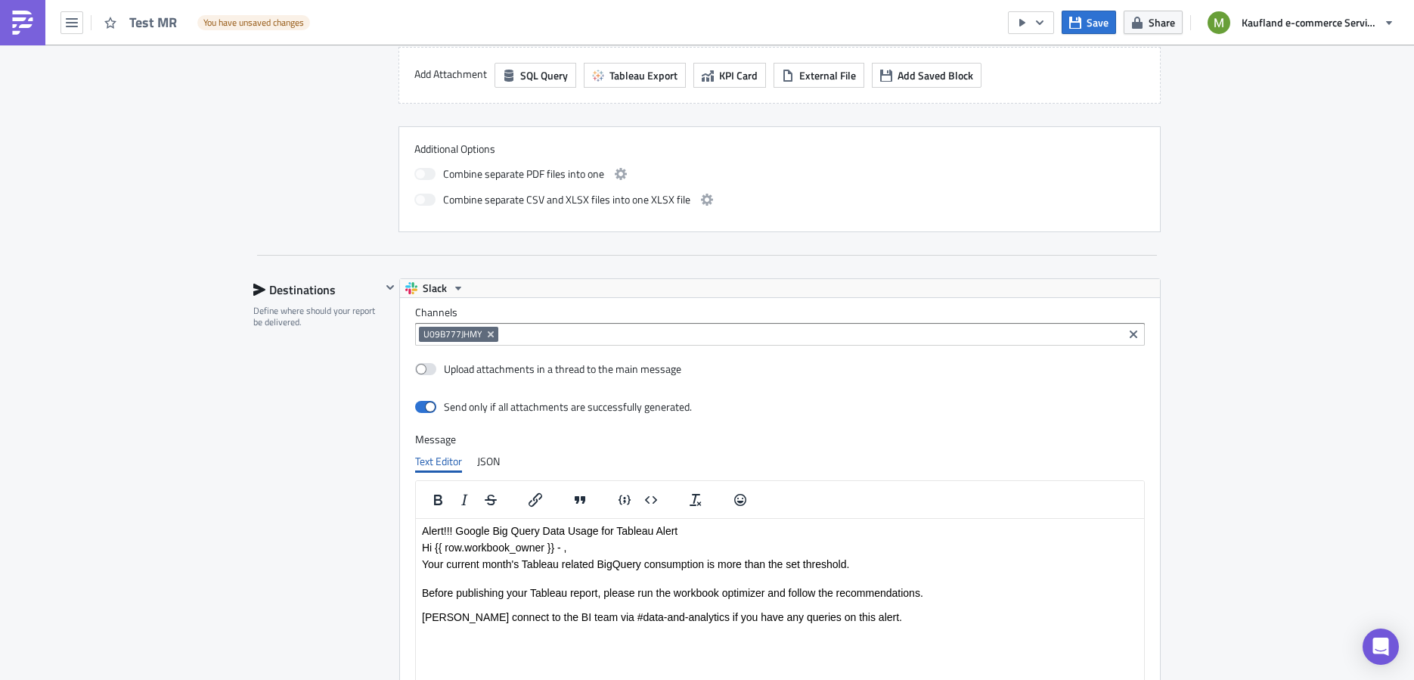
click at [564, 550] on p "Hi {{ row.workbook_owner }} - ," at bounding box center [780, 547] width 716 height 12
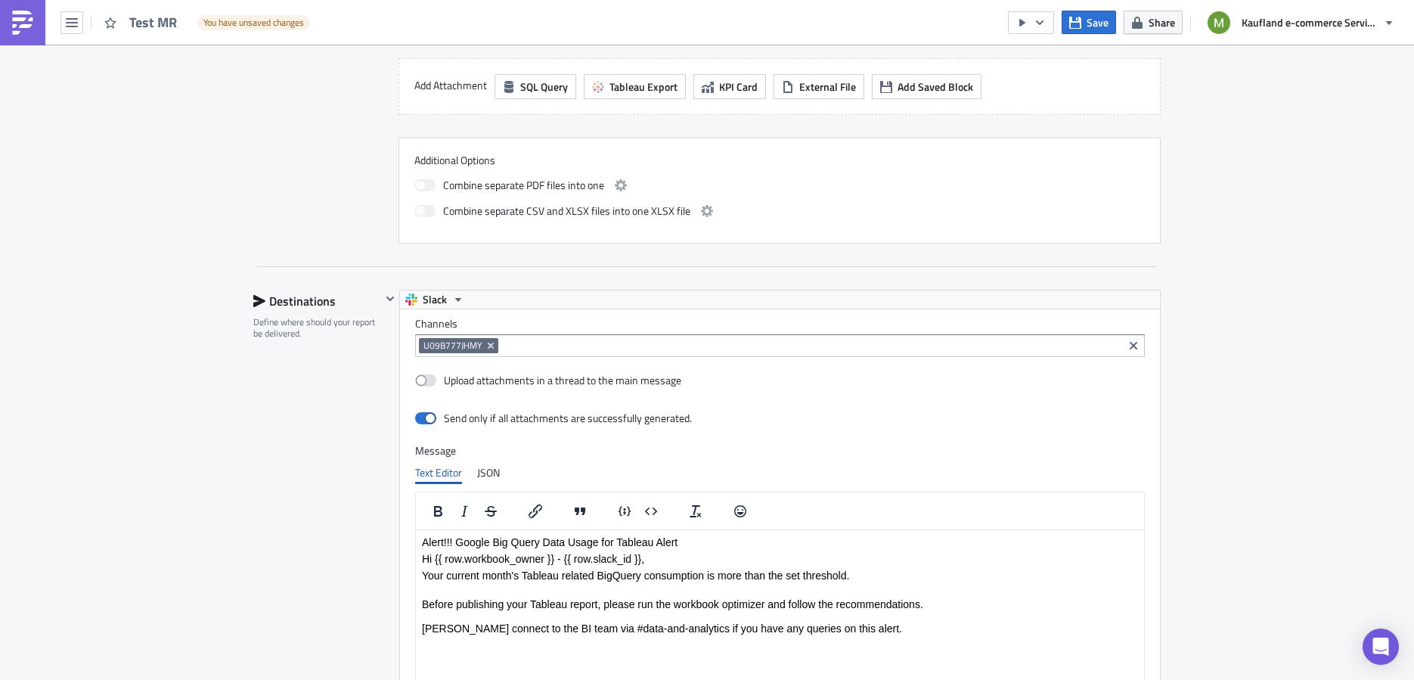
scroll to position [1757, 0]
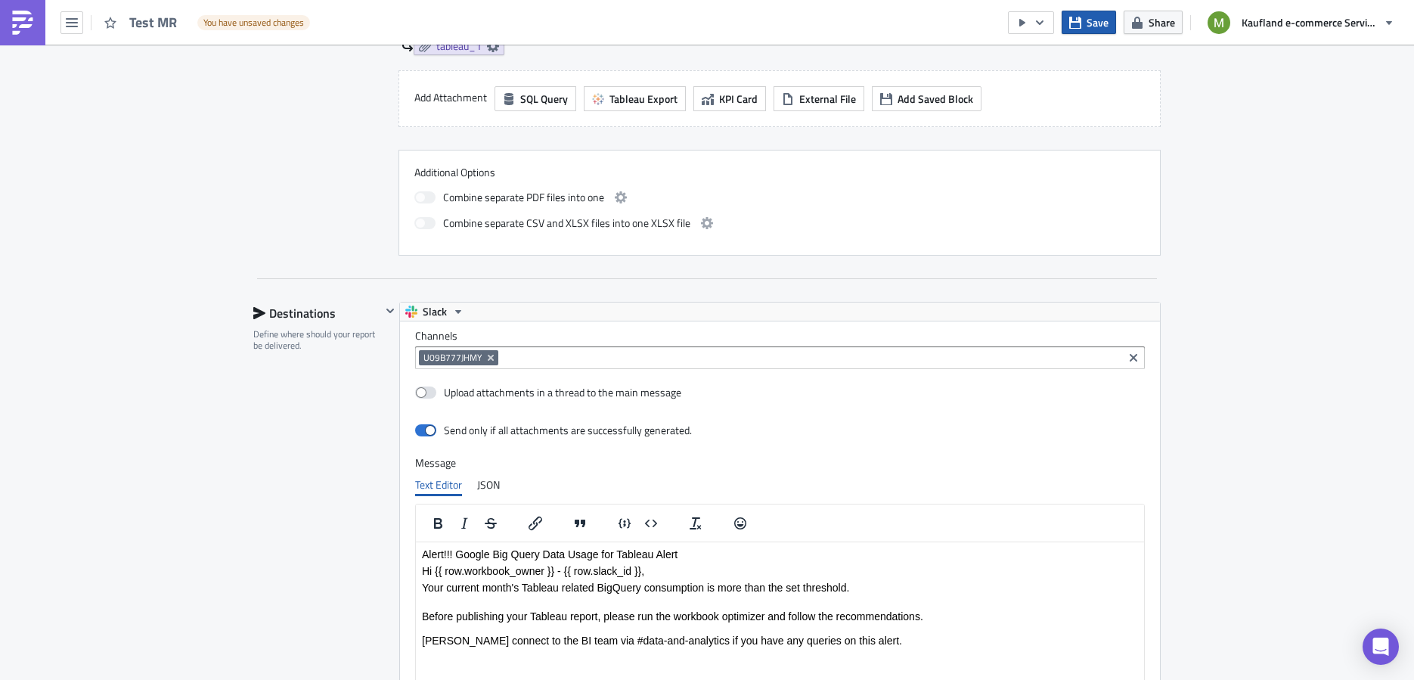
click at [1079, 24] on icon "button" at bounding box center [1075, 23] width 12 height 12
click at [1040, 23] on icon "button" at bounding box center [1040, 22] width 8 height 5
click at [1051, 88] on div "Run Report" at bounding box center [1077, 82] width 118 height 15
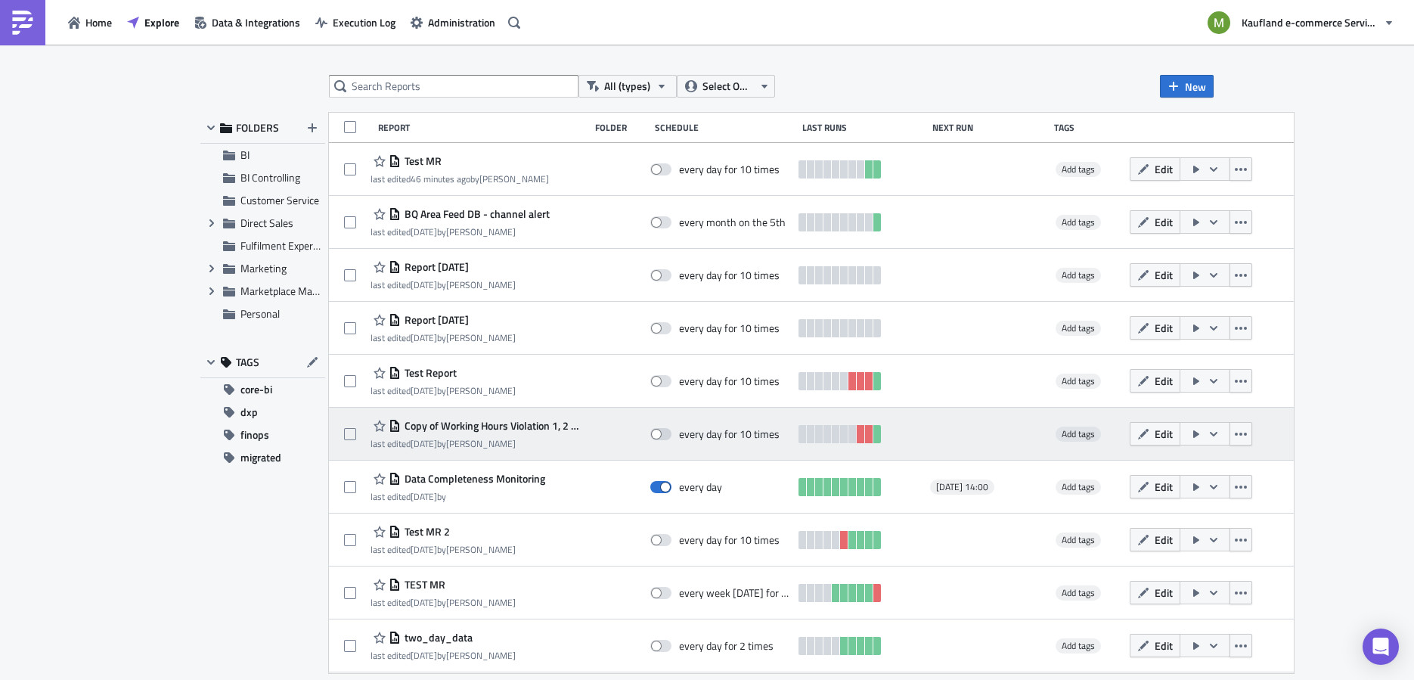
click at [463, 423] on span "Copy of Working Hours Violation 1, 2 & 3 - Final" at bounding box center [491, 426] width 181 height 14
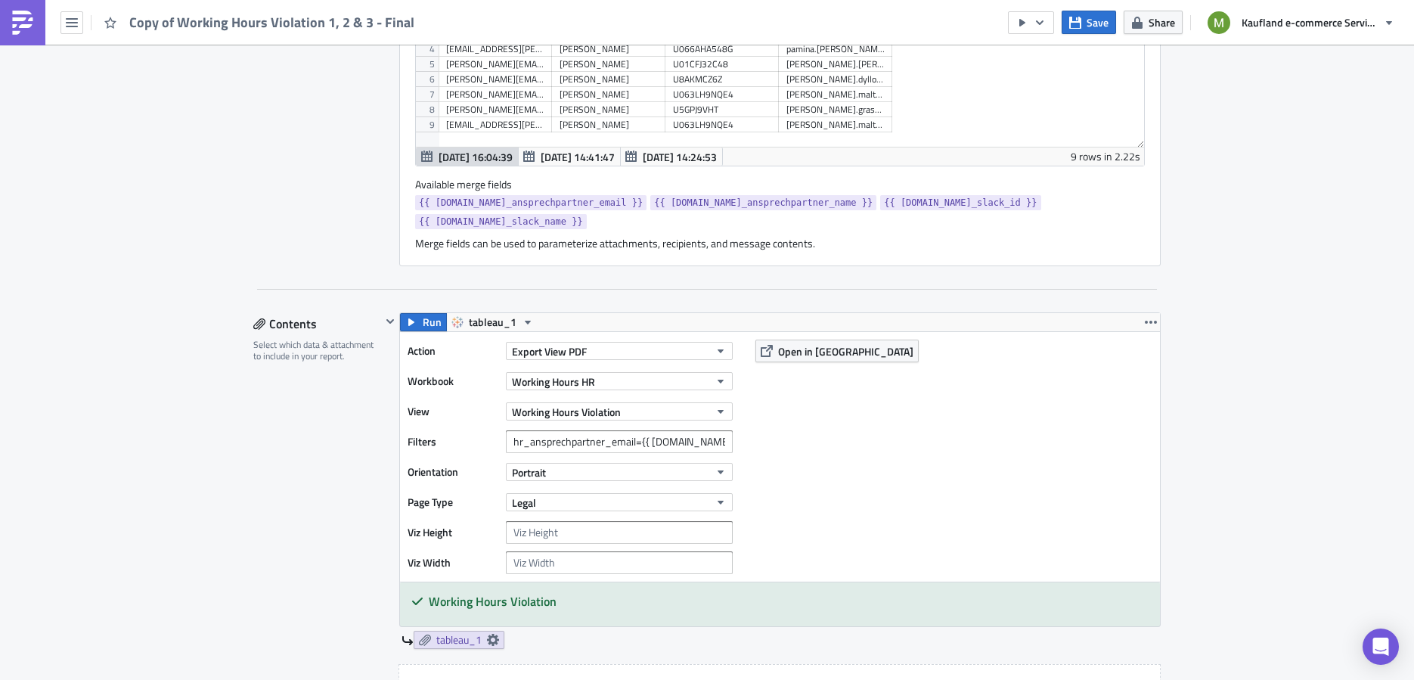
scroll to position [1113, 0]
